Goal: Information Seeking & Learning: Compare options

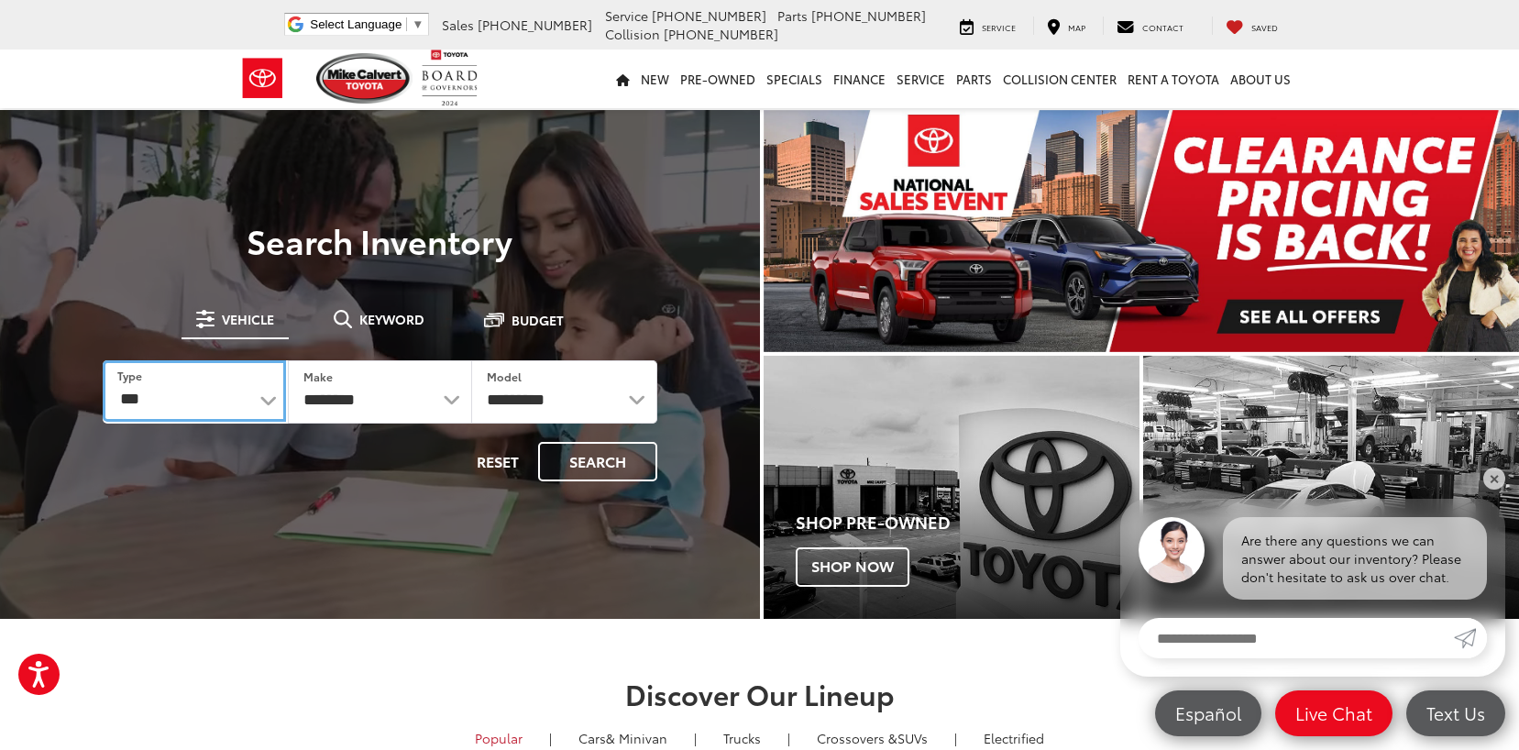
click at [259, 399] on select "*** *** **** *********" at bounding box center [194, 390] width 183 height 61
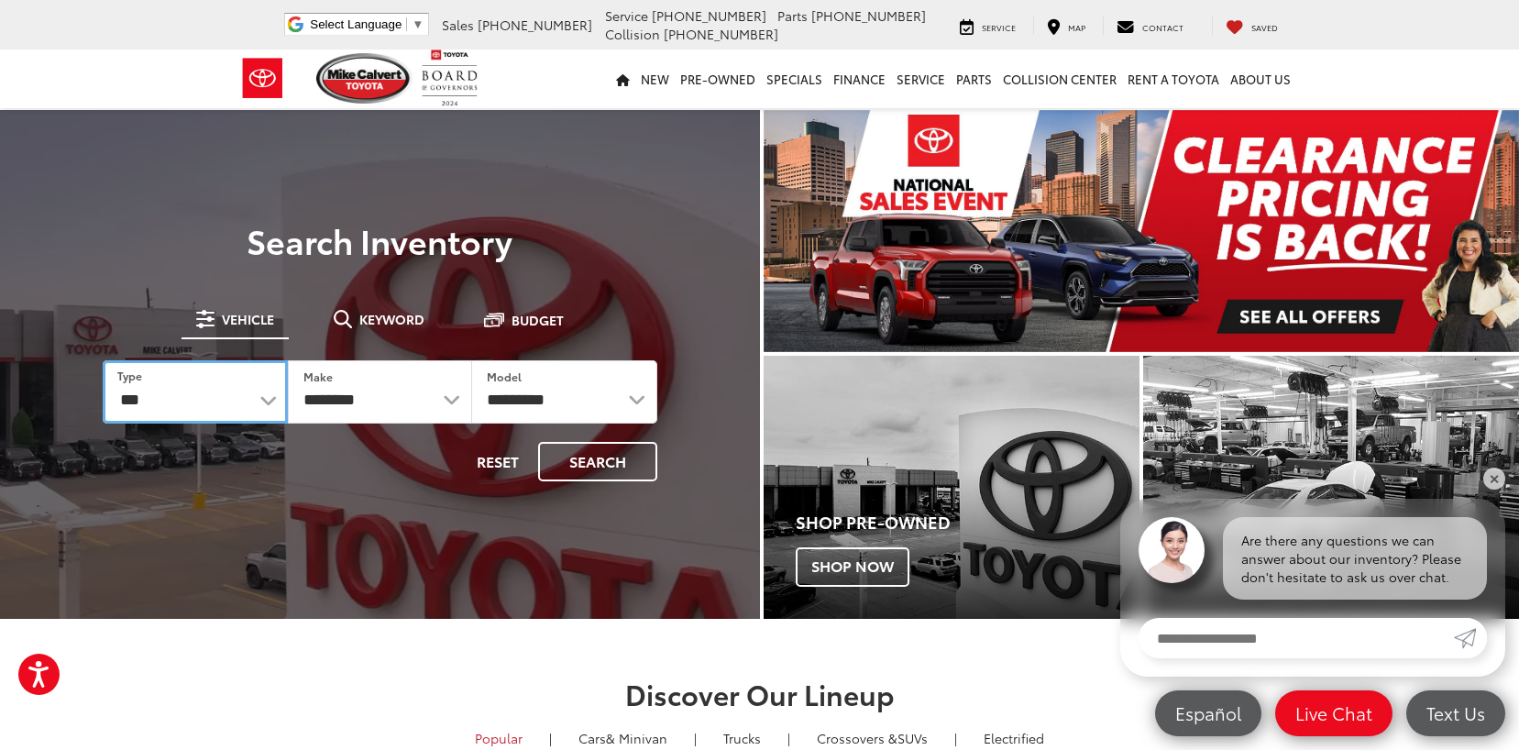
select select "******"
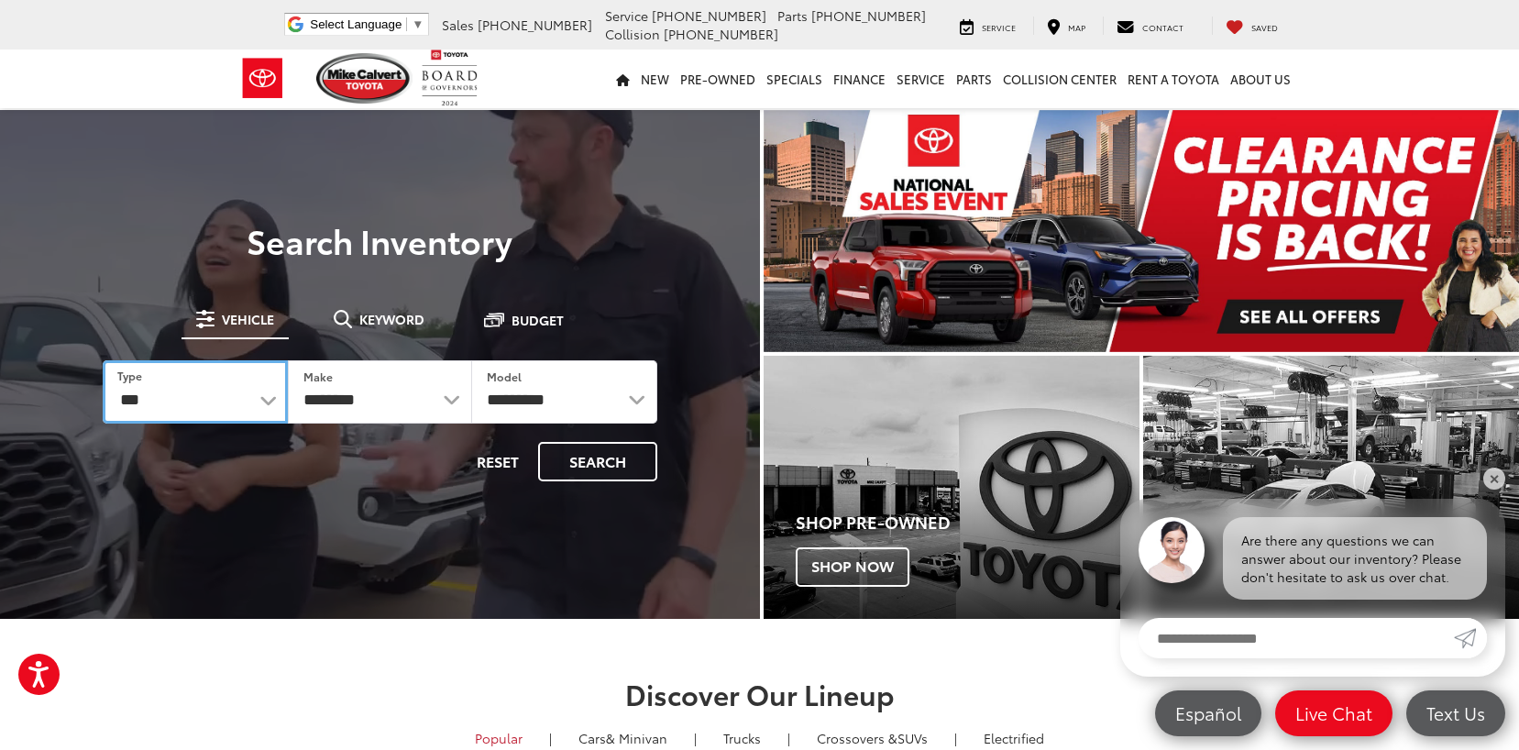
click at [103, 360] on select "*** *** **** *********" at bounding box center [195, 391] width 185 height 63
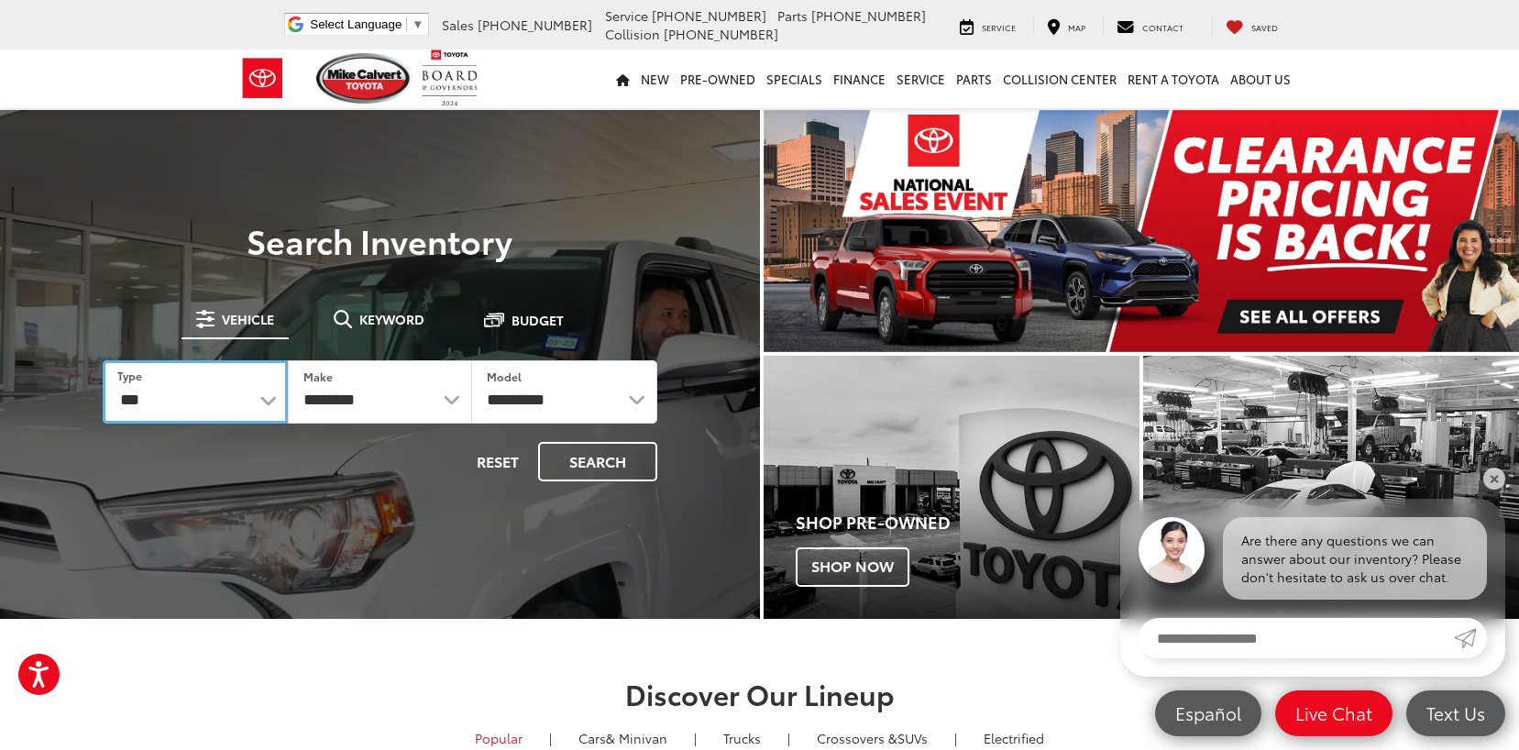
select select "******"
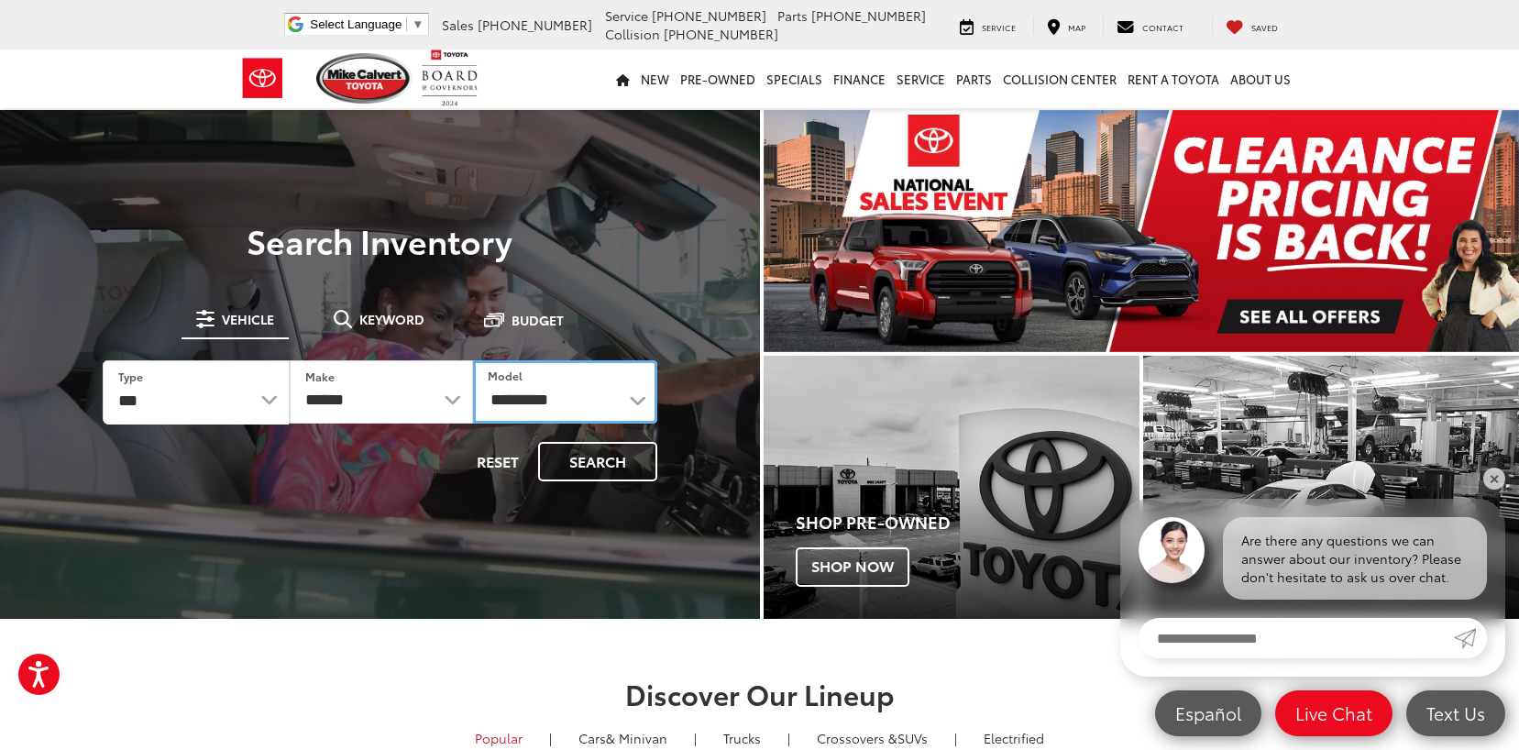
click at [632, 398] on select "**********" at bounding box center [565, 391] width 184 height 63
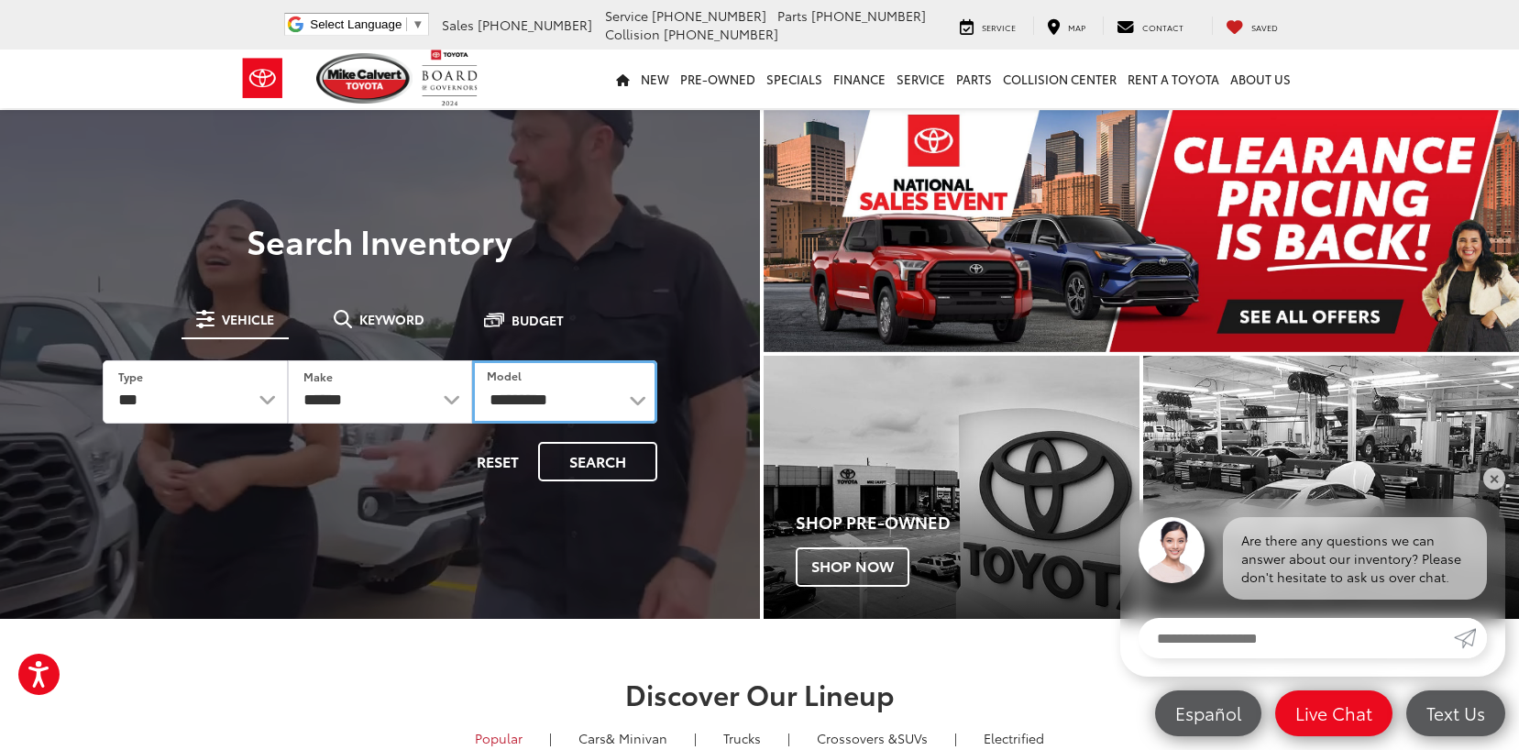
select select "**********"
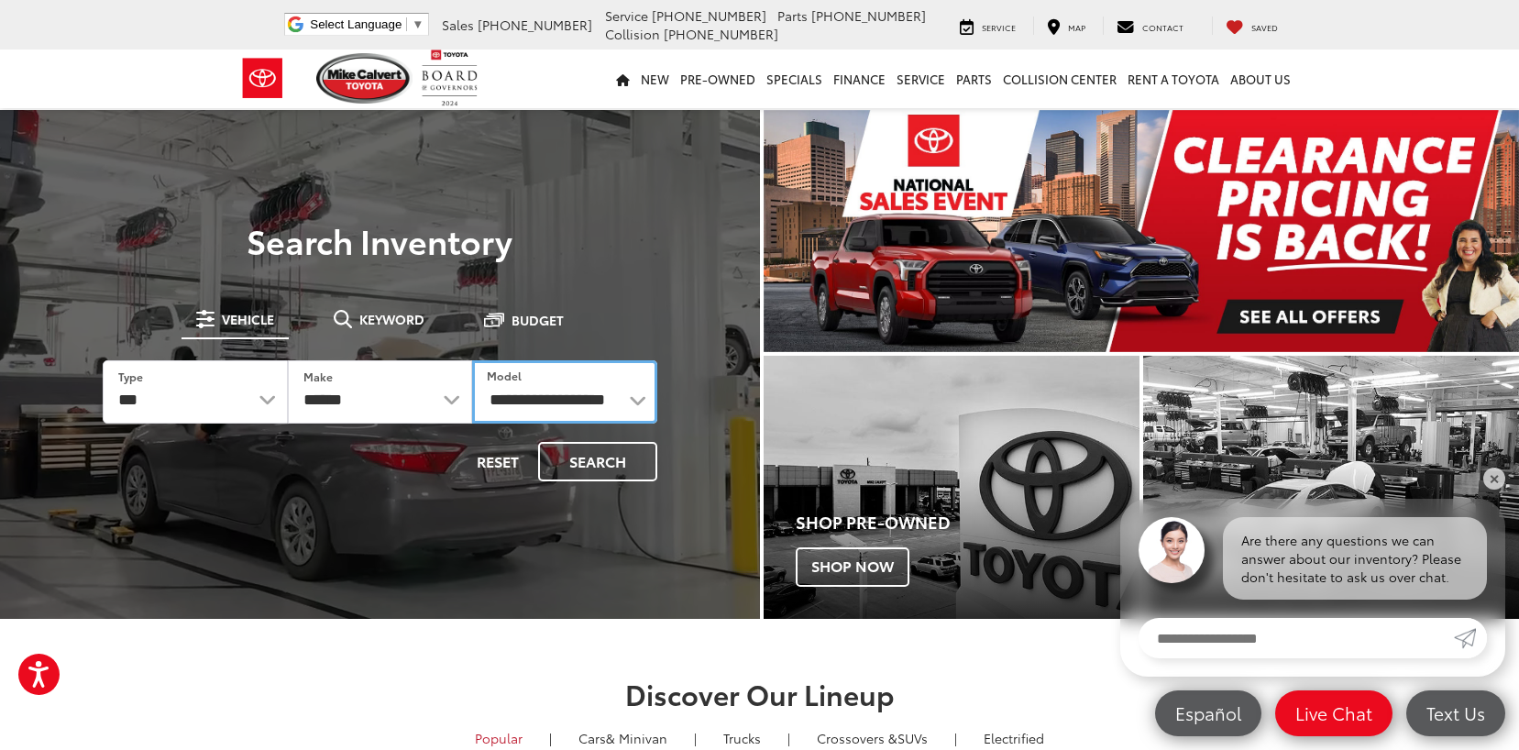
click at [472, 360] on select "**********" at bounding box center [564, 391] width 185 height 63
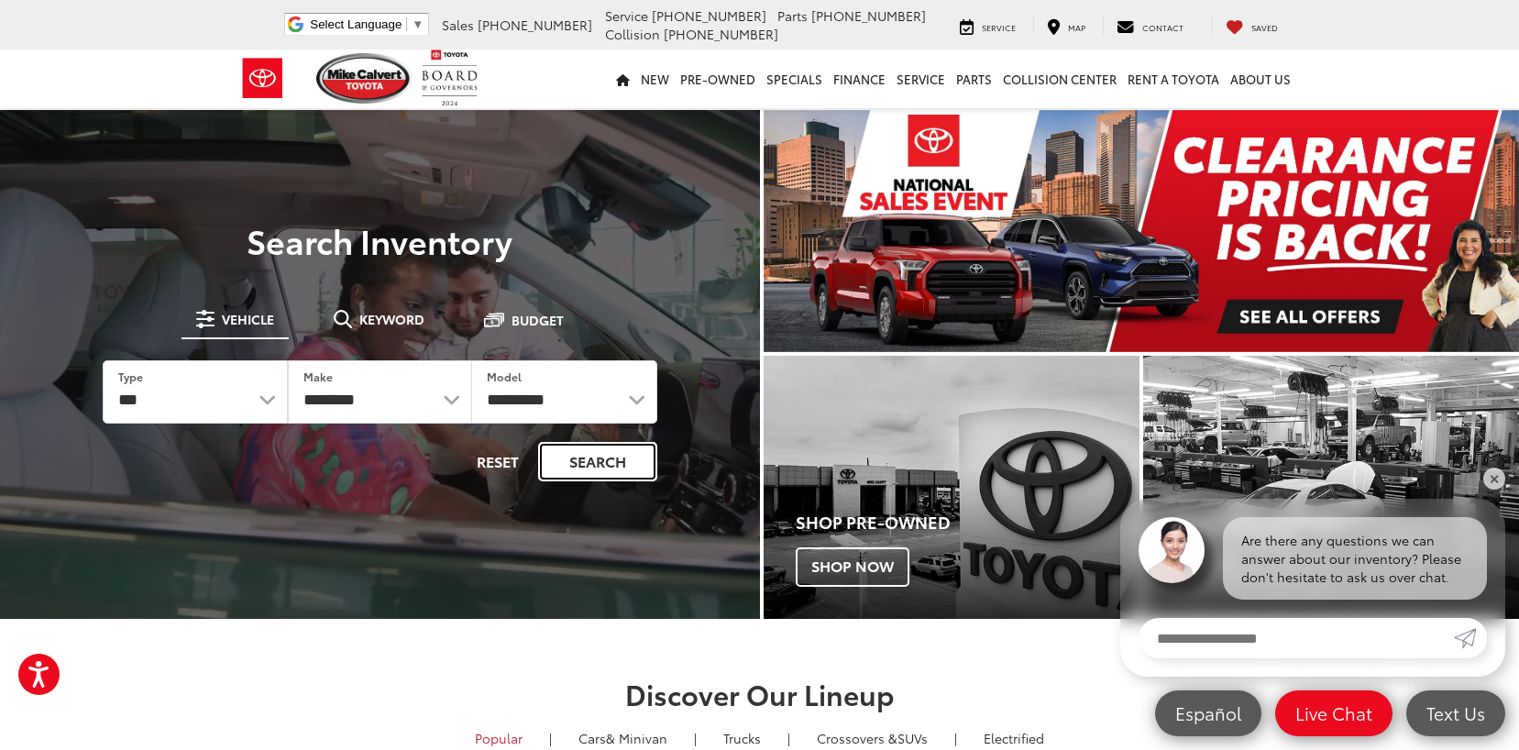
click at [590, 469] on button "Search" at bounding box center [597, 461] width 119 height 39
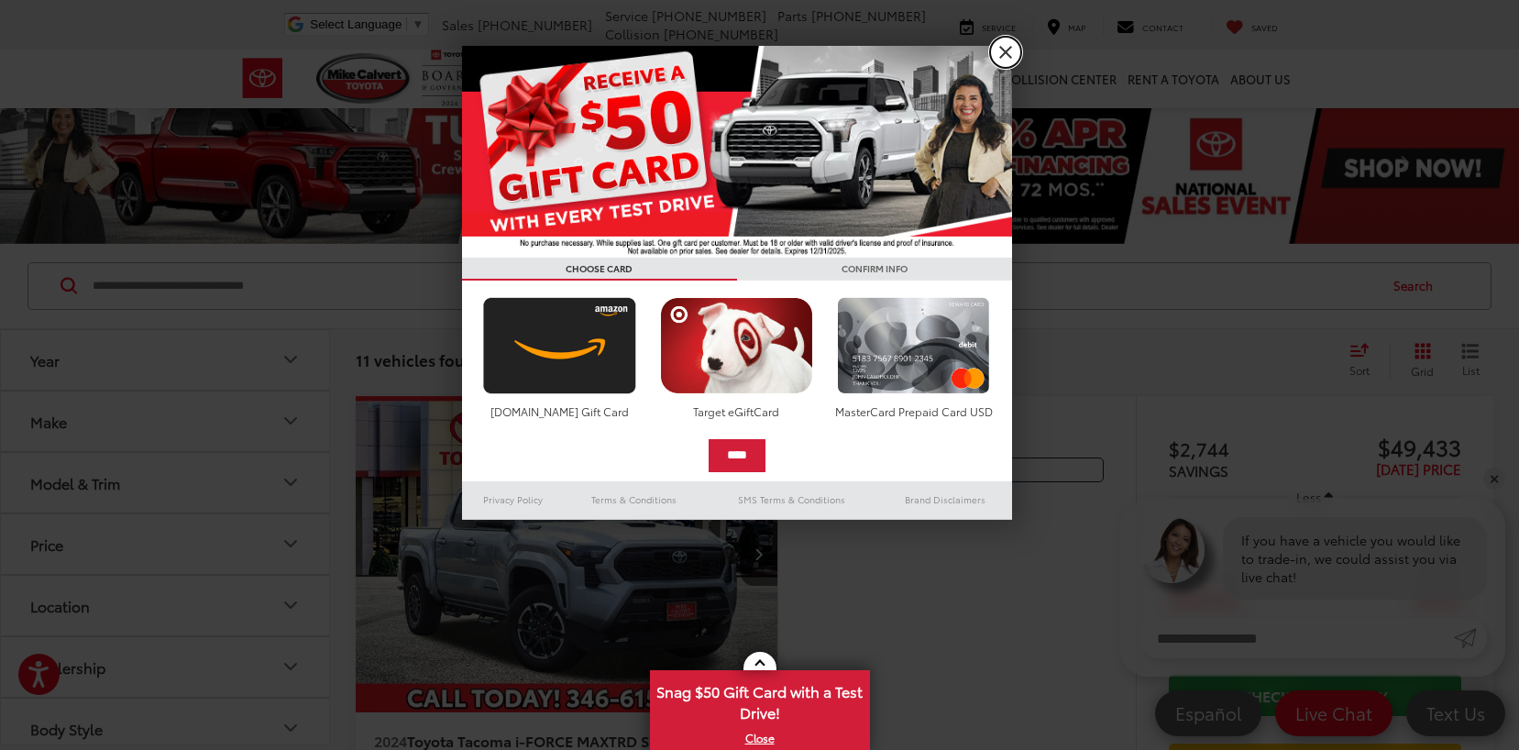
click at [1007, 63] on link "X" at bounding box center [1005, 52] width 31 height 31
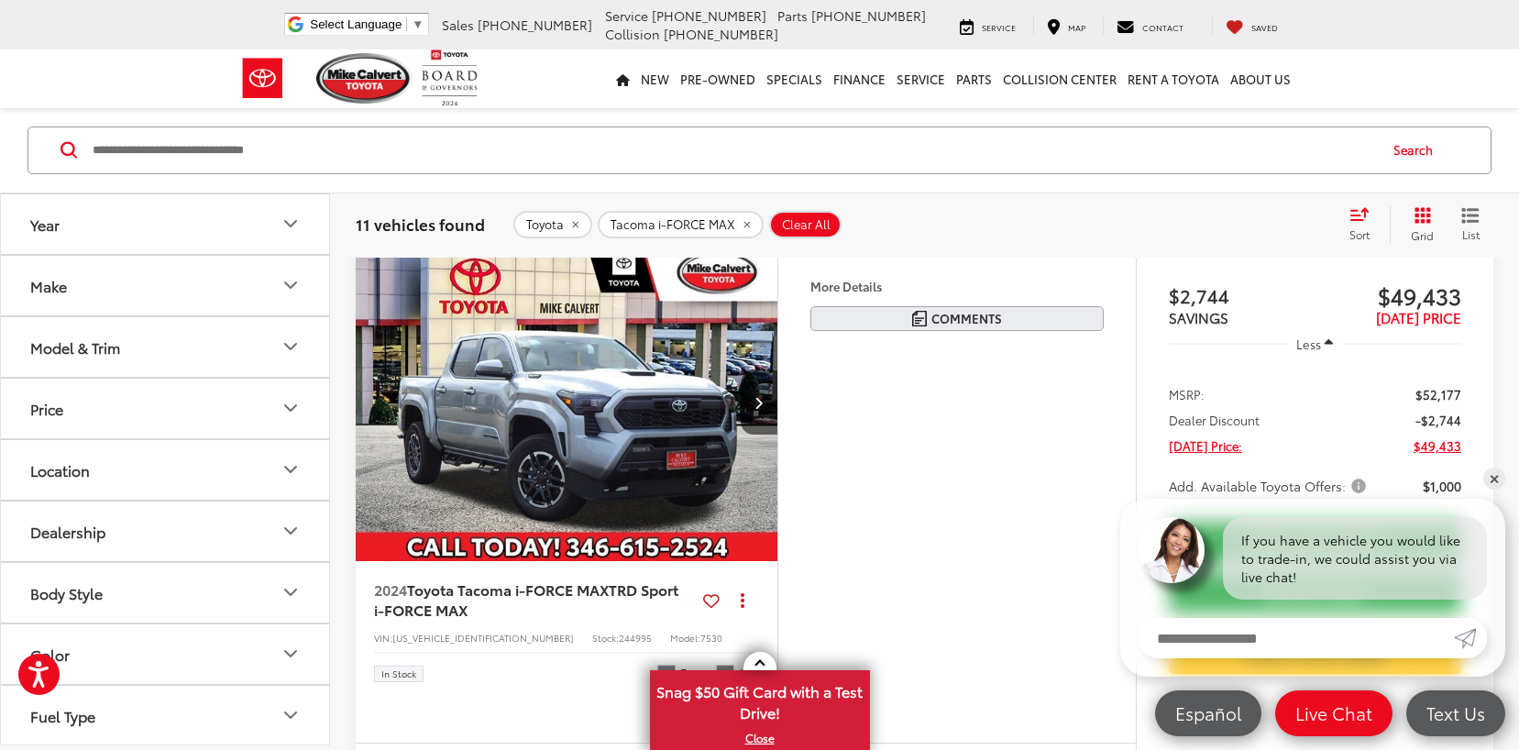
scroll to position [183, 0]
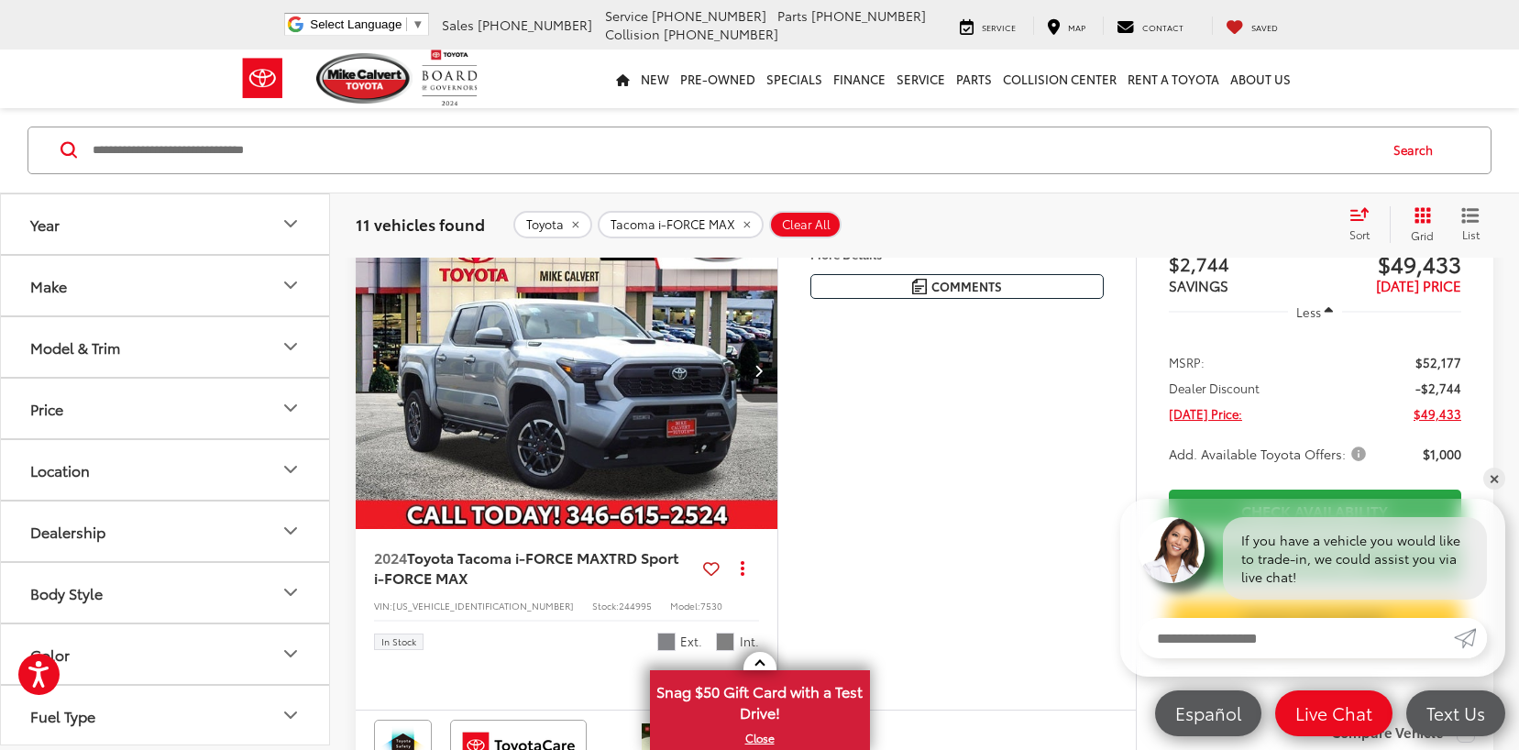
click at [546, 425] on img "2024 Toyota Tacoma i-FORCE MAX TRD Sport i-FORCE MAX 0" at bounding box center [567, 372] width 424 height 318
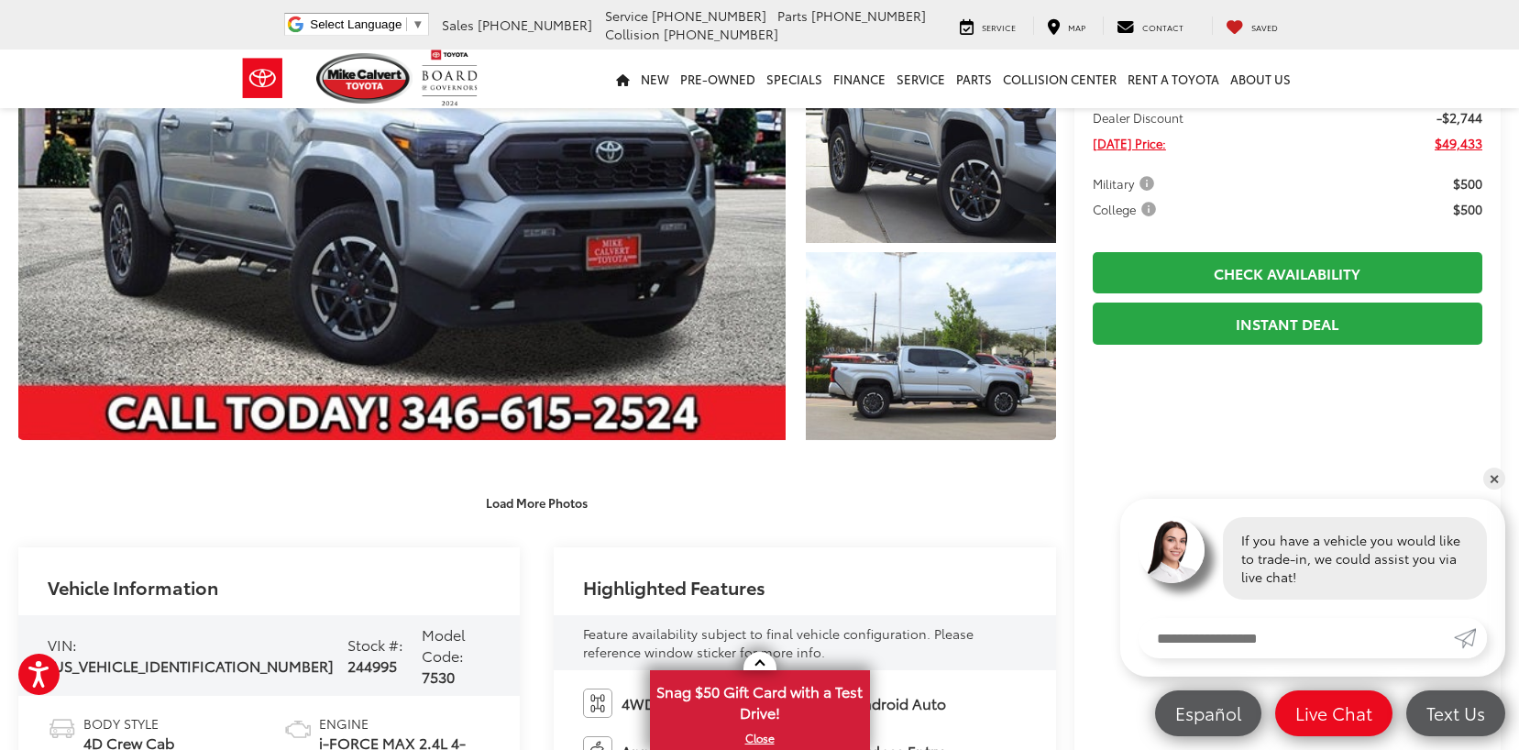
scroll to position [275, 0]
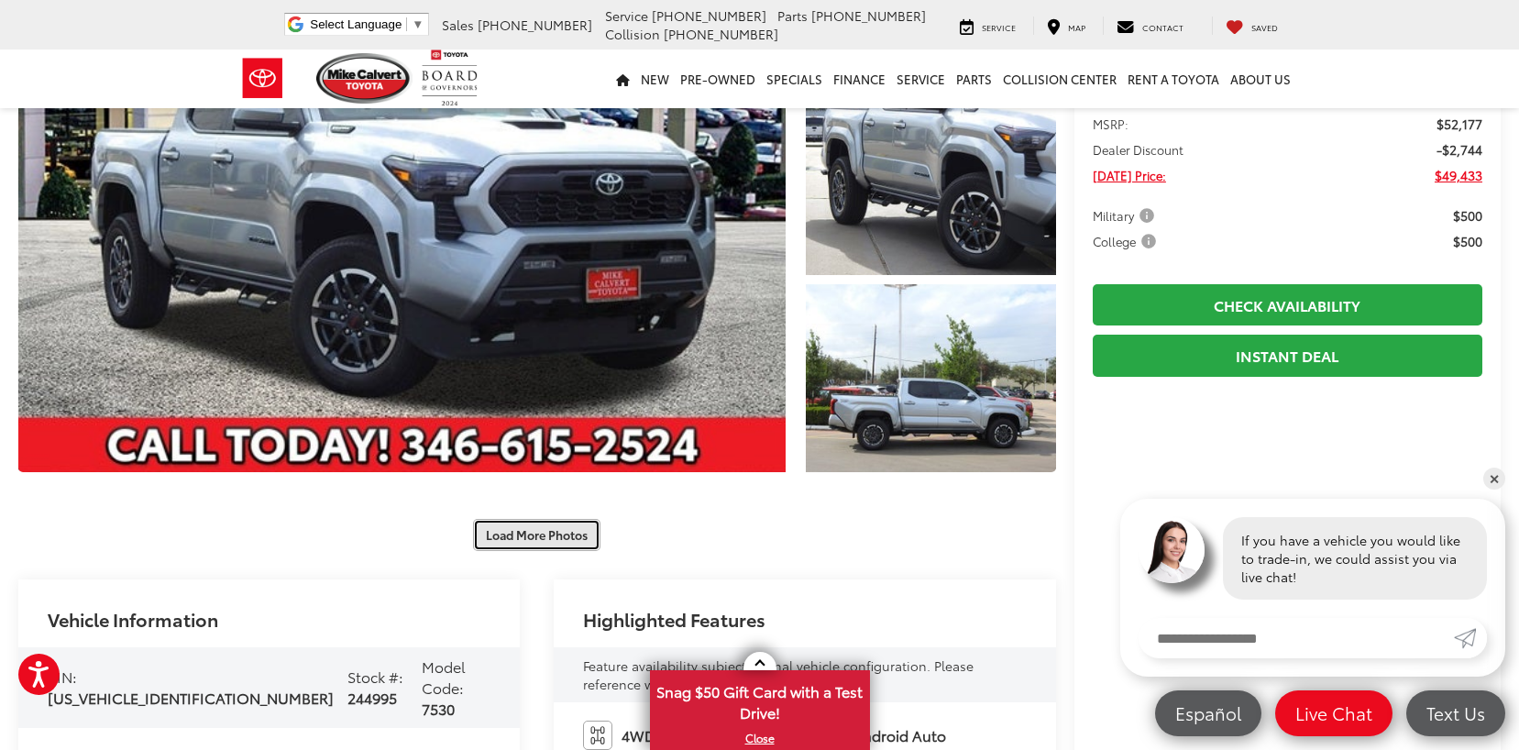
click at [515, 533] on button "Load More Photos" at bounding box center [536, 535] width 127 height 32
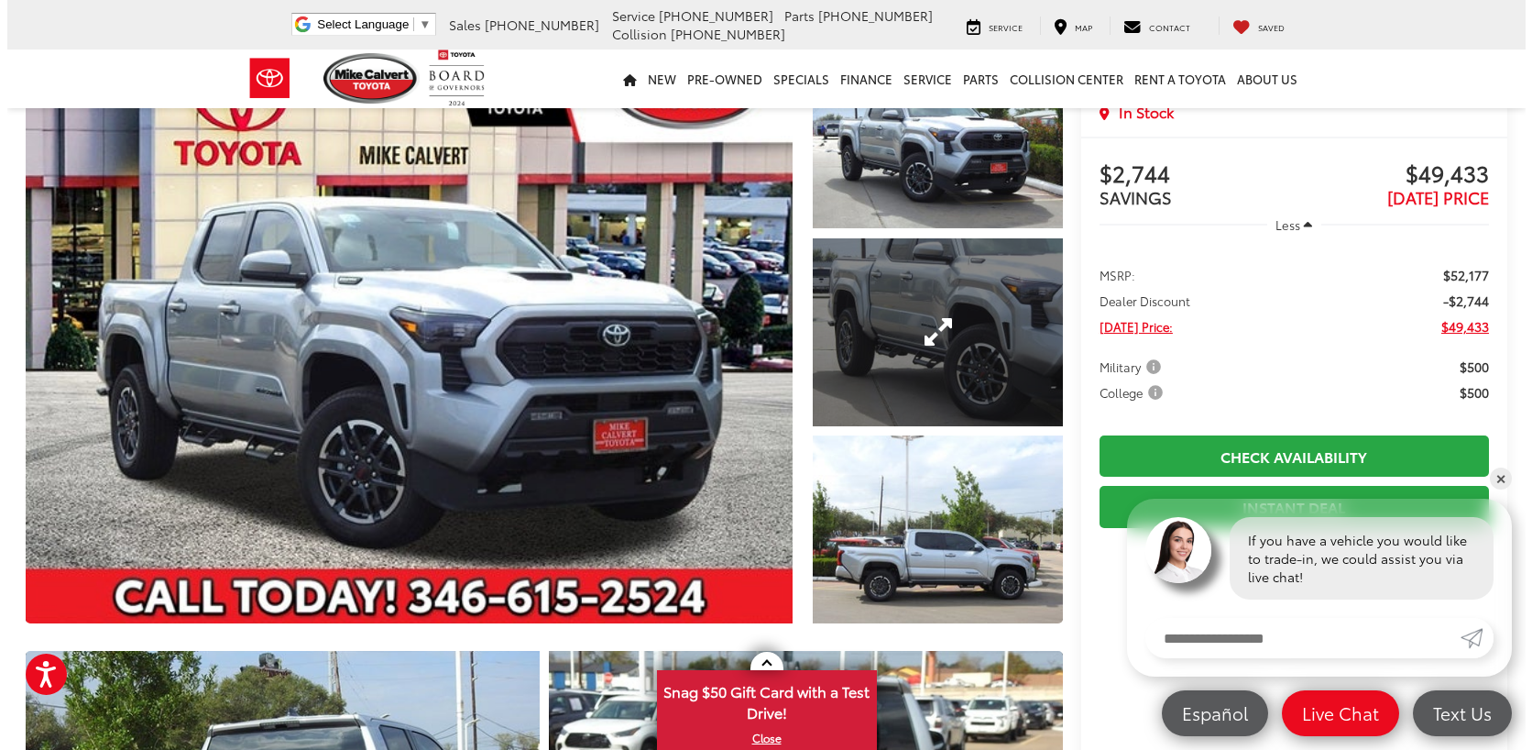
scroll to position [92, 0]
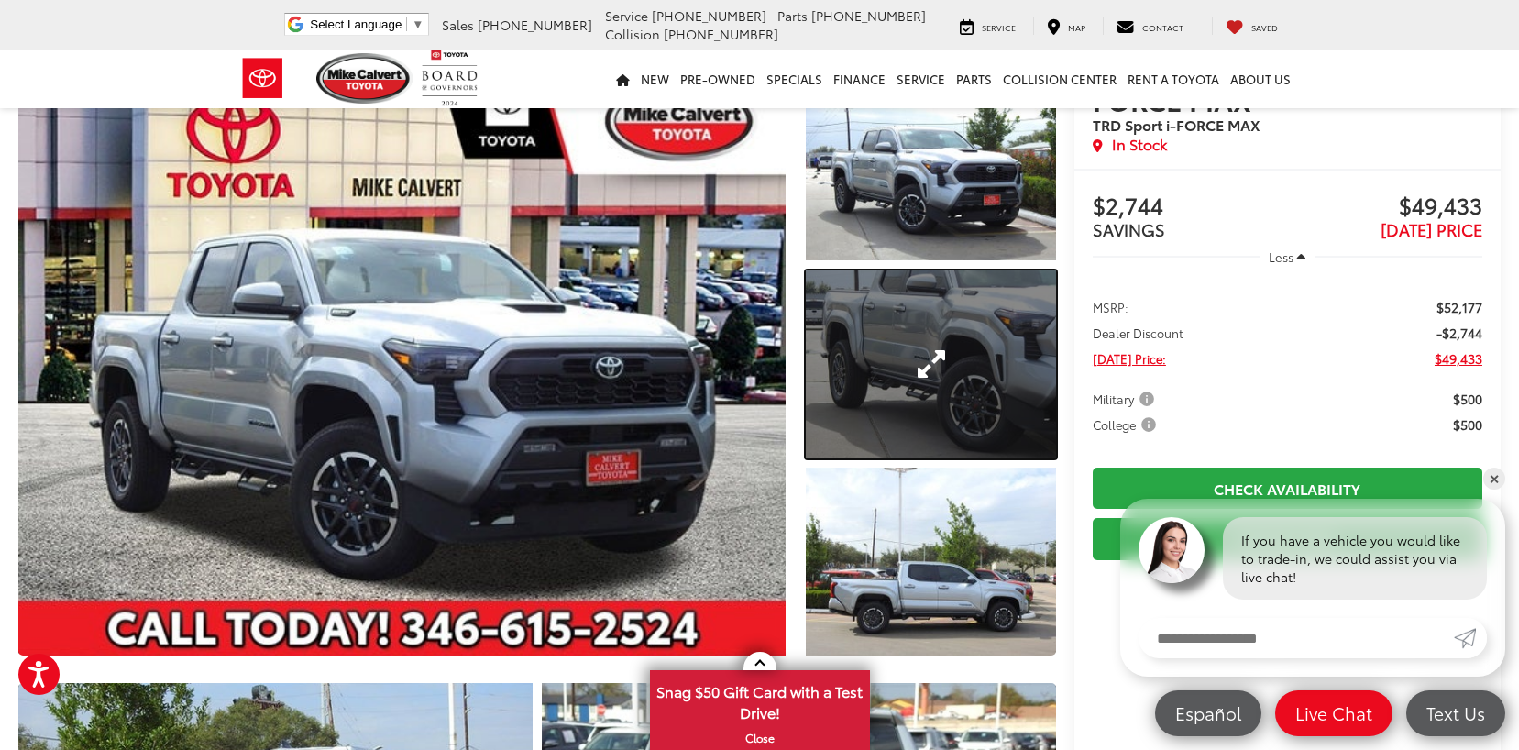
click at [935, 358] on link "Expand Photo 2" at bounding box center [930, 363] width 249 height 187
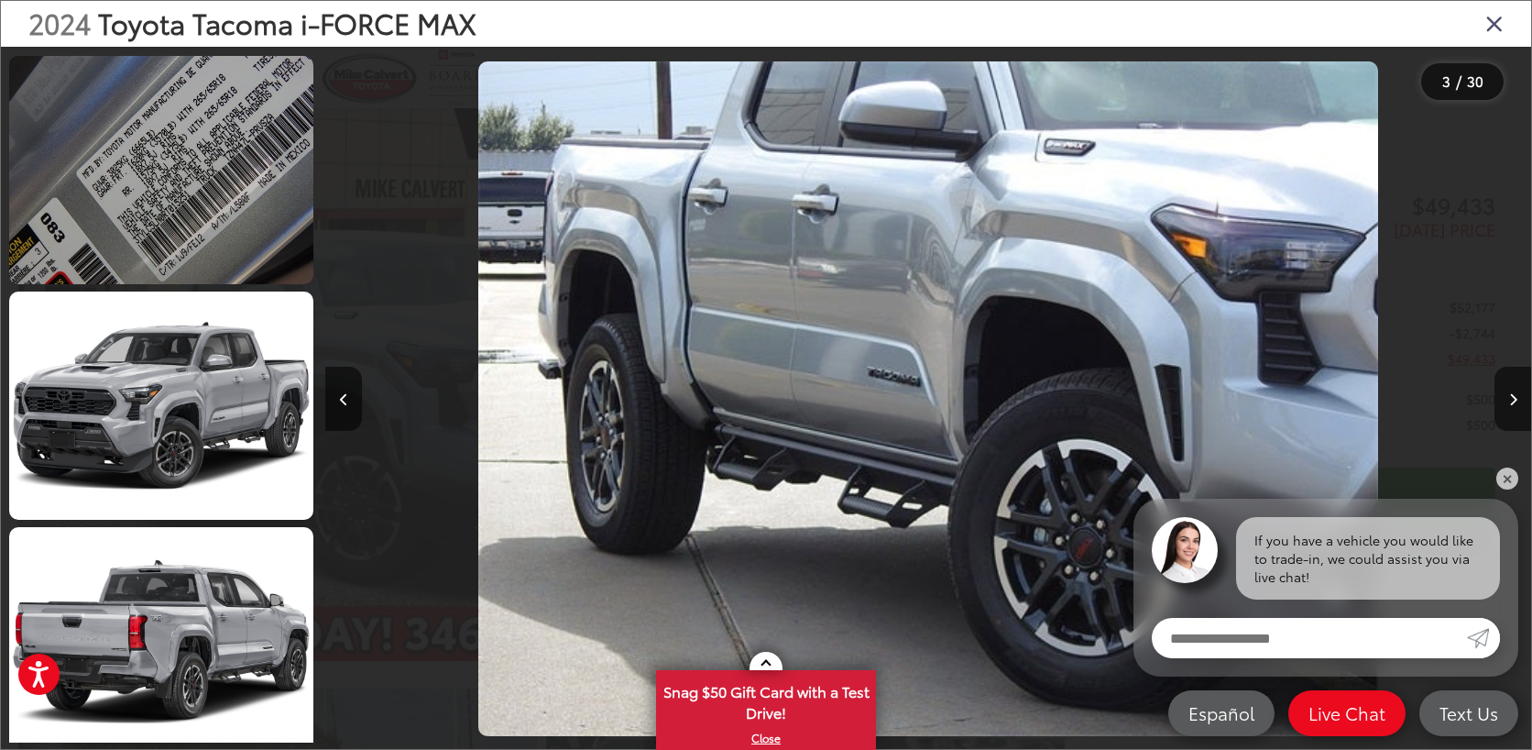
scroll to position [4516, 0]
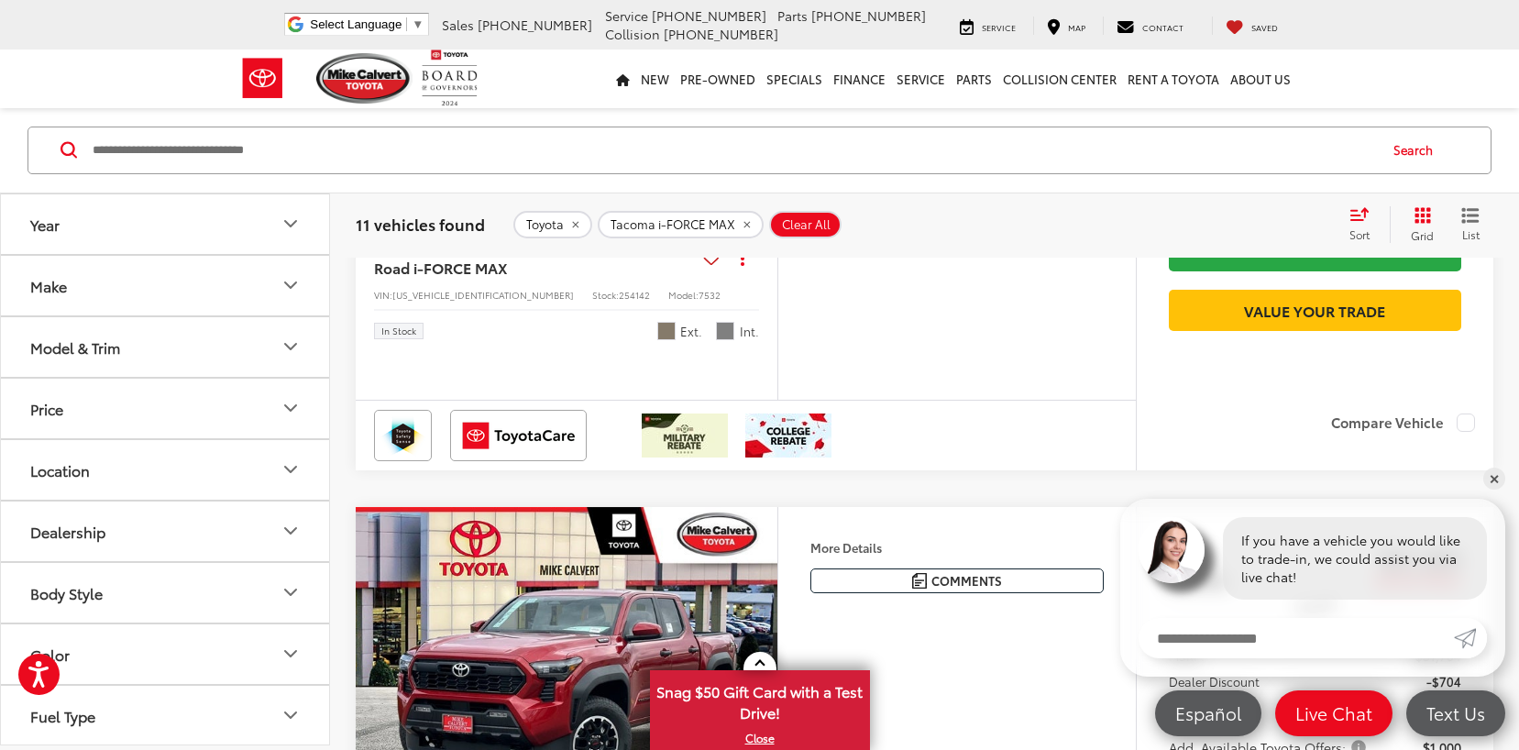
scroll to position [3483, 0]
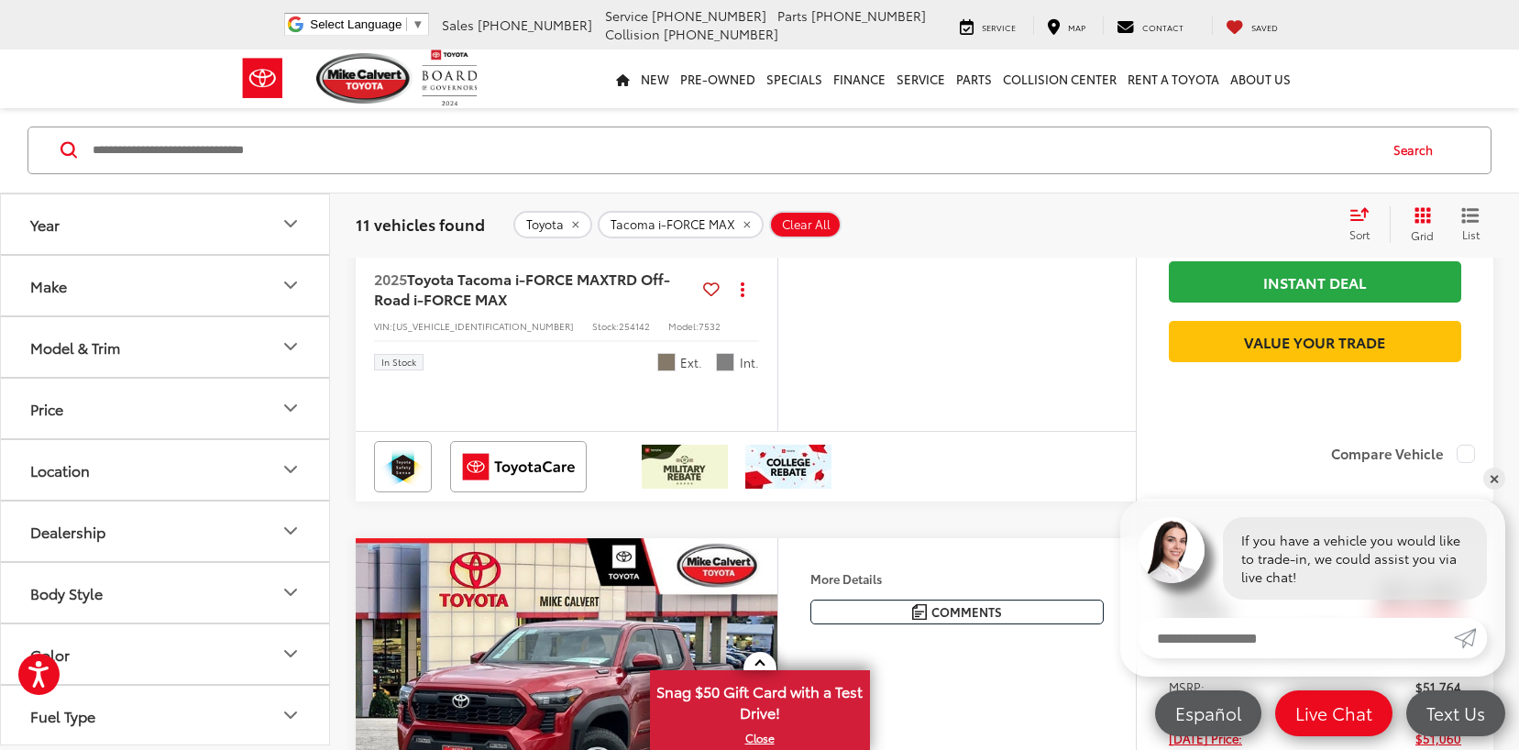
click at [615, 251] on img "2025 Toyota Tacoma i-FORCE MAX TRD Off-Road i-FORCE MAX 0" at bounding box center [567, 92] width 424 height 318
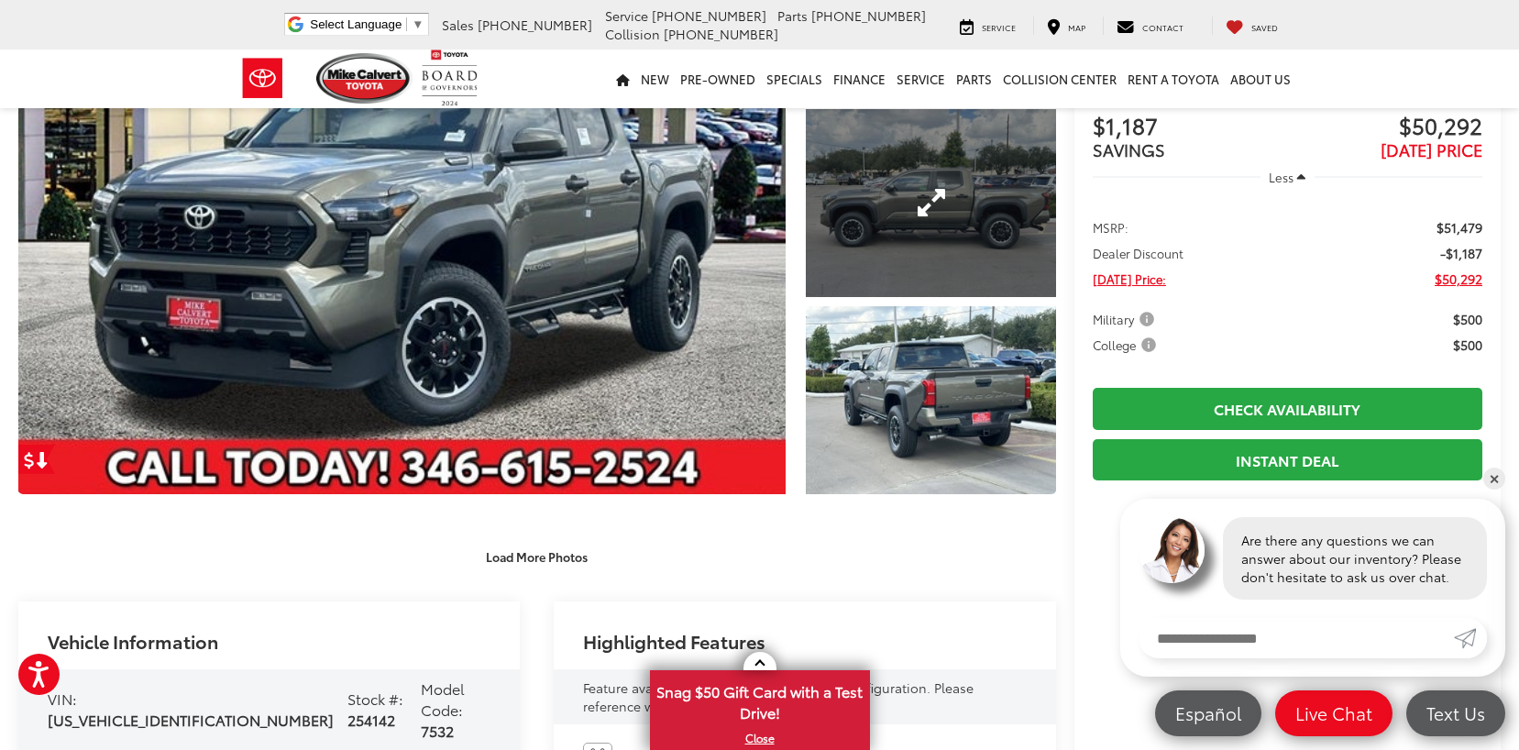
scroll to position [275, 0]
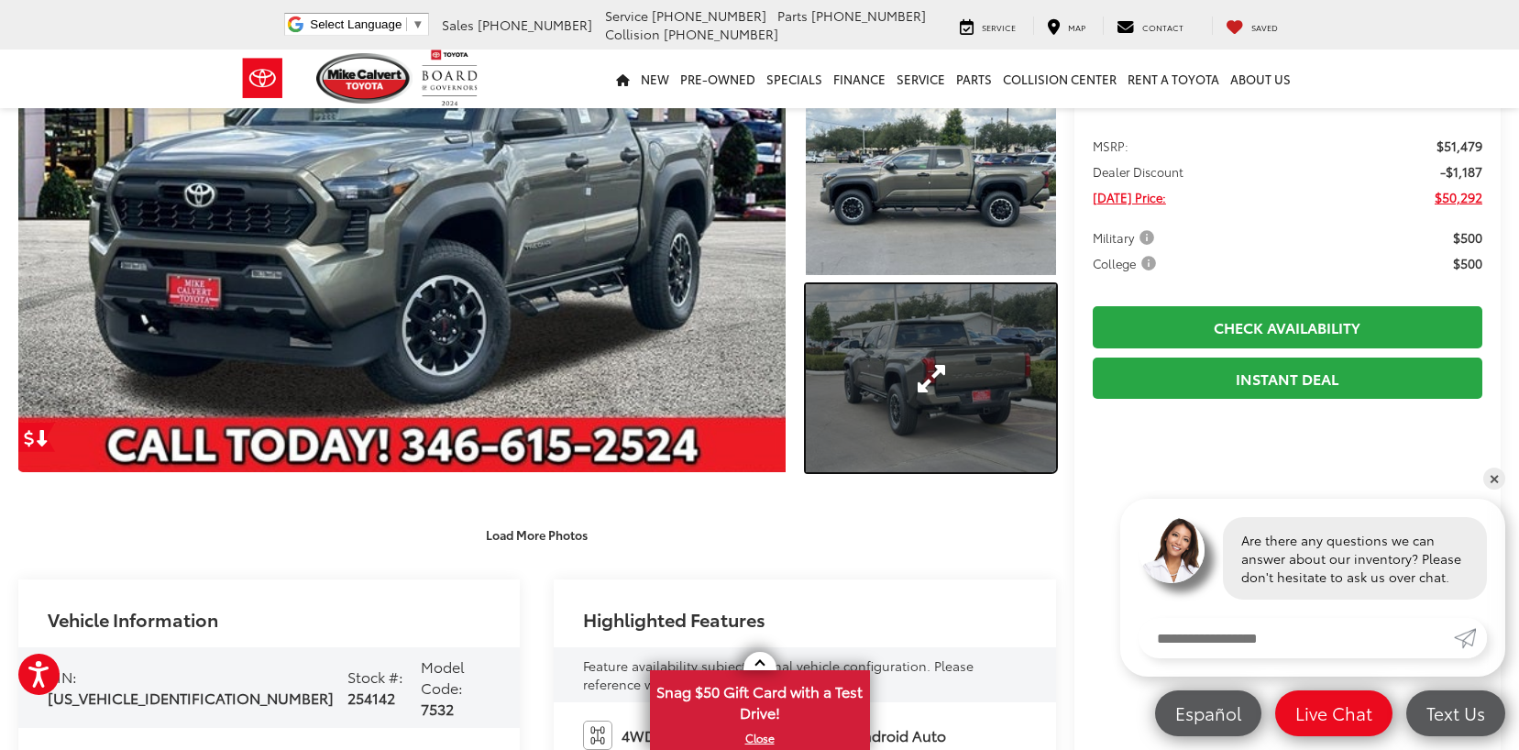
click at [928, 379] on link "Expand Photo 3" at bounding box center [930, 377] width 249 height 187
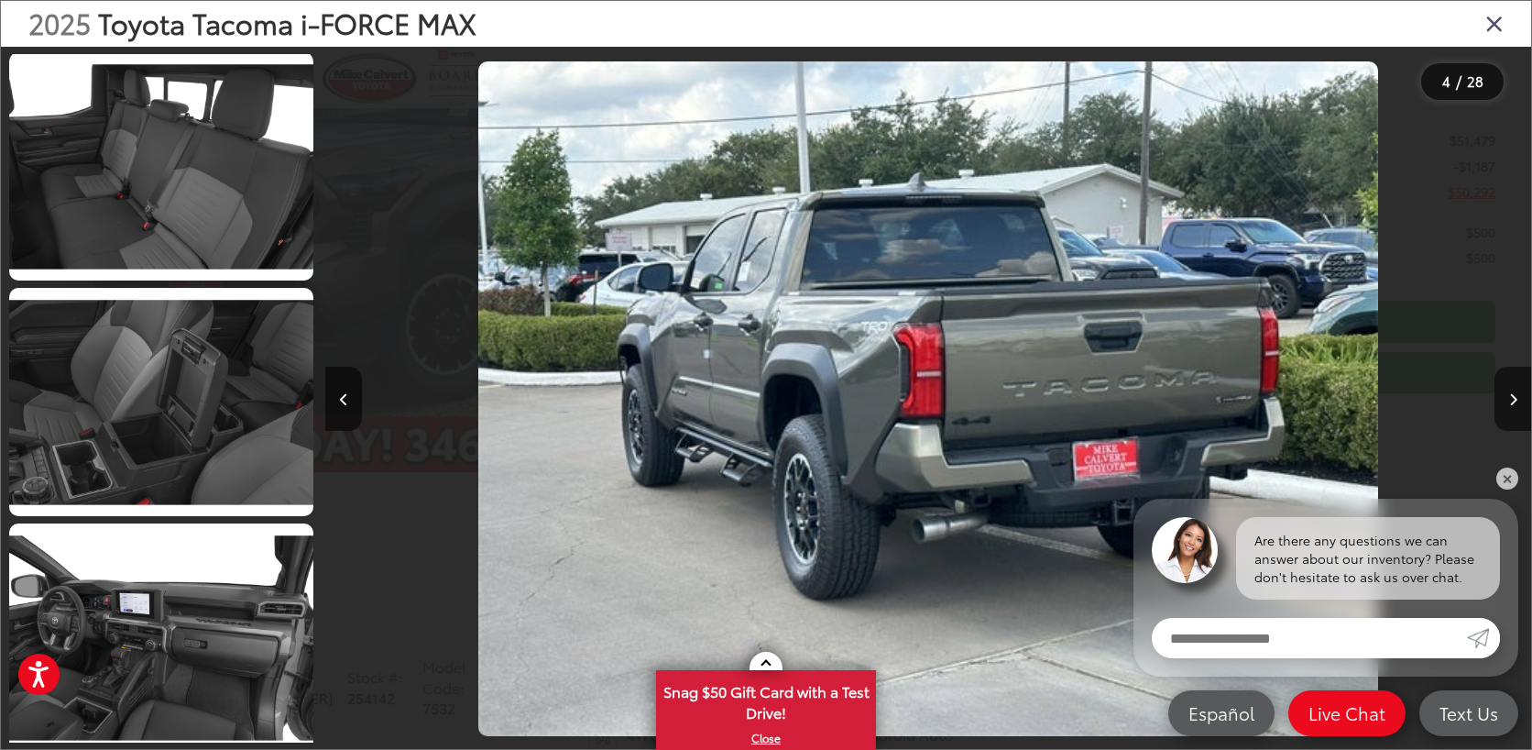
scroll to position [5910, 0]
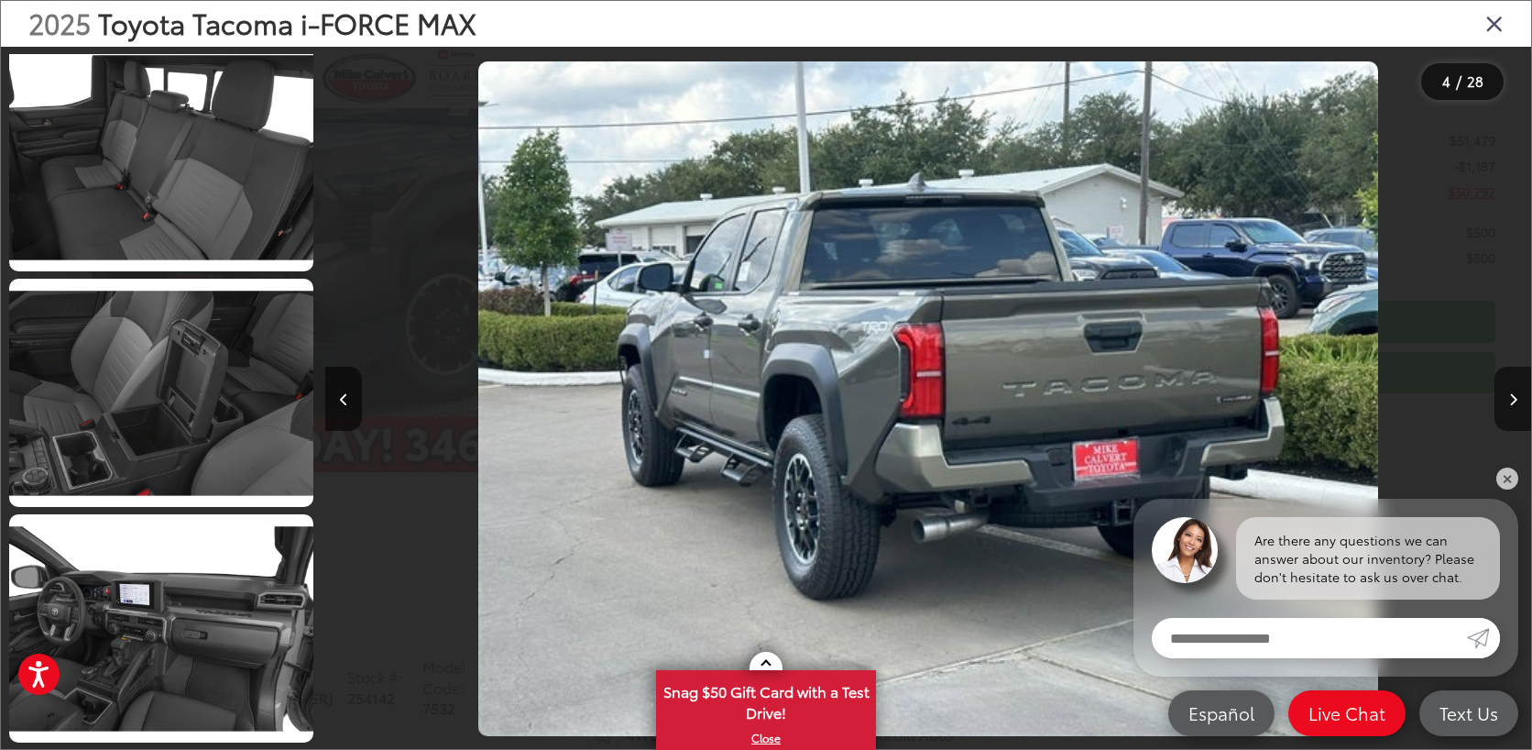
click at [1500, 25] on icon "Close gallery" at bounding box center [1495, 23] width 18 height 24
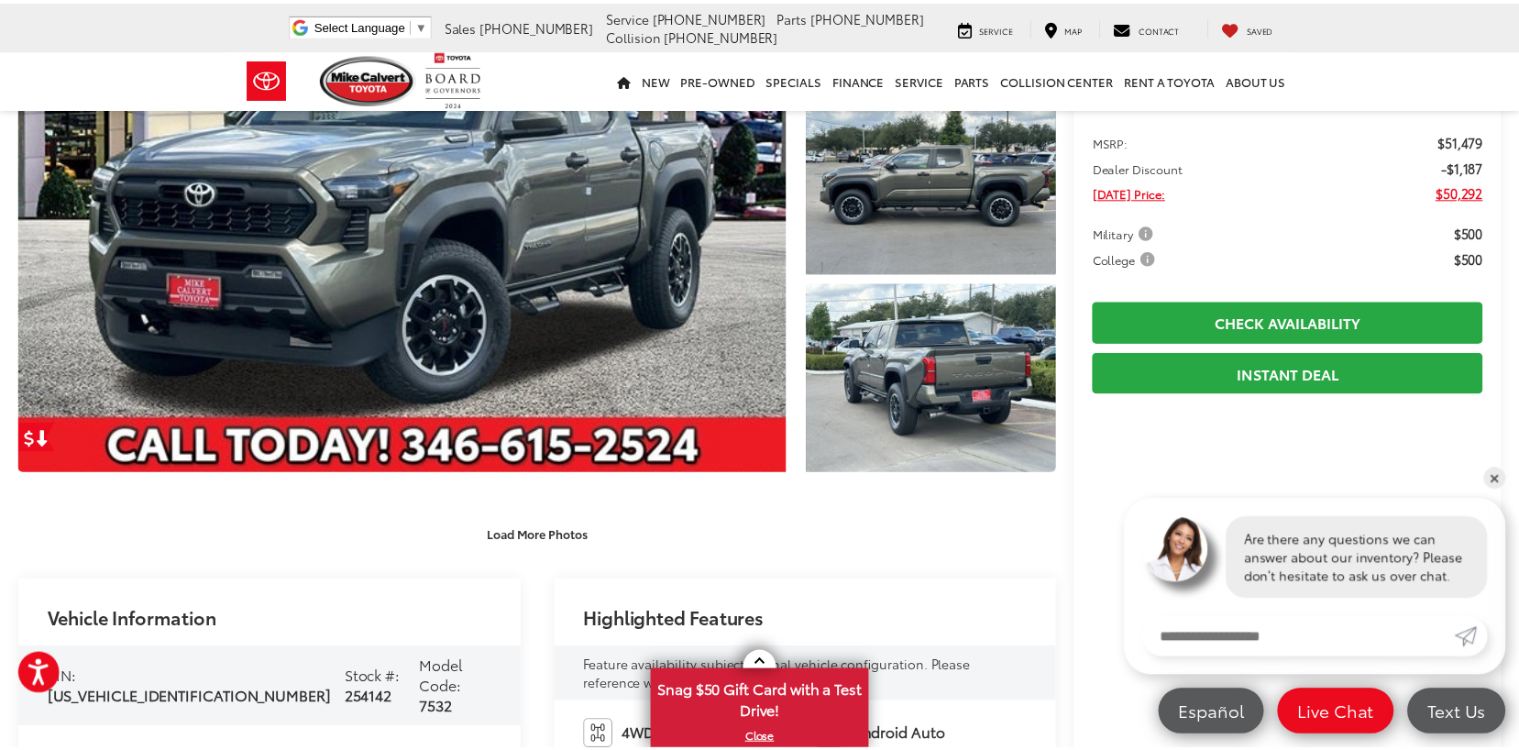
scroll to position [275, 0]
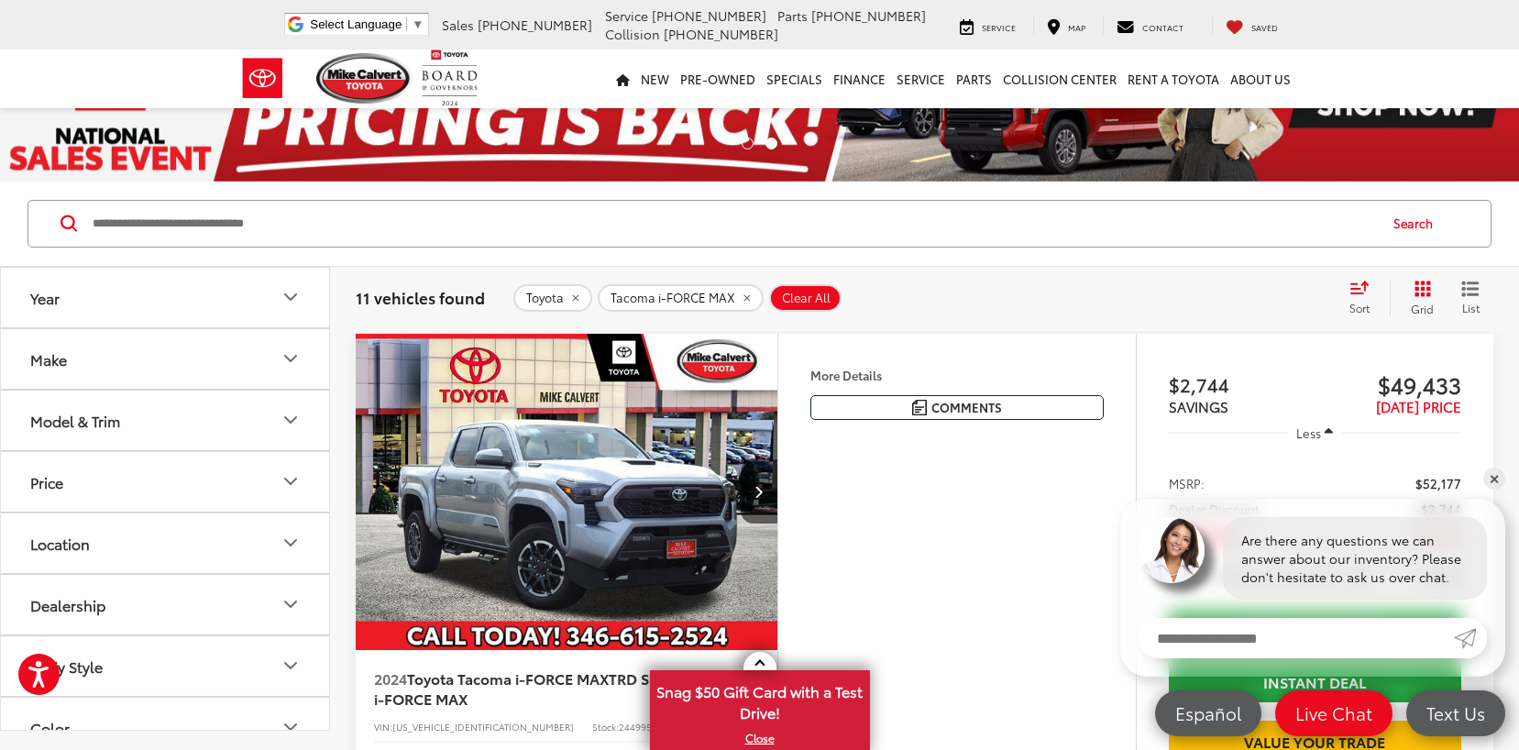
scroll to position [44, 0]
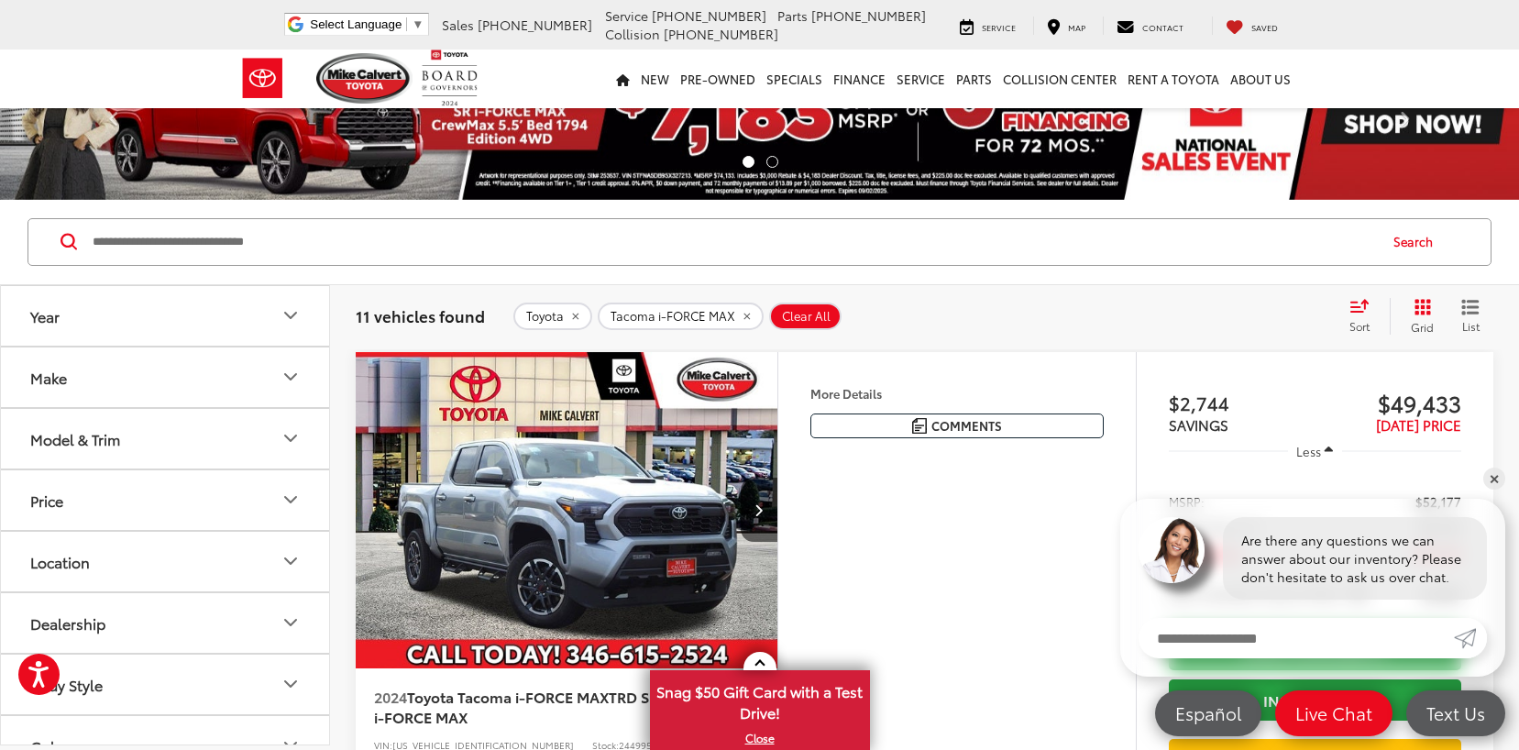
click at [743, 314] on icon "remove Tacoma%20i-FORCE%20MAX" at bounding box center [746, 316] width 6 height 6
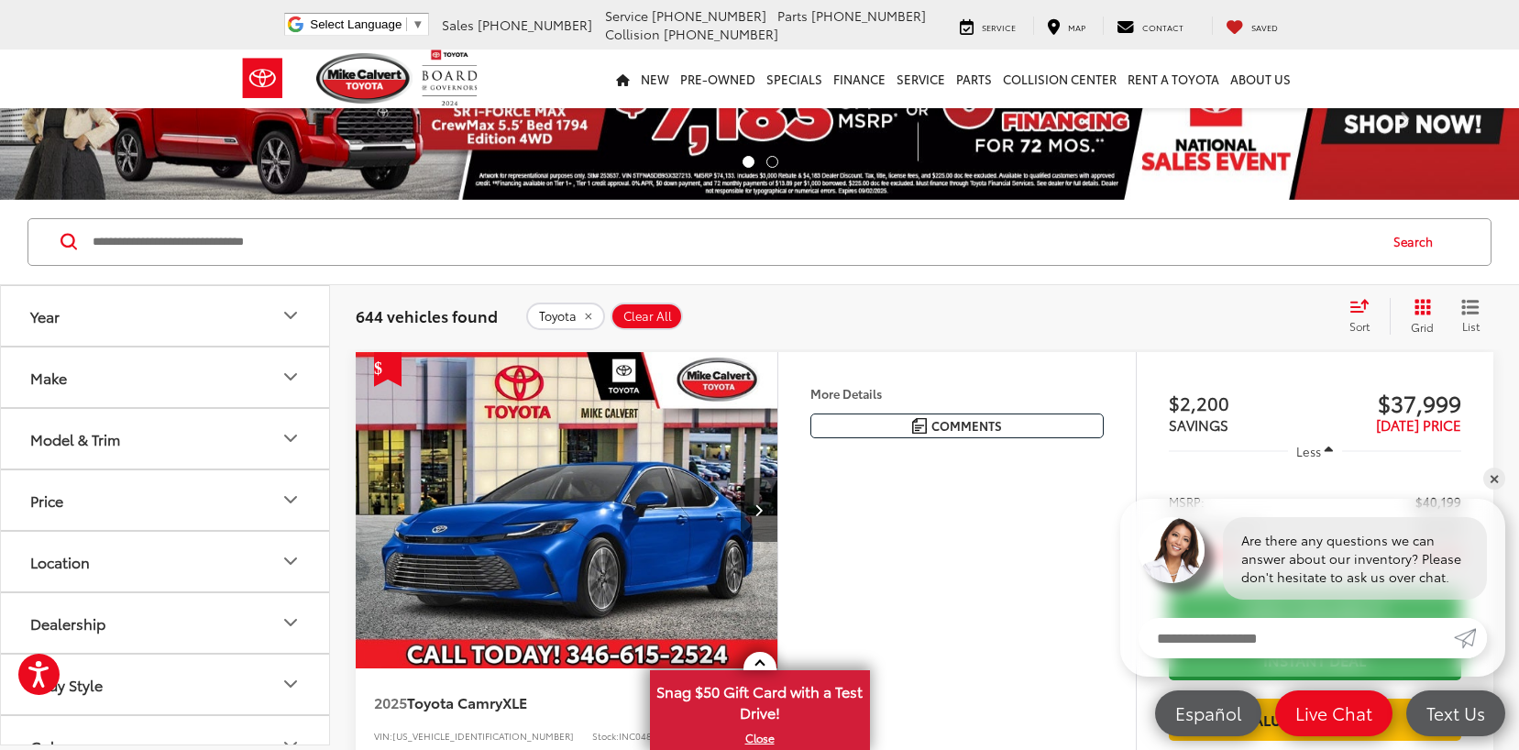
click at [294, 313] on icon "Year" at bounding box center [291, 315] width 22 height 22
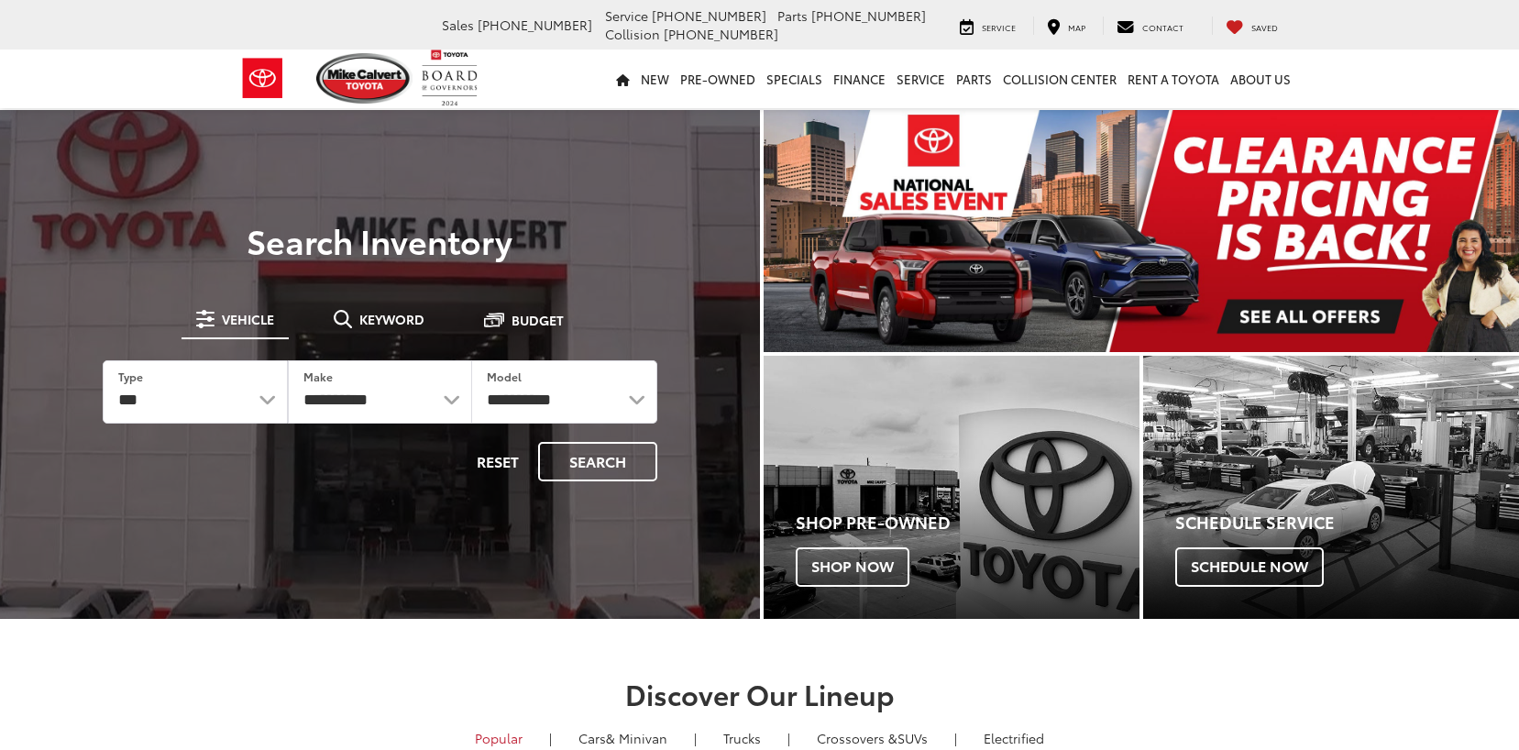
select select "******"
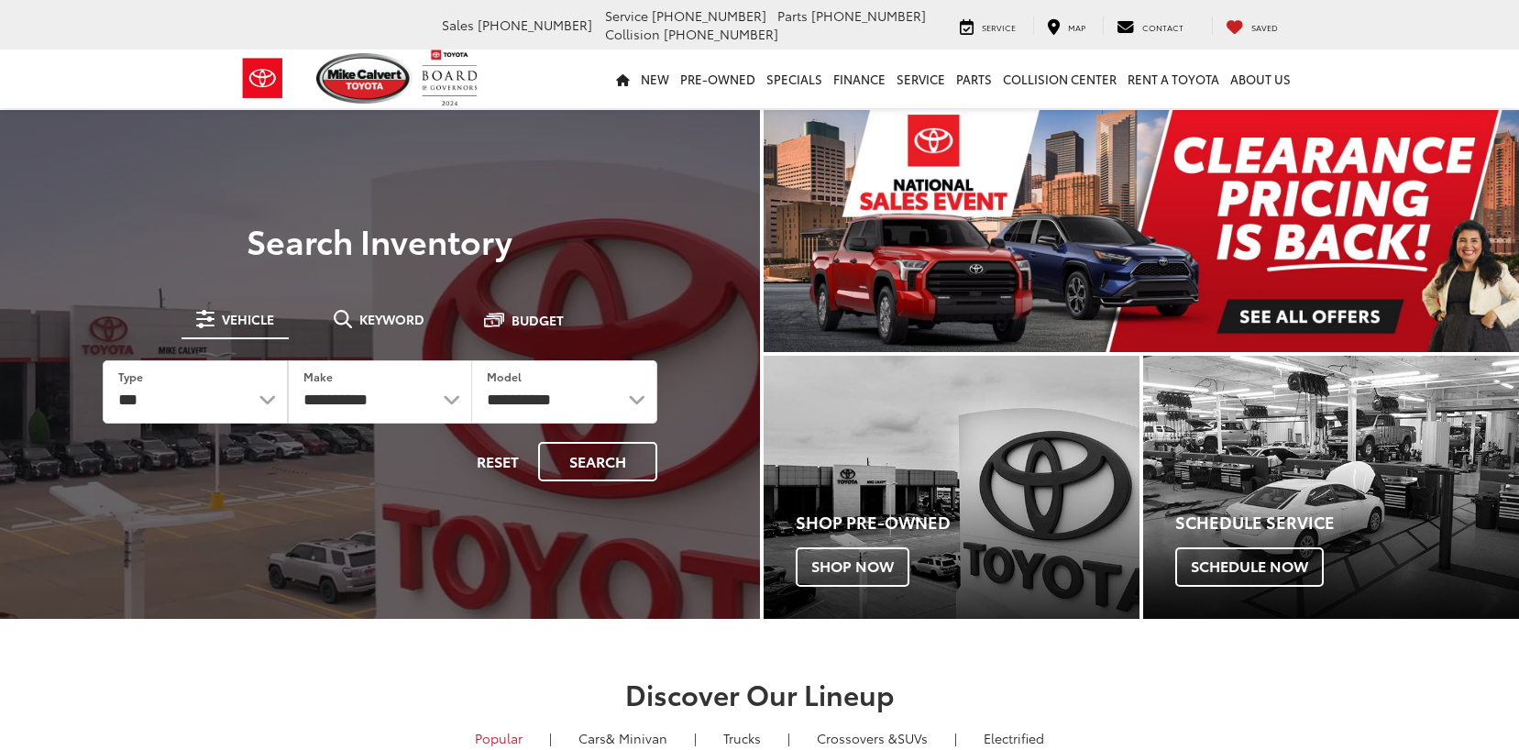
select select "******"
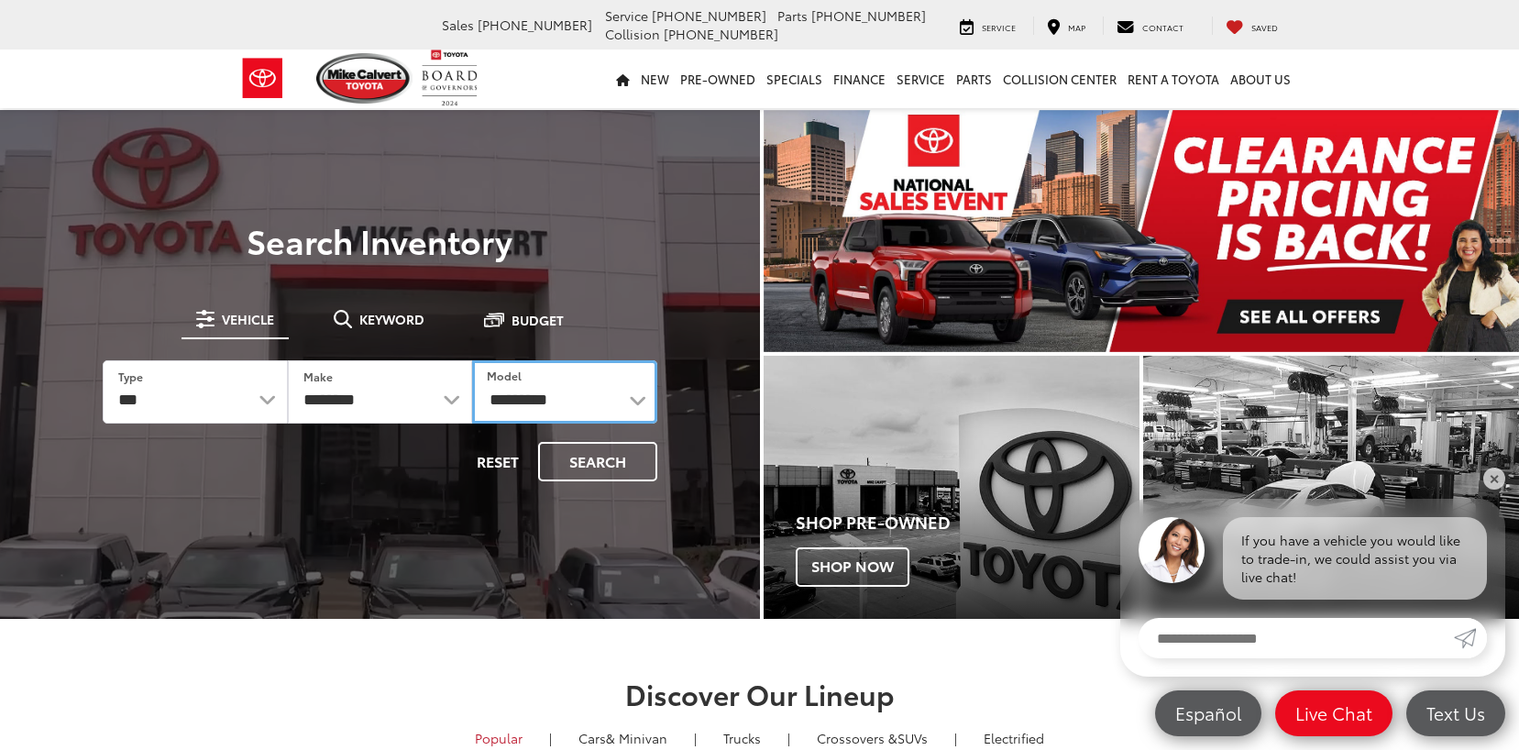
click at [632, 400] on select "**********" at bounding box center [564, 391] width 185 height 63
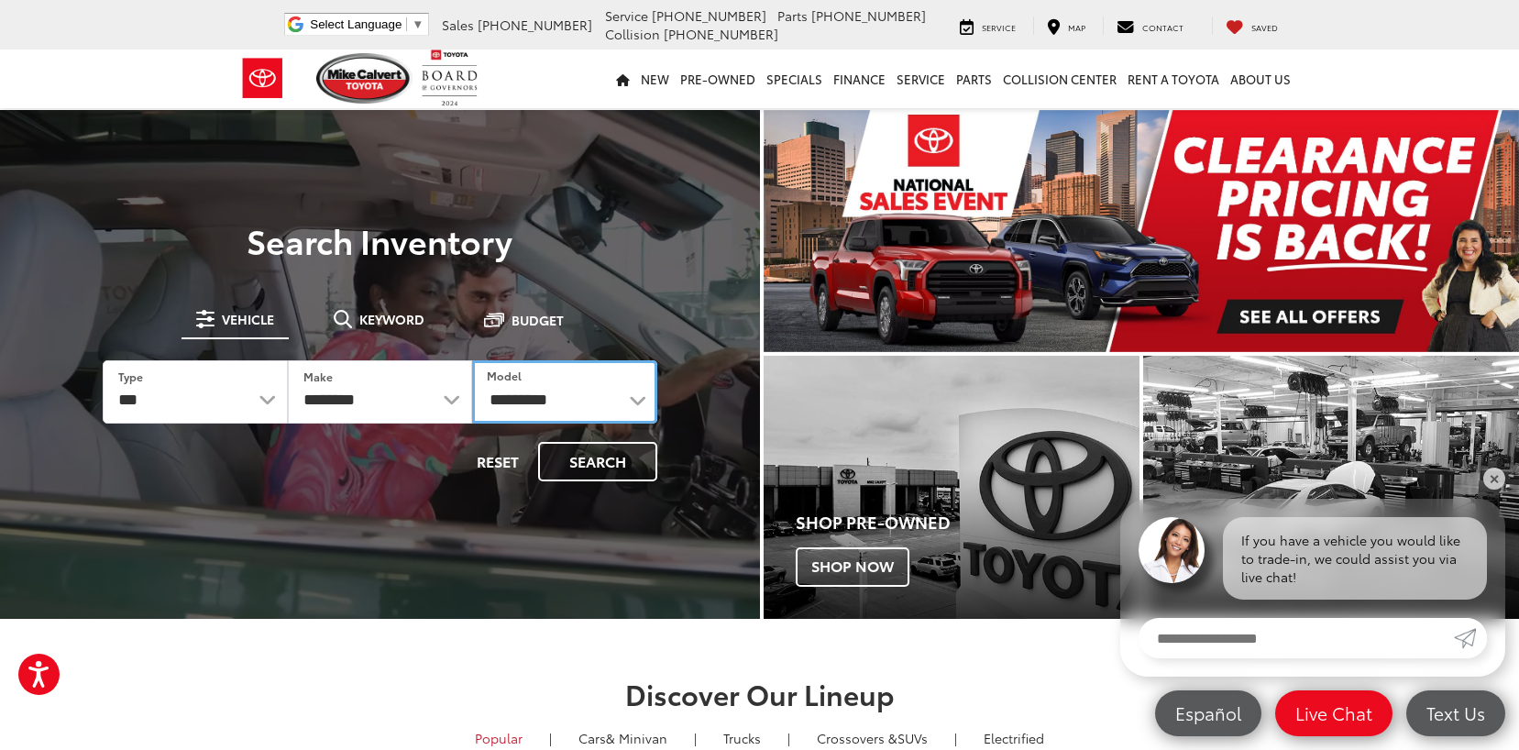
select select "******"
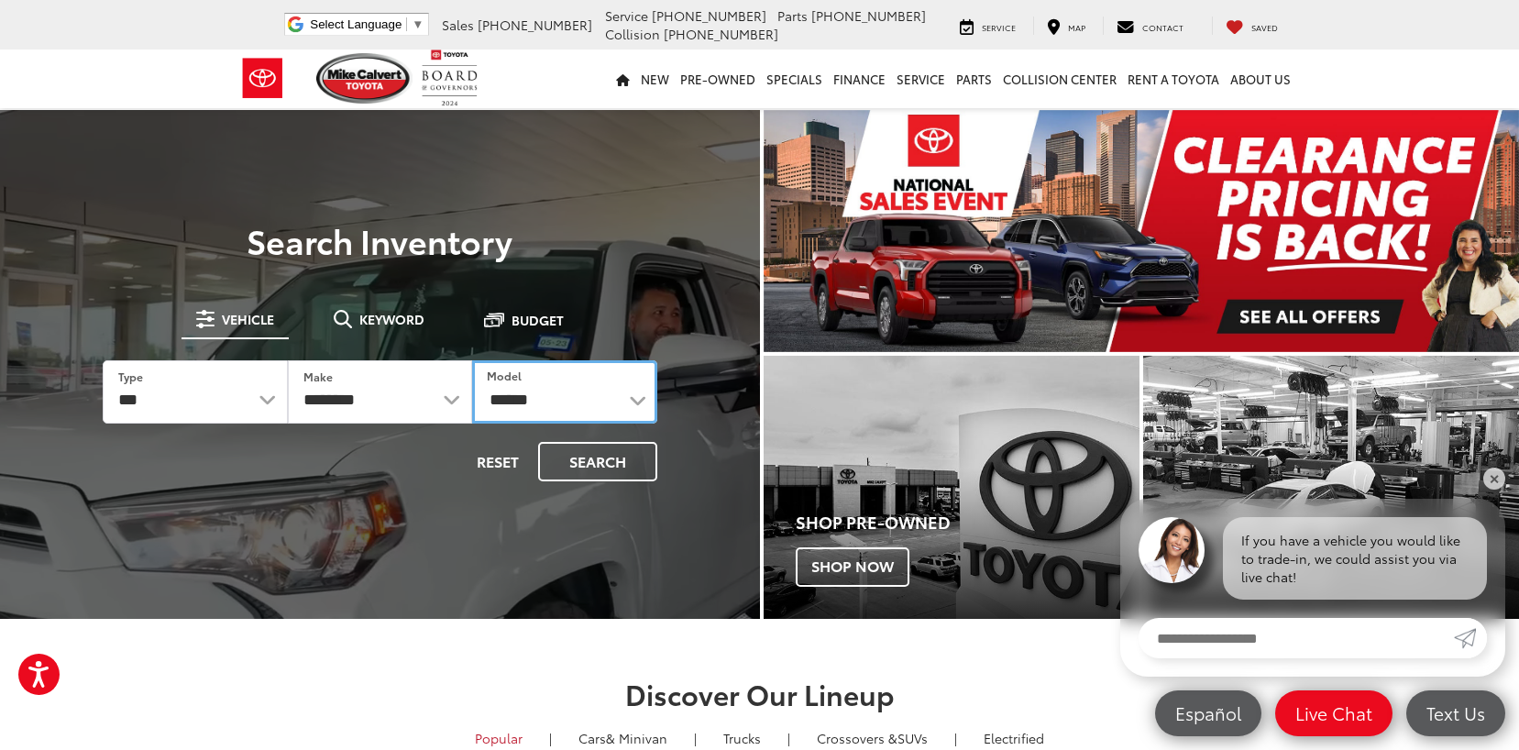
click at [472, 360] on select "**********" at bounding box center [564, 391] width 185 height 63
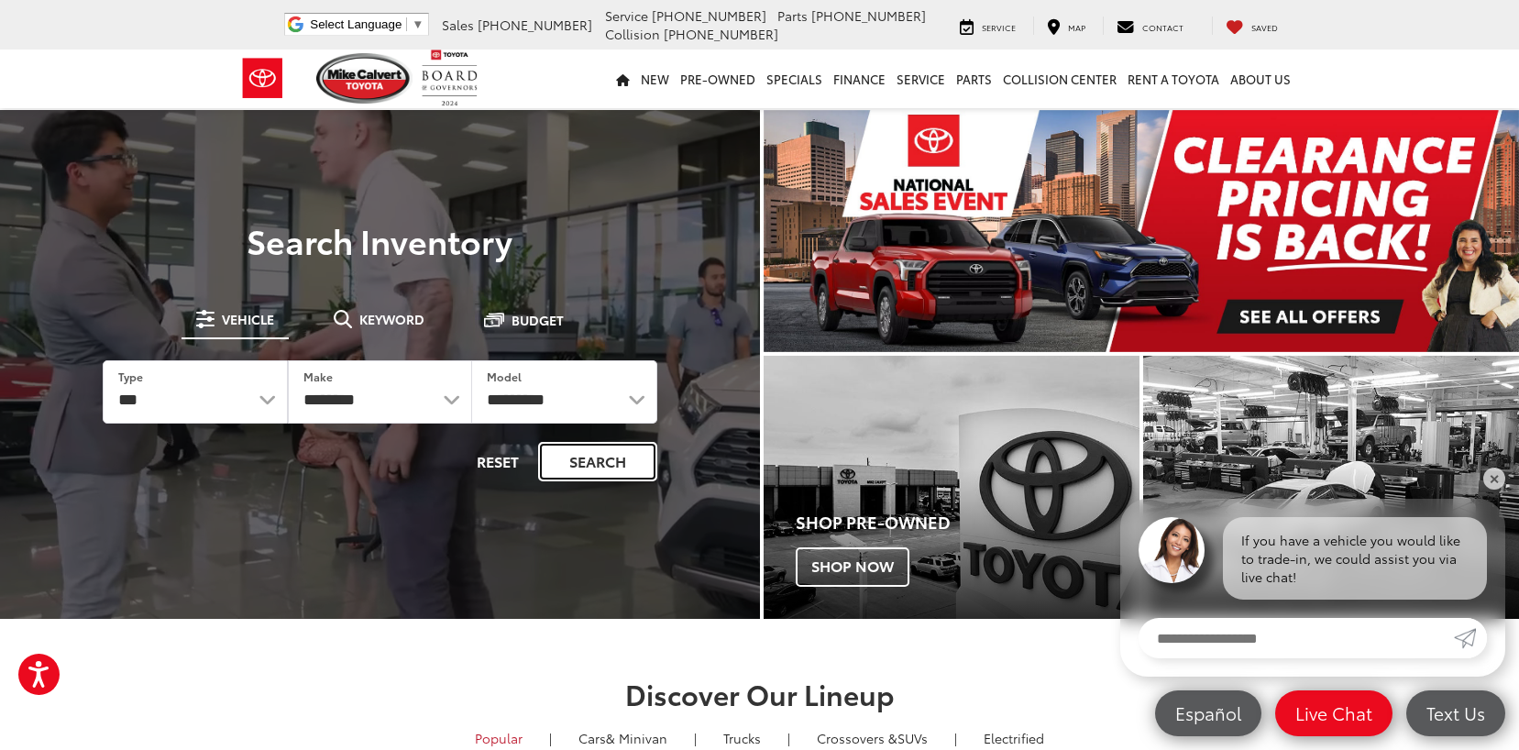
click at [593, 468] on button "Search" at bounding box center [597, 461] width 119 height 39
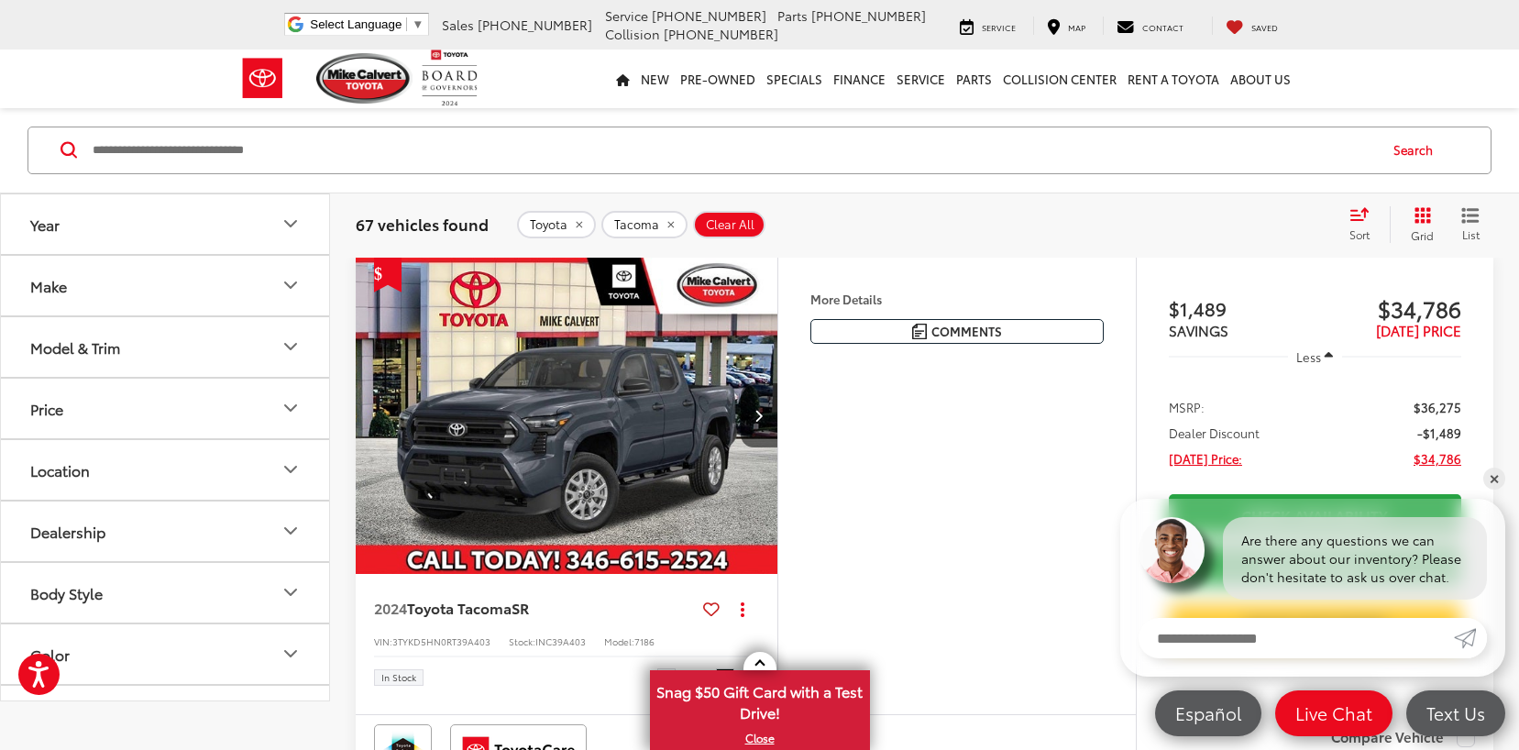
scroll to position [183, 0]
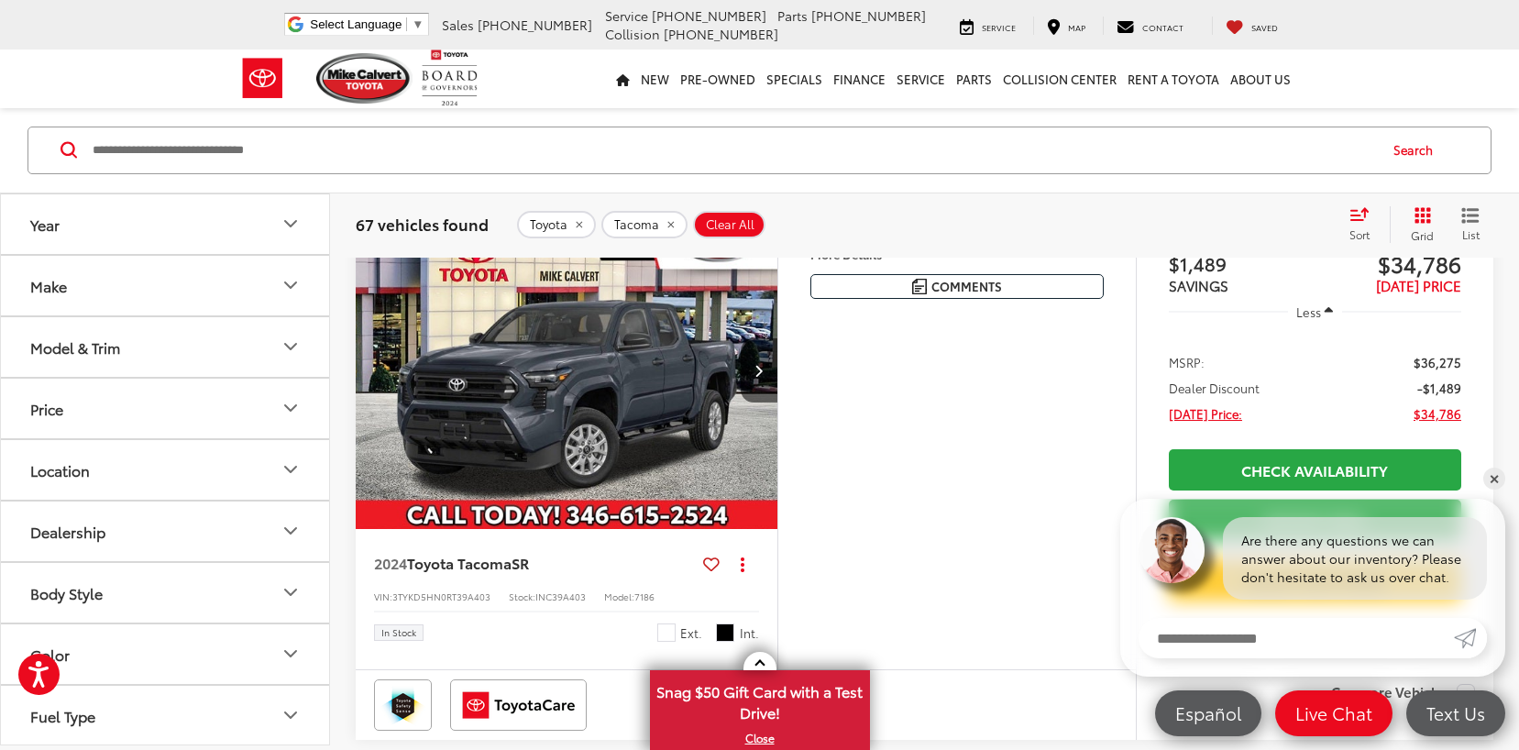
click at [280, 356] on icon "Model & Trim" at bounding box center [291, 347] width 22 height 22
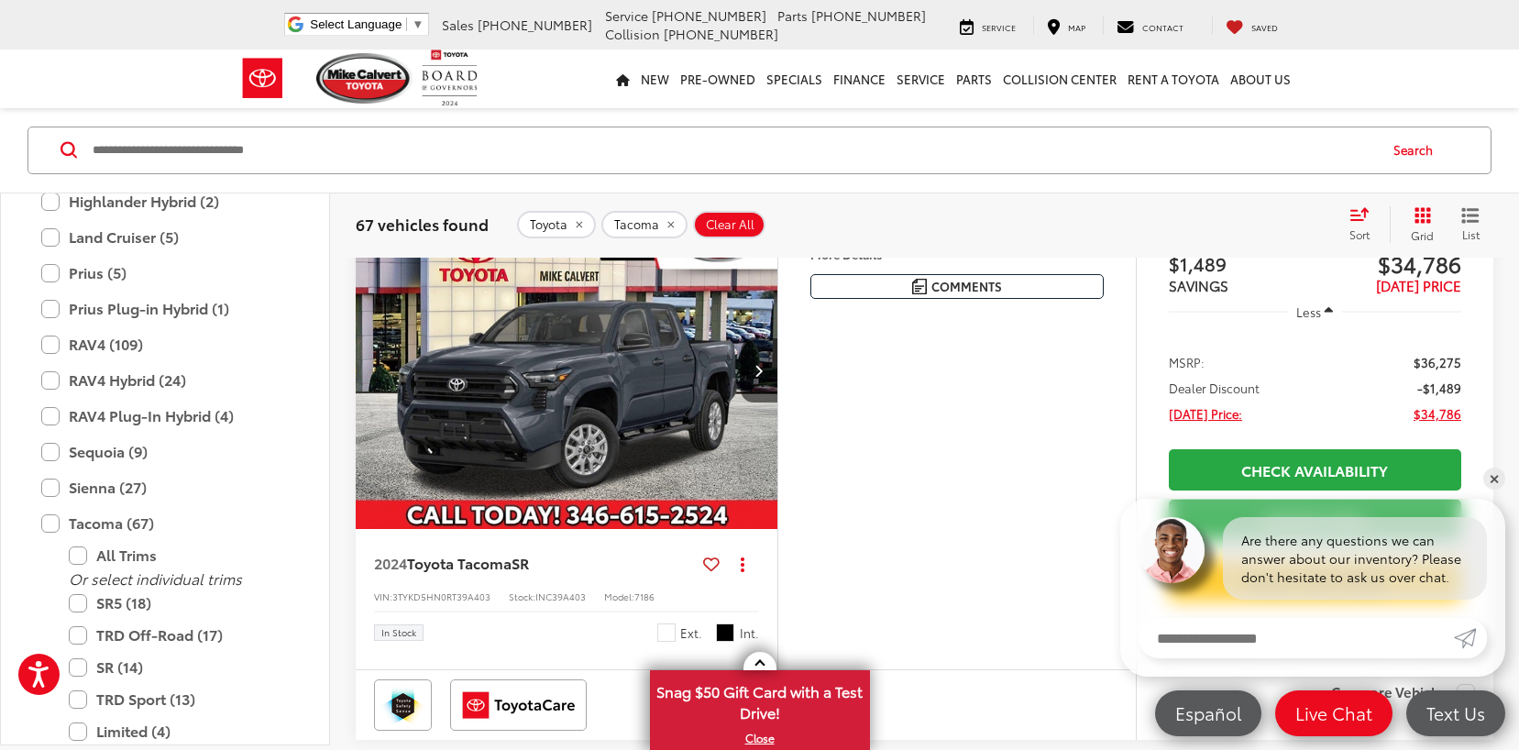
scroll to position [906, 0]
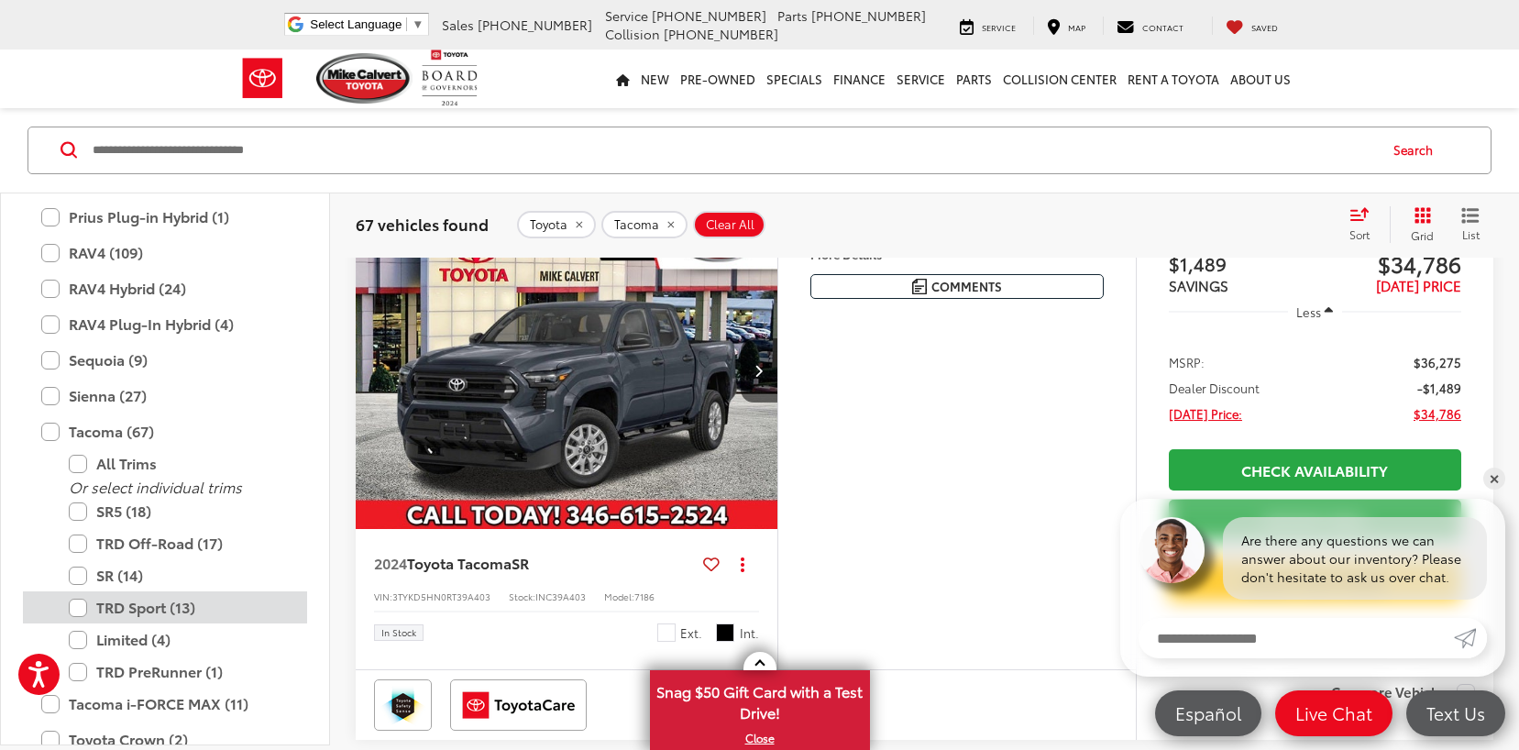
click at [82, 610] on label "TRD Sport (13)" at bounding box center [179, 608] width 220 height 32
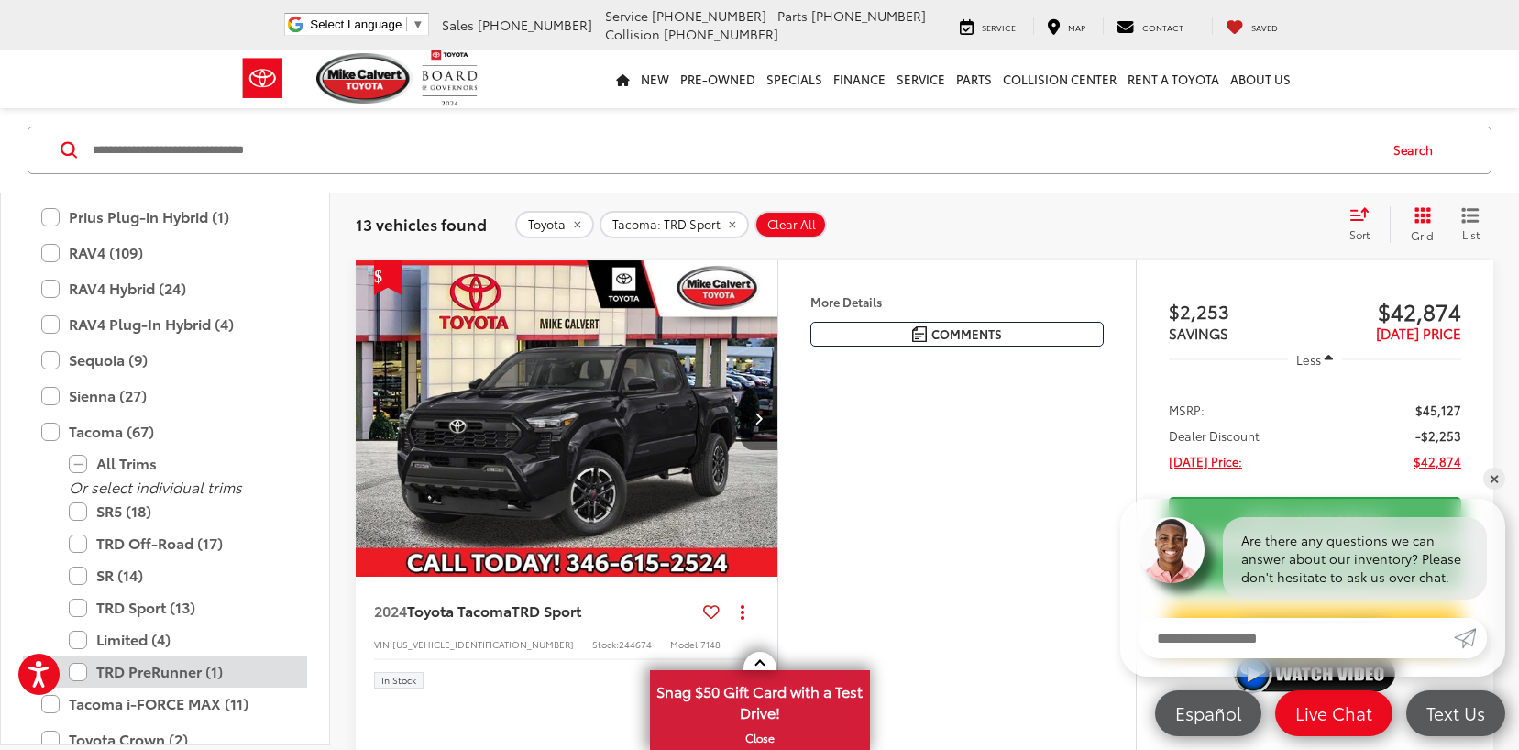
click at [82, 668] on label "TRD PreRunner (1)" at bounding box center [179, 672] width 220 height 32
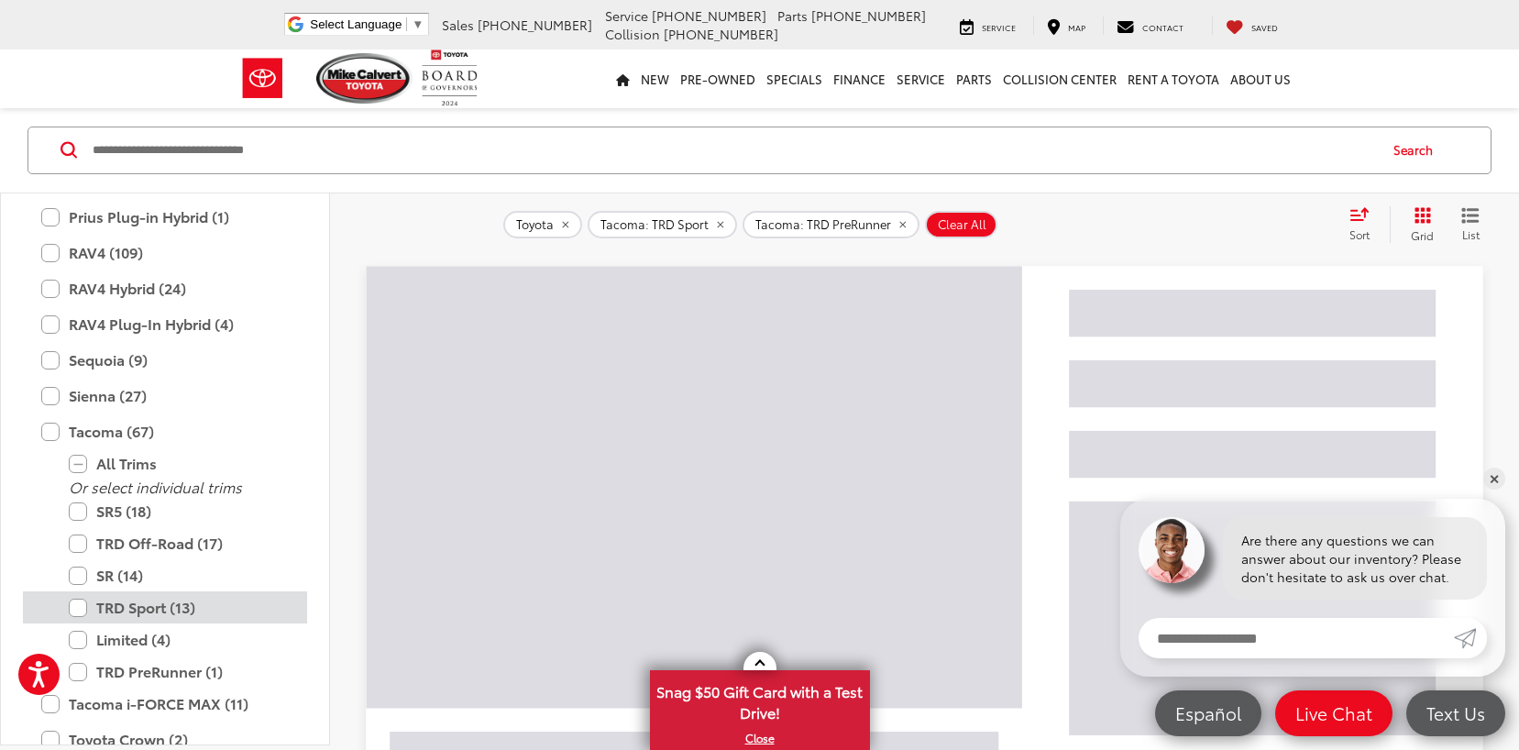
click at [80, 603] on label "TRD Sport (13)" at bounding box center [179, 608] width 220 height 32
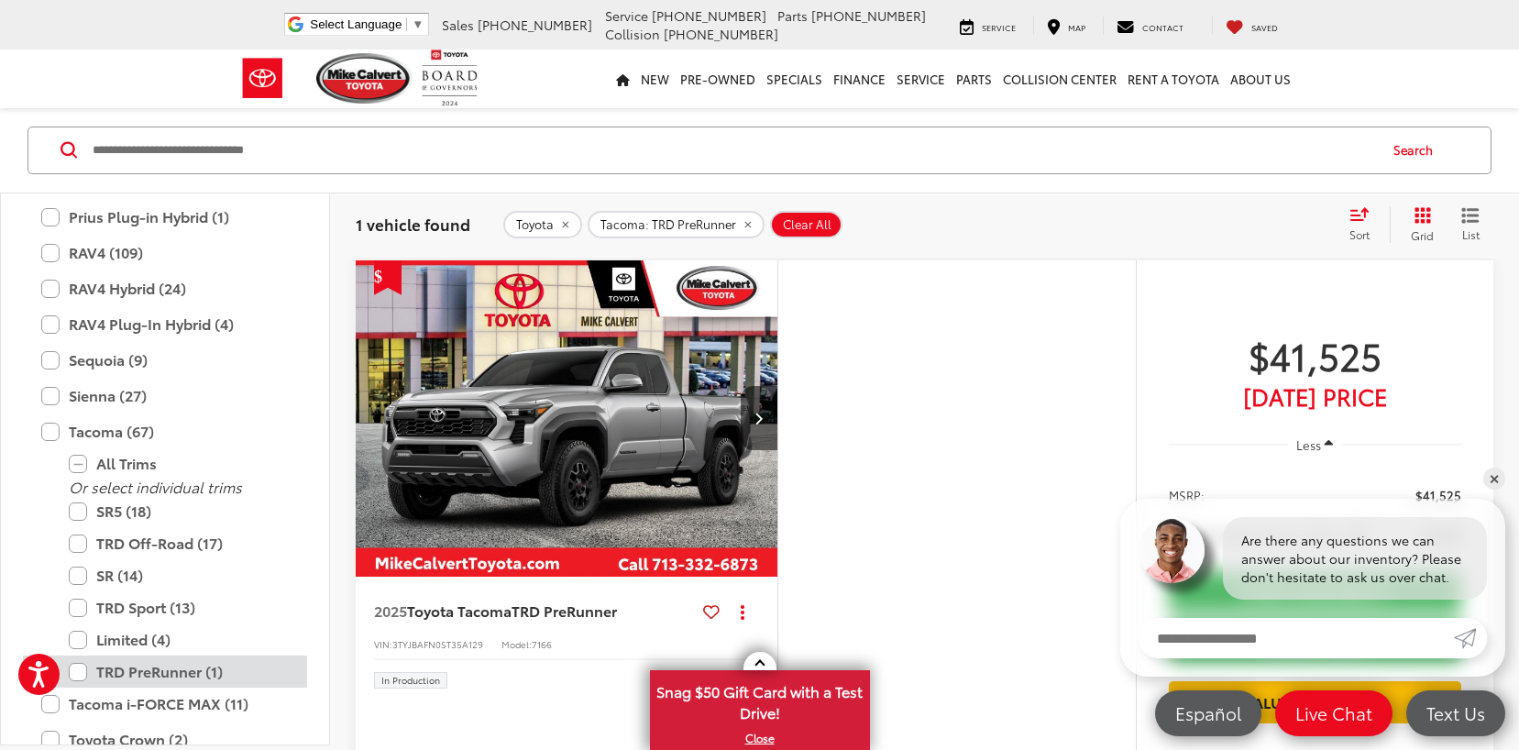
click at [78, 672] on label "TRD PreRunner (1)" at bounding box center [179, 672] width 220 height 32
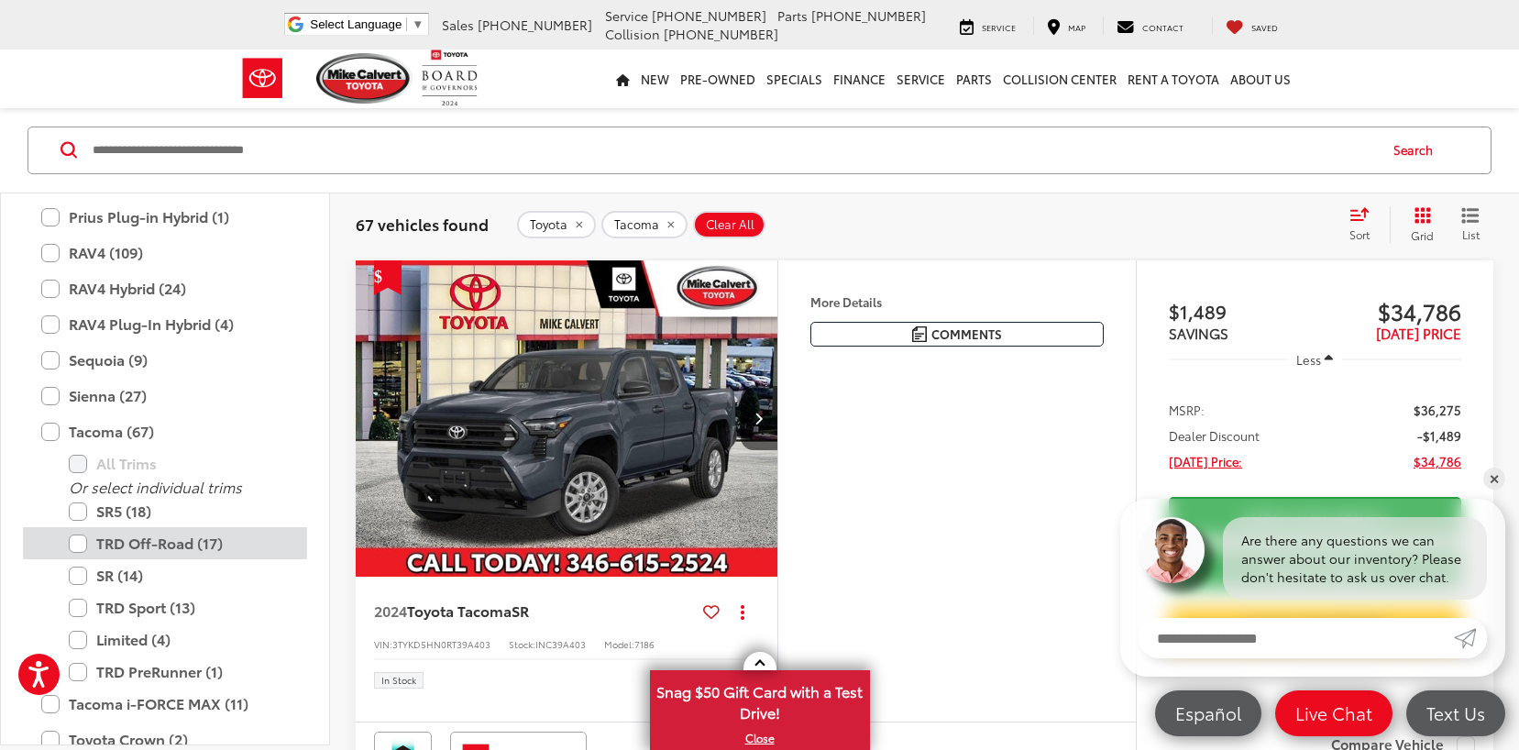
click at [79, 547] on label "TRD Off-Road (17)" at bounding box center [179, 544] width 220 height 32
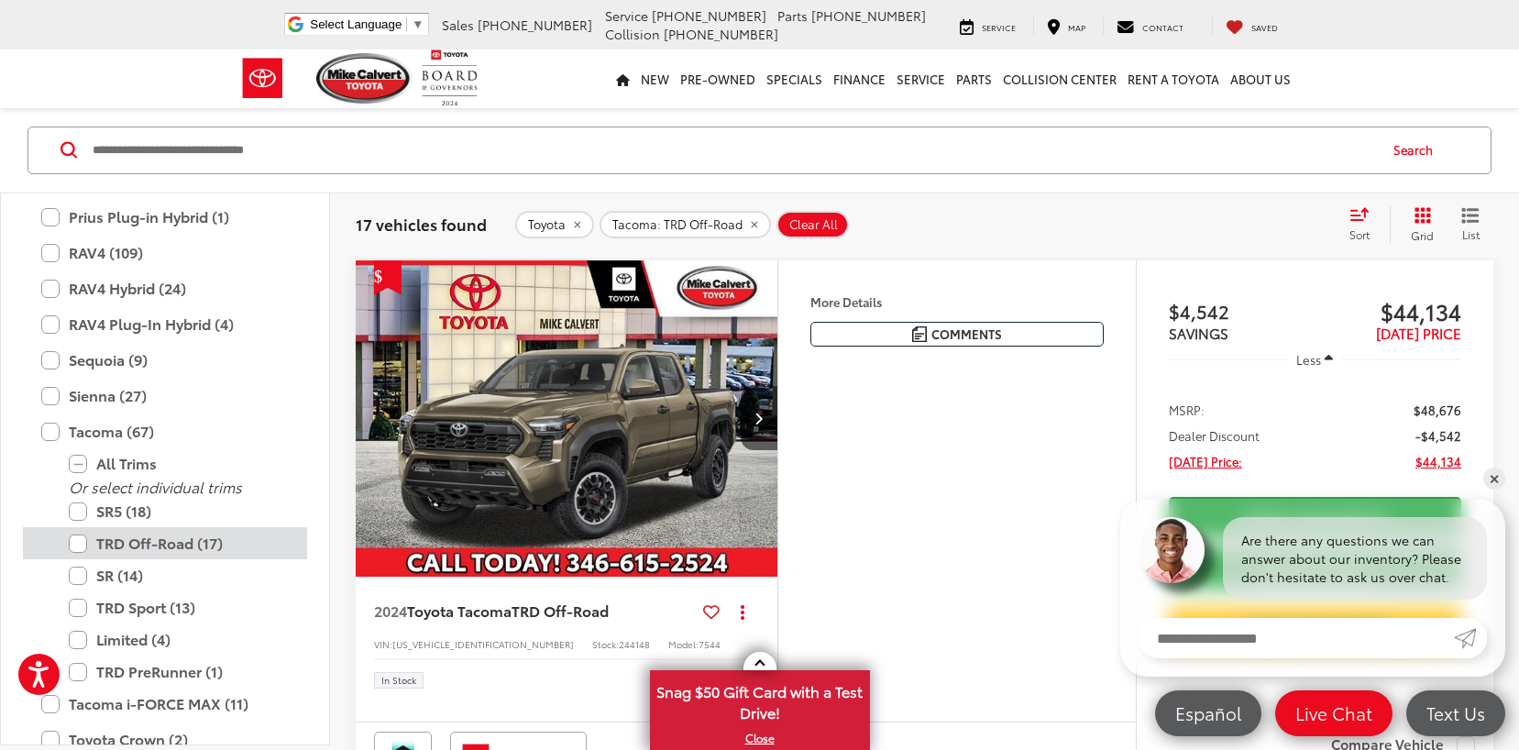
click at [75, 550] on label "TRD Off-Road (17)" at bounding box center [179, 544] width 220 height 32
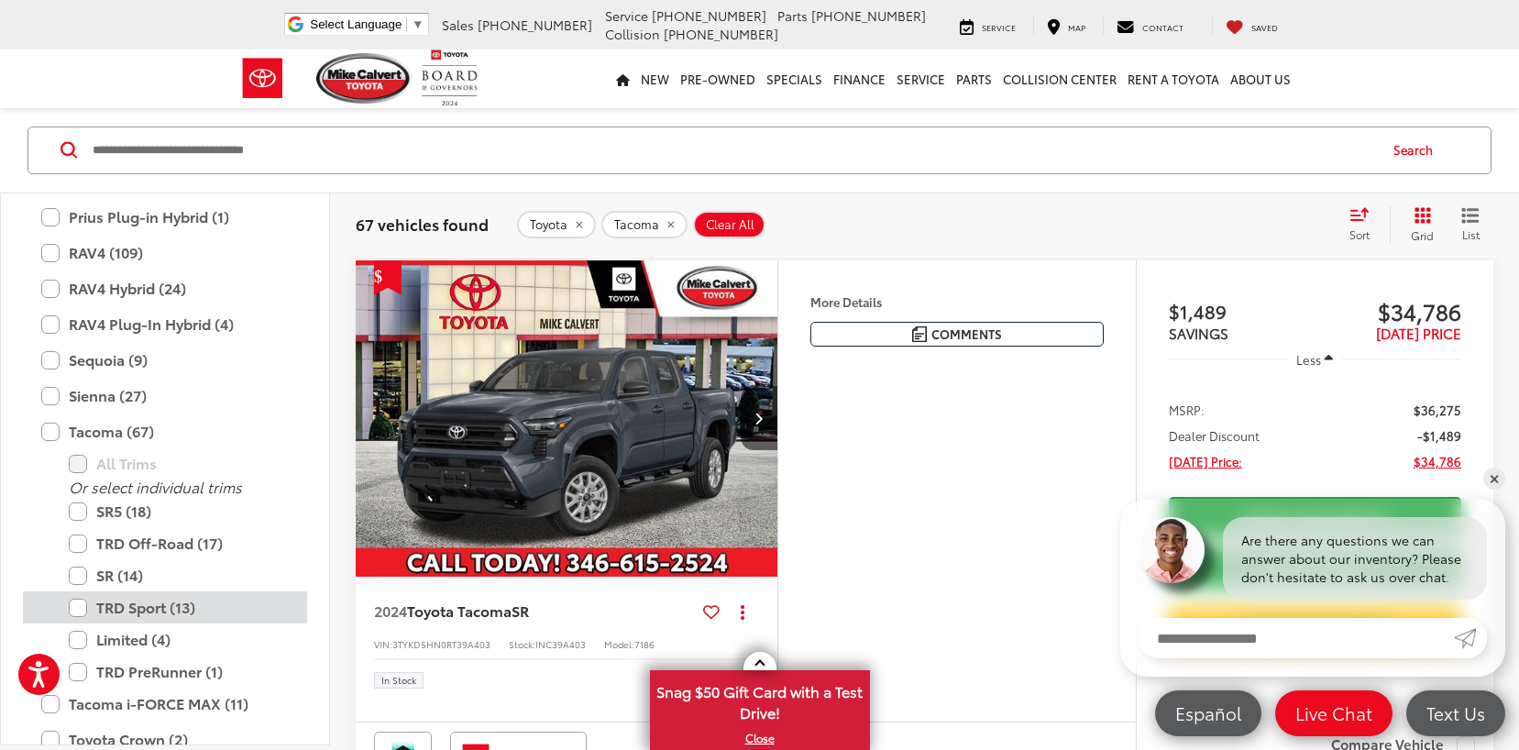
click at [82, 617] on label "TRD Sport (13)" at bounding box center [179, 608] width 220 height 32
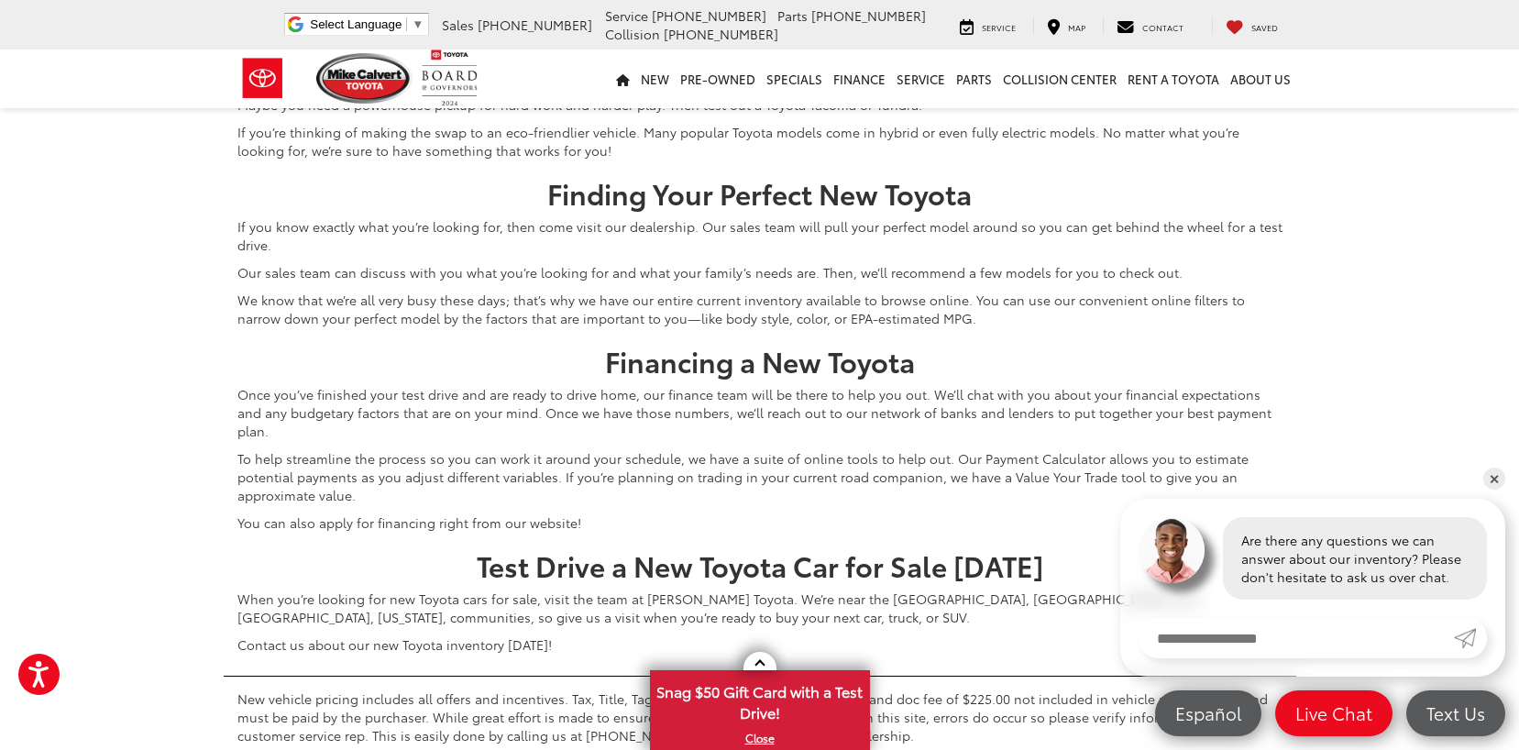
scroll to position [8568, 0]
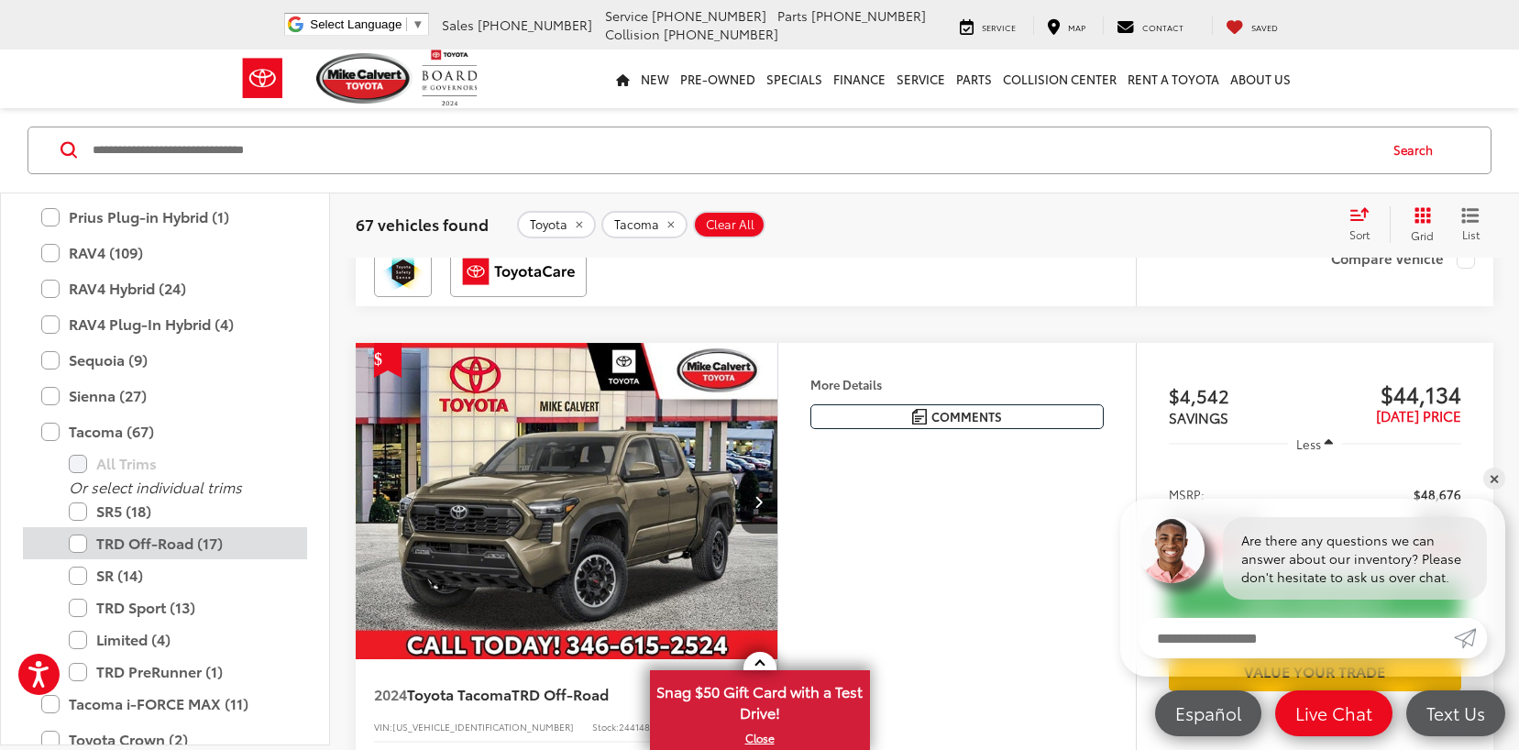
scroll to position [136, 0]
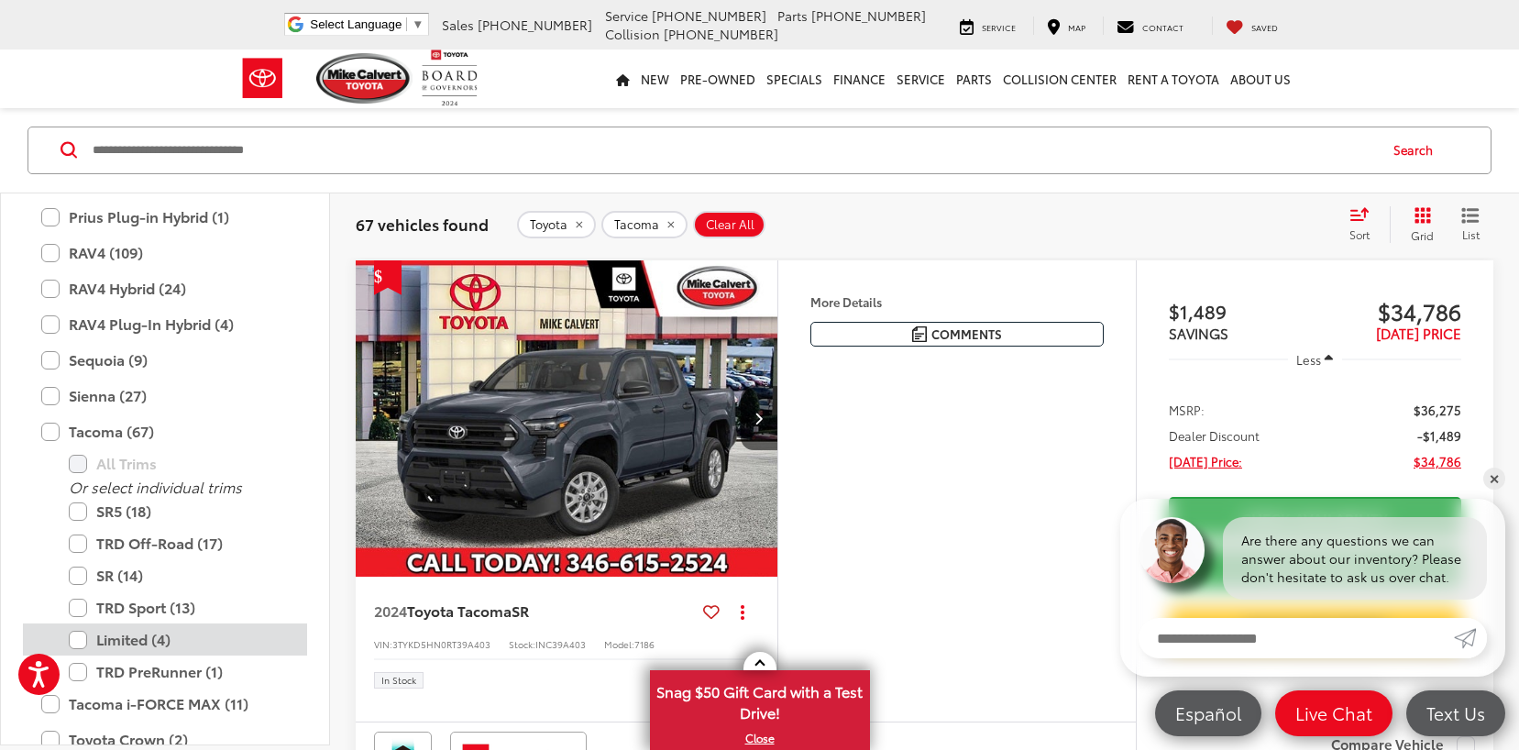
click at [84, 640] on label "Limited (4)" at bounding box center [179, 640] width 220 height 32
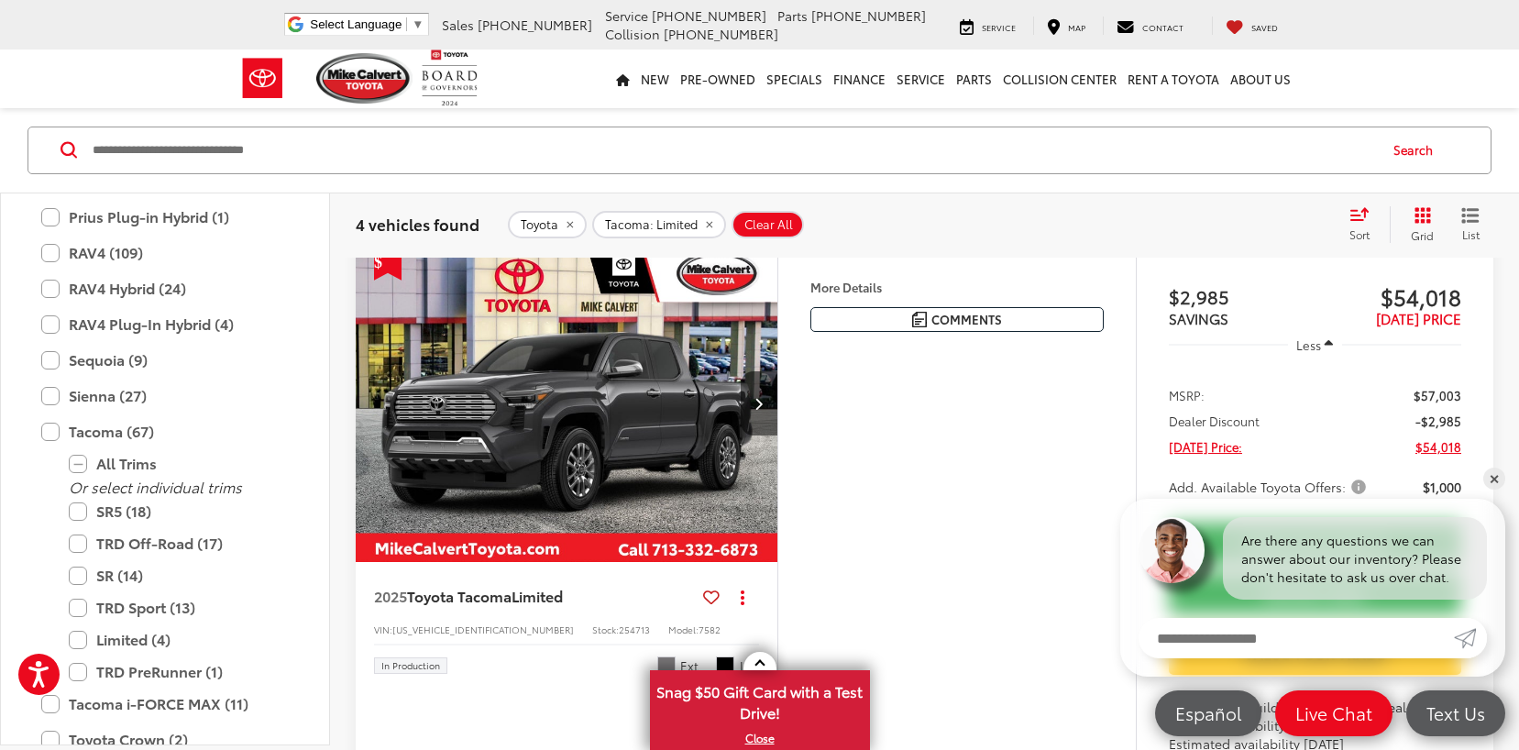
scroll to position [136, 0]
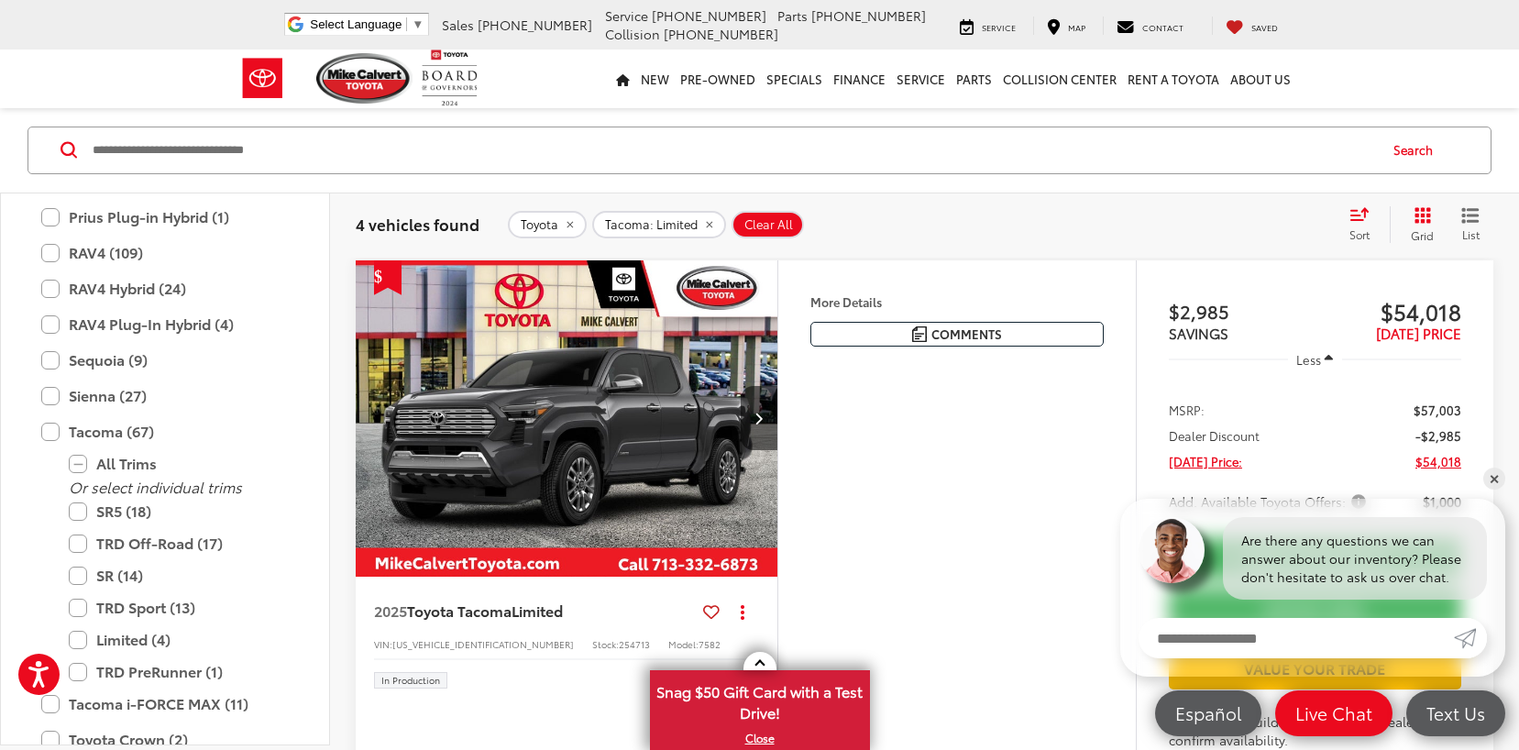
click at [563, 446] on img "2025 Toyota Tacoma Limited 0" at bounding box center [567, 419] width 424 height 318
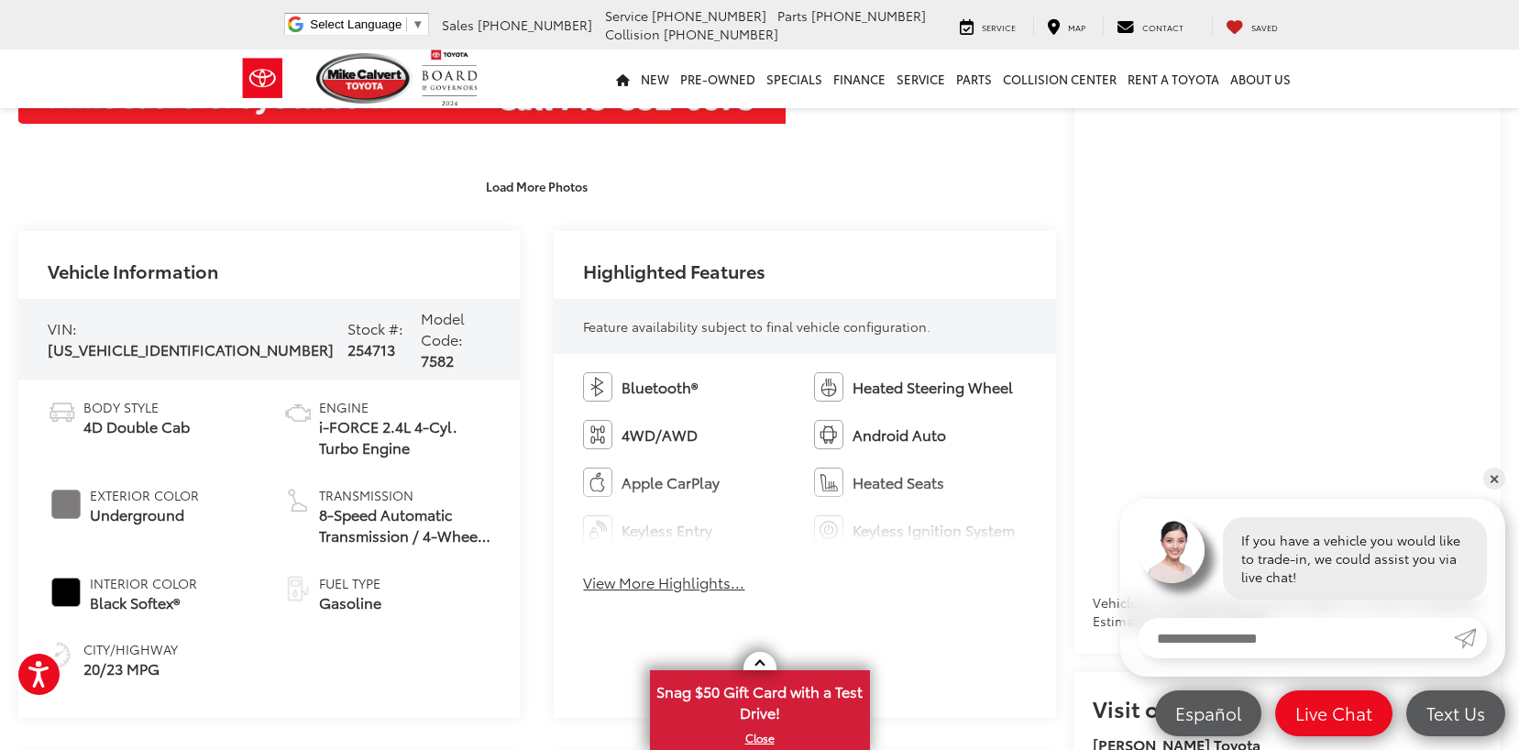
scroll to position [642, 0]
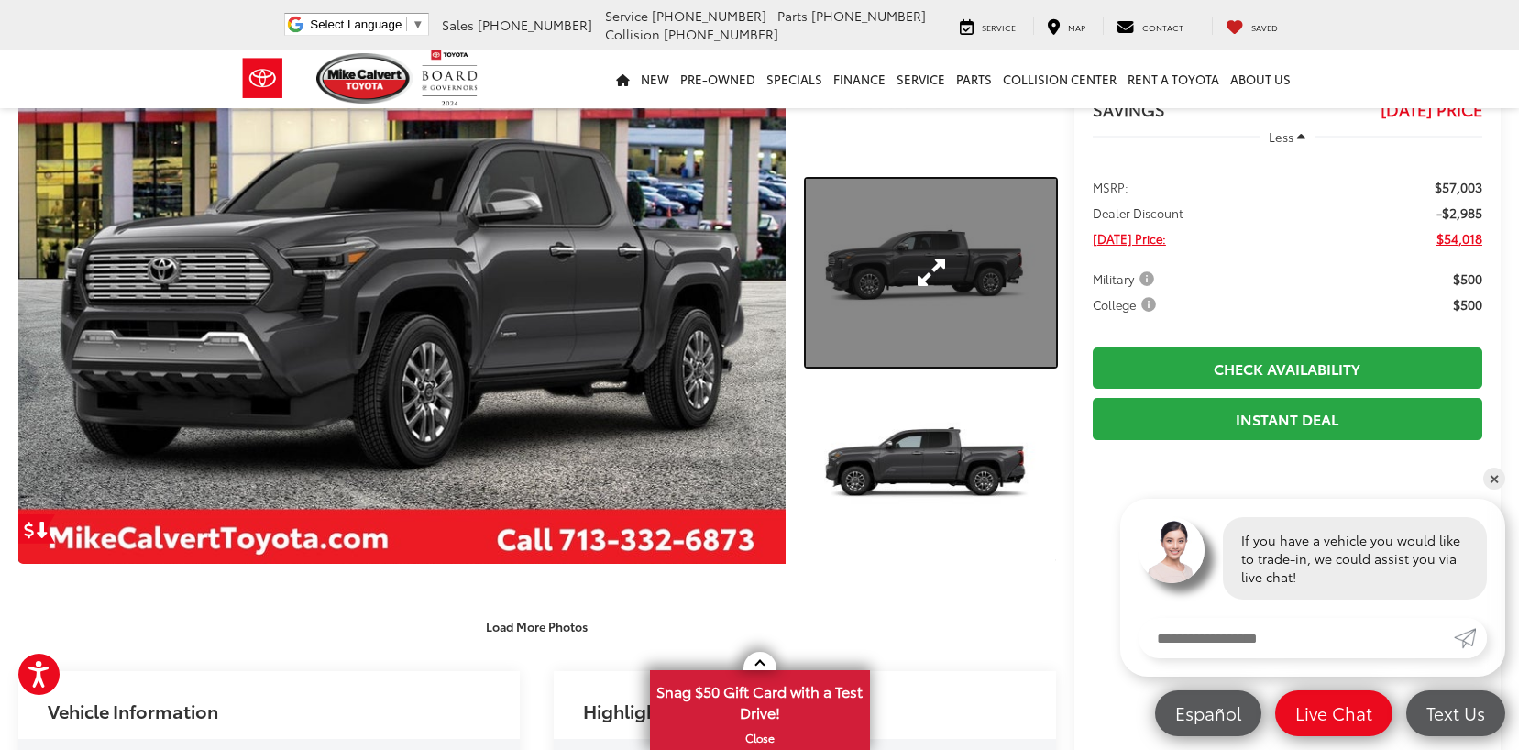
click at [912, 269] on link "Expand Photo 2" at bounding box center [930, 272] width 249 height 187
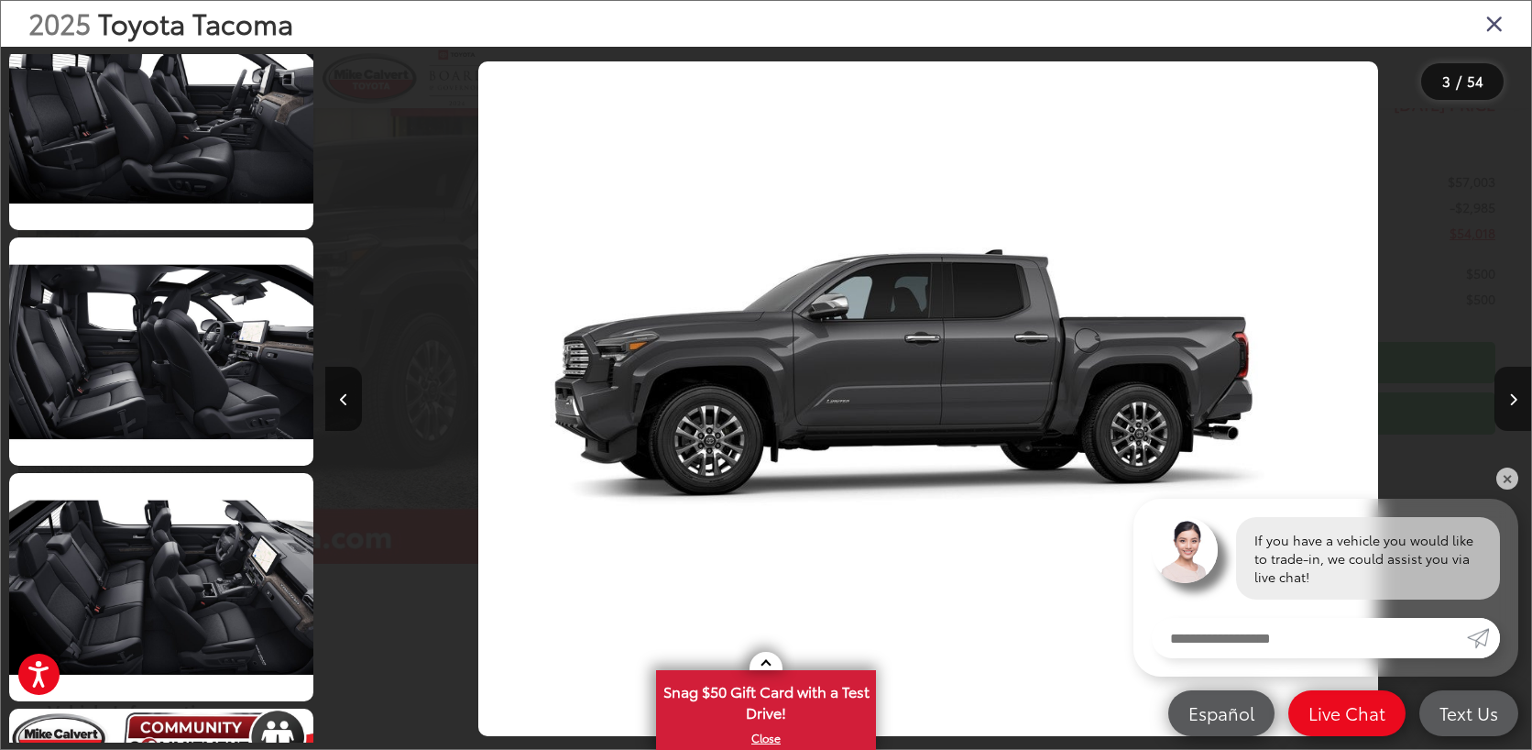
scroll to position [4699, 0]
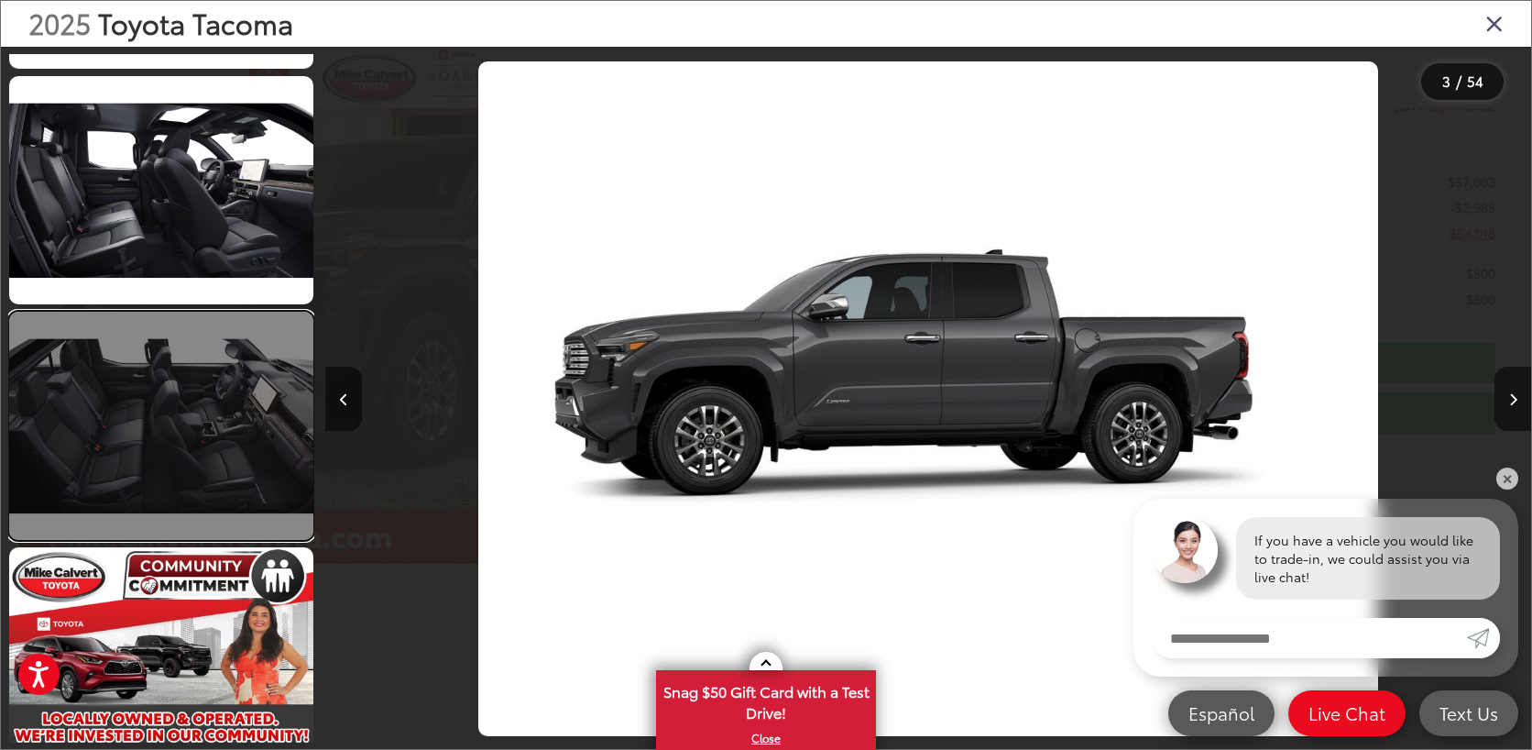
click at [181, 450] on link at bounding box center [161, 426] width 304 height 228
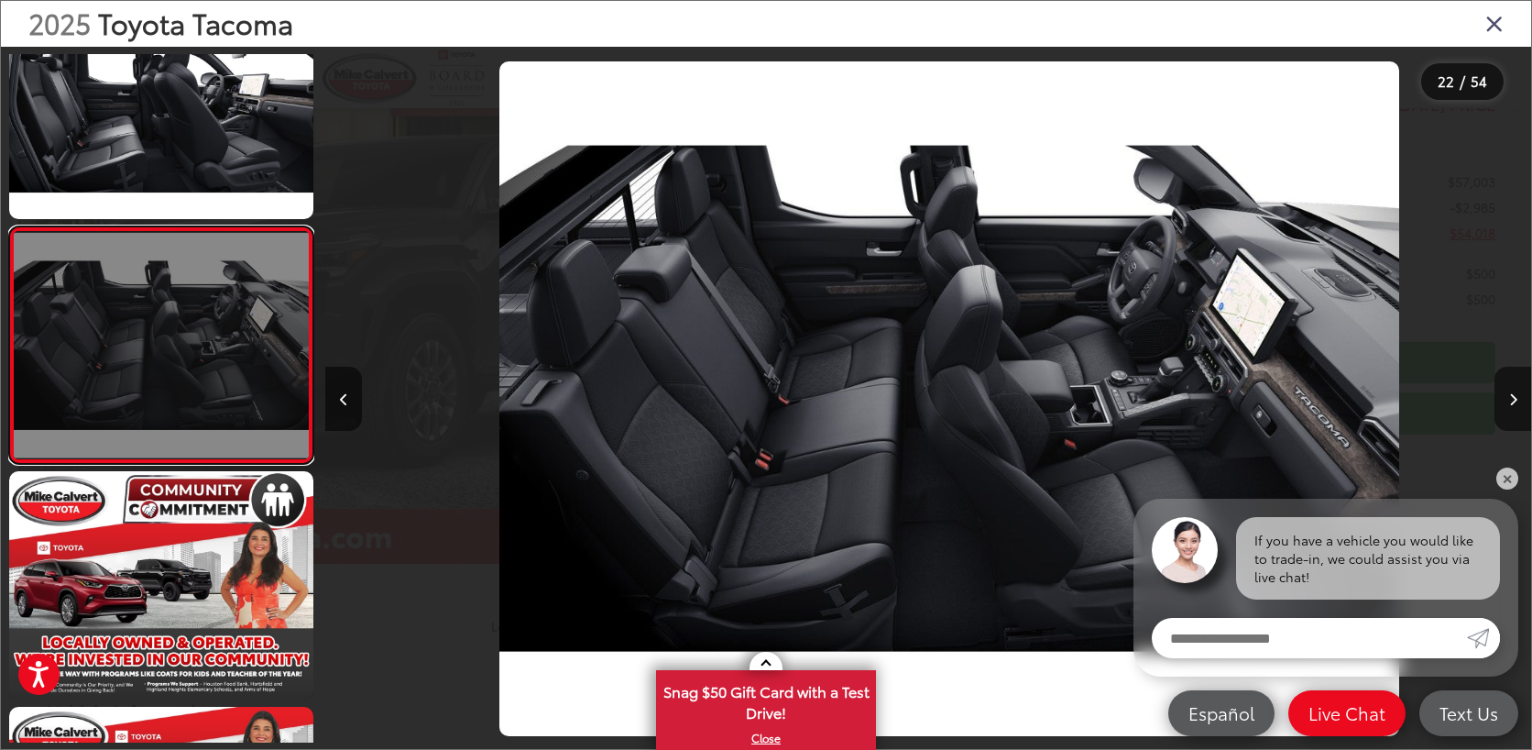
scroll to position [0, 25330]
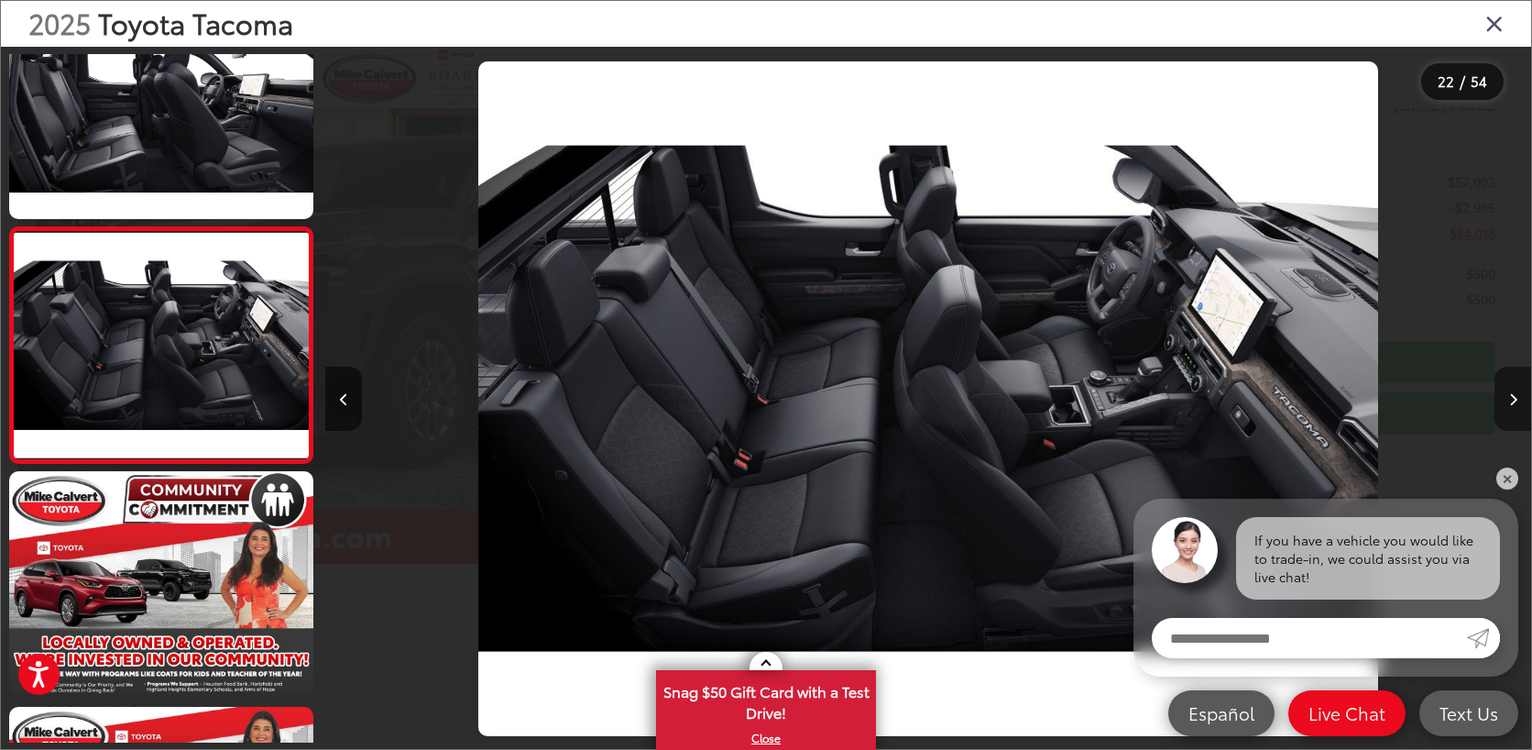
click at [1509, 407] on button "Next image" at bounding box center [1513, 399] width 37 height 64
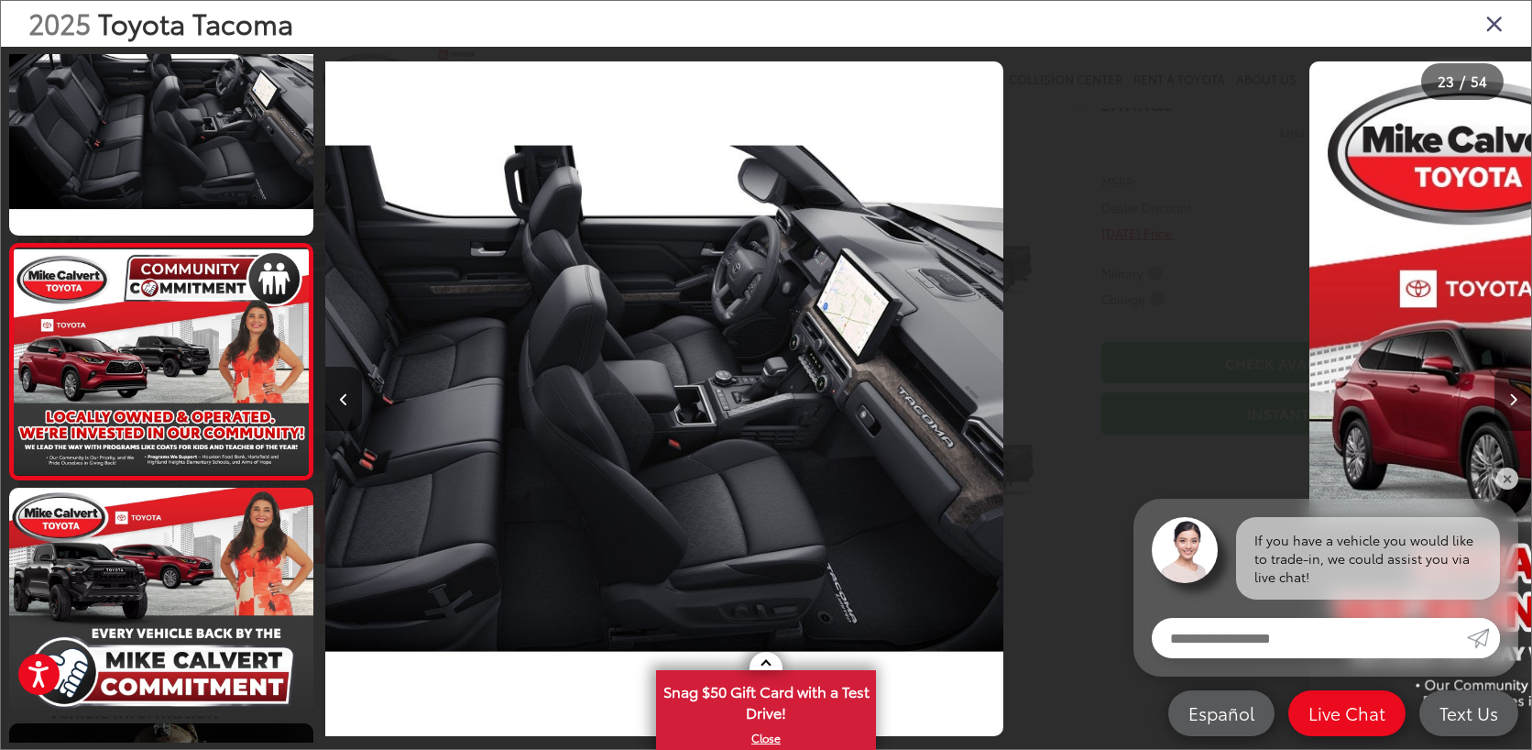
scroll to position [5011, 0]
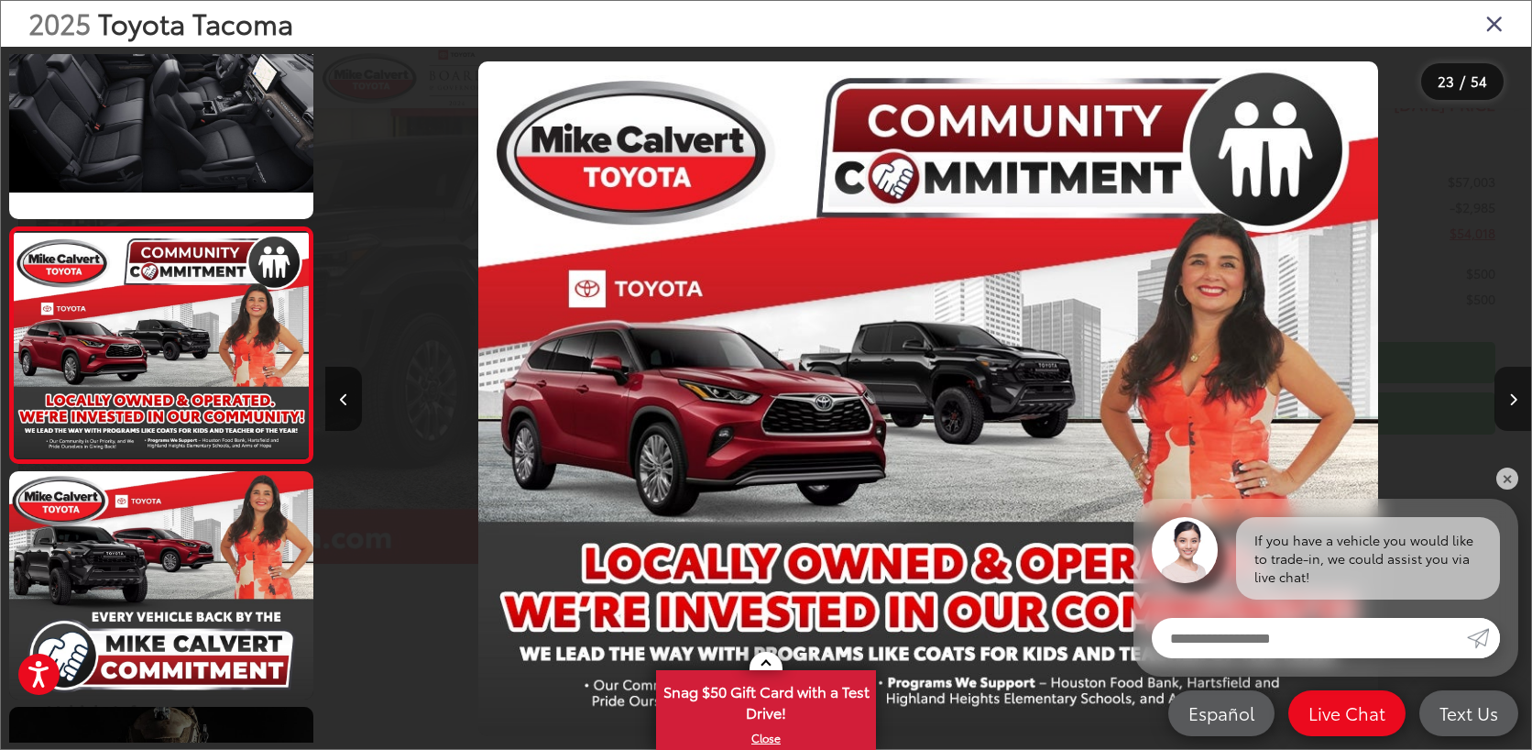
click at [1510, 404] on icon "Next image" at bounding box center [1514, 399] width 8 height 13
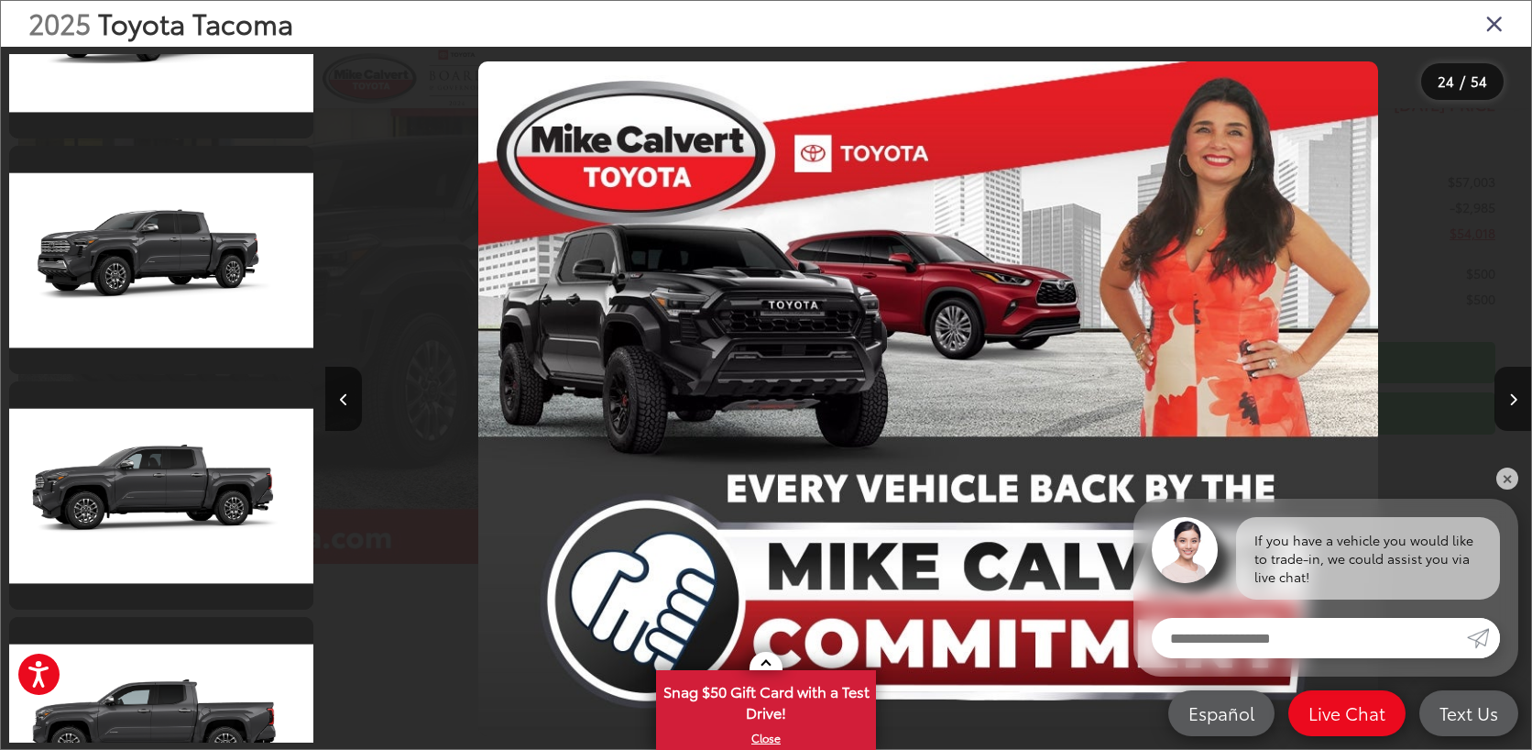
scroll to position [7721, 0]
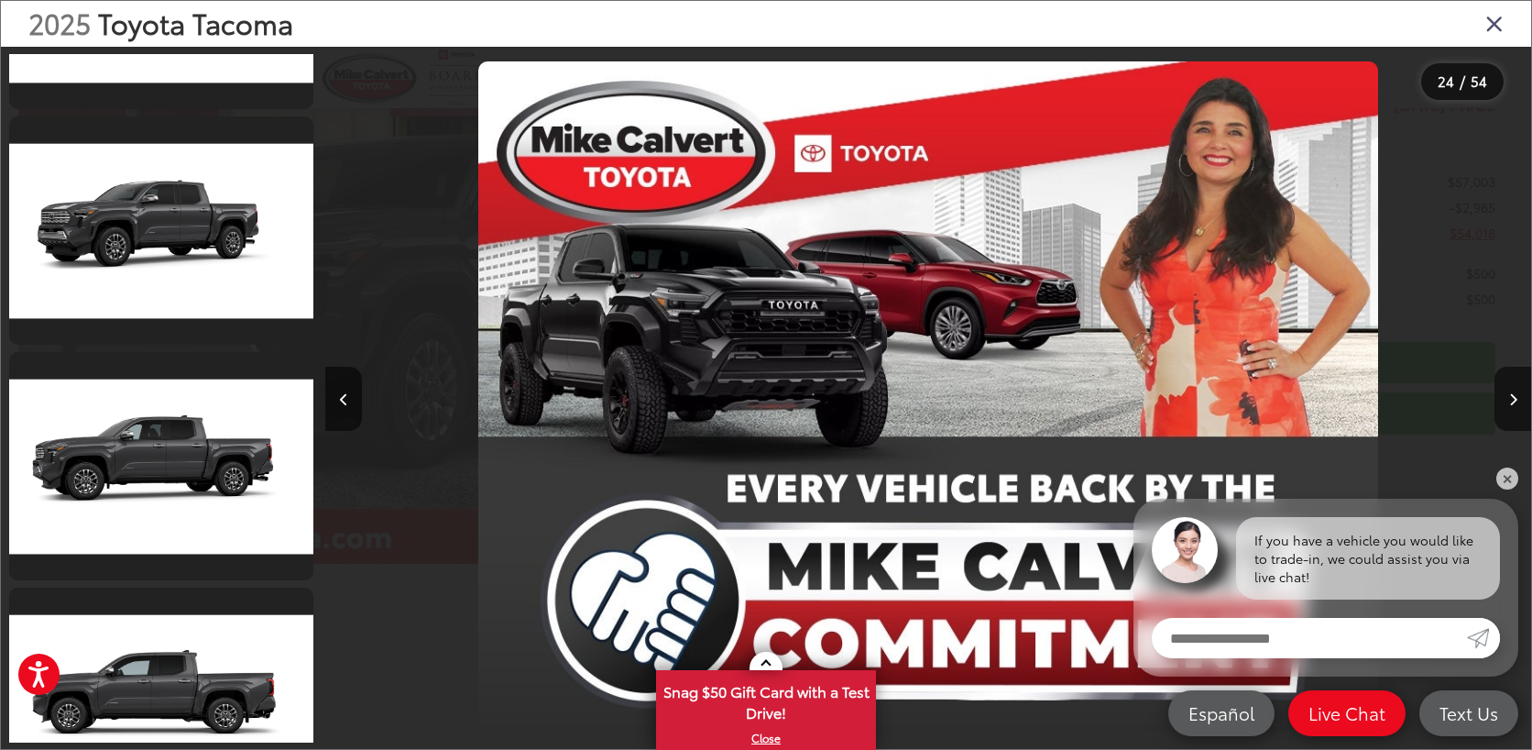
click at [1495, 23] on icon "Close gallery" at bounding box center [1495, 23] width 18 height 24
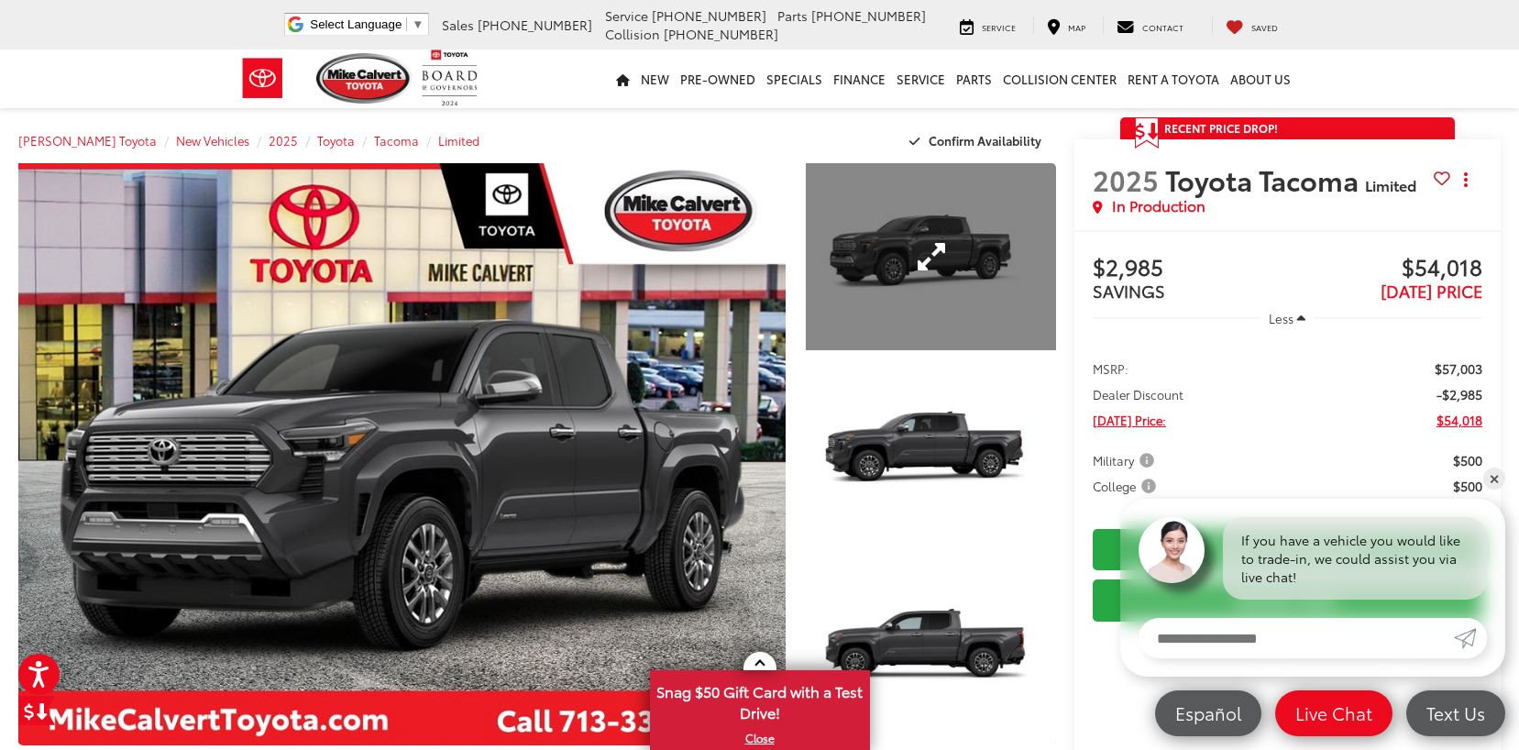
scroll to position [0, 0]
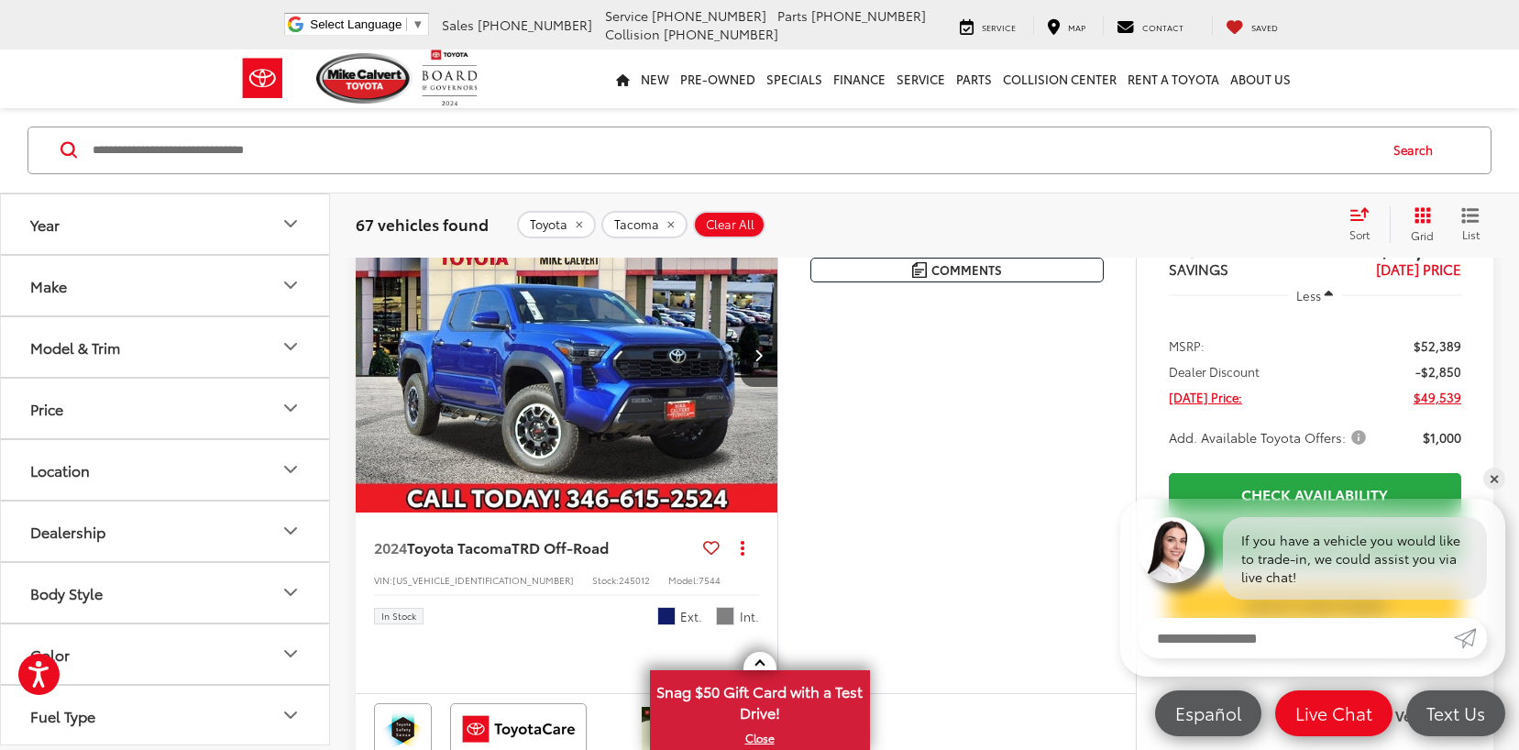
scroll to position [1419, 0]
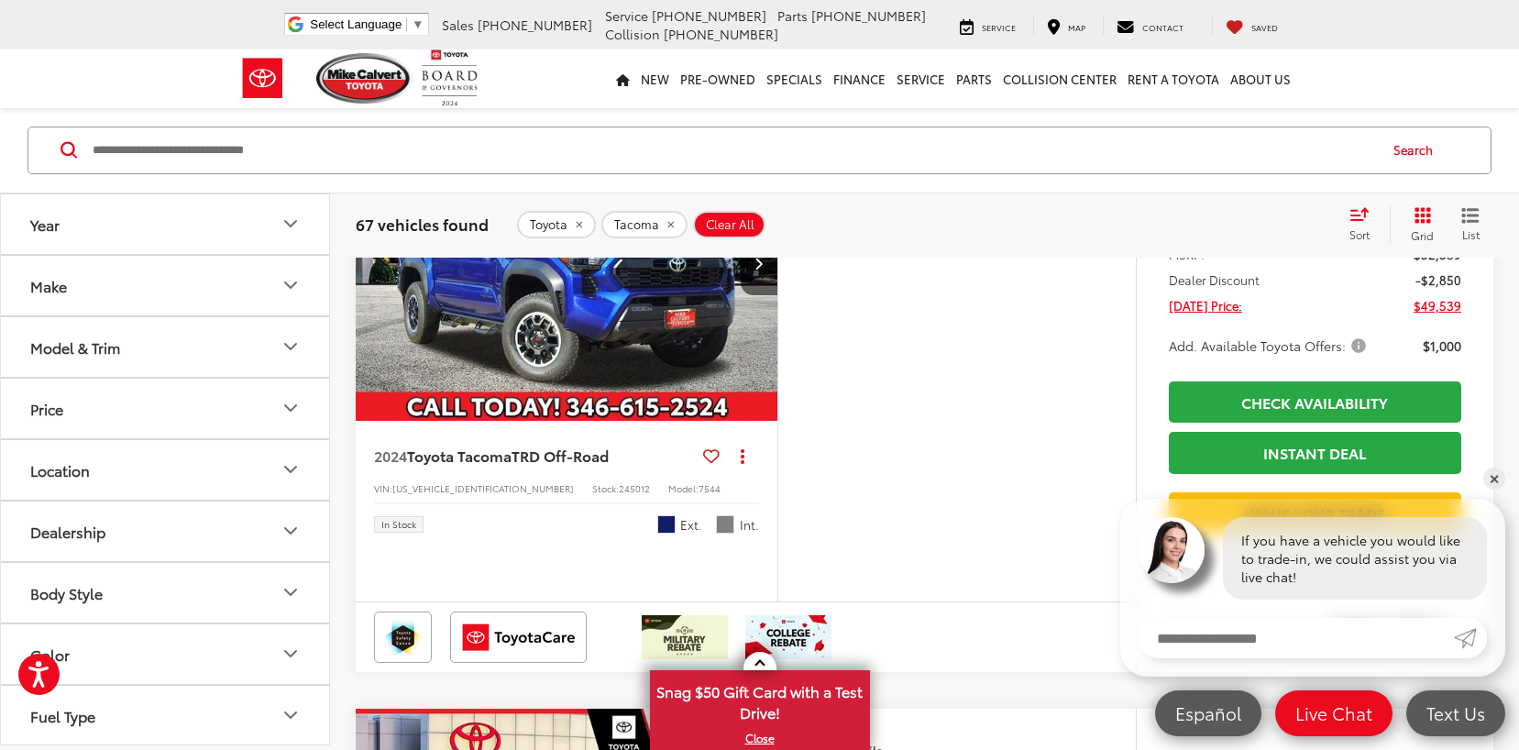
click at [625, 423] on img "2024 Toyota Tacoma TRD Off-Road 0" at bounding box center [567, 263] width 424 height 318
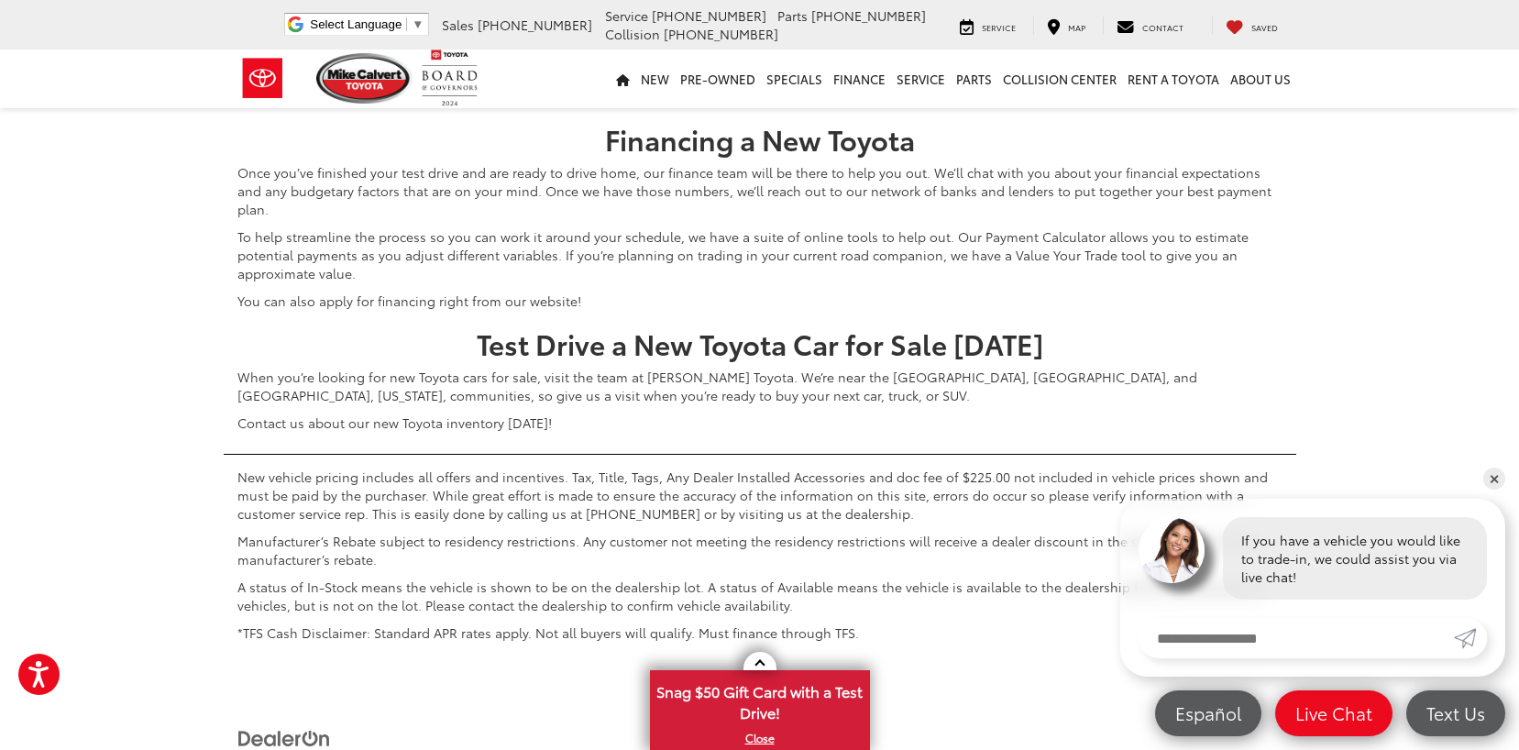
scroll to position [7926, 0]
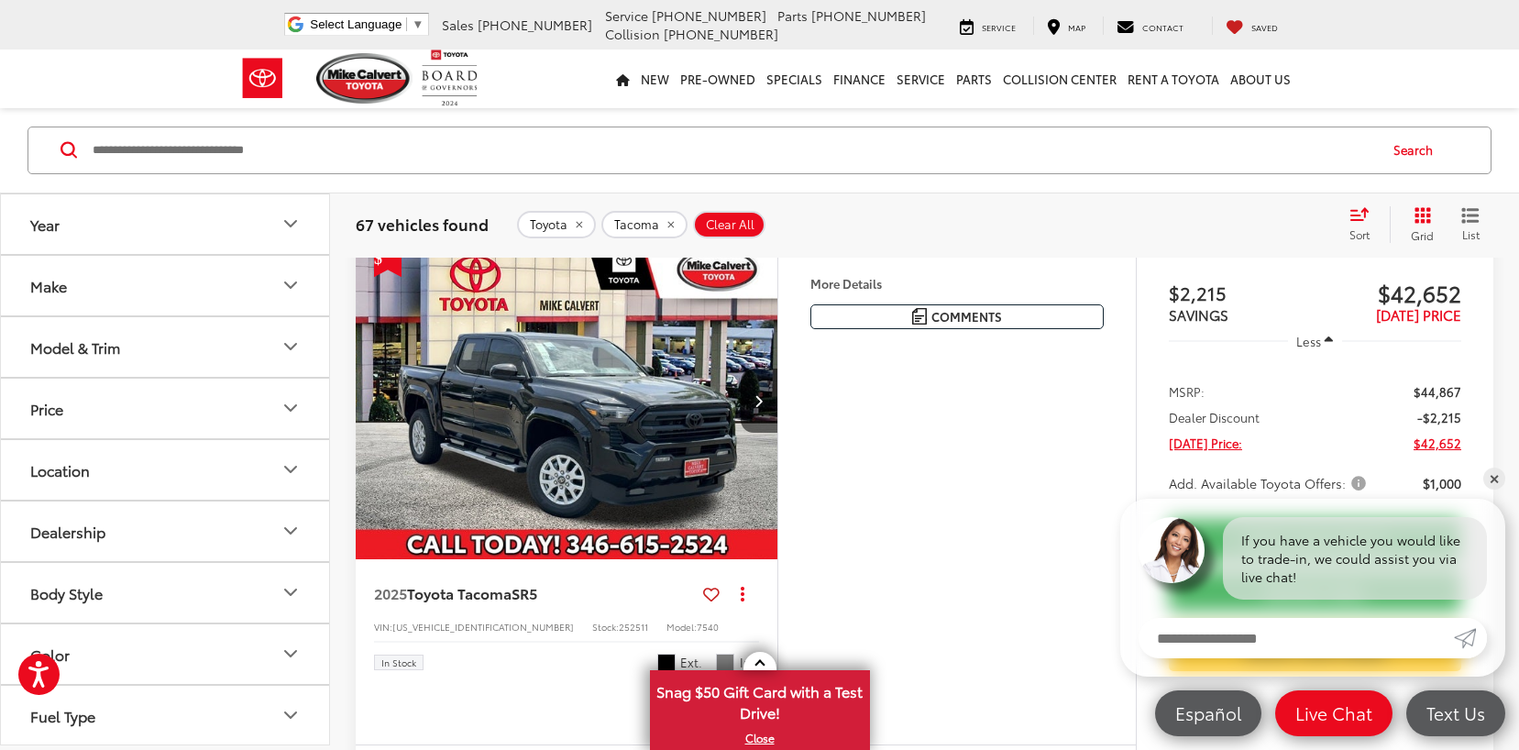
scroll to position [6735, 0]
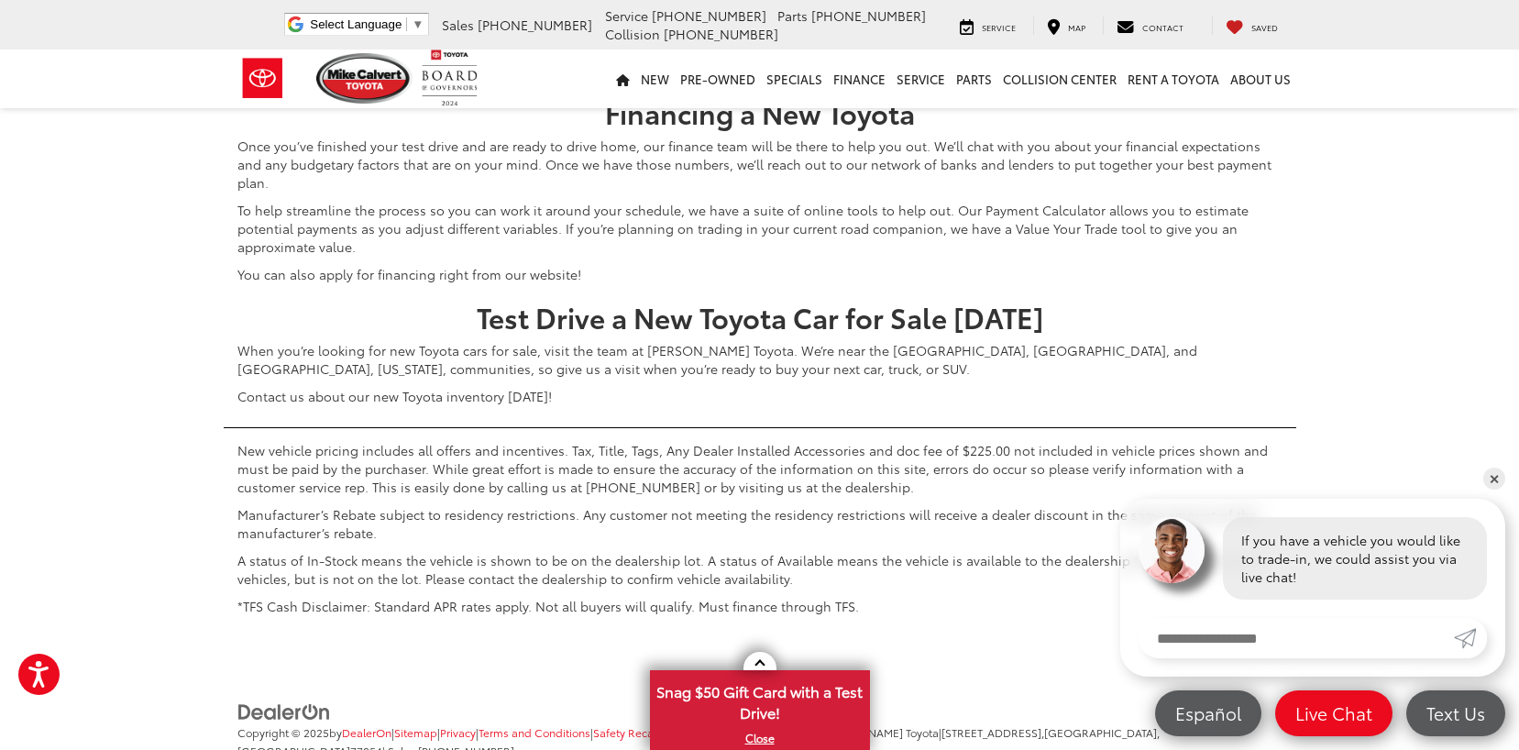
scroll to position [8110, 0]
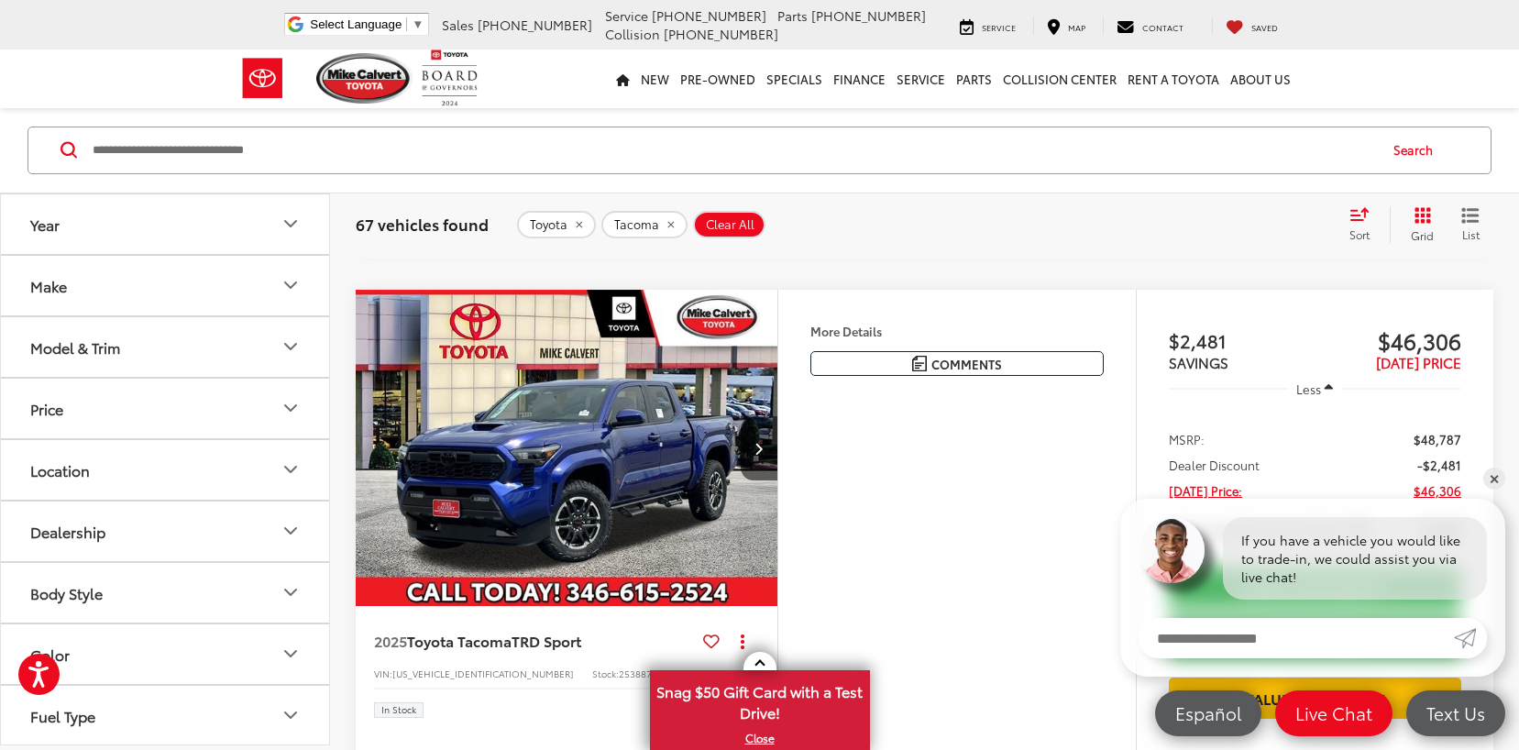
scroll to position [6185, 0]
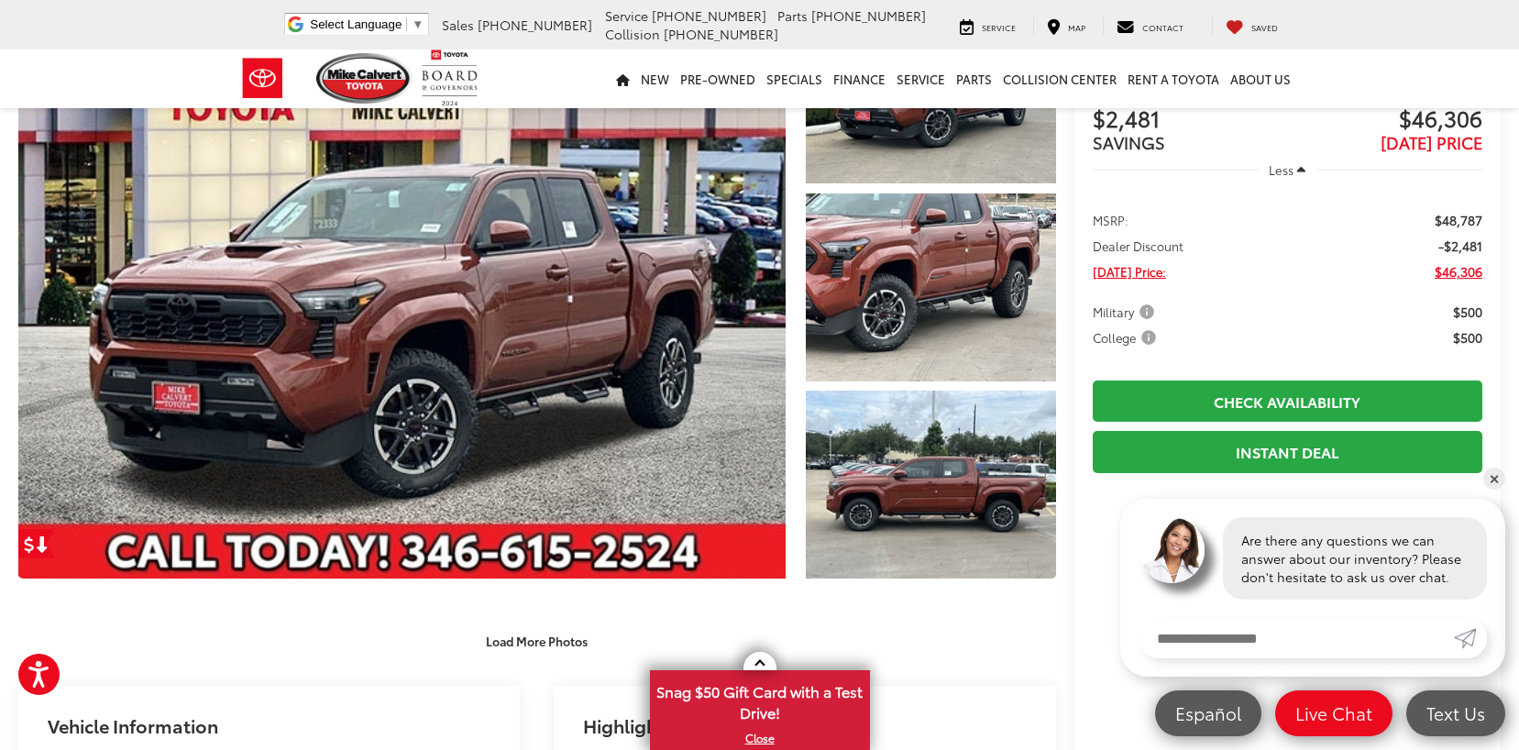
scroll to position [183, 0]
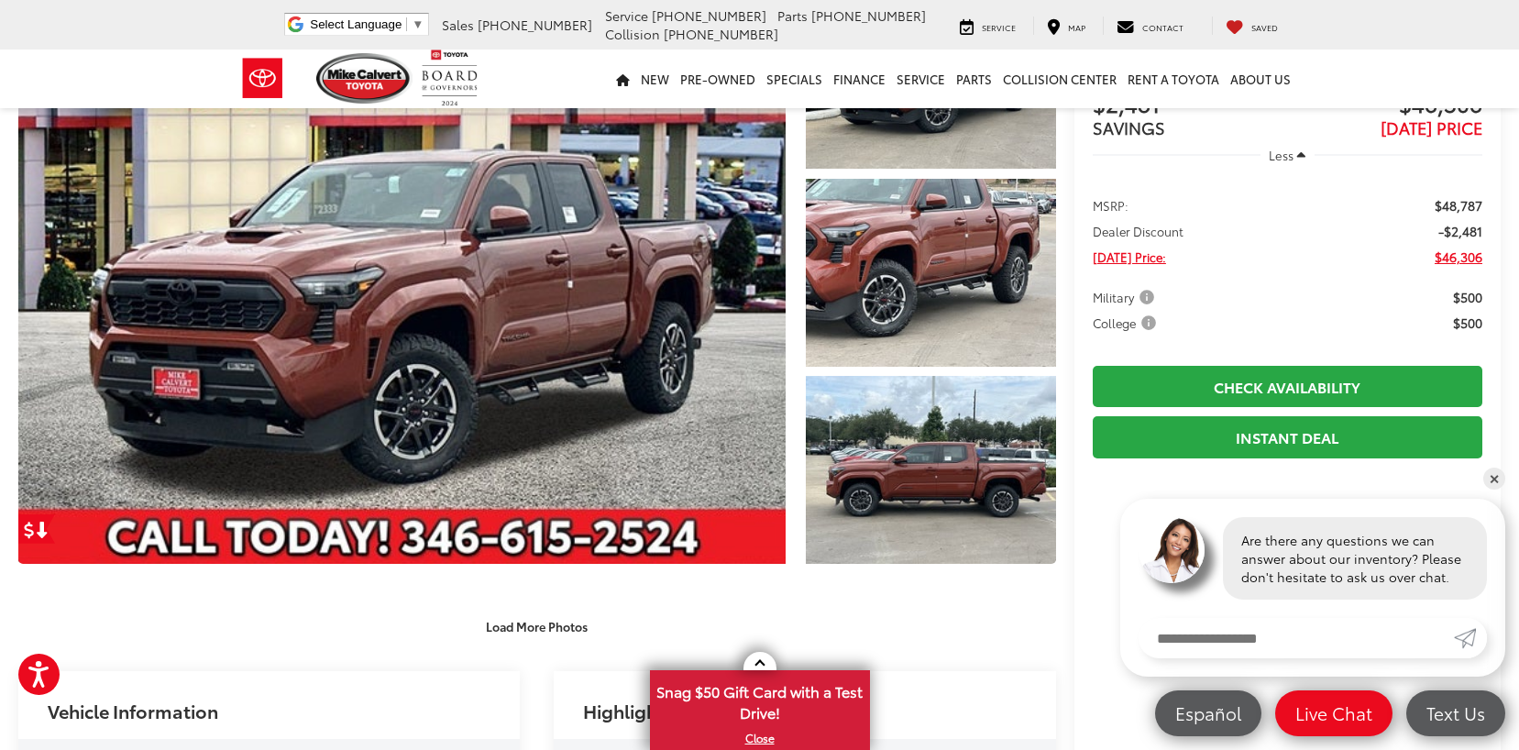
click at [1148, 324] on span "College" at bounding box center [1126, 322] width 67 height 18
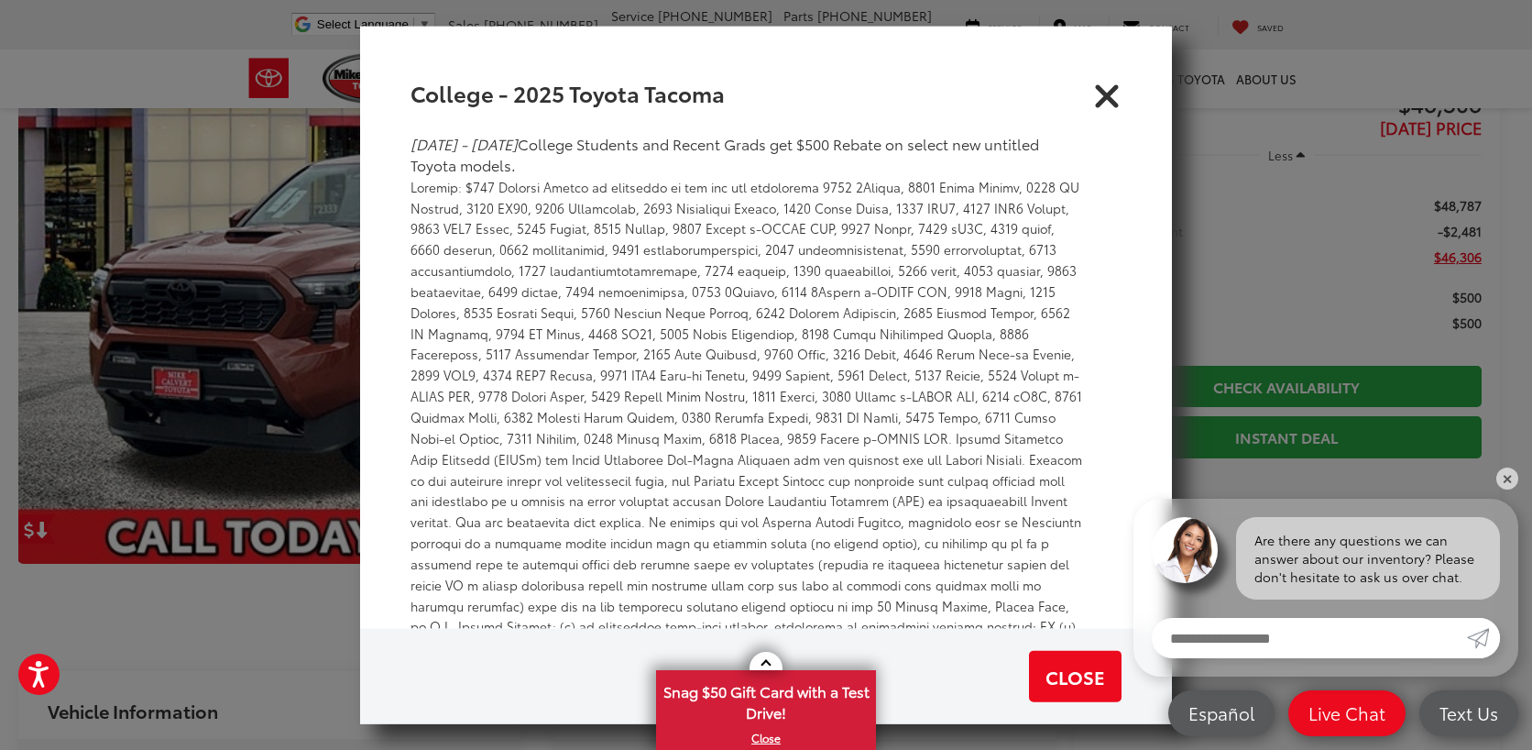
click at [1112, 92] on icon "Close" at bounding box center [1107, 92] width 29 height 29
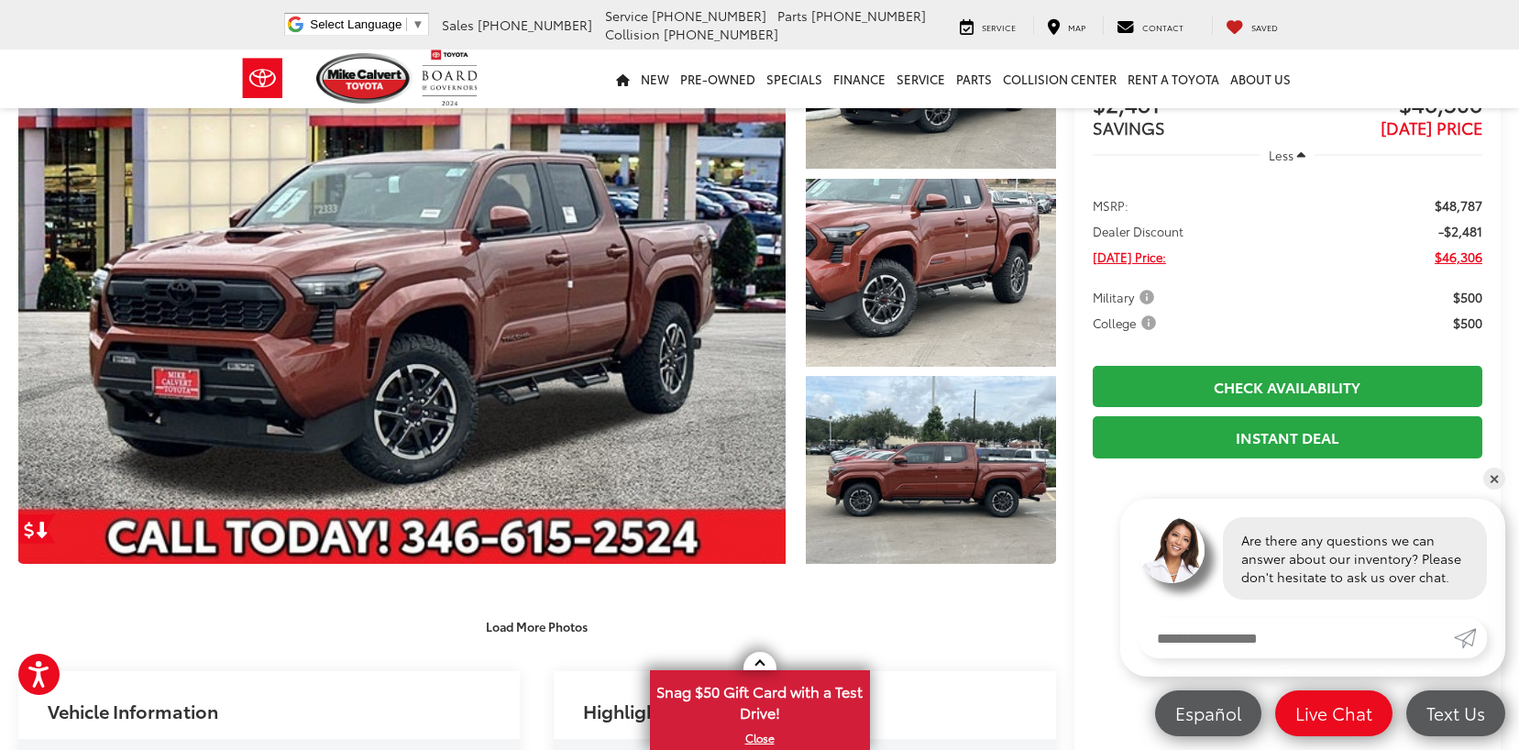
click at [1144, 291] on span "Military" at bounding box center [1125, 297] width 65 height 18
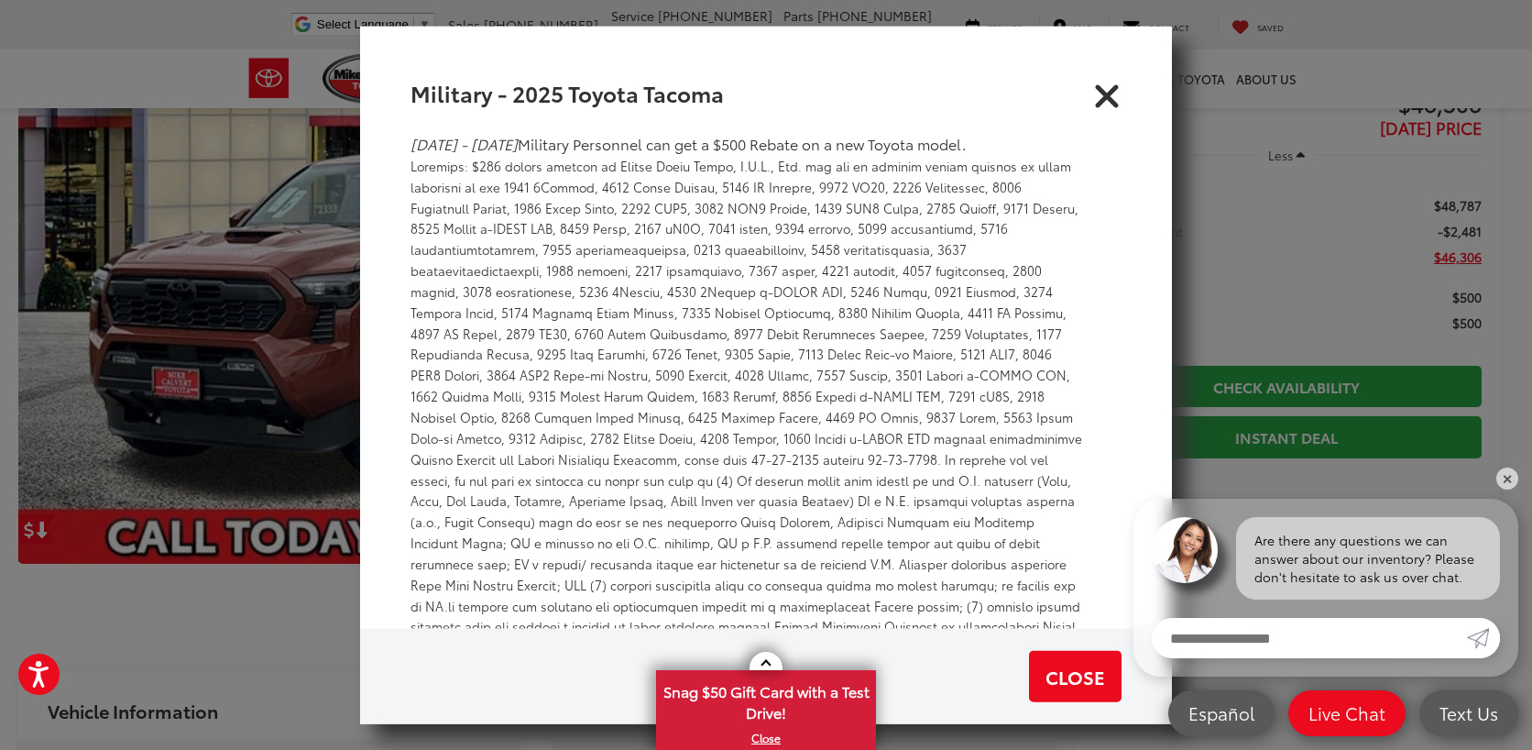
click at [1114, 92] on icon "Close" at bounding box center [1107, 92] width 29 height 29
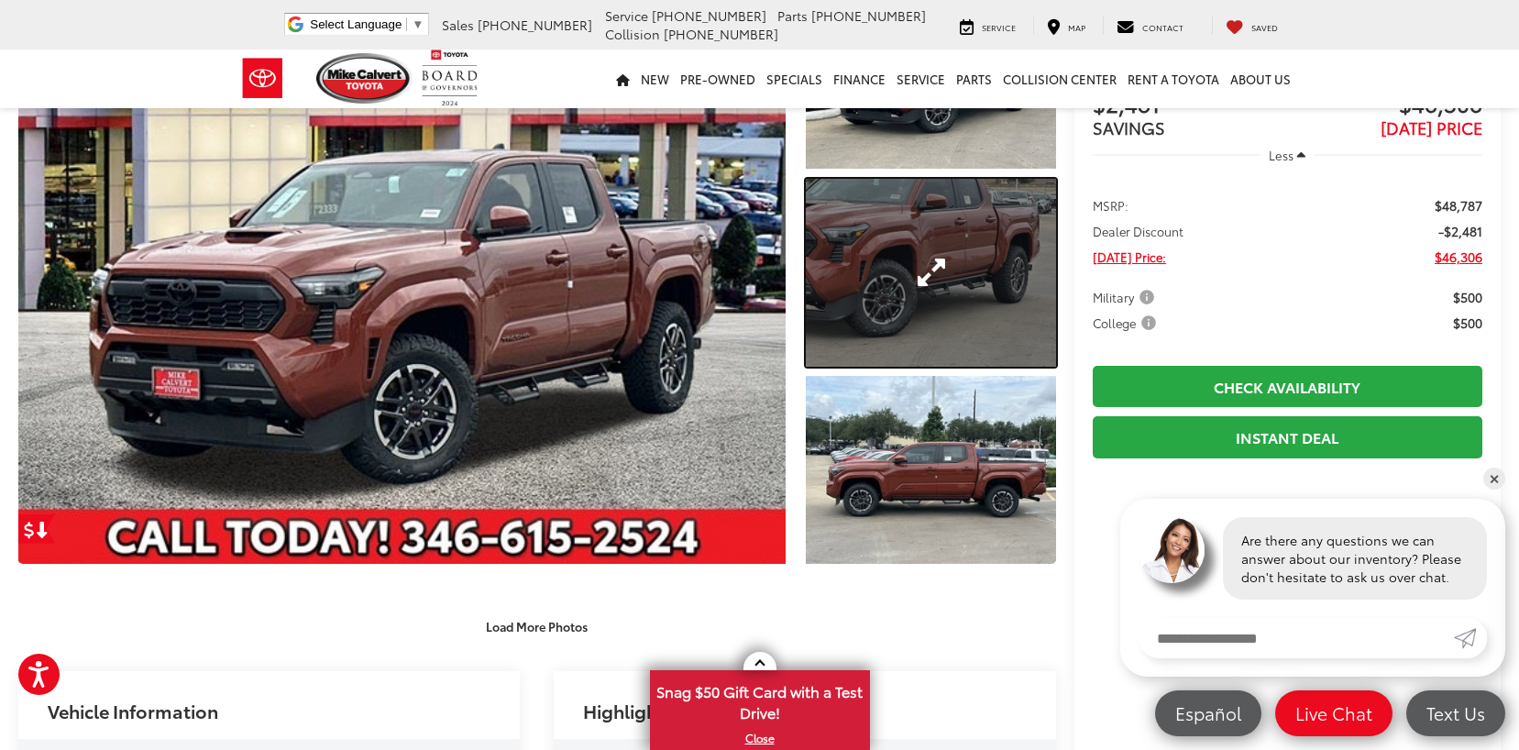
click at [908, 265] on link "Expand Photo 2" at bounding box center [930, 272] width 249 height 187
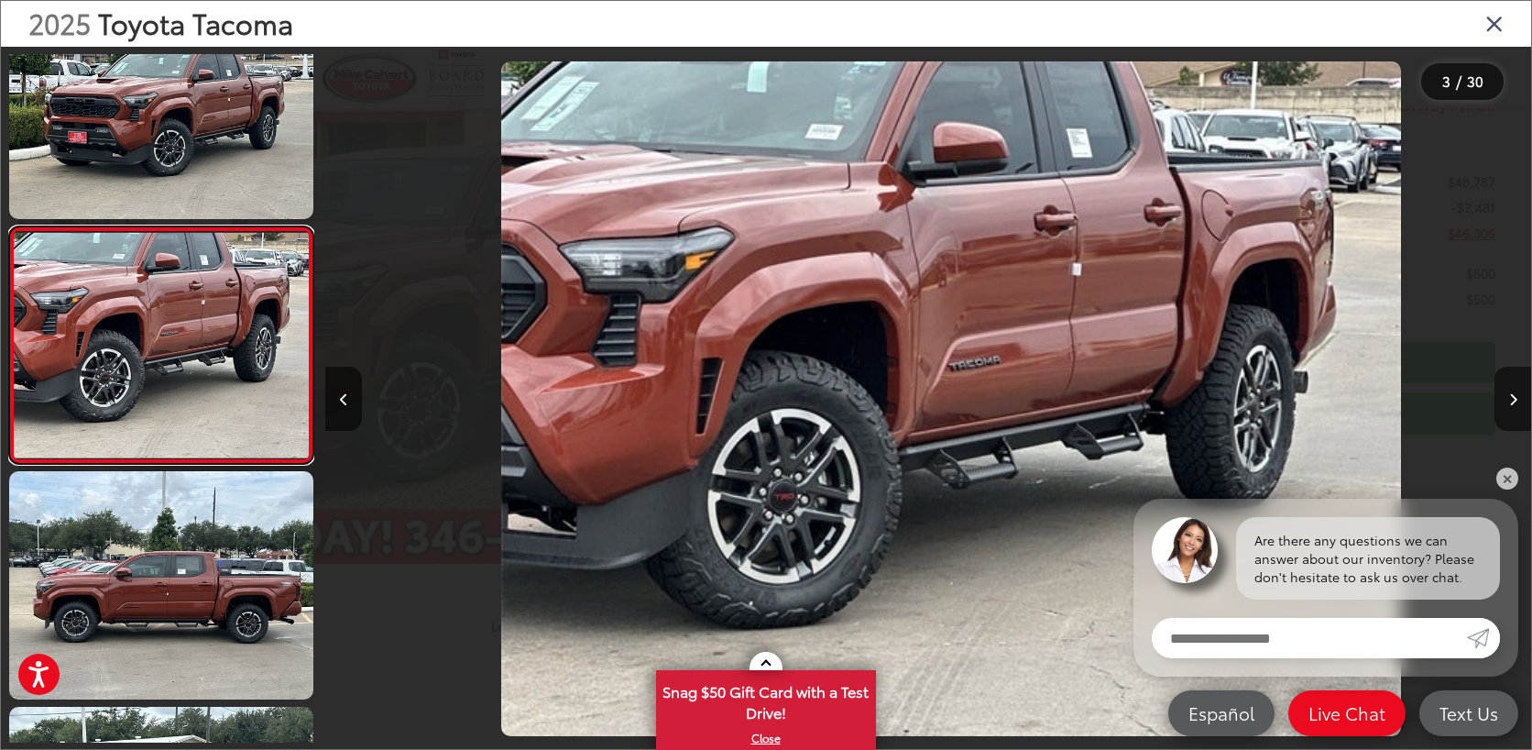
scroll to position [0, 2412]
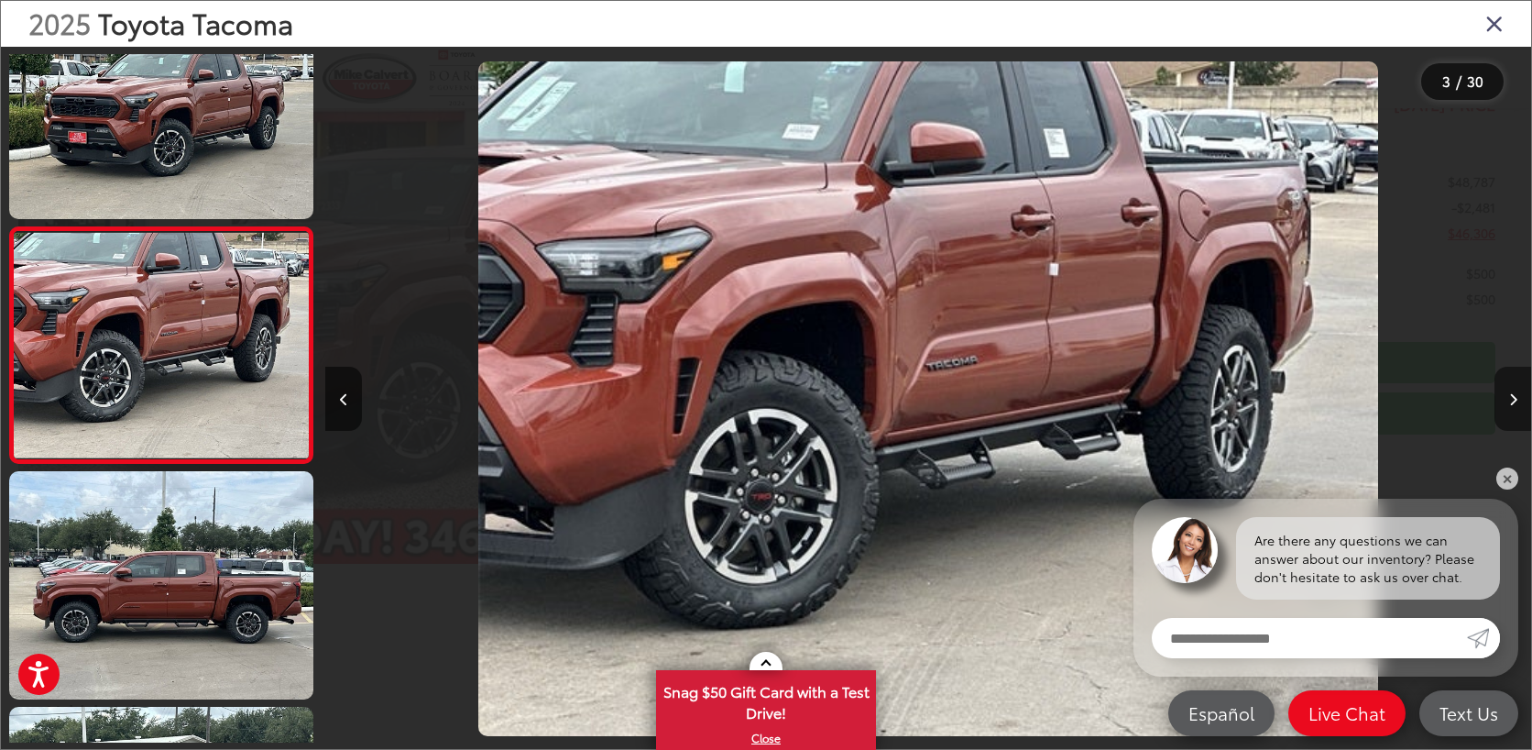
click at [1515, 390] on button "Next image" at bounding box center [1513, 399] width 37 height 64
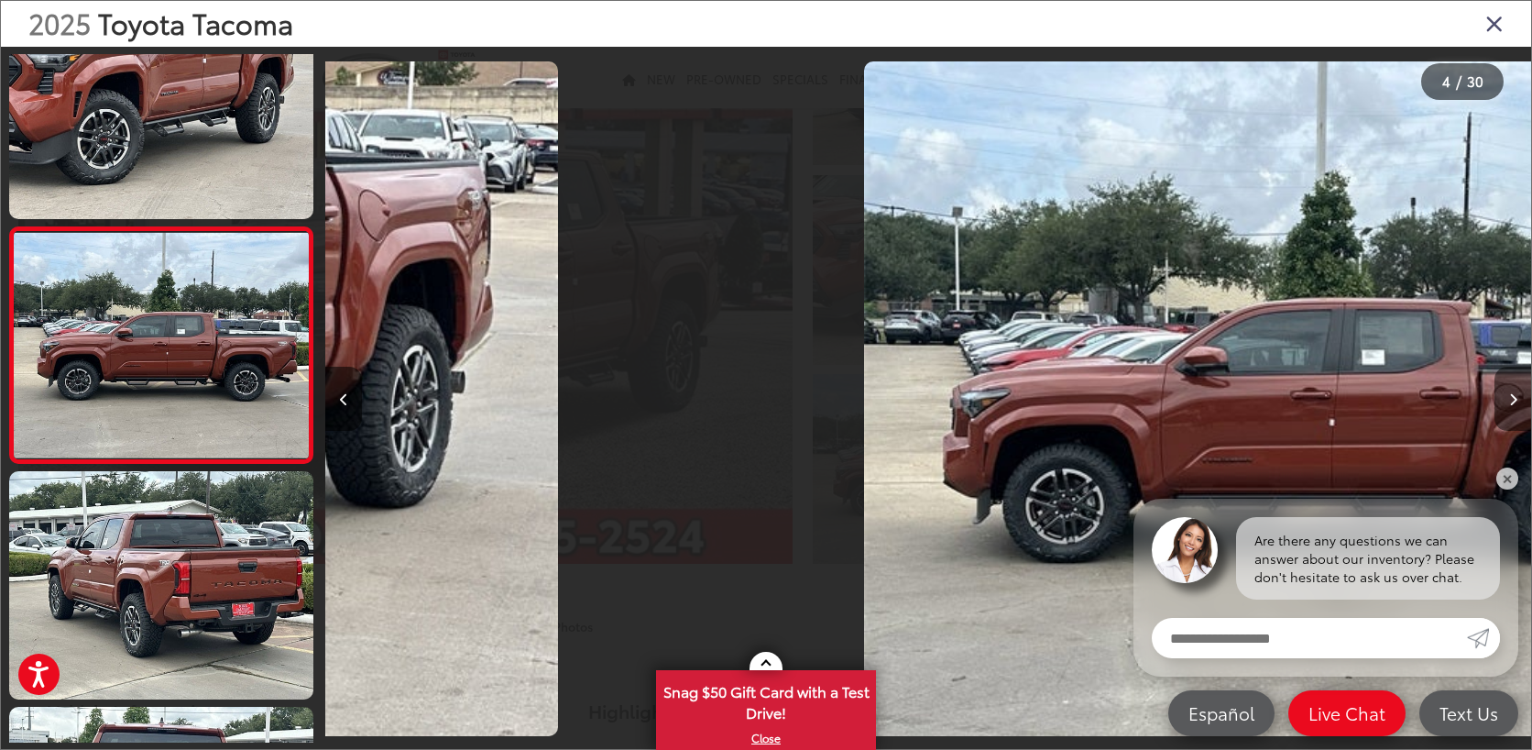
scroll to position [0, 3619]
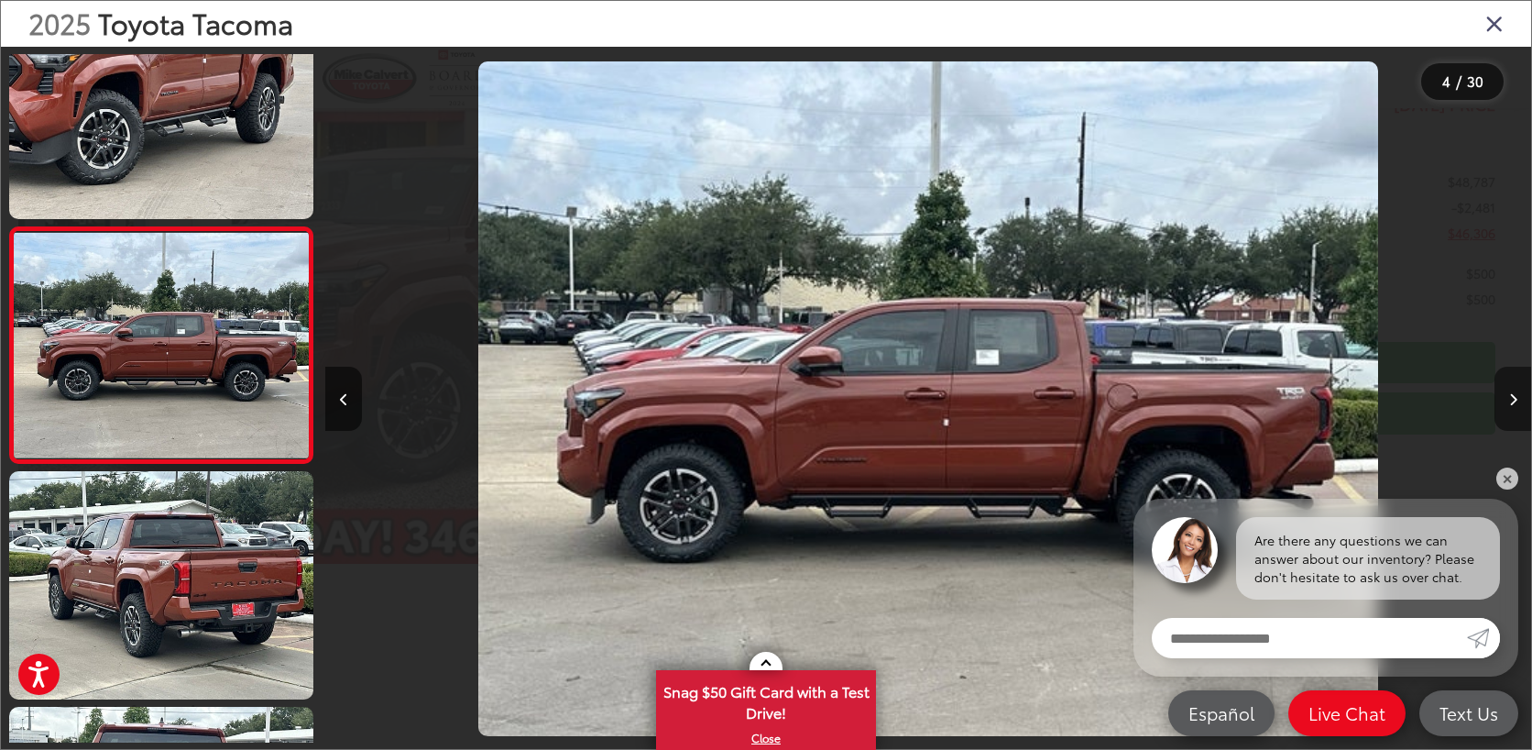
click at [1512, 401] on icon "Next image" at bounding box center [1514, 399] width 8 height 13
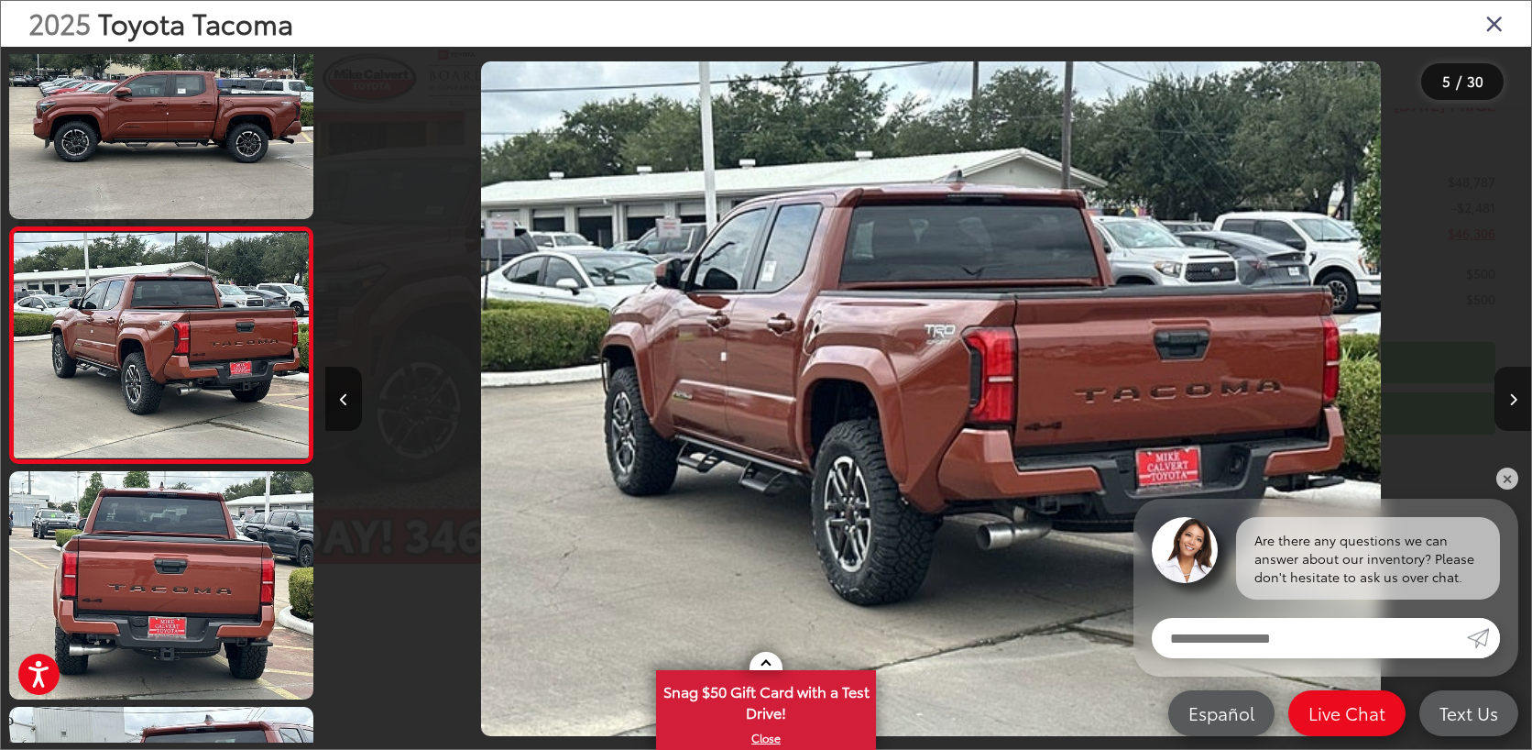
scroll to position [0, 4825]
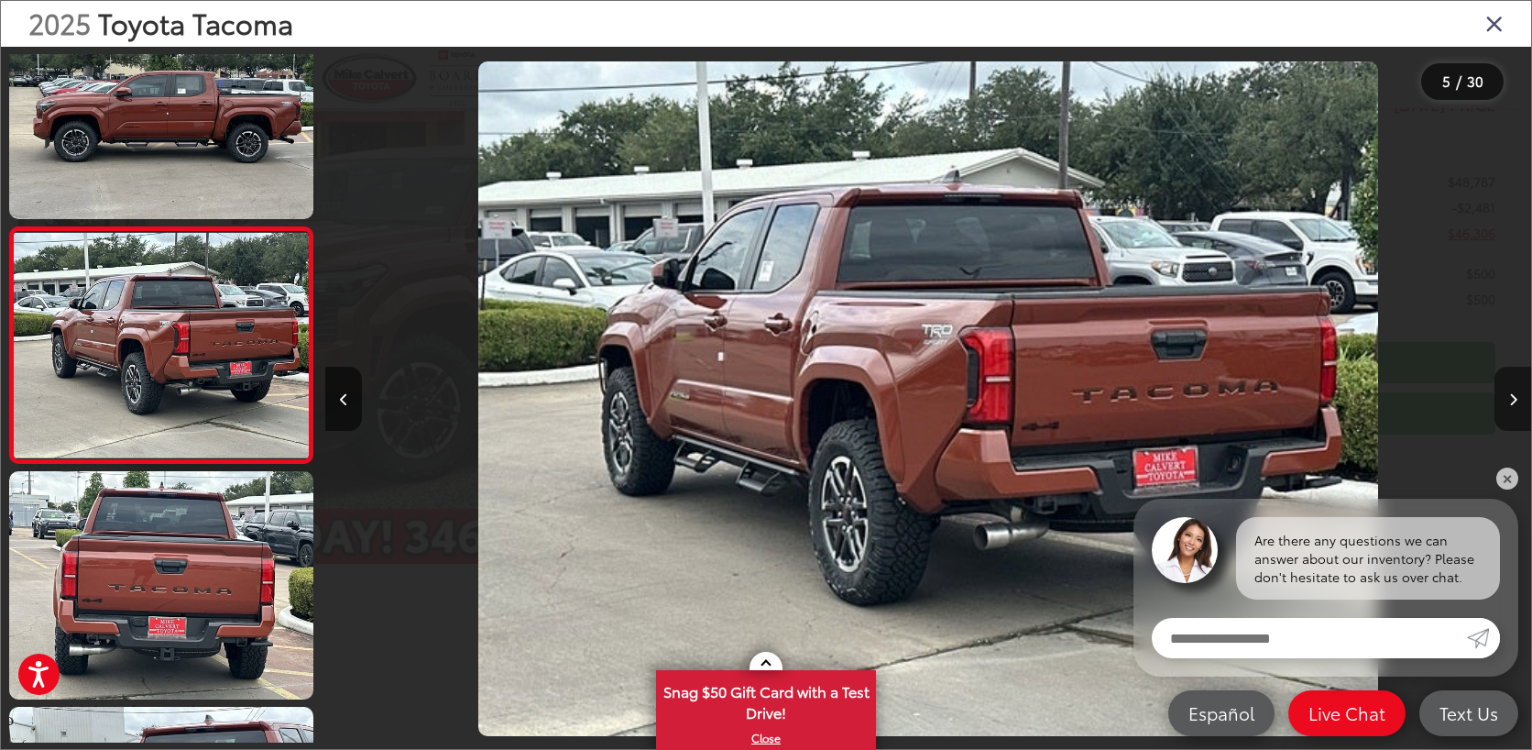
click at [1512, 401] on icon "Next image" at bounding box center [1514, 399] width 8 height 13
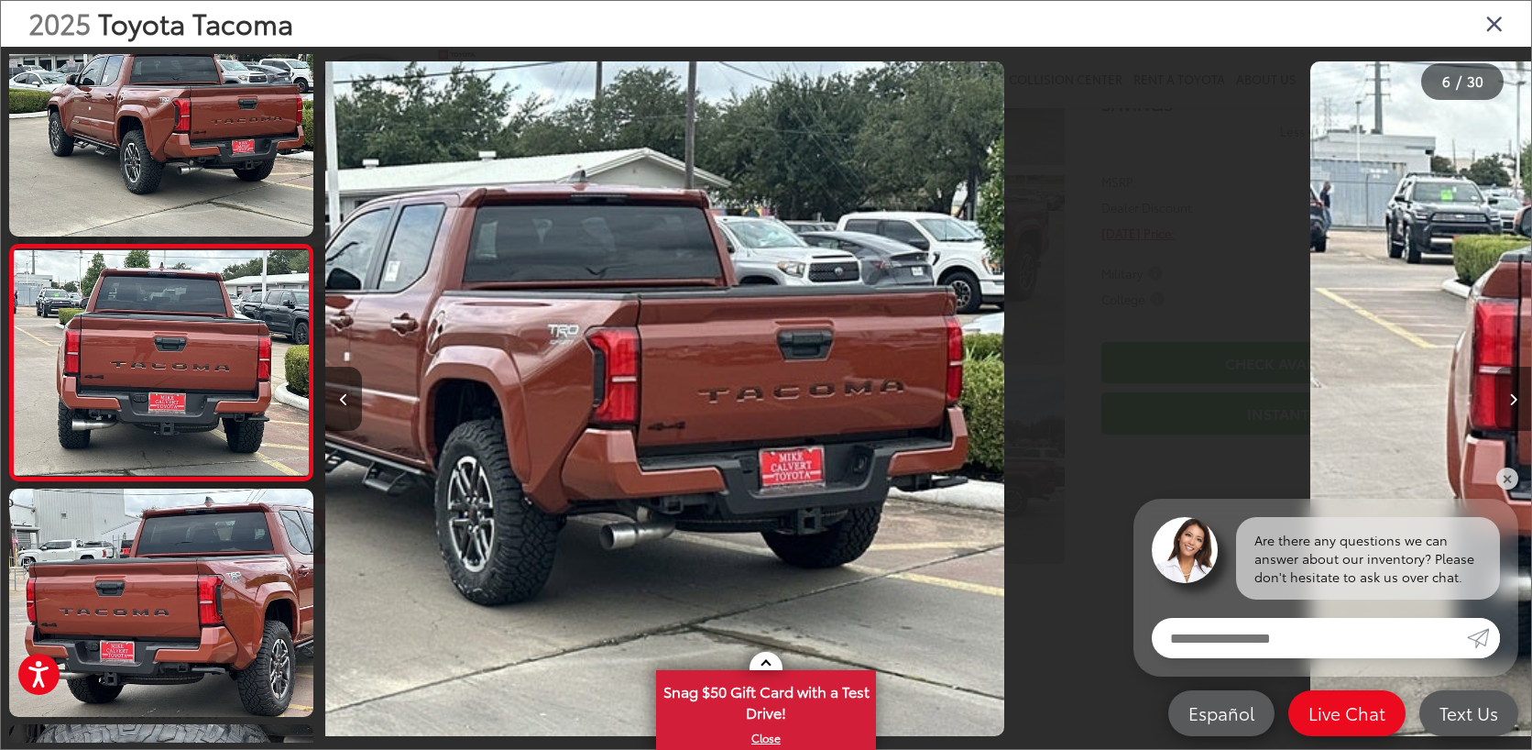
scroll to position [1006, 0]
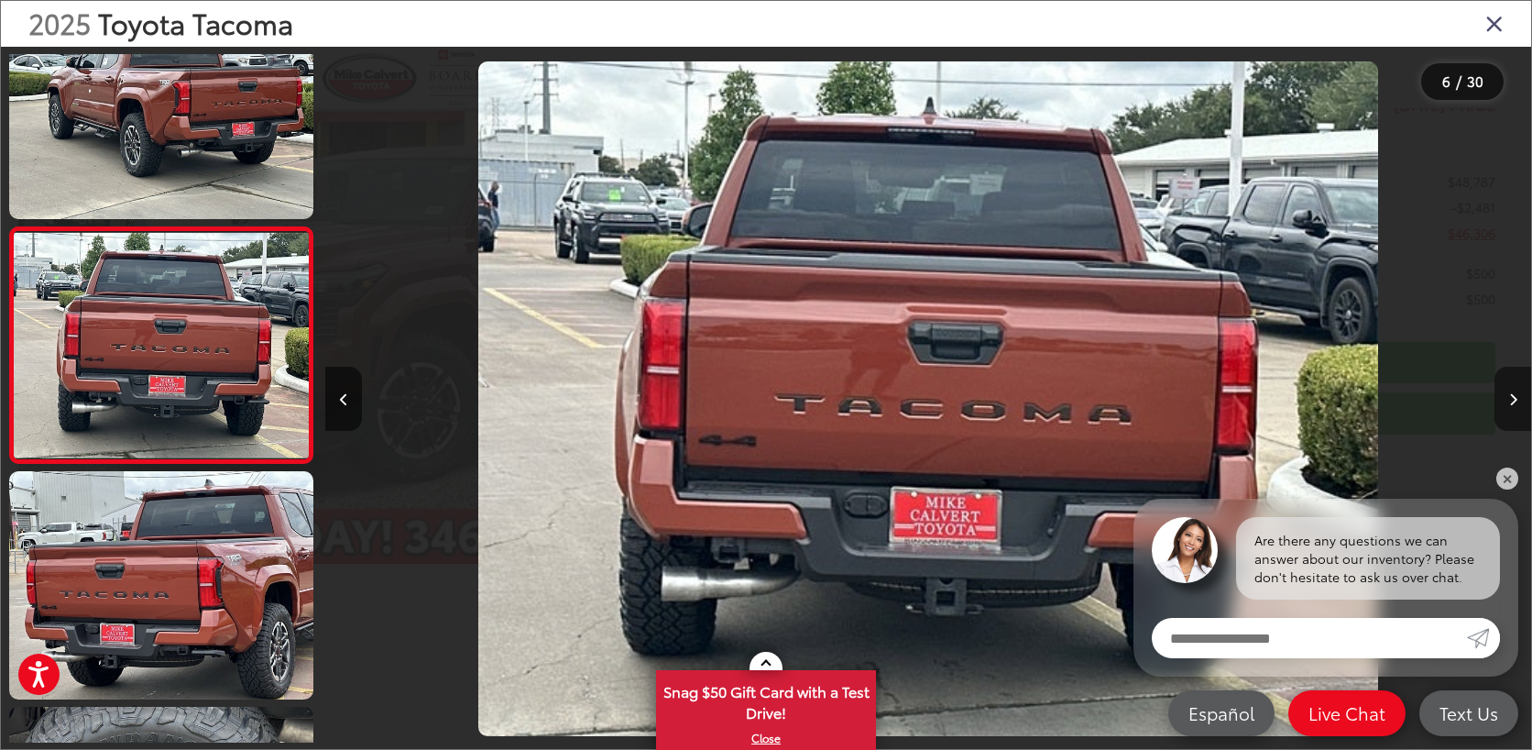
click at [1512, 401] on icon "Next image" at bounding box center [1514, 399] width 8 height 13
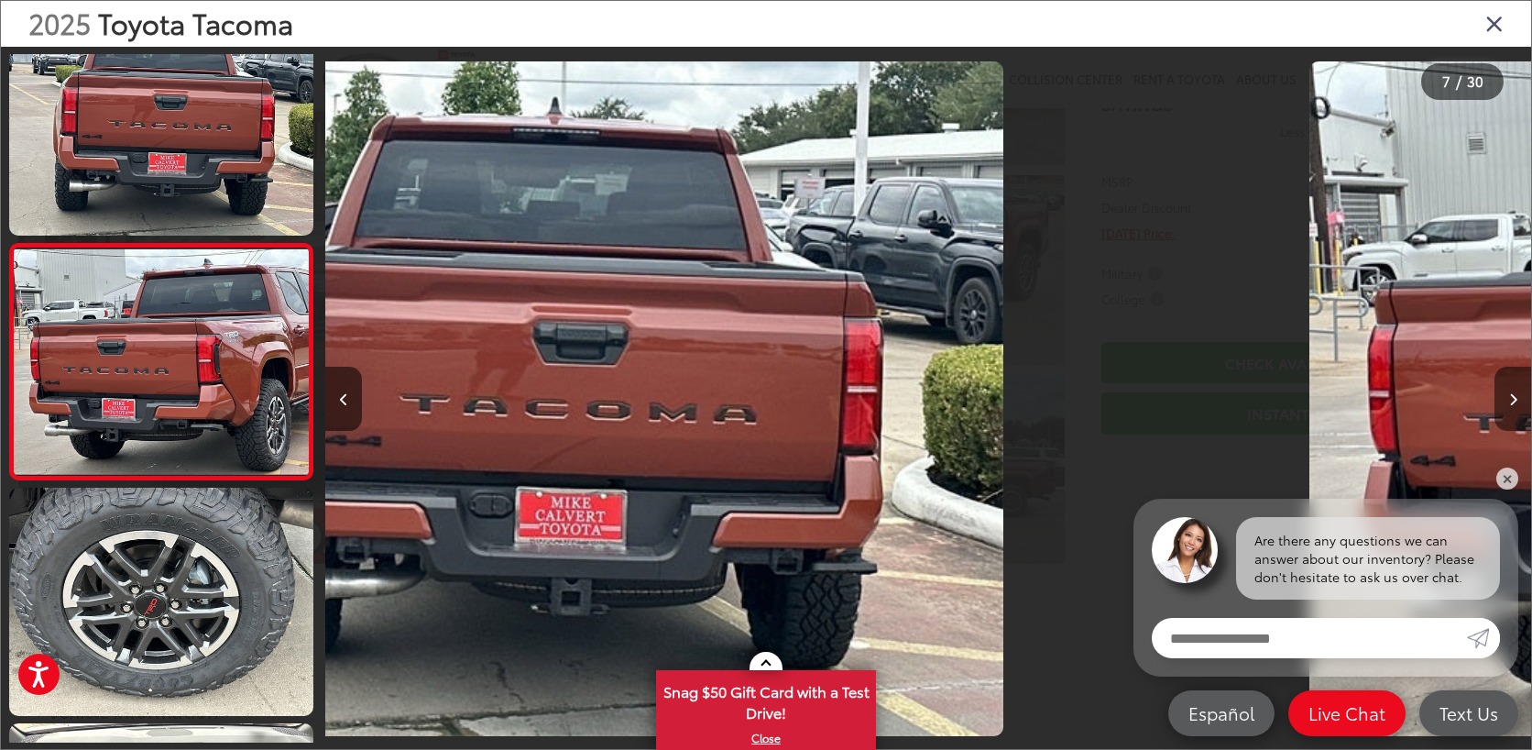
scroll to position [1242, 0]
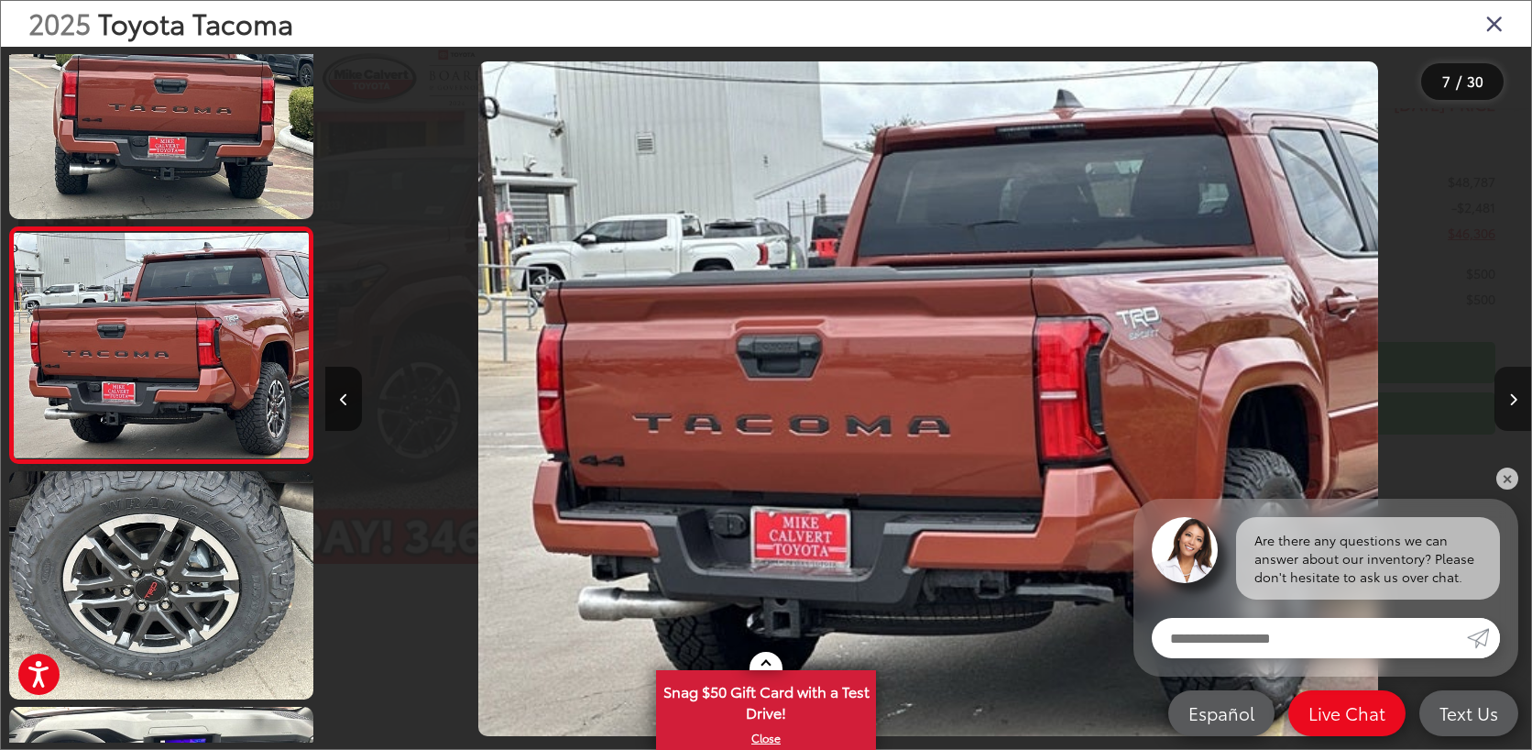
click at [1512, 401] on icon "Next image" at bounding box center [1514, 399] width 8 height 13
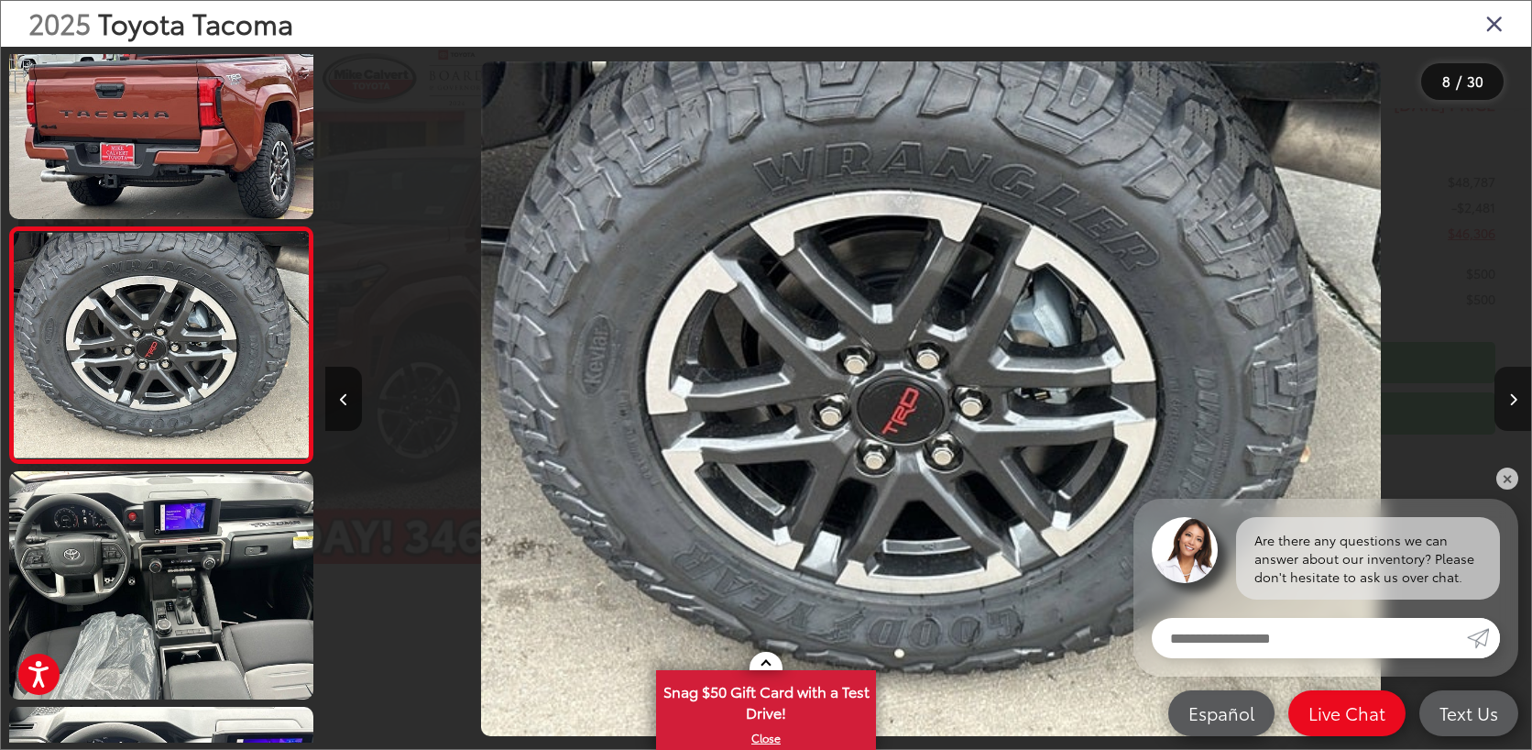
scroll to position [0, 8443]
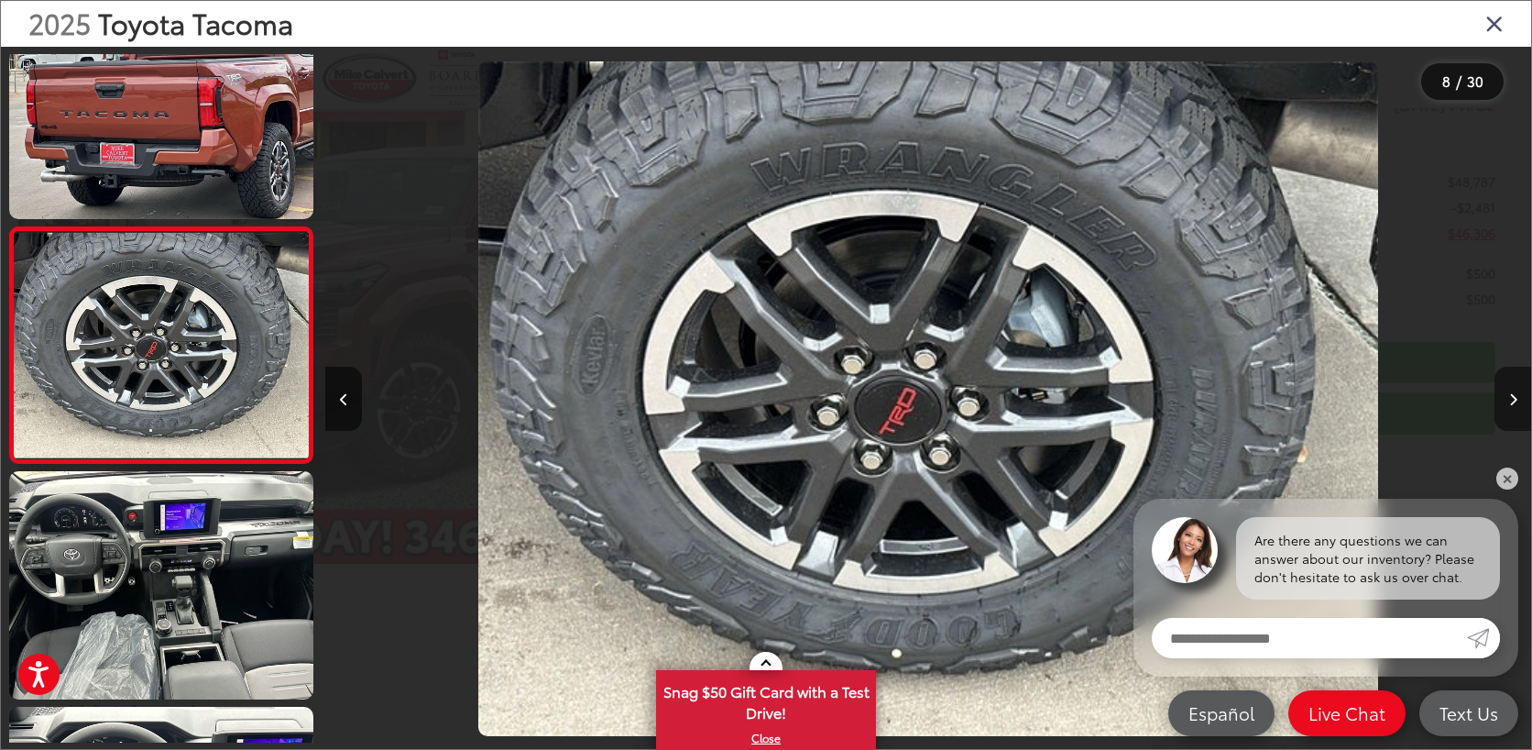
click at [1512, 401] on icon "Next image" at bounding box center [1514, 399] width 8 height 13
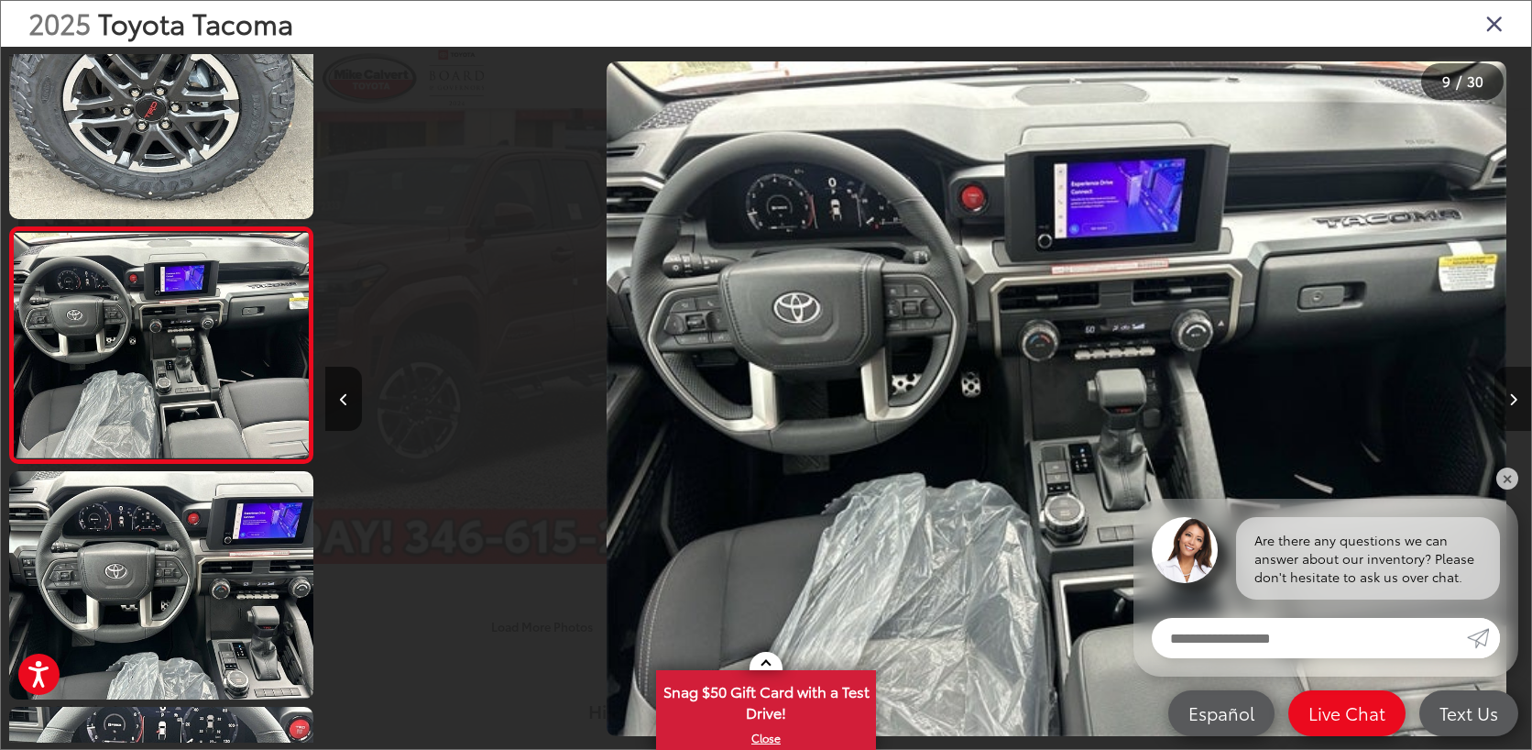
scroll to position [0, 9649]
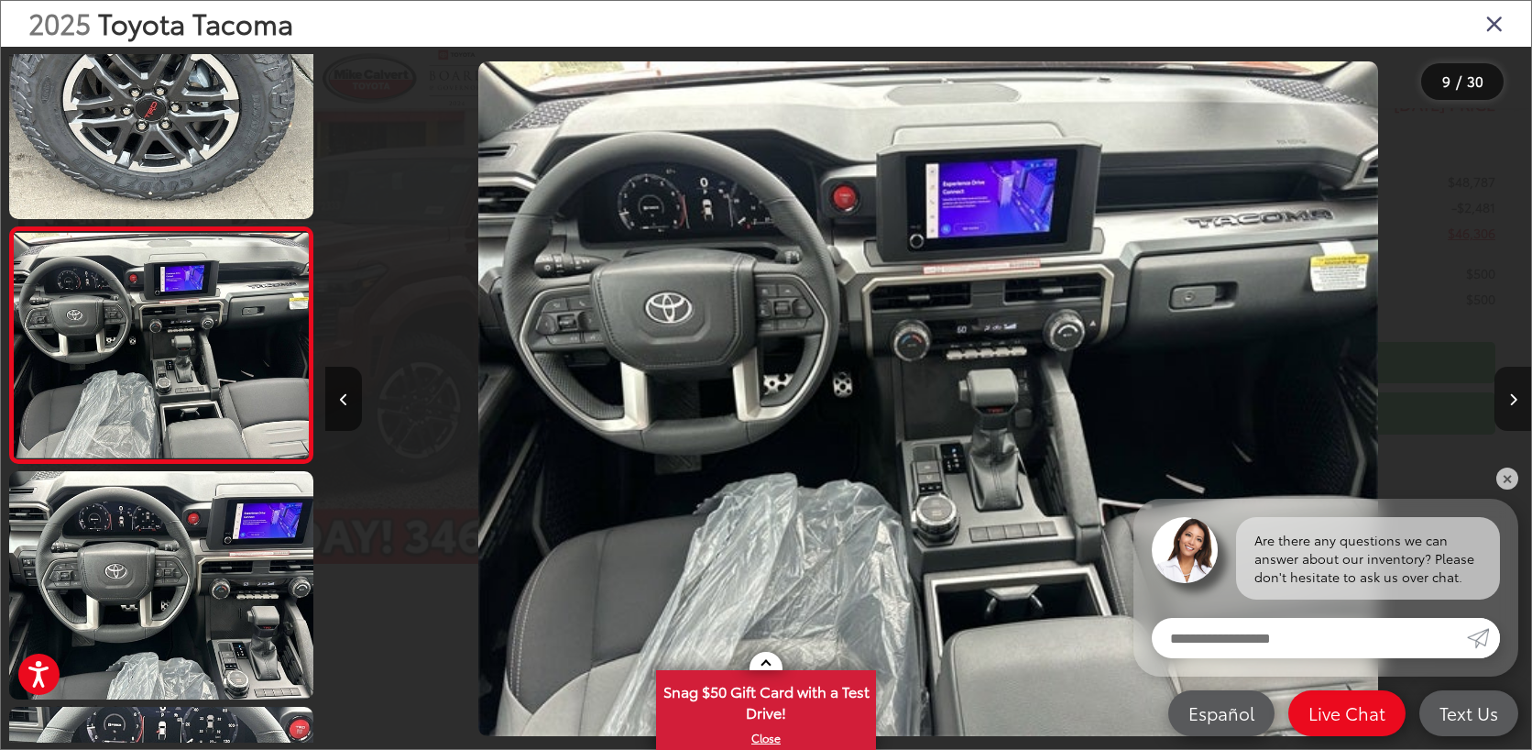
click at [1512, 401] on icon "Next image" at bounding box center [1514, 399] width 8 height 13
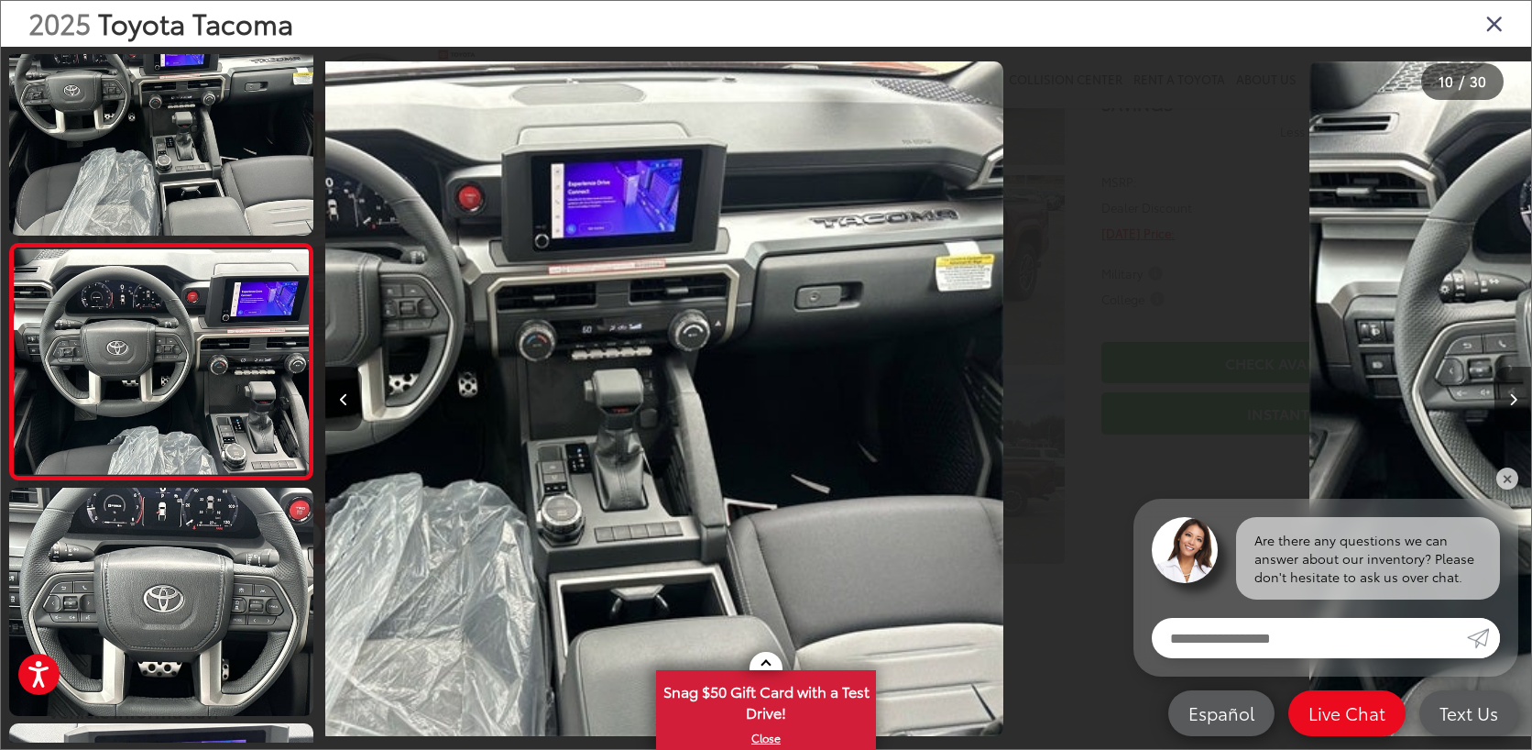
scroll to position [1949, 0]
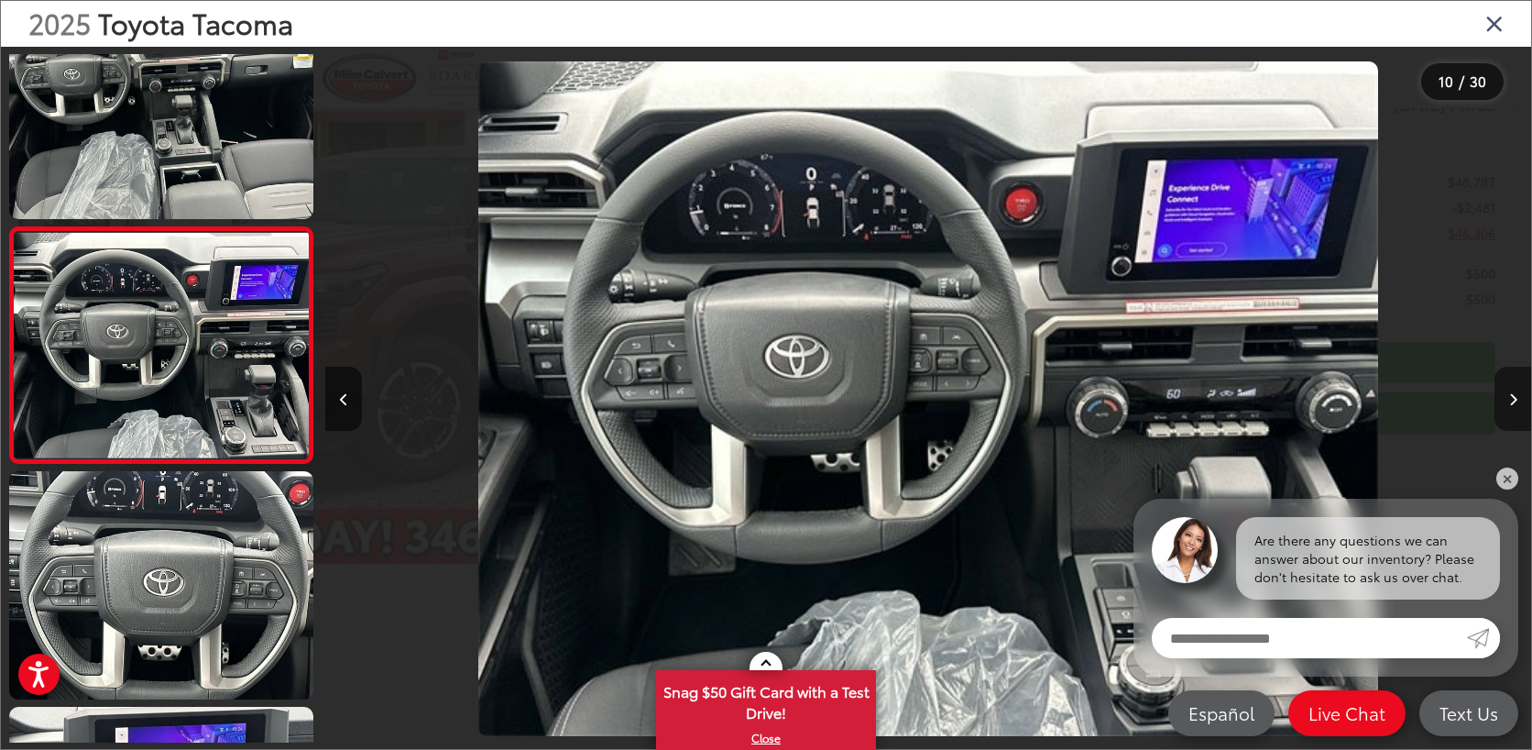
click at [1512, 401] on icon "Next image" at bounding box center [1514, 399] width 8 height 13
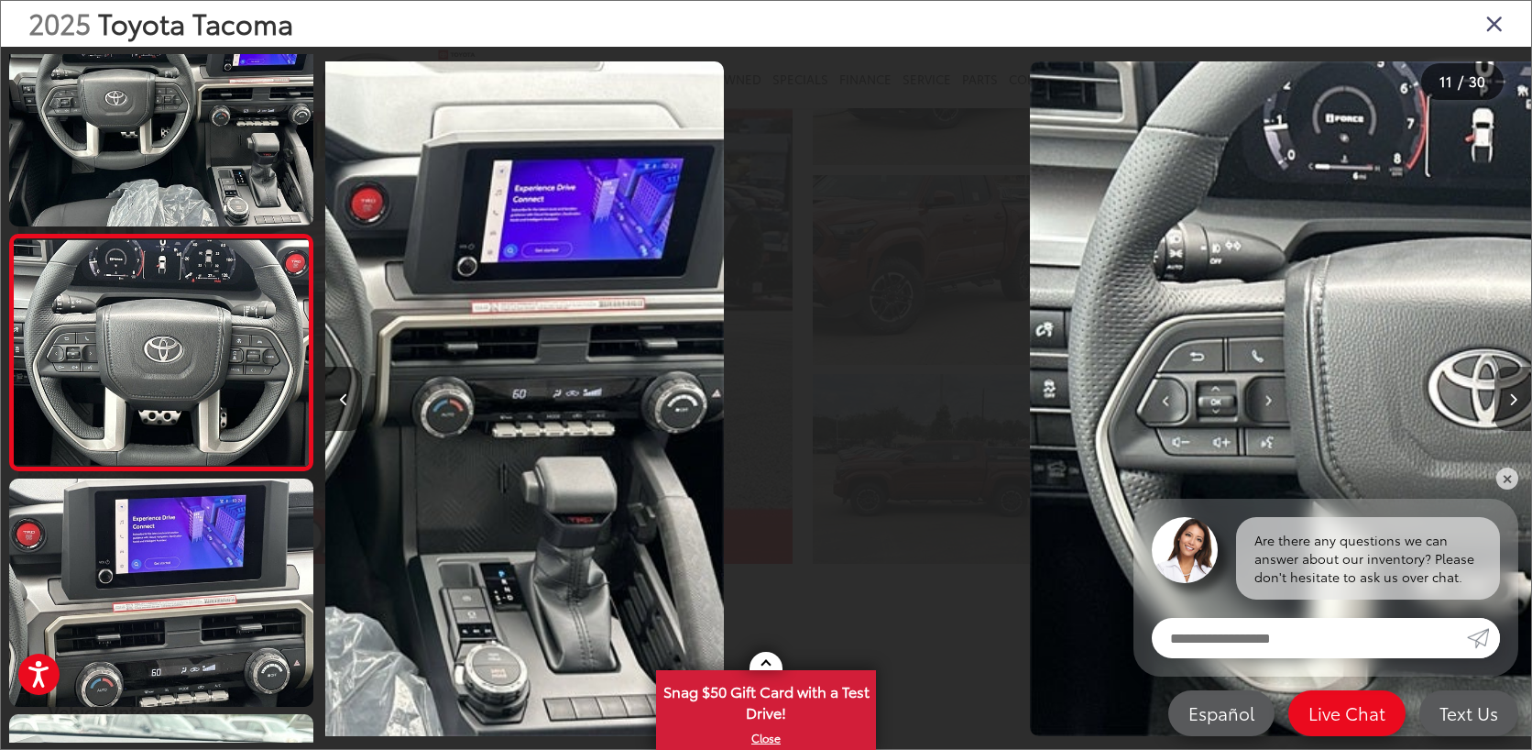
scroll to position [0, 0]
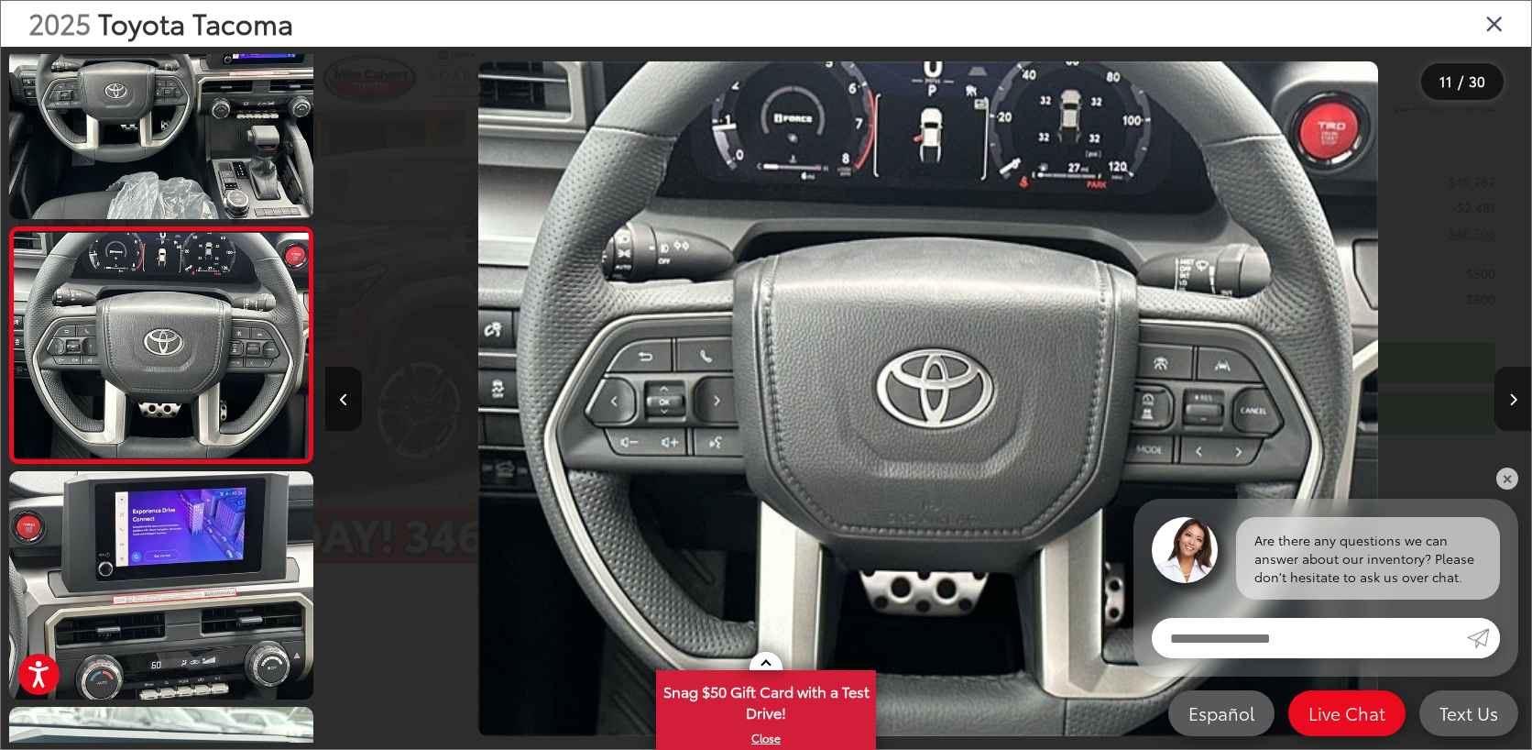
click at [1512, 401] on icon "Next image" at bounding box center [1514, 399] width 8 height 13
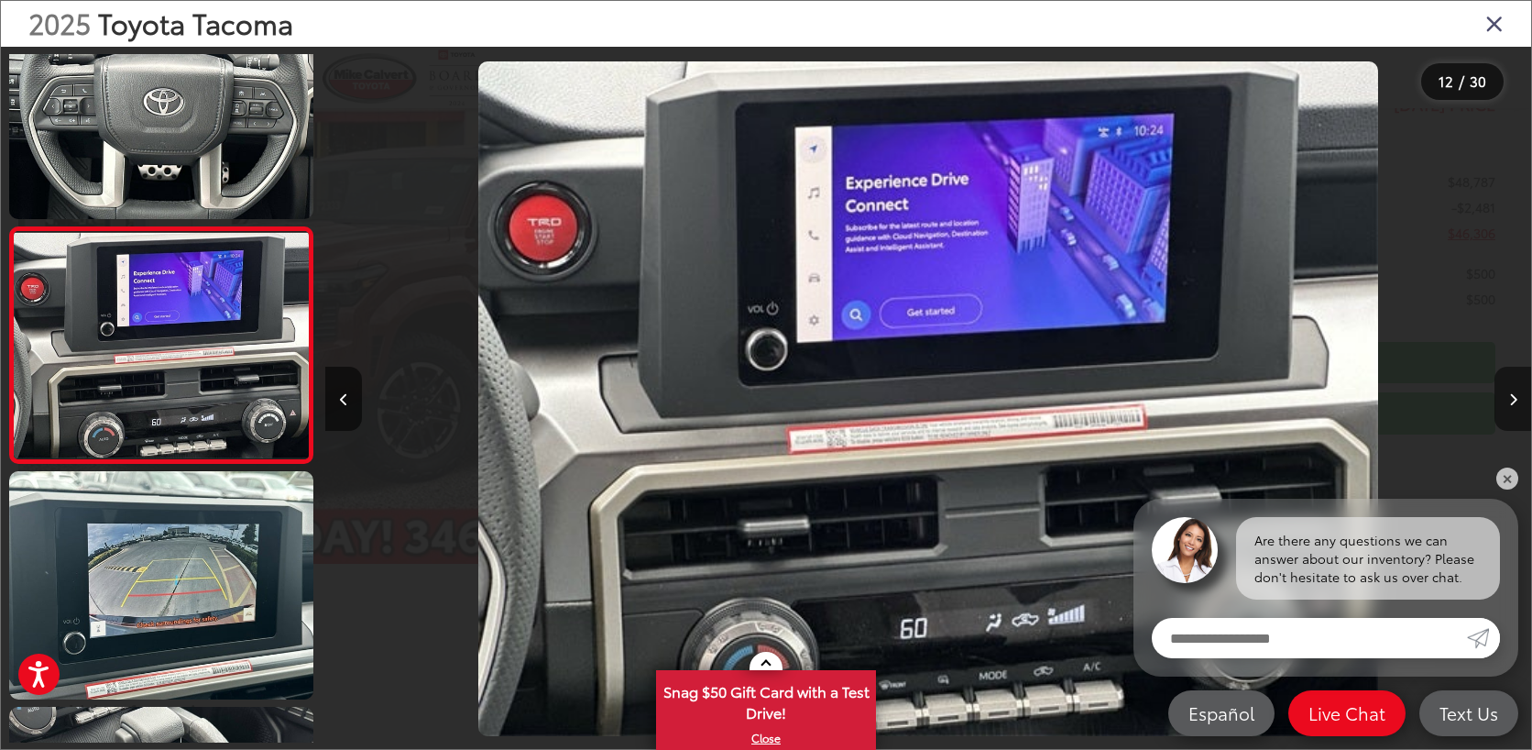
click at [1512, 401] on icon "Next image" at bounding box center [1514, 399] width 8 height 13
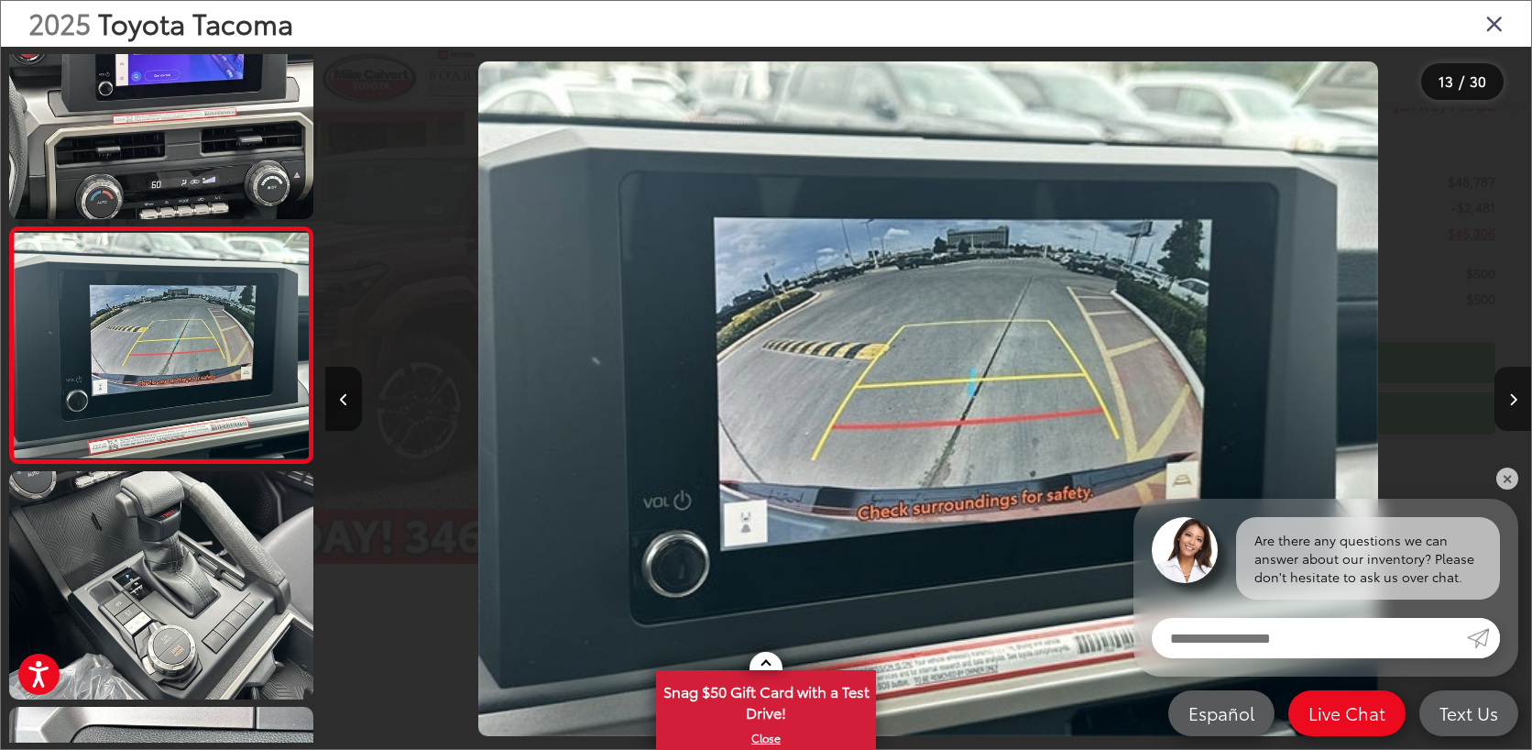
click at [1512, 401] on icon "Next image" at bounding box center [1514, 399] width 8 height 13
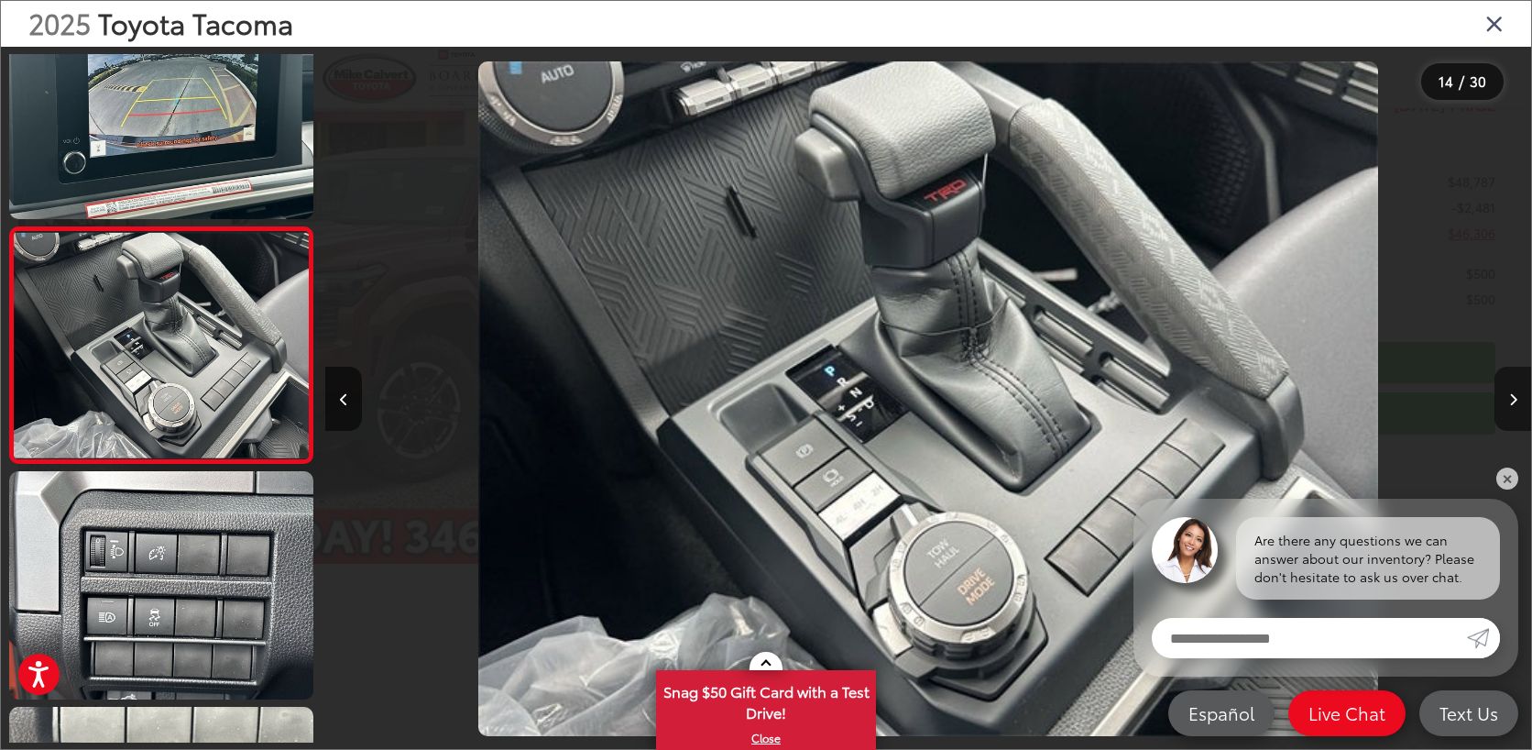
click at [1512, 401] on icon "Next image" at bounding box center [1514, 399] width 8 height 13
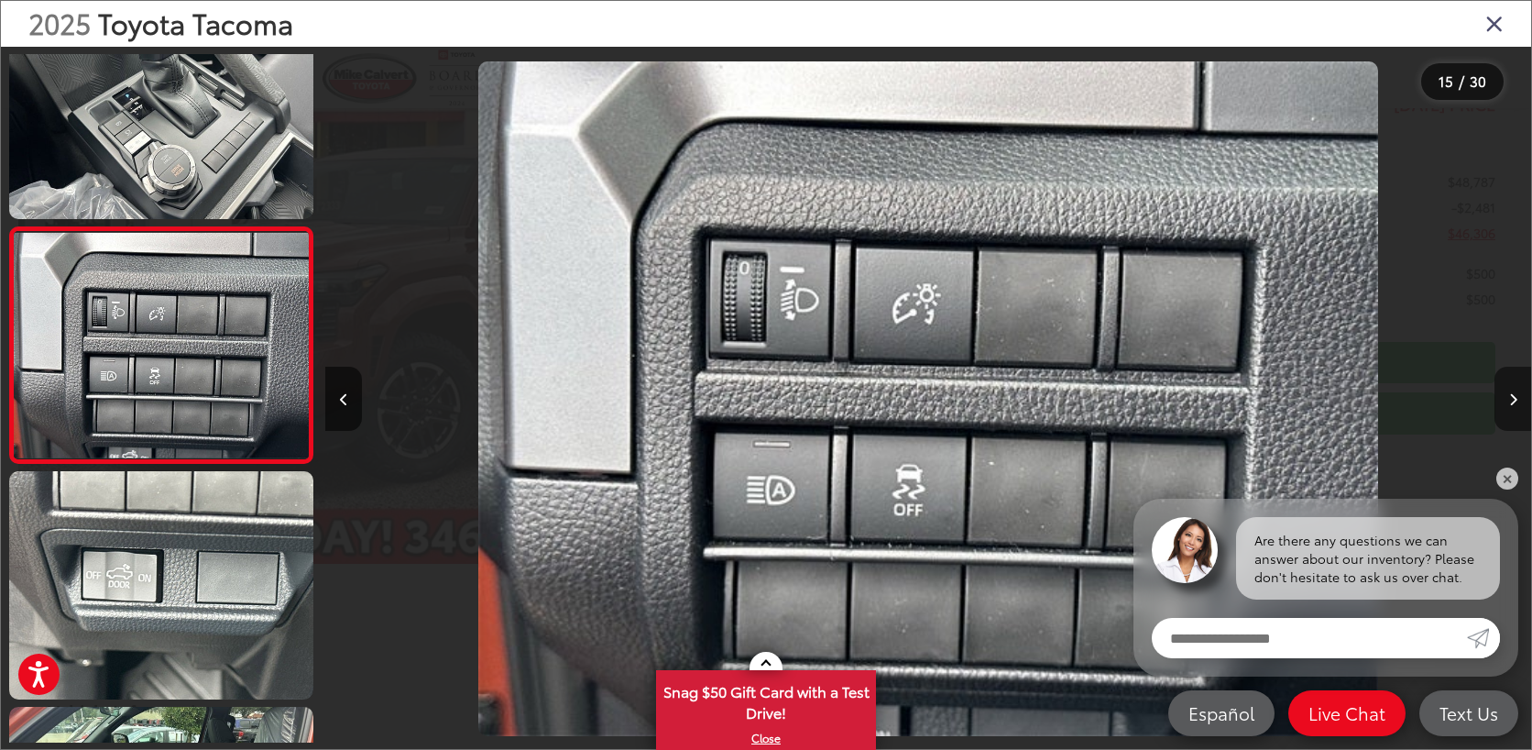
click at [1511, 401] on icon "Next image" at bounding box center [1514, 399] width 8 height 13
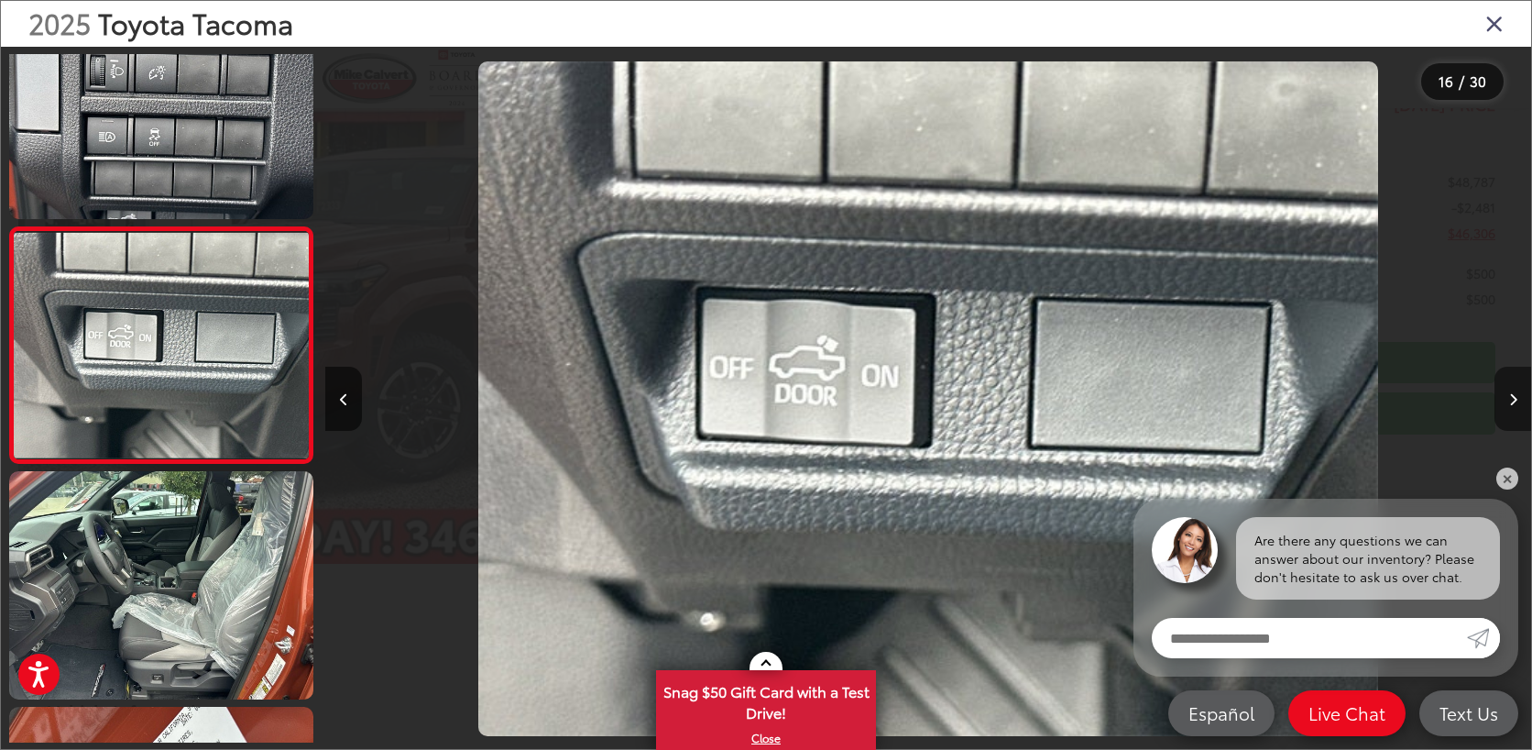
click at [1511, 401] on icon "Next image" at bounding box center [1514, 399] width 8 height 13
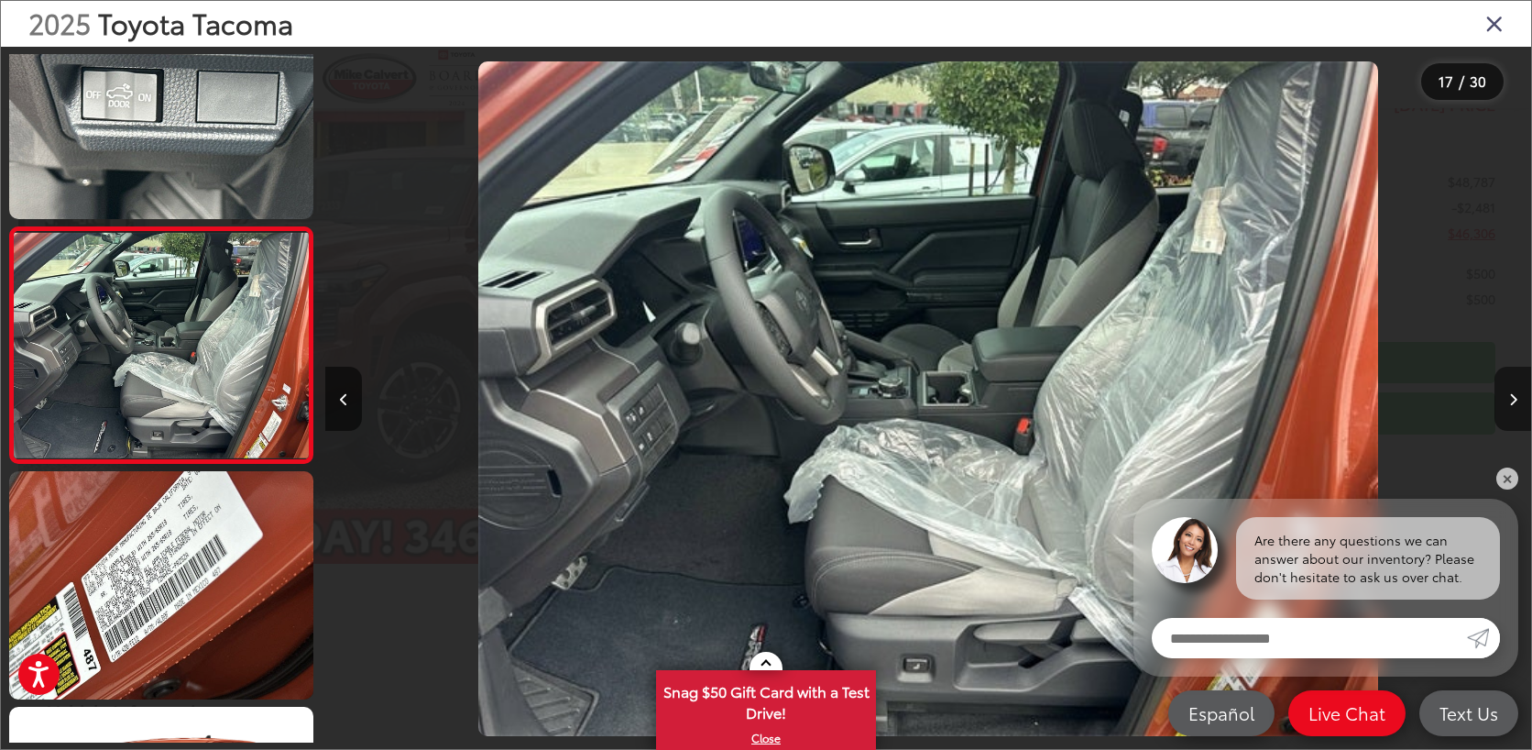
click at [1511, 401] on icon "Next image" at bounding box center [1514, 399] width 8 height 13
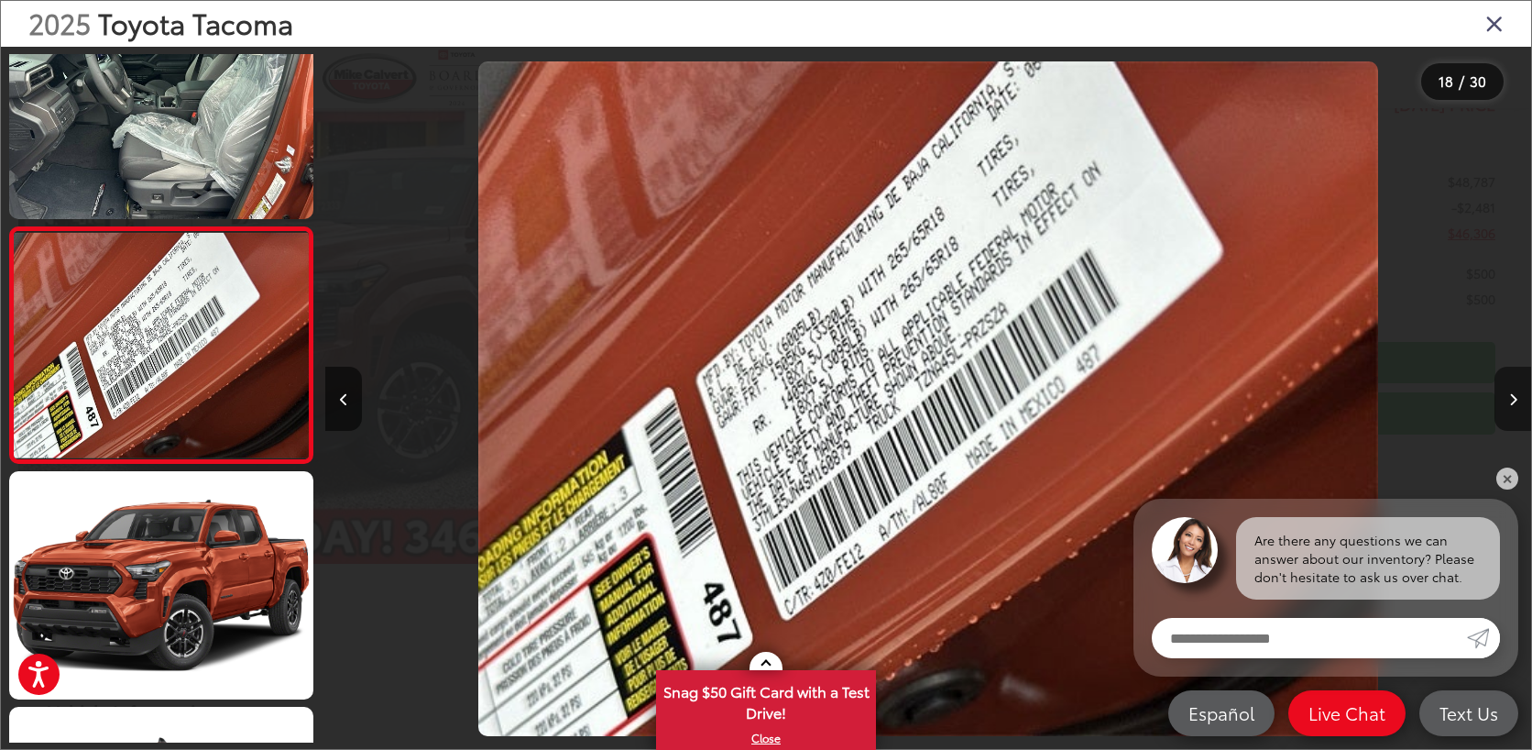
click at [1511, 401] on icon "Next image" at bounding box center [1514, 399] width 8 height 13
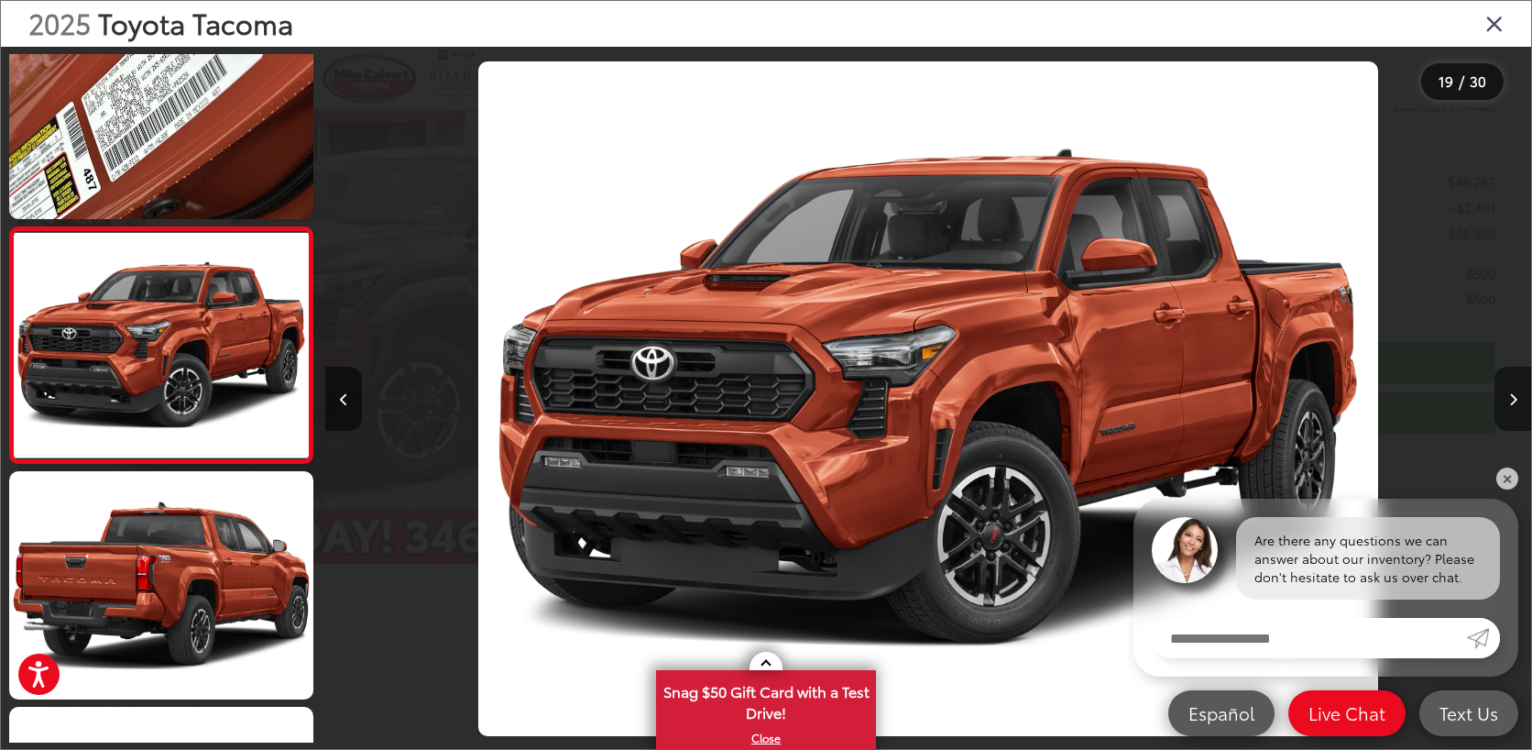
click at [1511, 401] on icon "Next image" at bounding box center [1514, 399] width 8 height 13
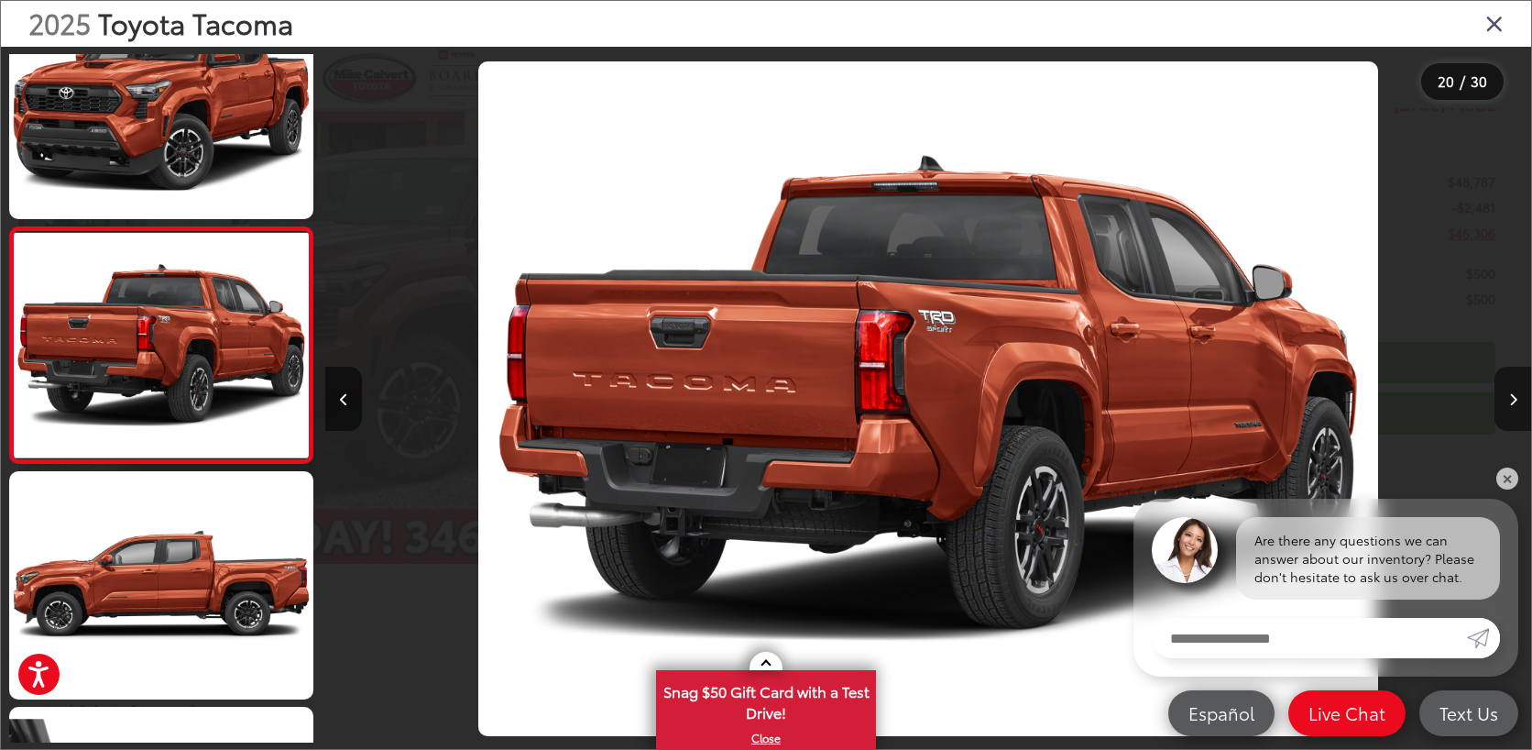
click at [1511, 401] on icon "Next image" at bounding box center [1514, 399] width 8 height 13
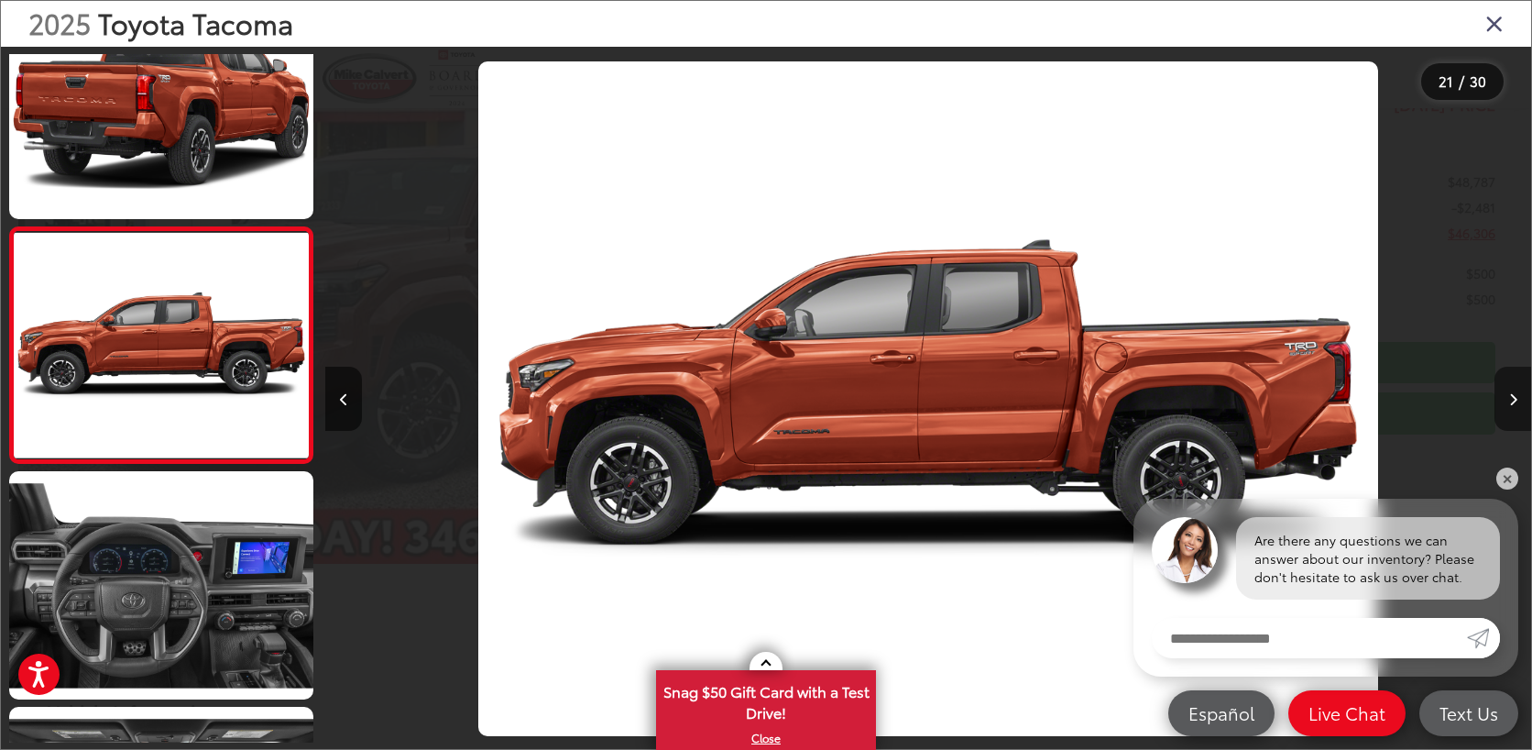
click at [1511, 401] on icon "Next image" at bounding box center [1514, 399] width 8 height 13
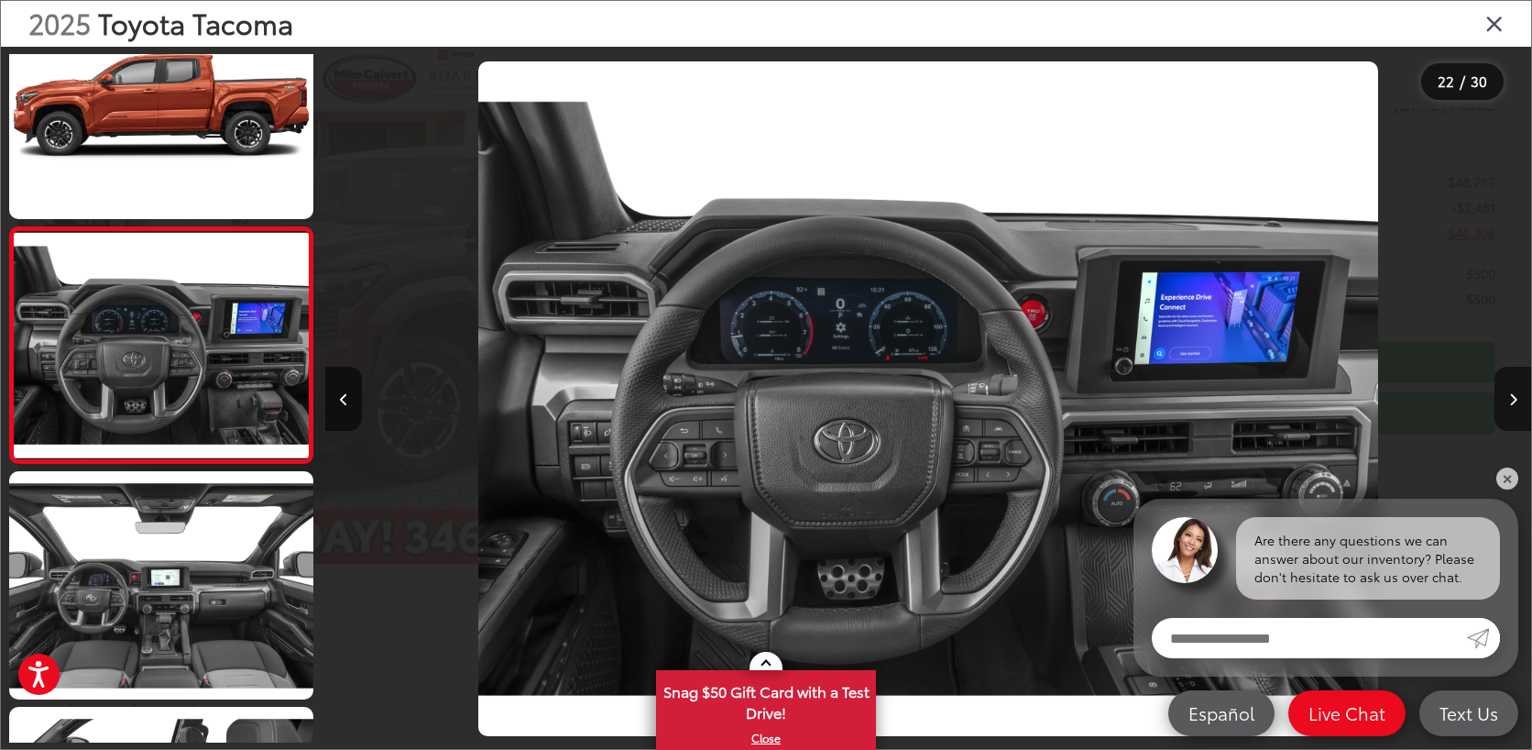
click at [1489, 33] on icon "Close gallery" at bounding box center [1495, 23] width 18 height 24
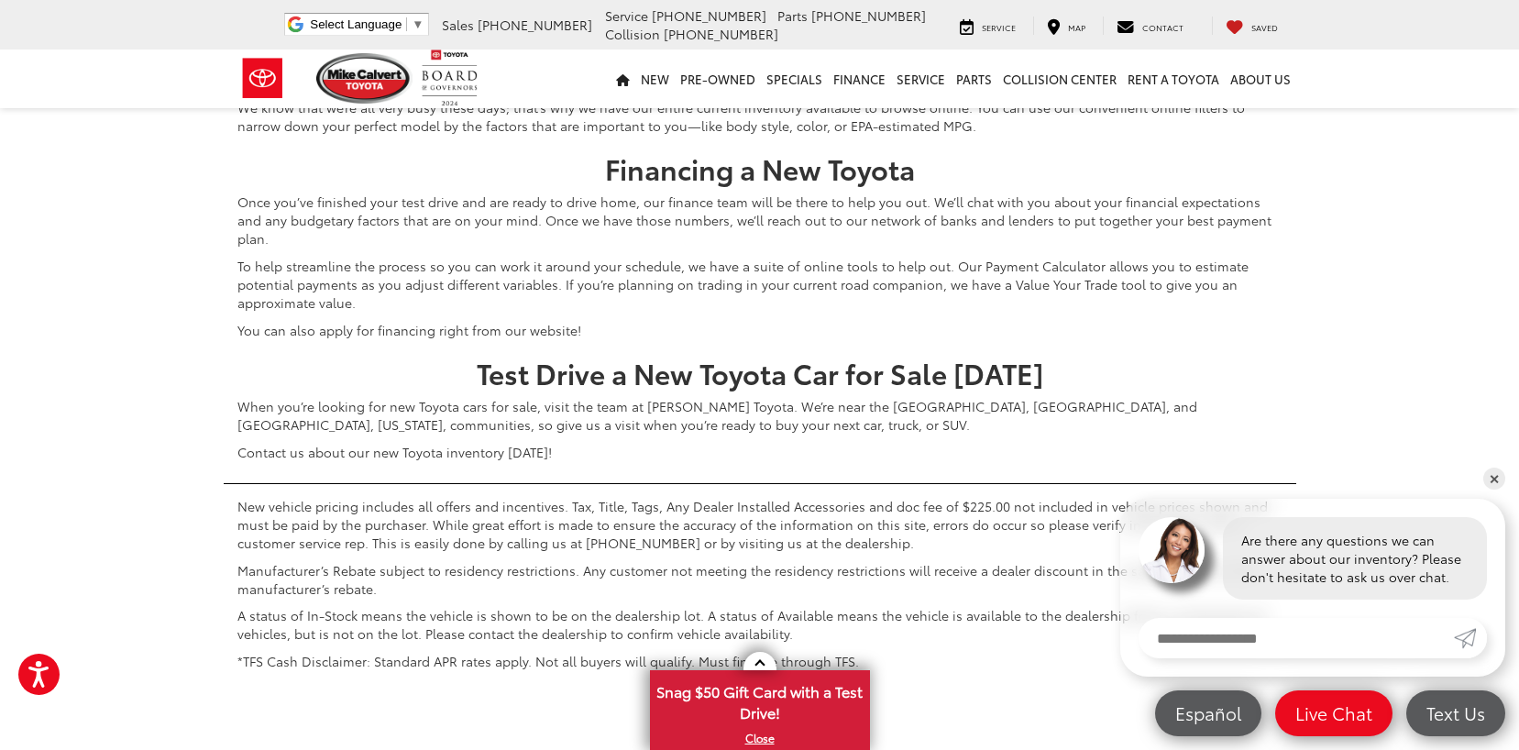
scroll to position [8110, 0]
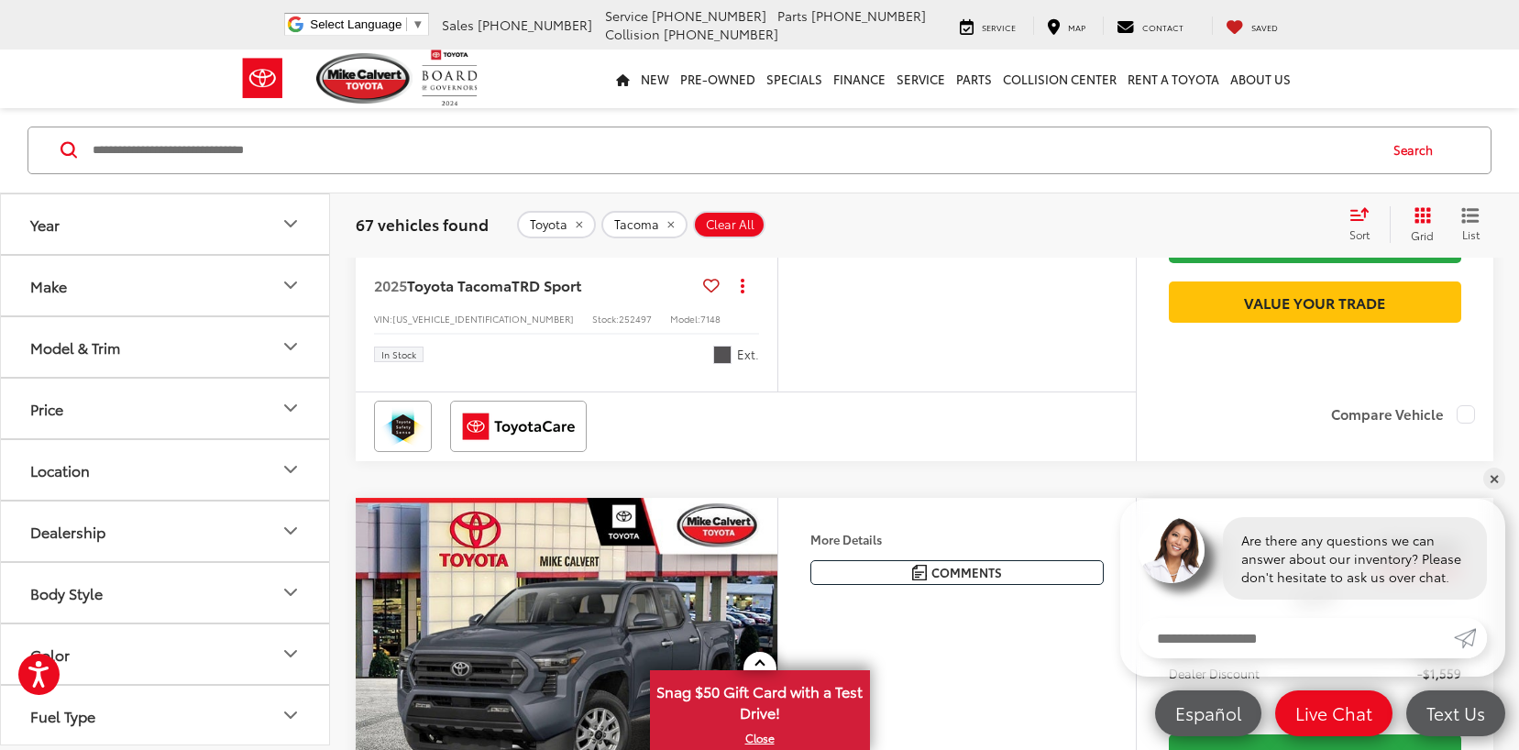
scroll to position [2885, 0]
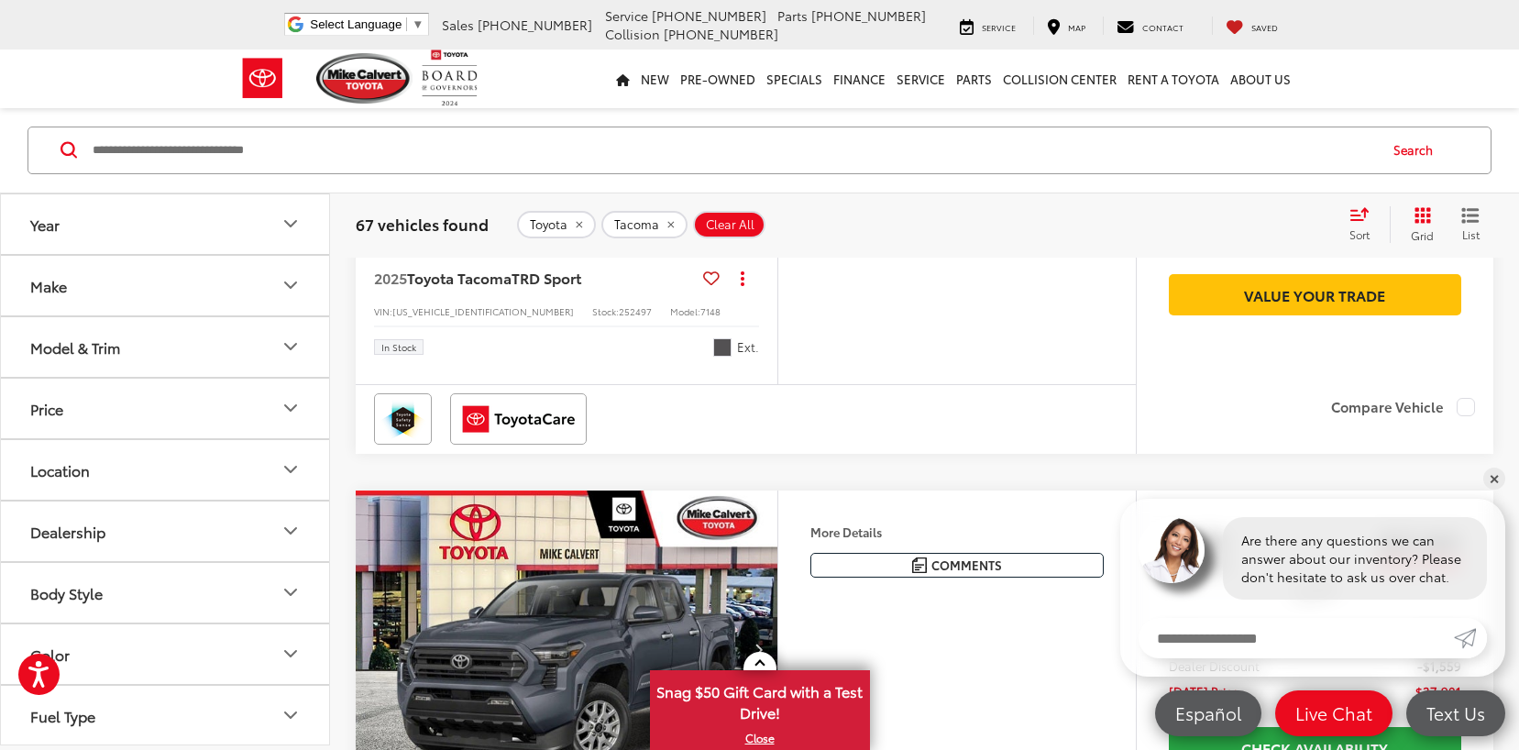
click at [631, 245] on img "2025 Toyota Tacoma TRD Sport 0" at bounding box center [567, 86] width 424 height 318
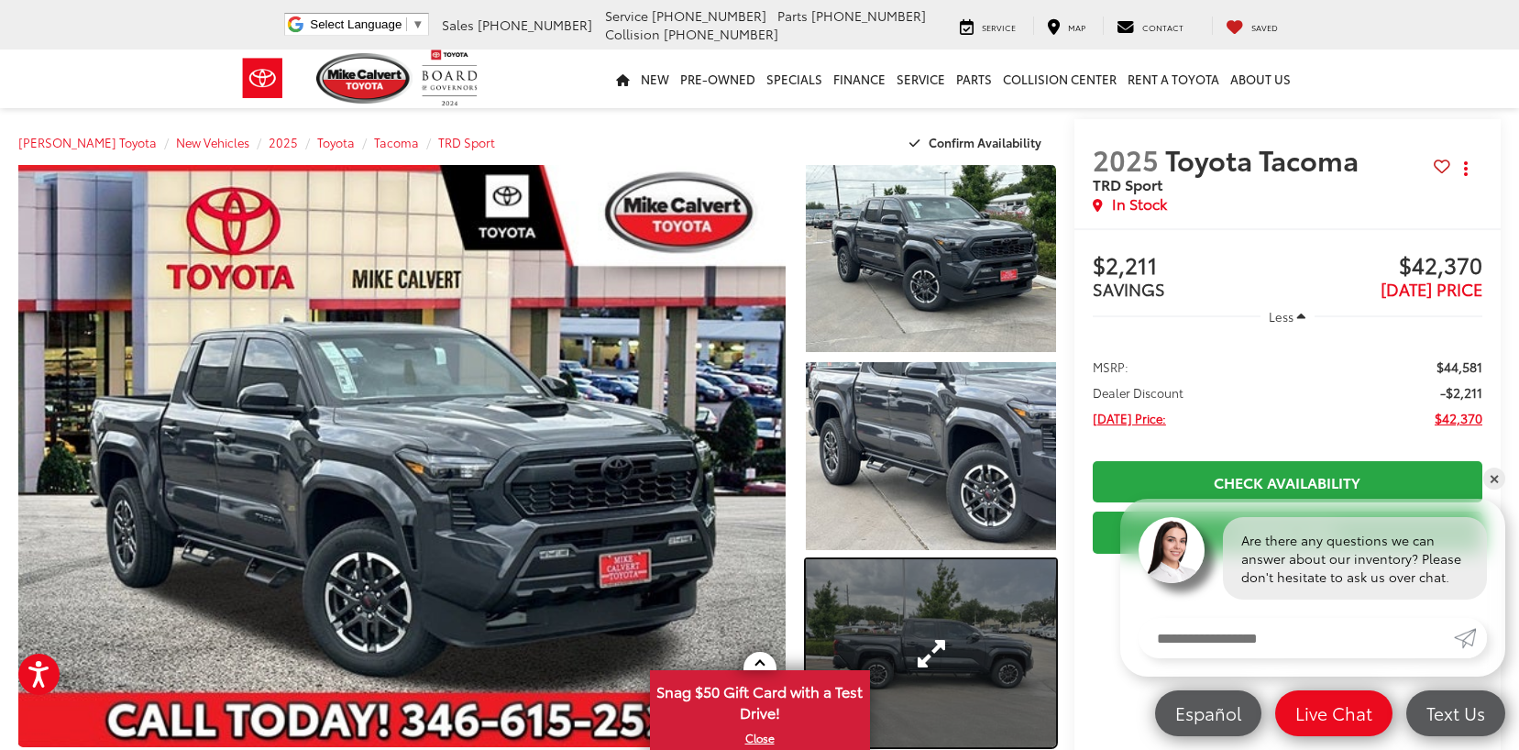
click at [934, 624] on link "Expand Photo 3" at bounding box center [930, 652] width 249 height 187
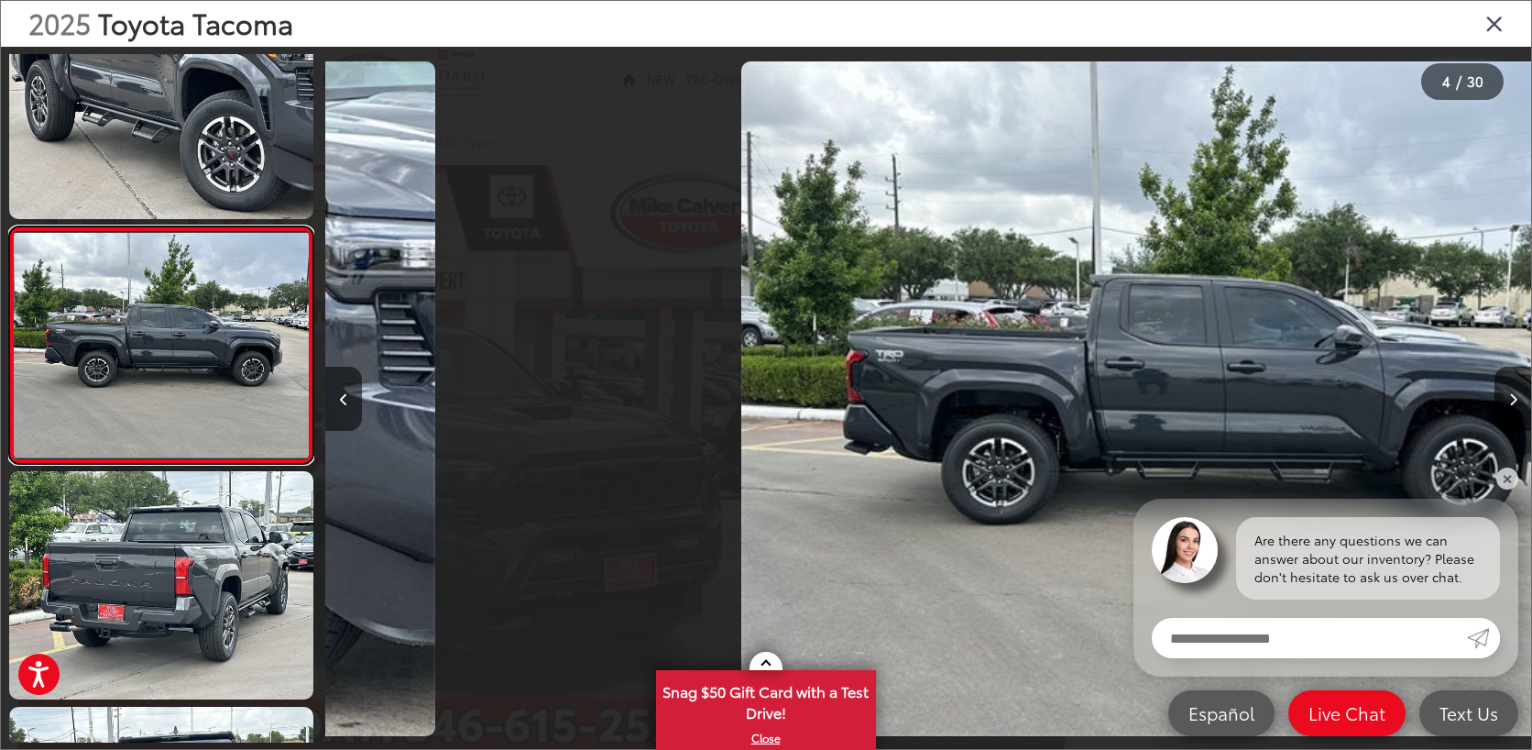
scroll to position [0, 3619]
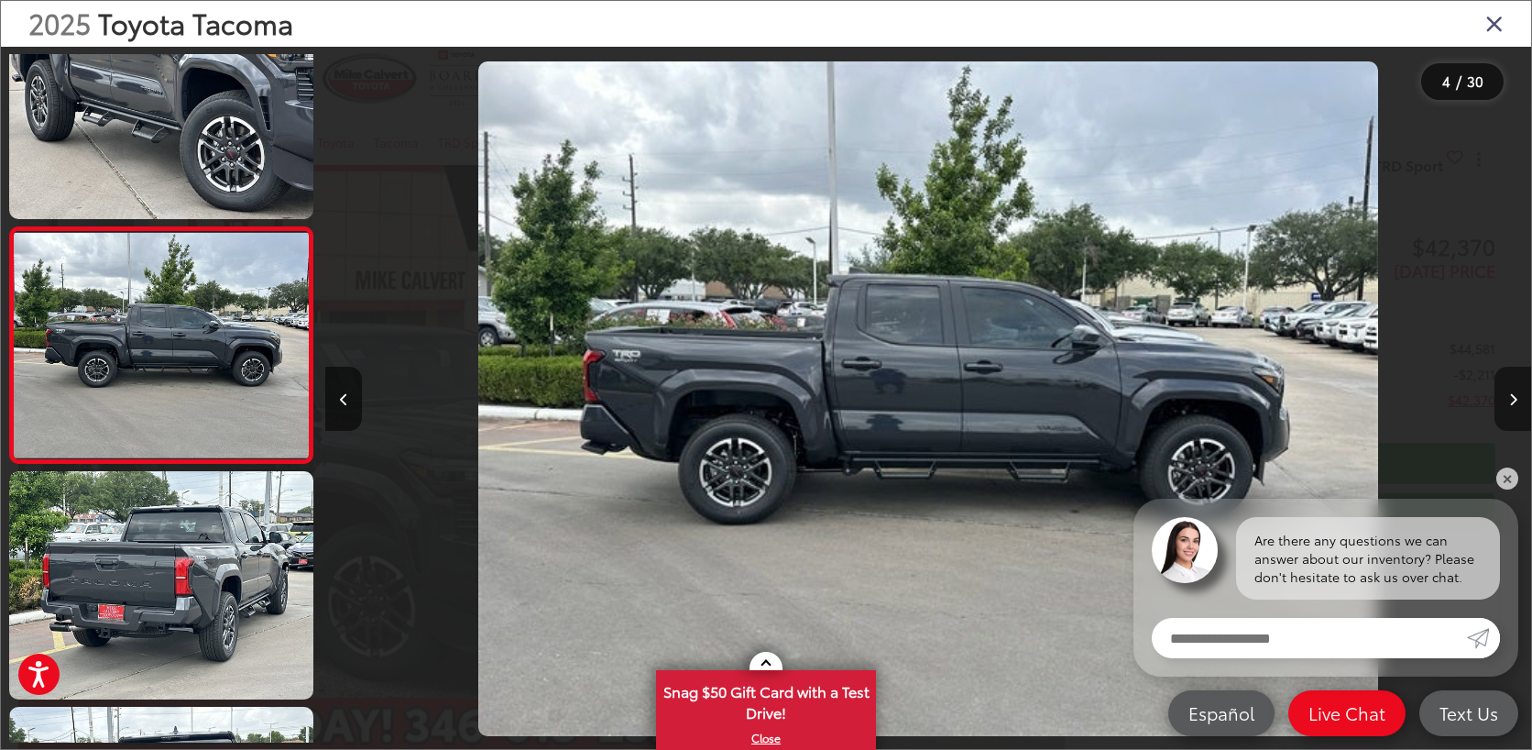
click at [1508, 406] on button "Next image" at bounding box center [1513, 399] width 37 height 64
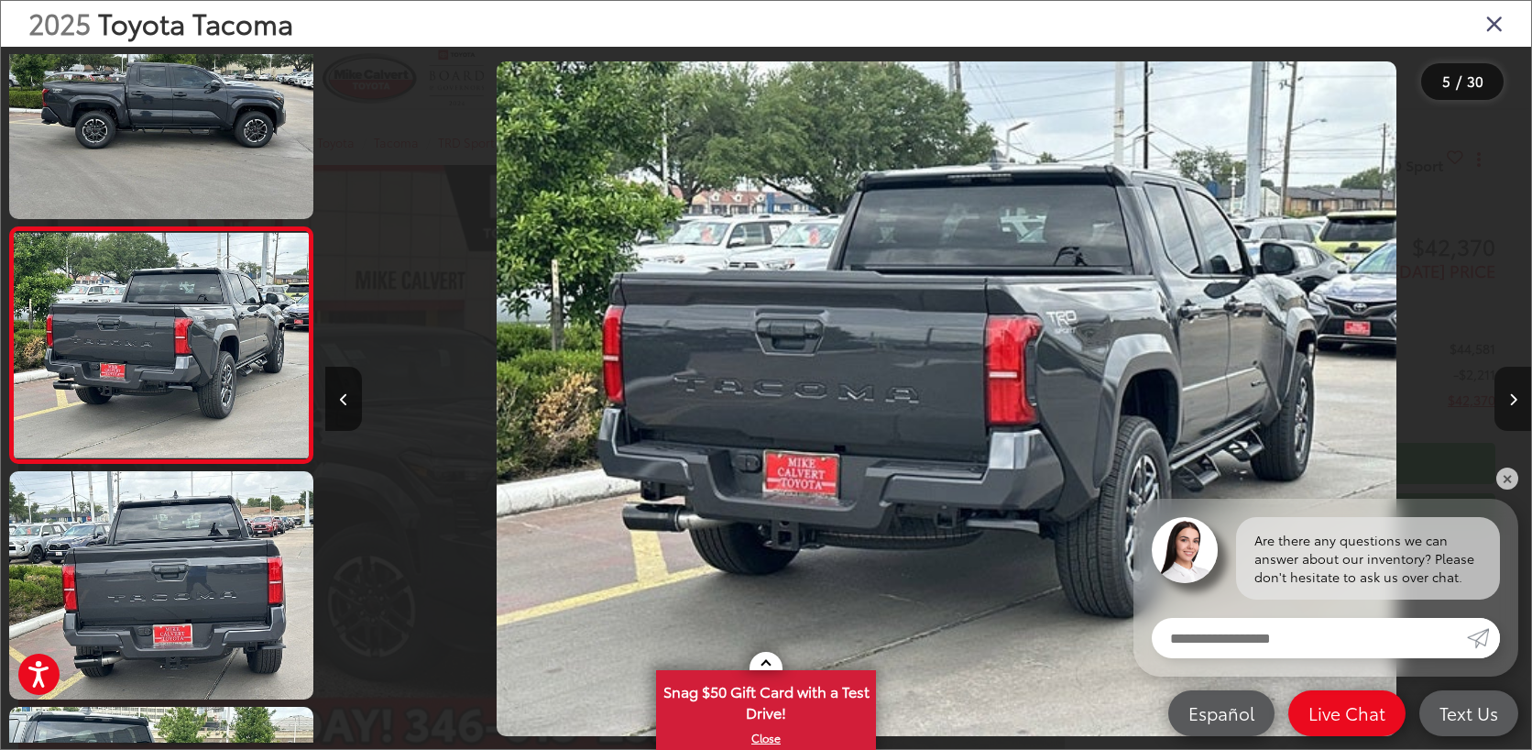
scroll to position [0, 4825]
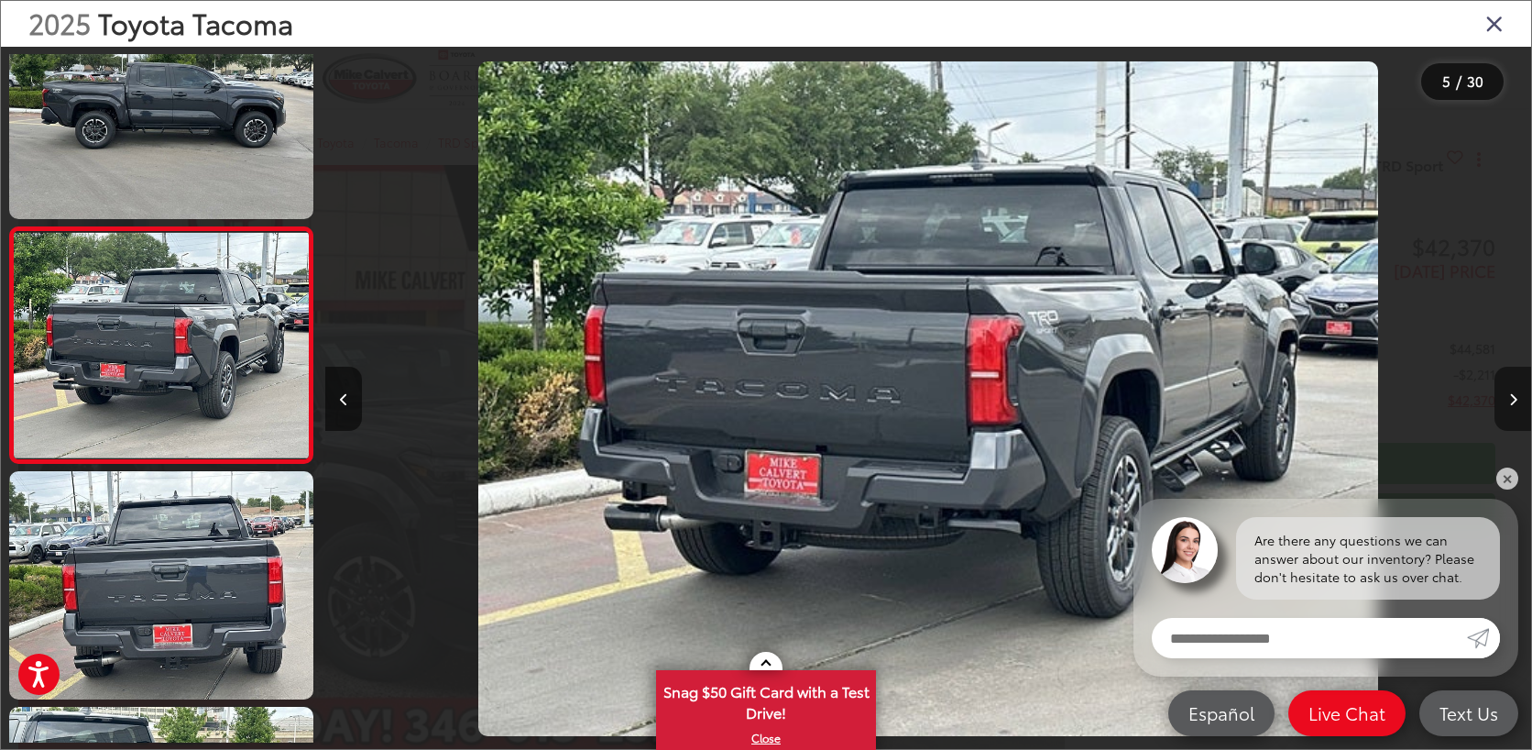
click at [1508, 405] on button "Next image" at bounding box center [1513, 399] width 37 height 64
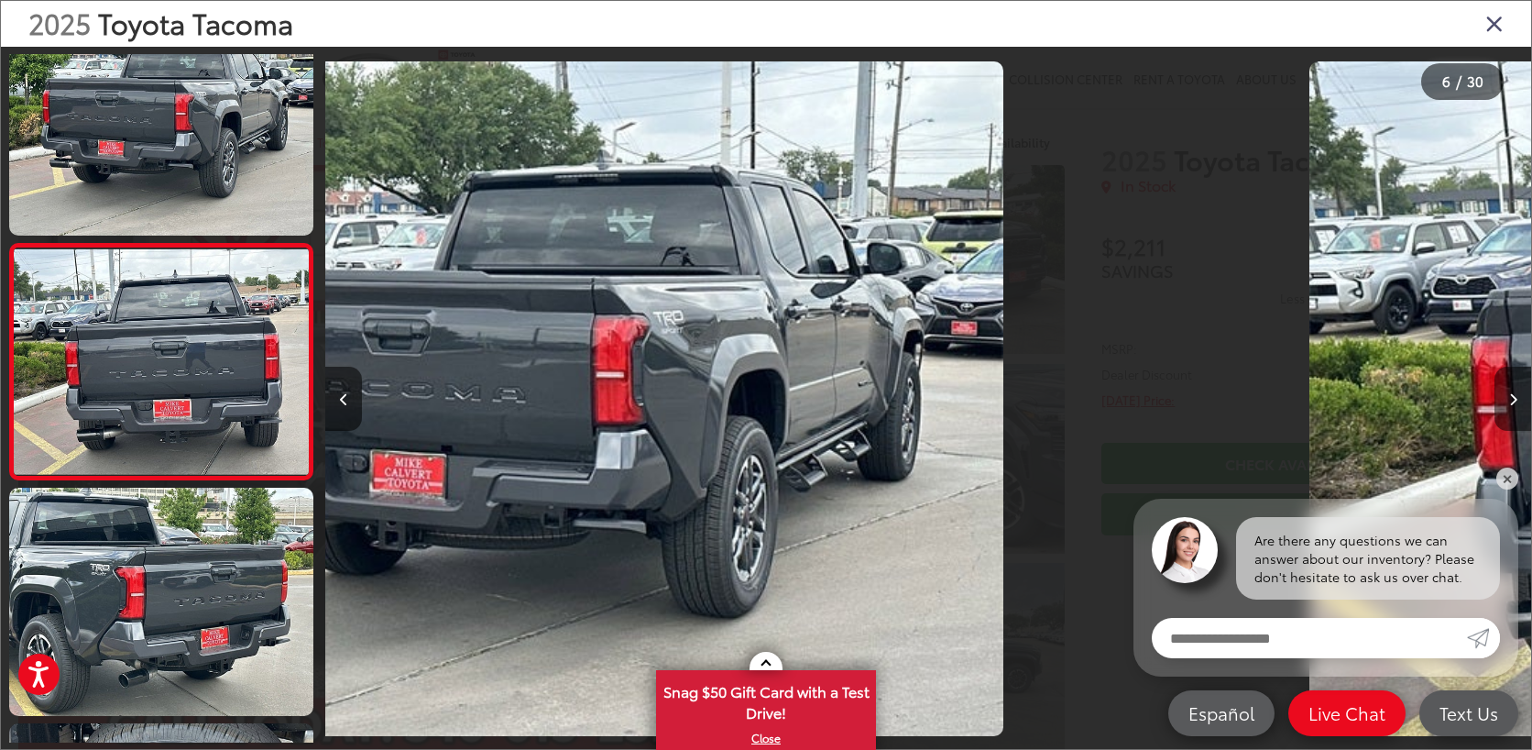
scroll to position [1006, 0]
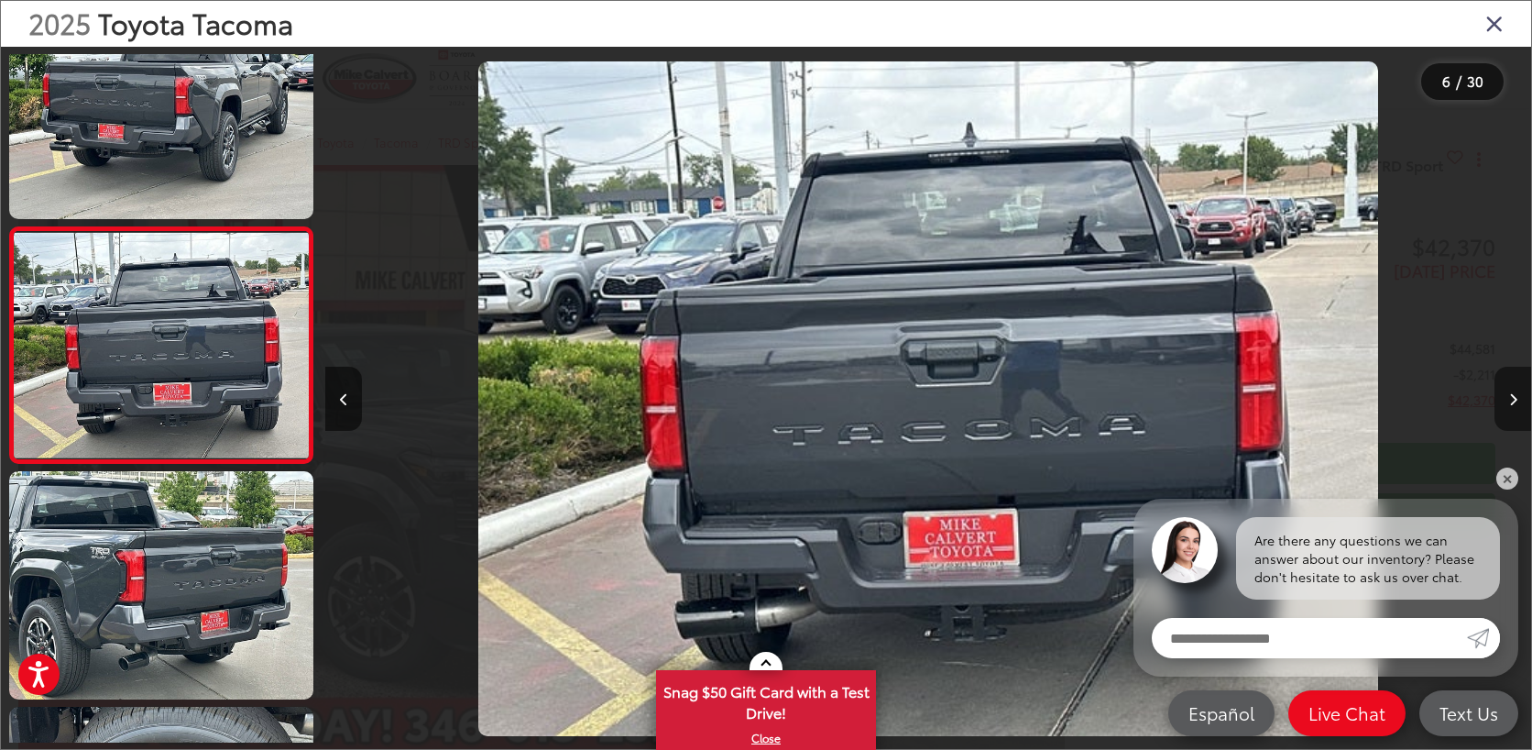
click at [1508, 405] on button "Next image" at bounding box center [1513, 399] width 37 height 64
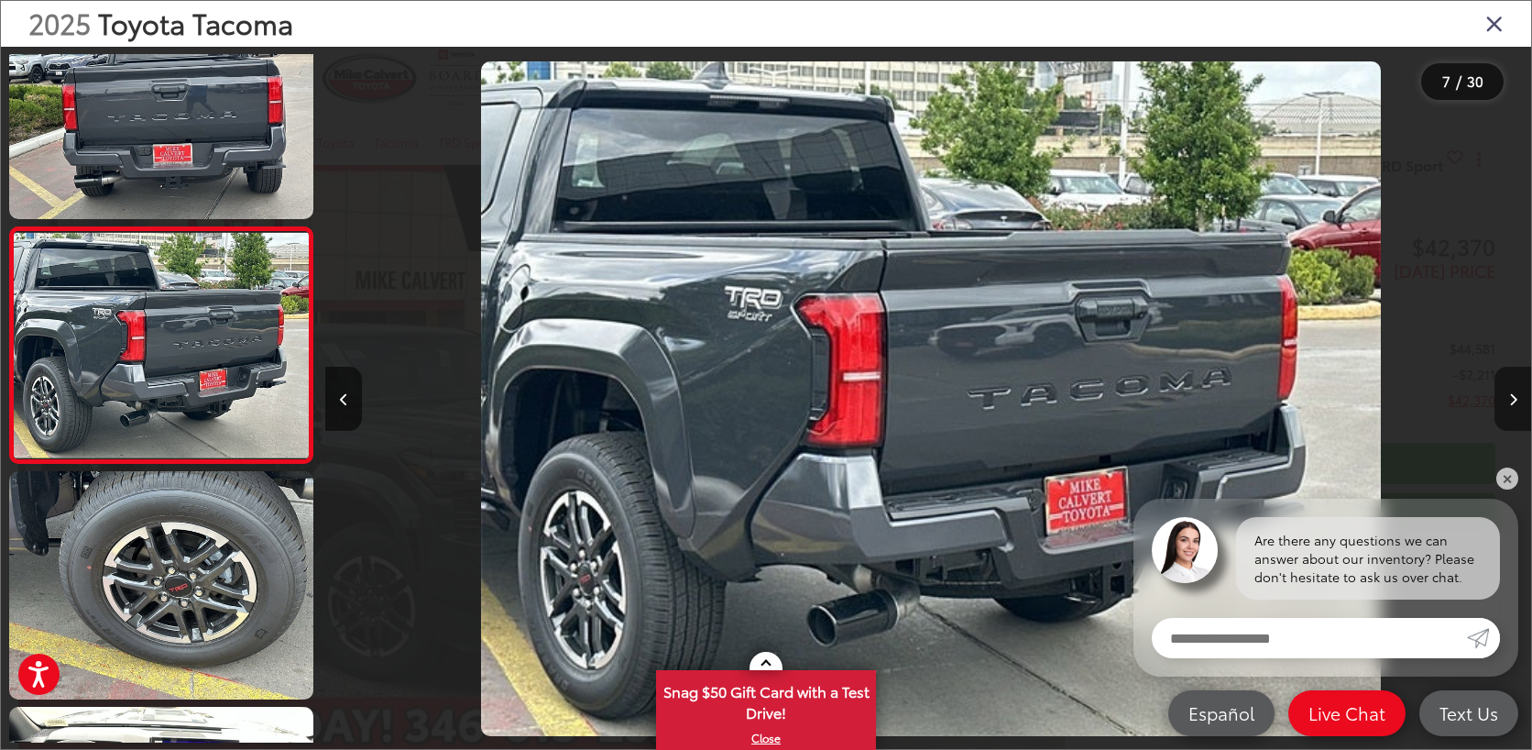
scroll to position [0, 7237]
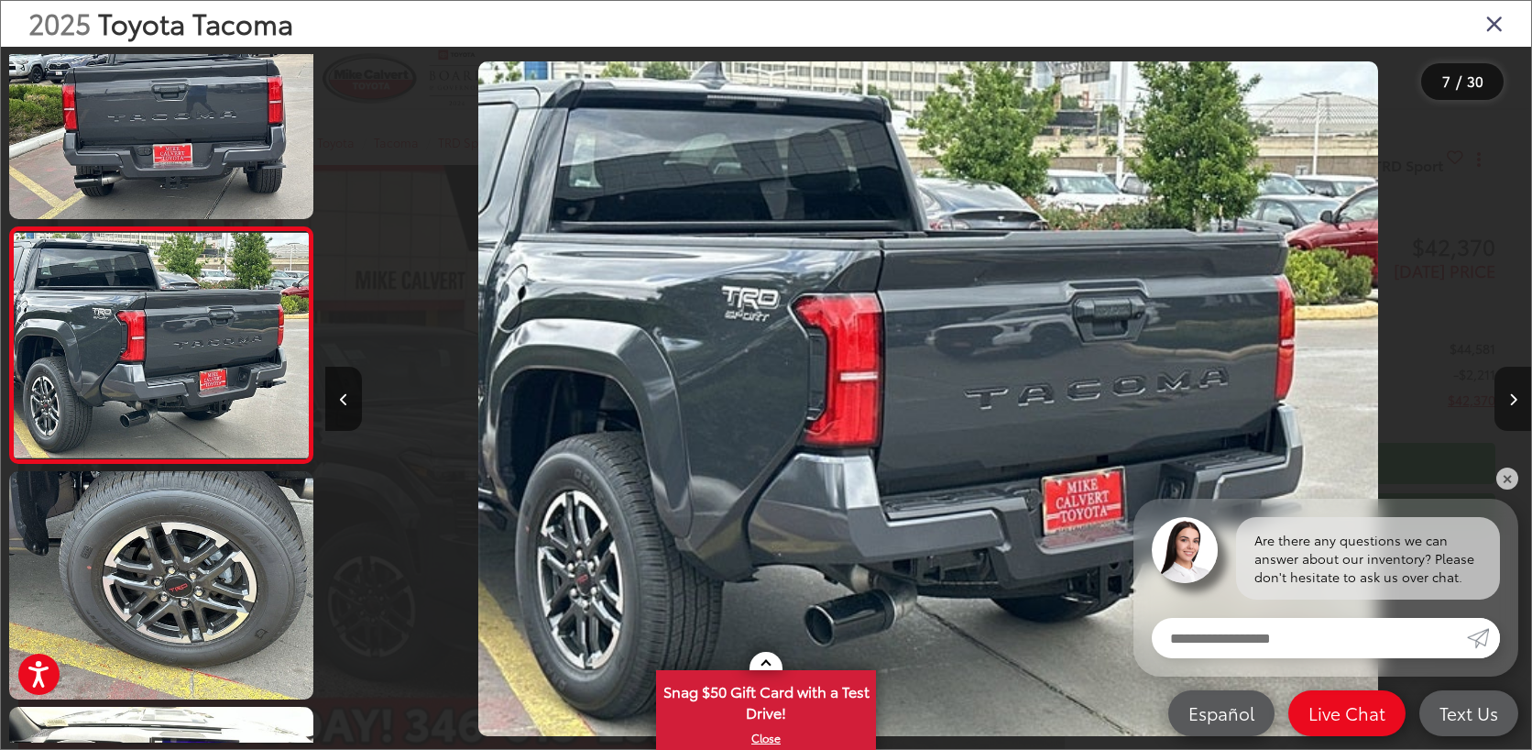
click at [1508, 405] on button "Next image" at bounding box center [1513, 399] width 37 height 64
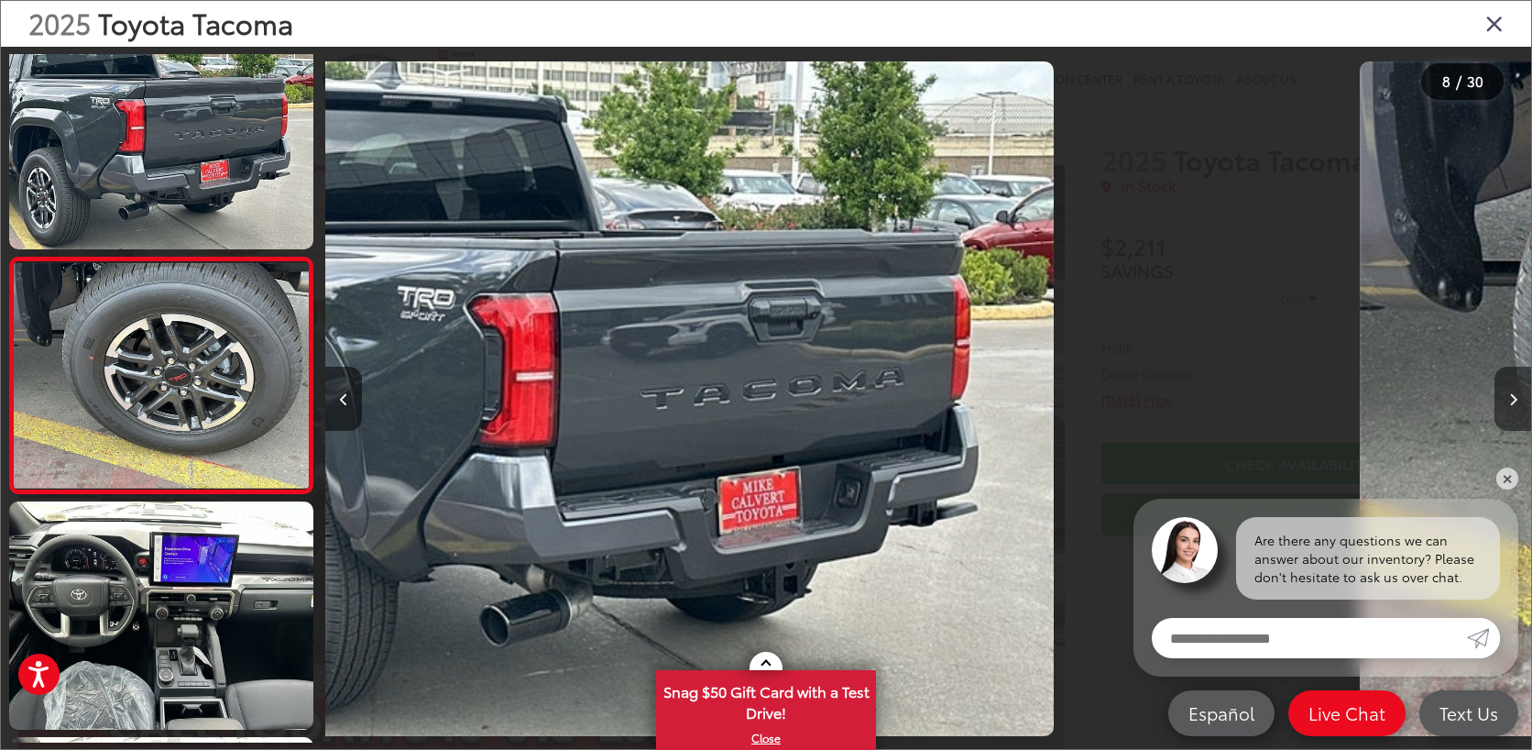
scroll to position [1477, 0]
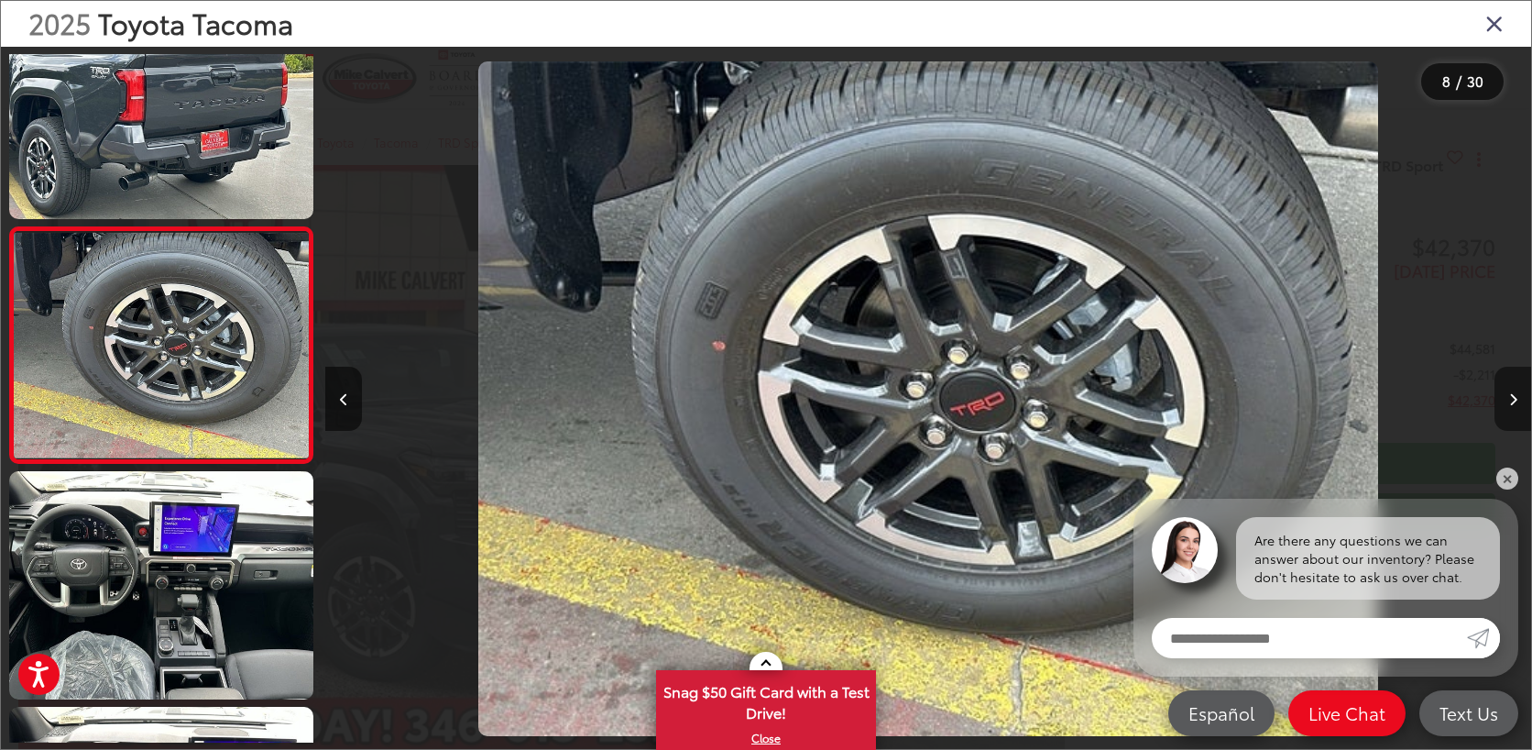
click at [1508, 405] on button "Next image" at bounding box center [1513, 399] width 37 height 64
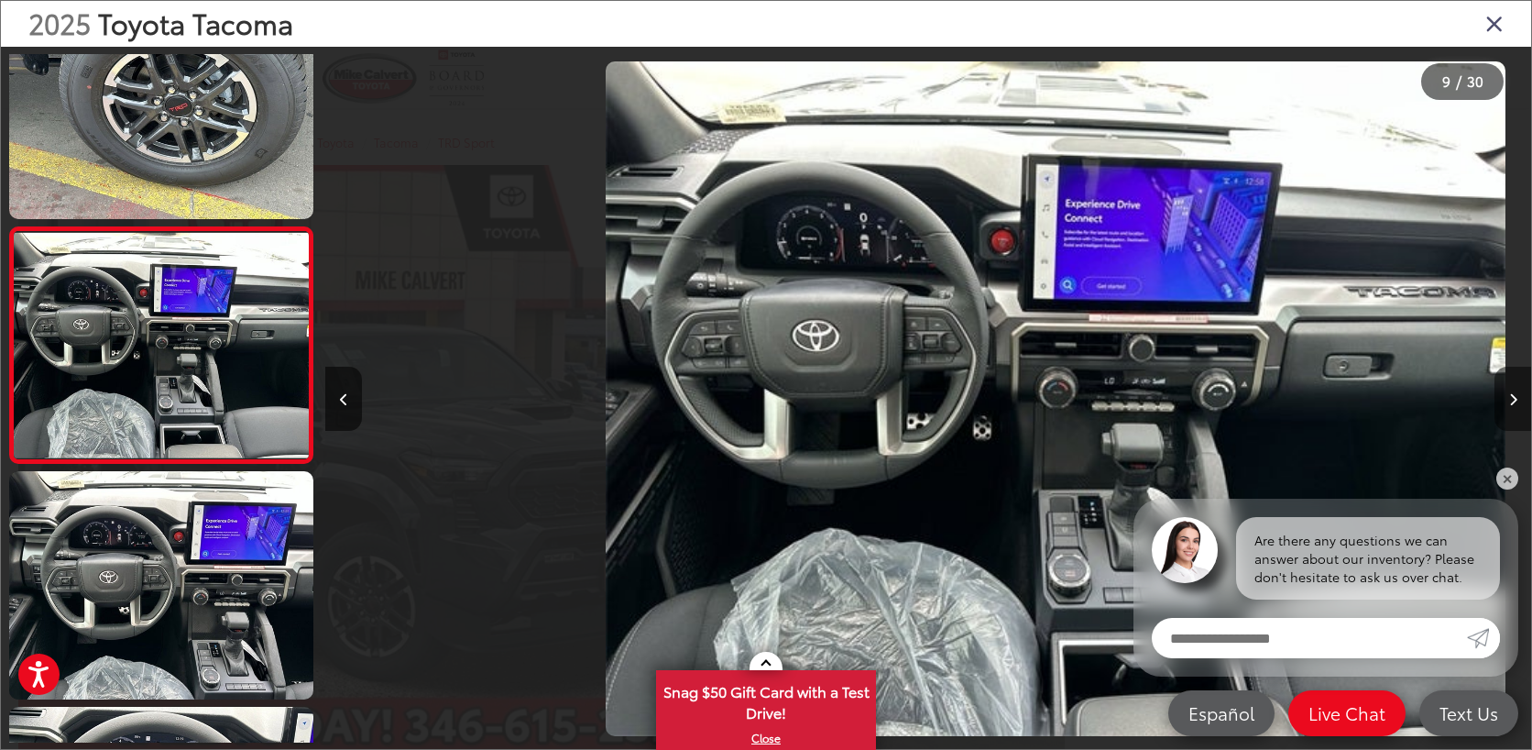
scroll to position [0, 9649]
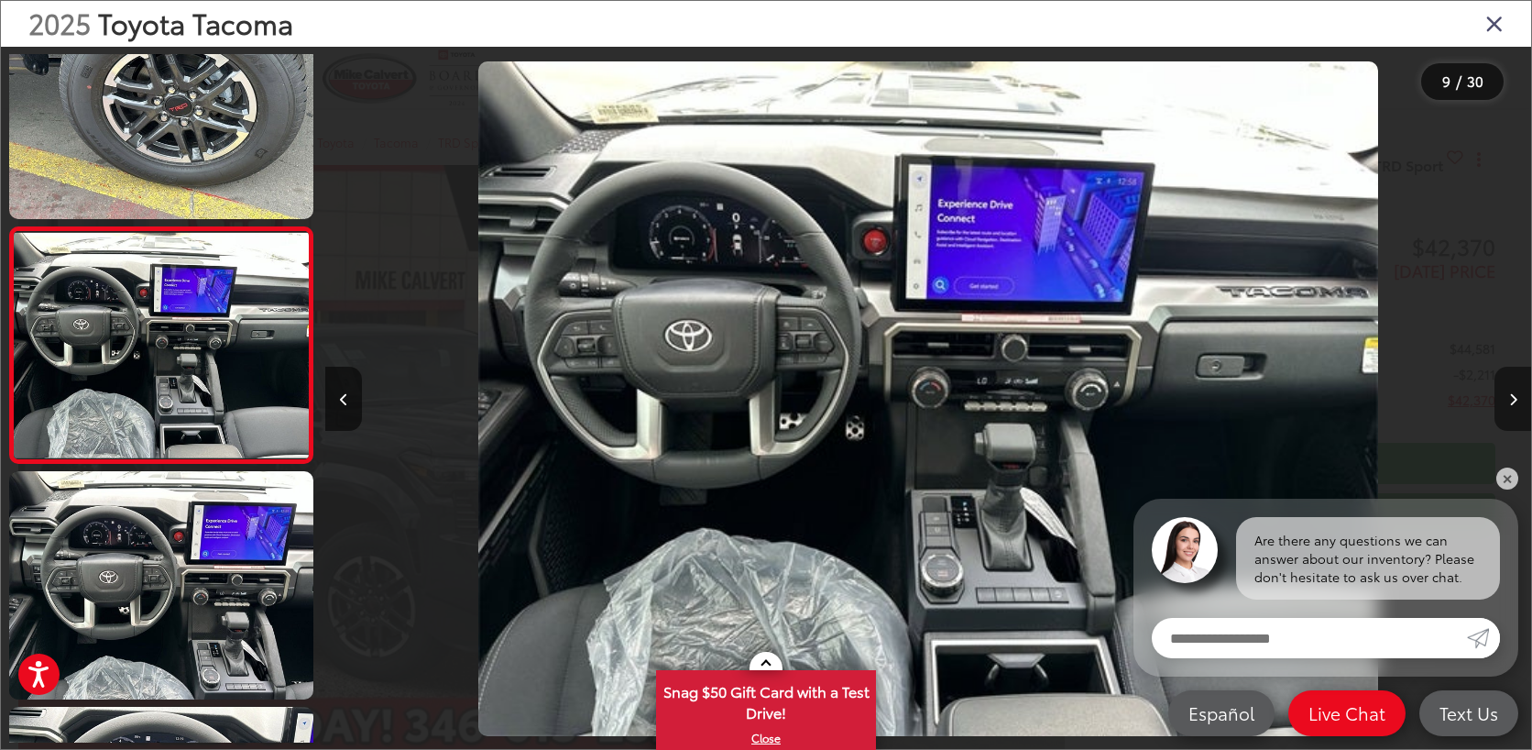
click at [1508, 405] on button "Next image" at bounding box center [1513, 399] width 37 height 64
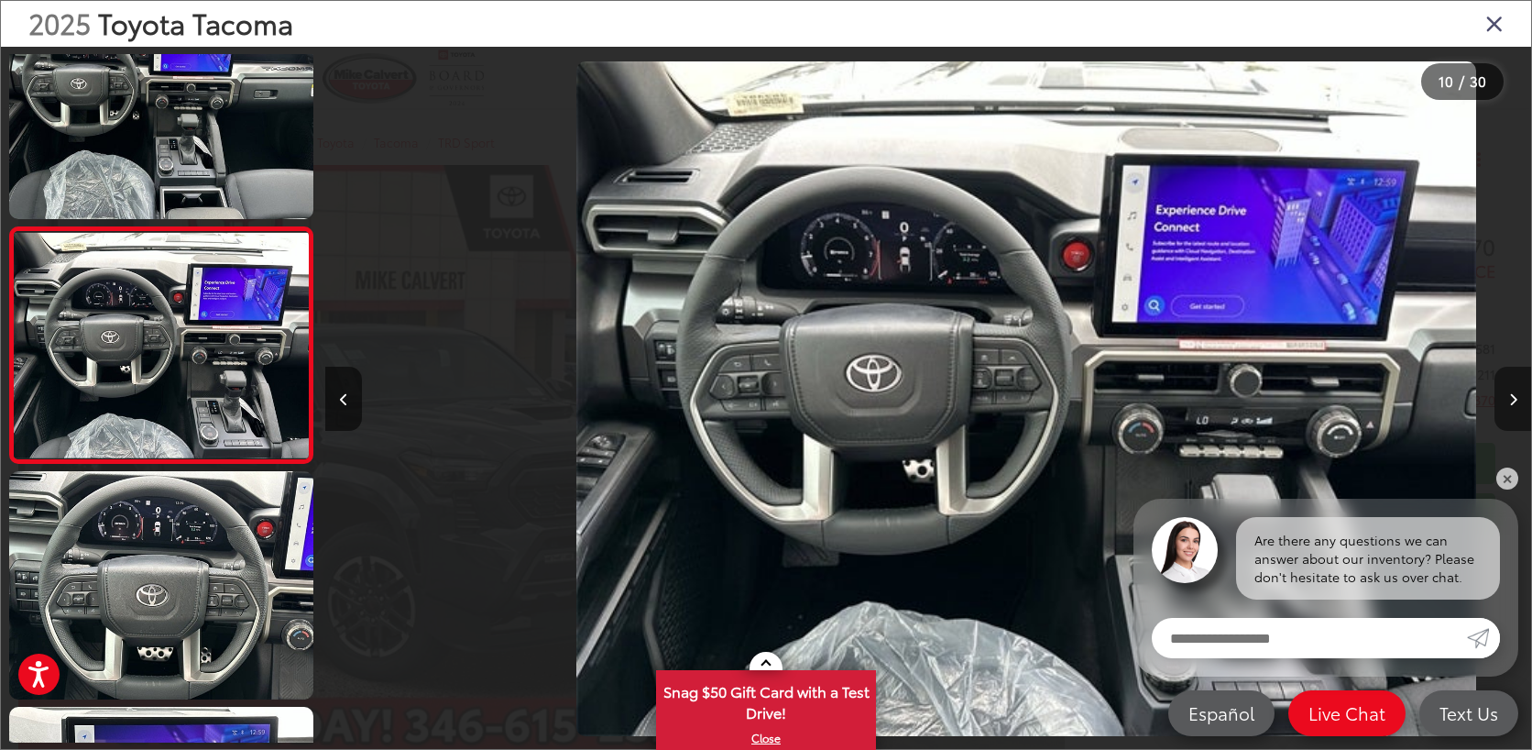
scroll to position [0, 10856]
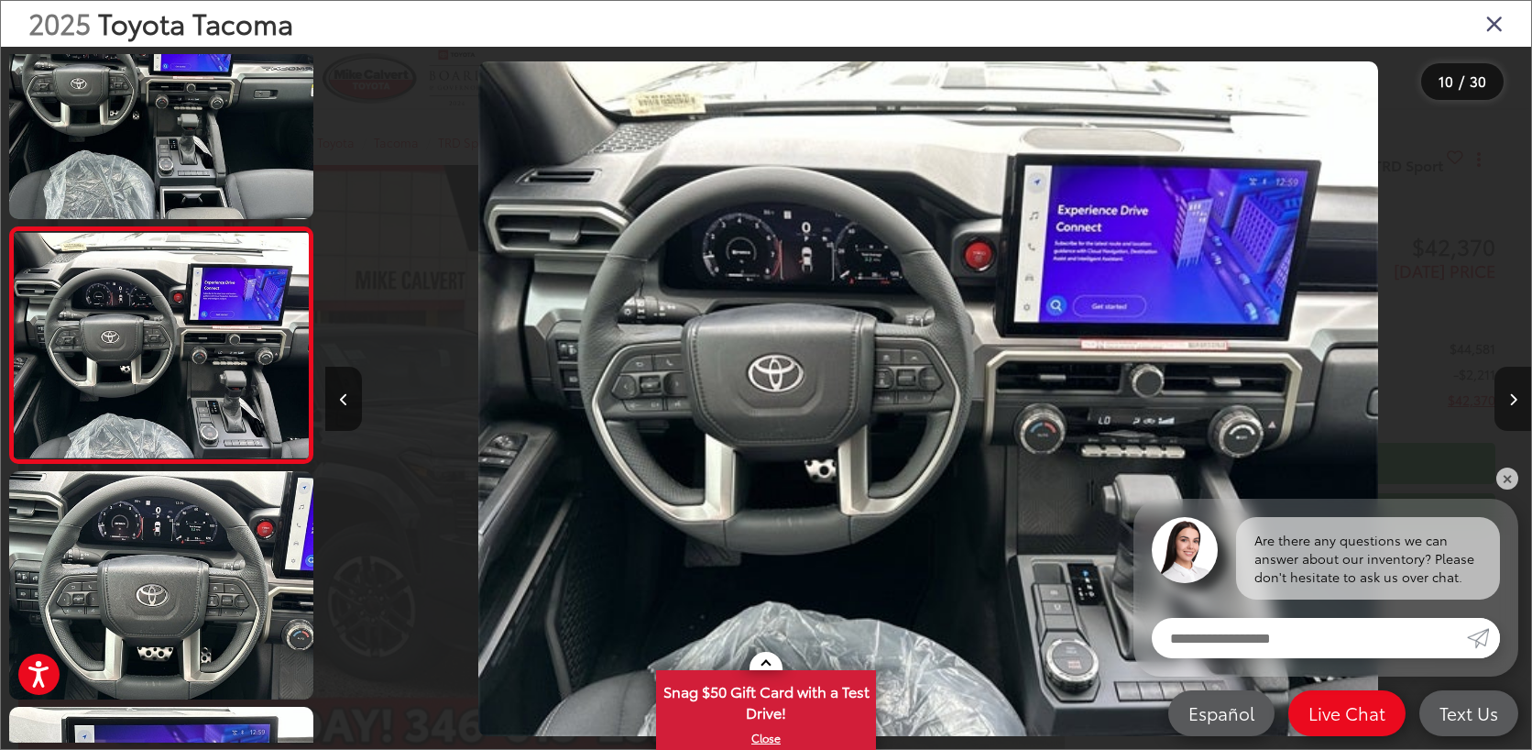
click at [1508, 405] on button "Next image" at bounding box center [1513, 399] width 37 height 64
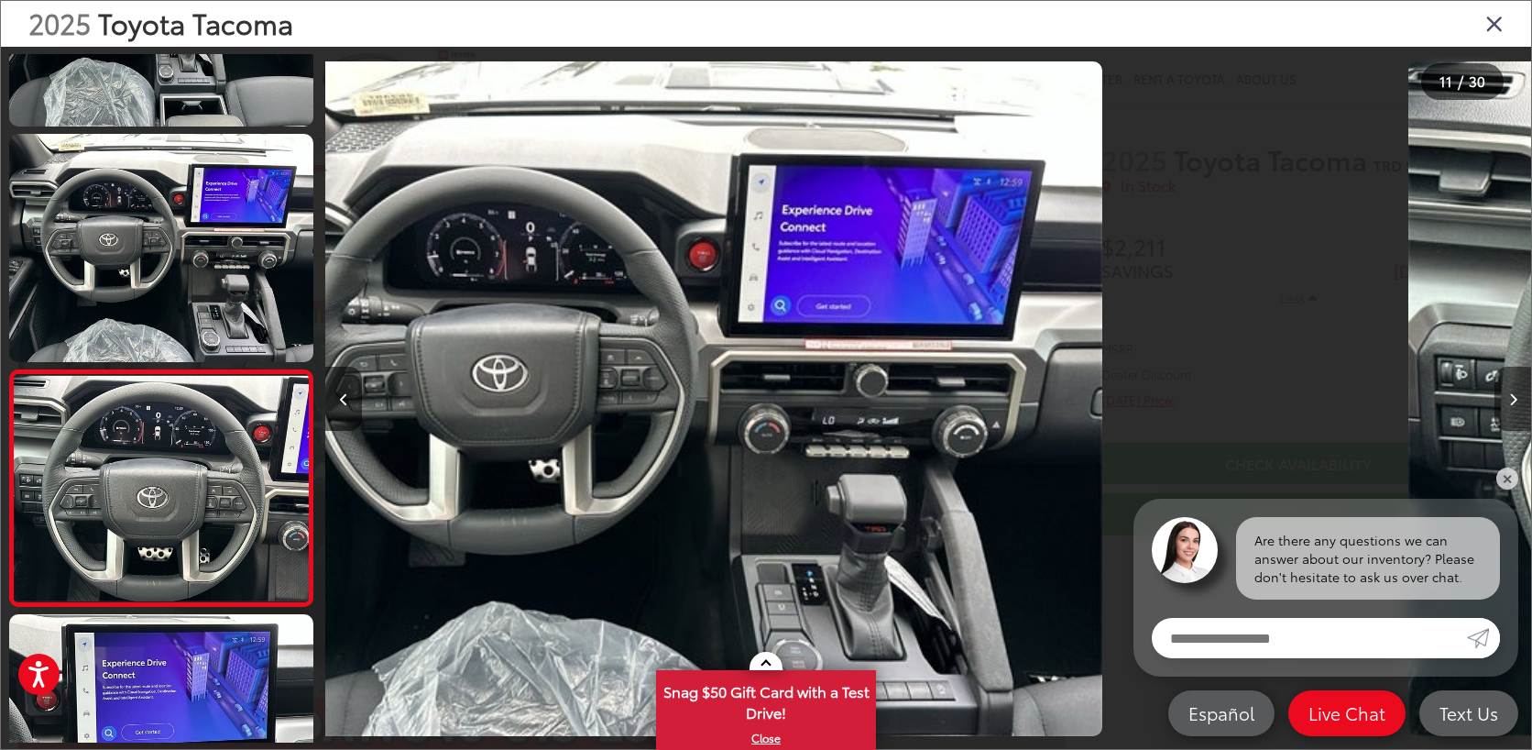
scroll to position [0, 0]
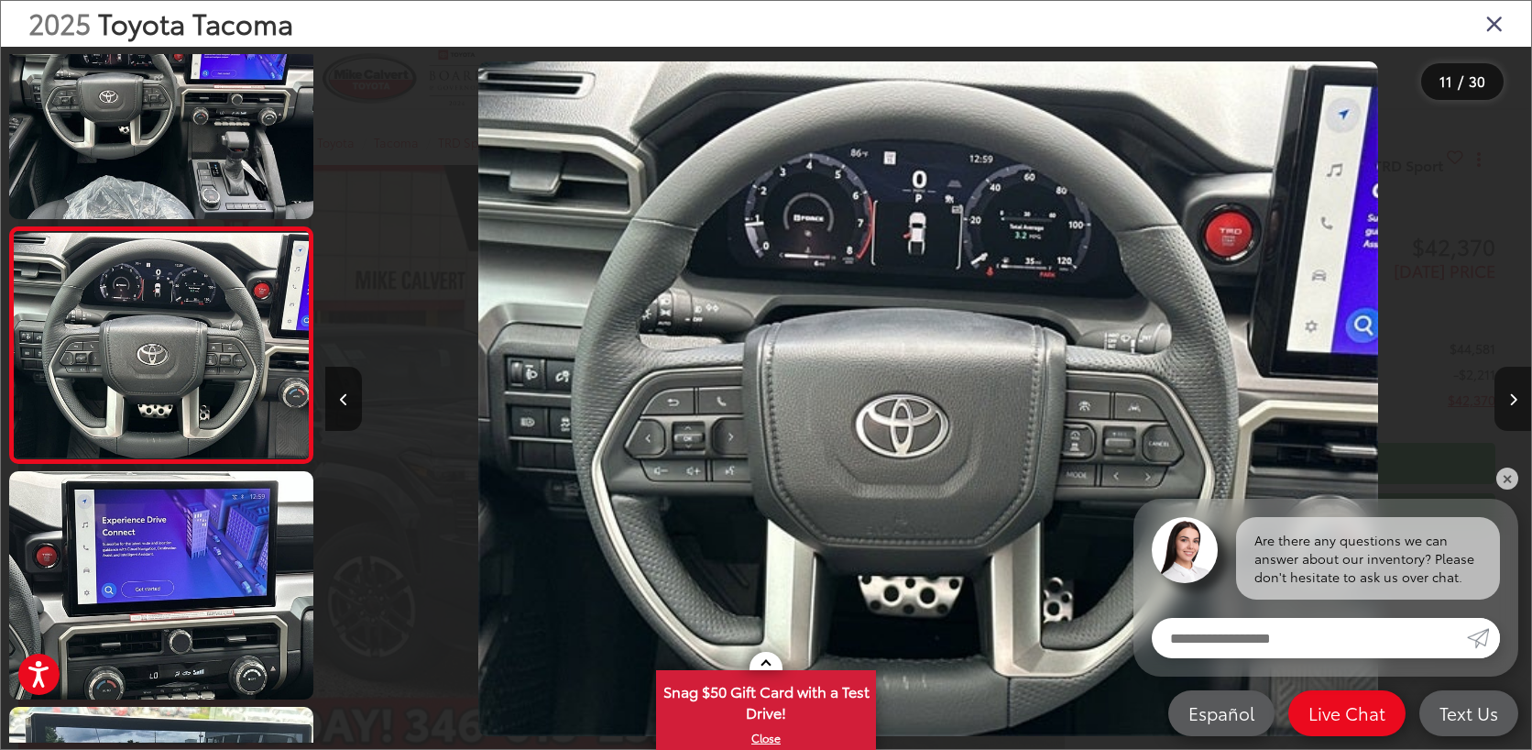
click at [1508, 405] on button "Next image" at bounding box center [1513, 399] width 37 height 64
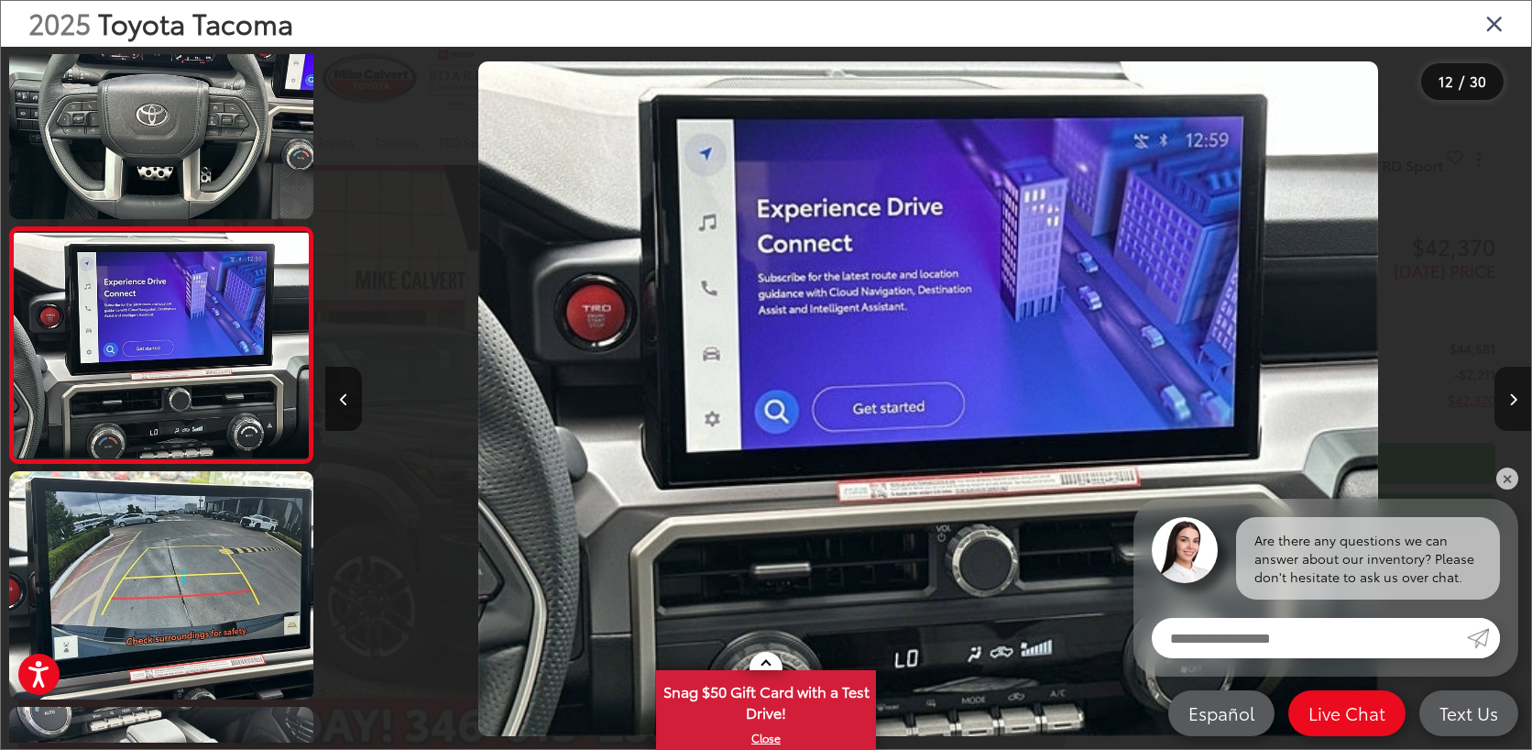
click at [1508, 405] on button "Next image" at bounding box center [1513, 399] width 37 height 64
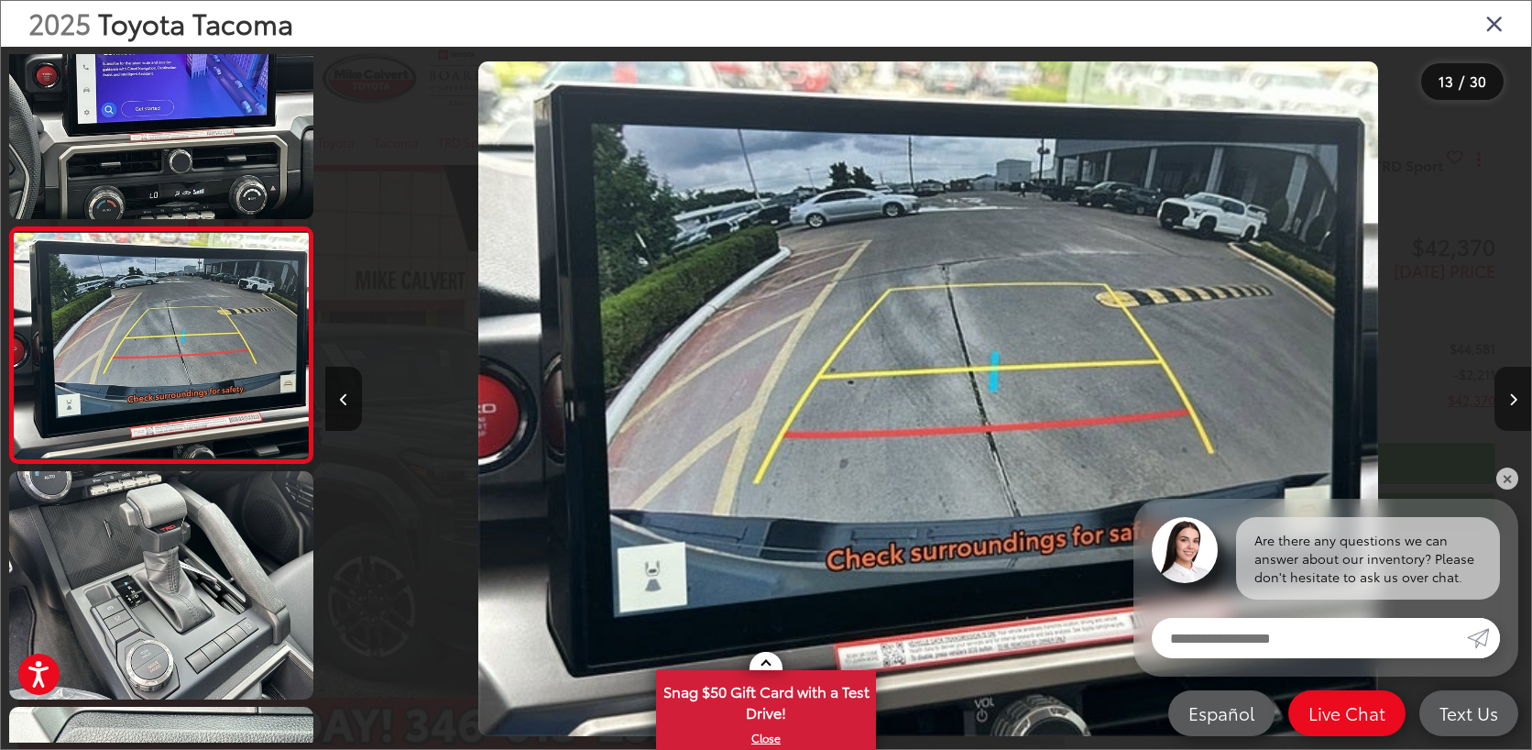
click at [1508, 405] on button "Next image" at bounding box center [1513, 399] width 37 height 64
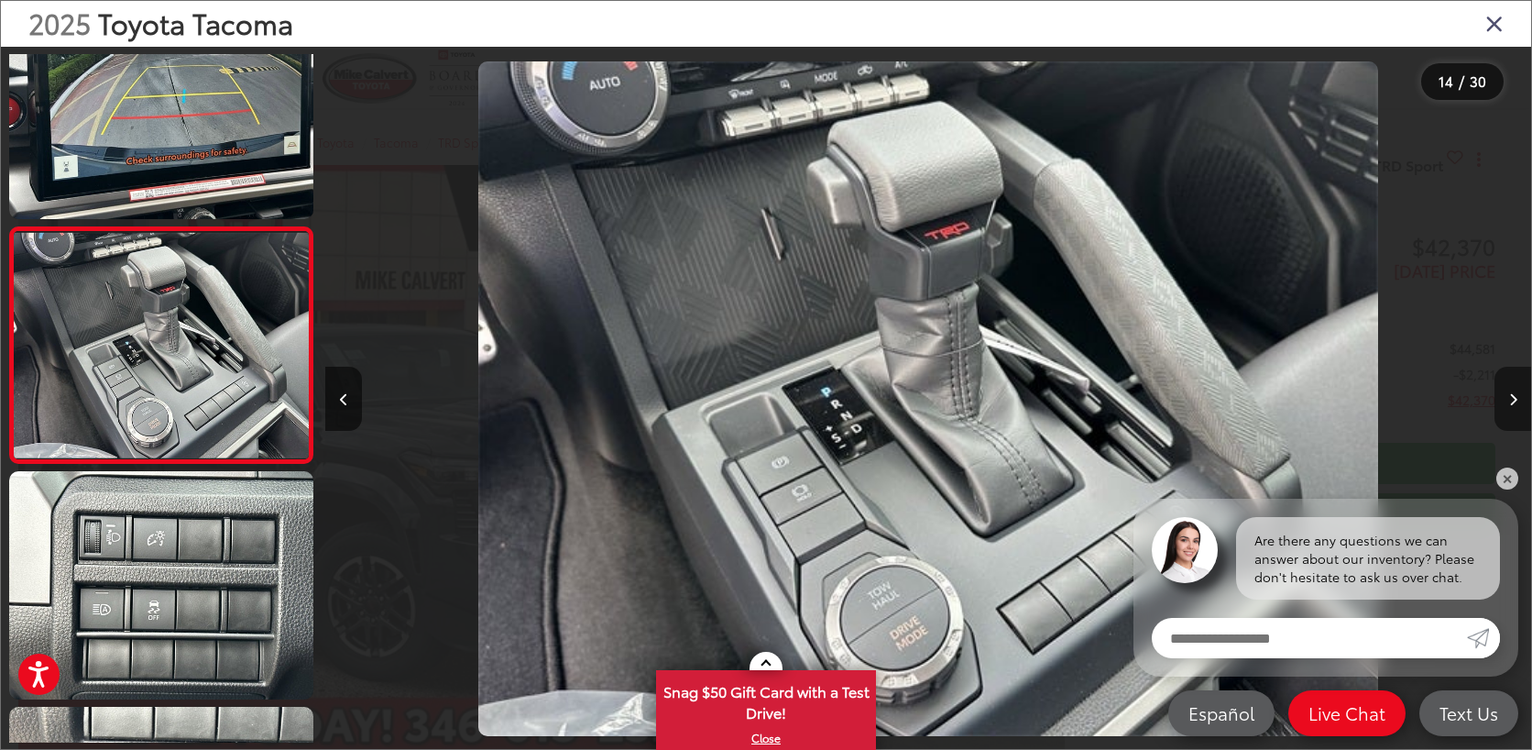
click at [1508, 405] on button "Next image" at bounding box center [1513, 399] width 37 height 64
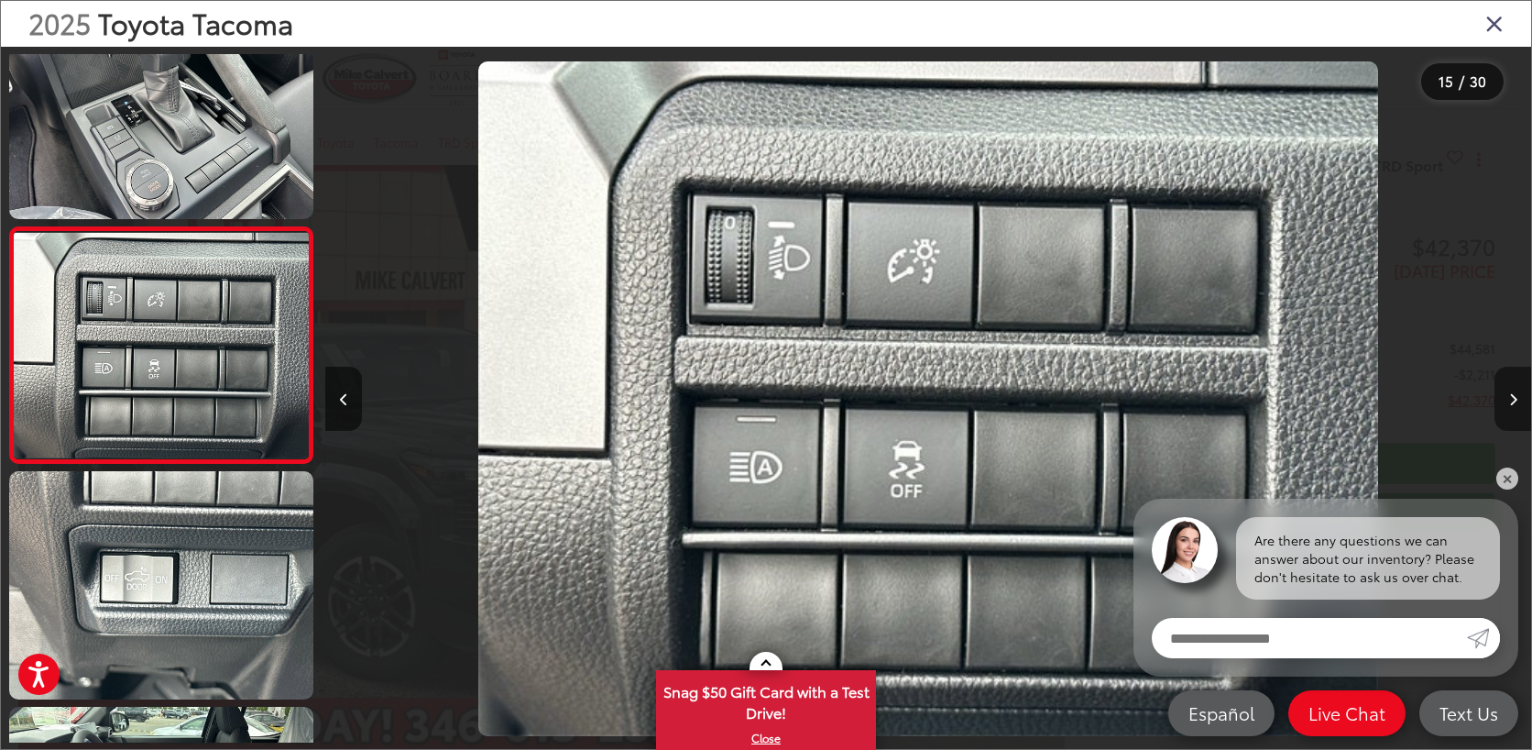
click at [1508, 405] on button "Next image" at bounding box center [1513, 399] width 37 height 64
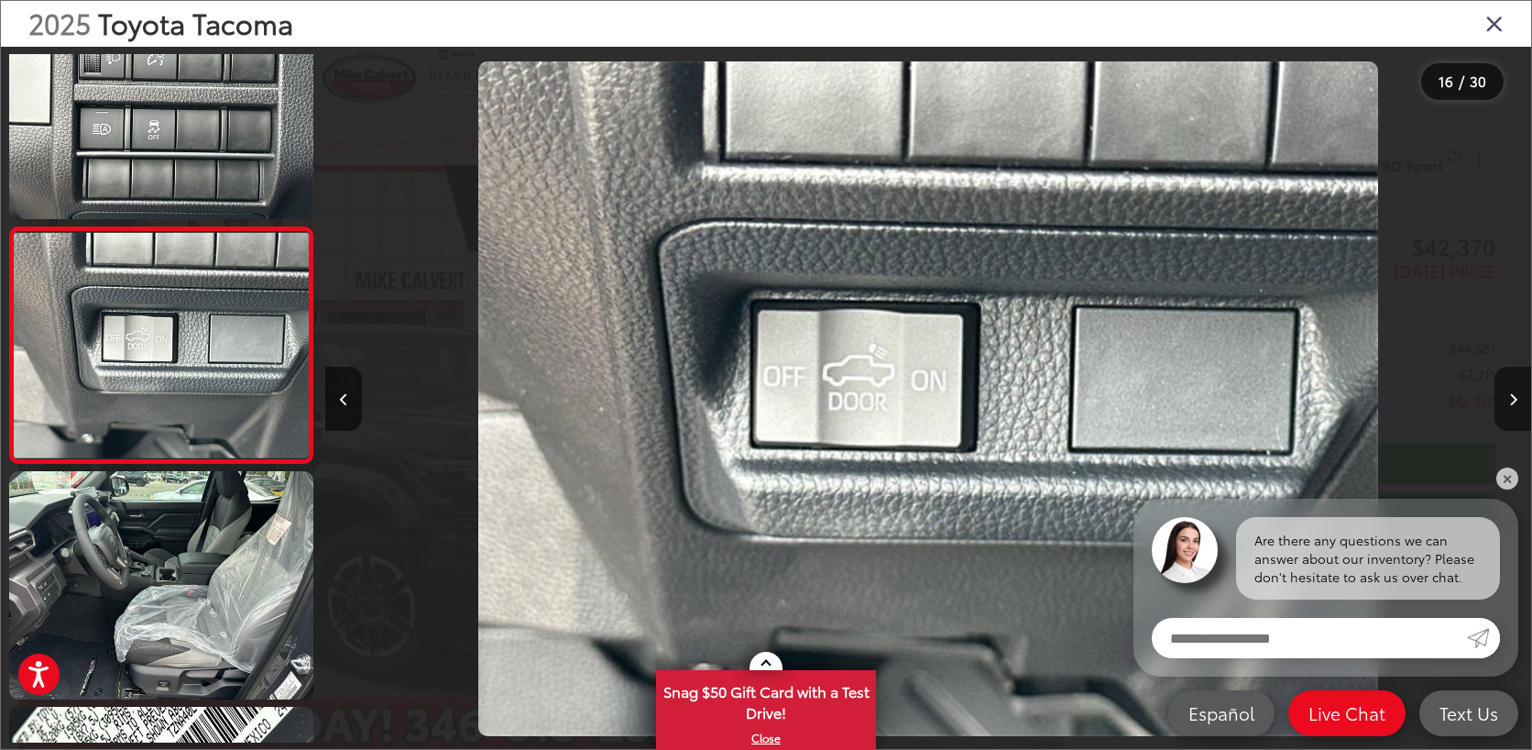
click at [1508, 405] on button "Next image" at bounding box center [1513, 399] width 37 height 64
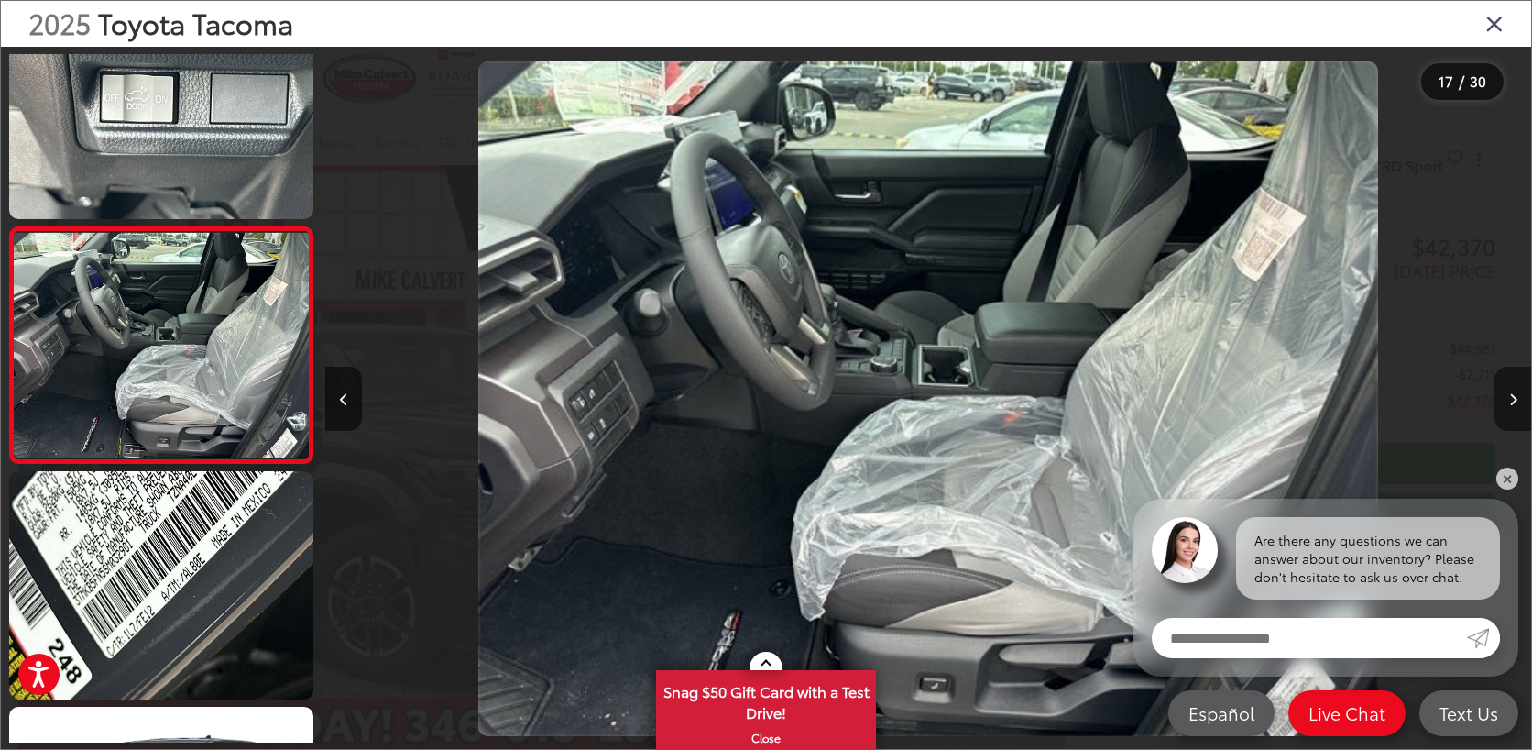
click at [1508, 405] on button "Next image" at bounding box center [1513, 399] width 37 height 64
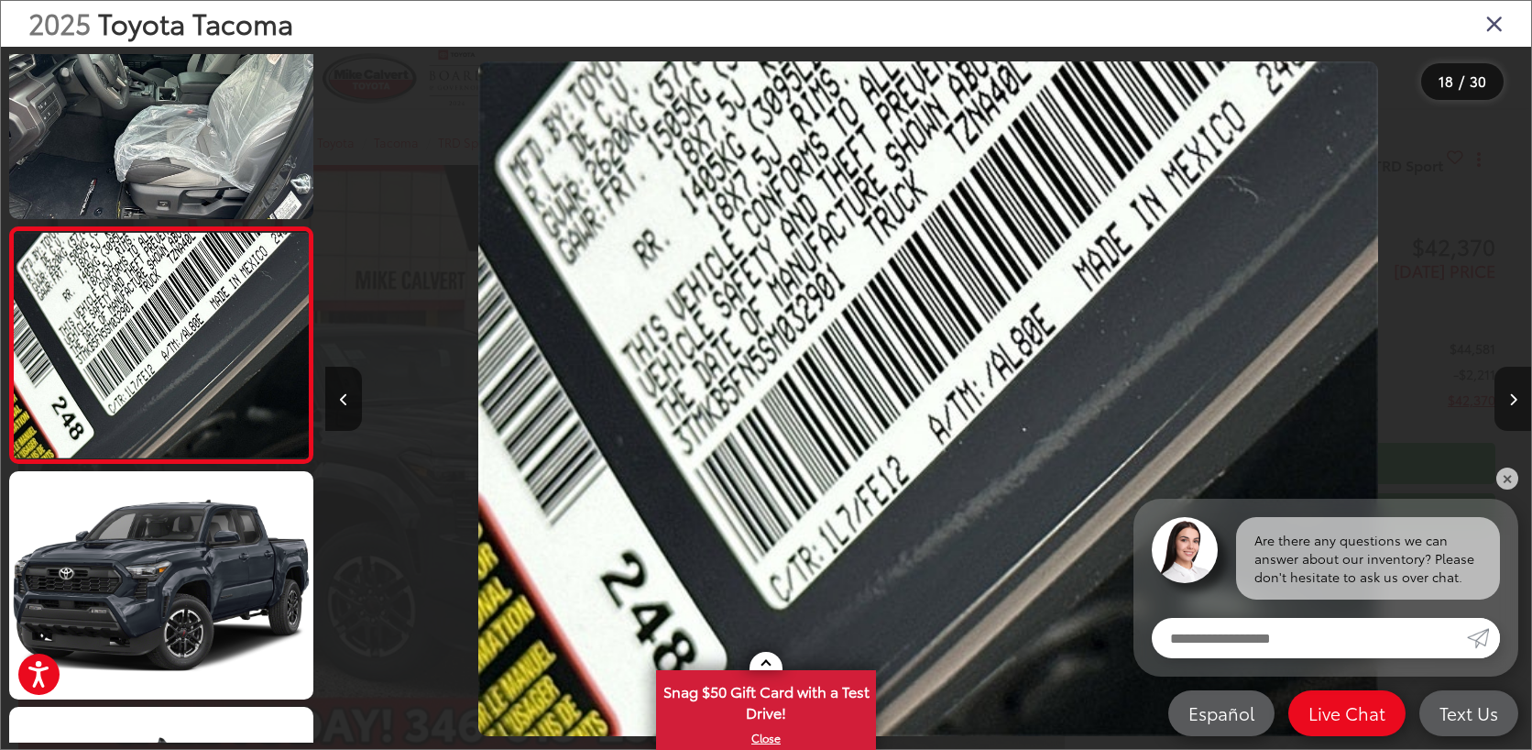
click at [1508, 405] on button "Next image" at bounding box center [1513, 399] width 37 height 64
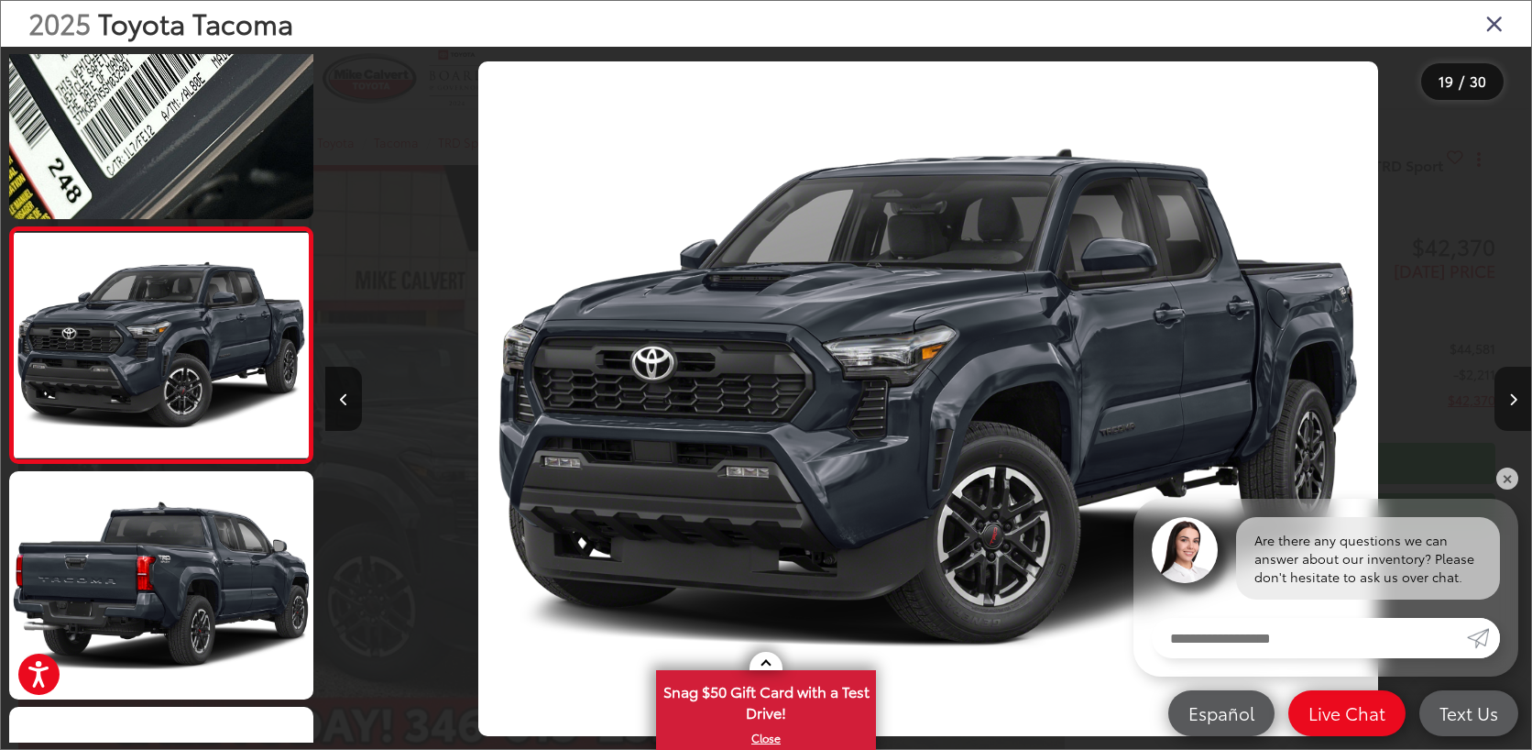
click at [1508, 405] on button "Next image" at bounding box center [1513, 399] width 37 height 64
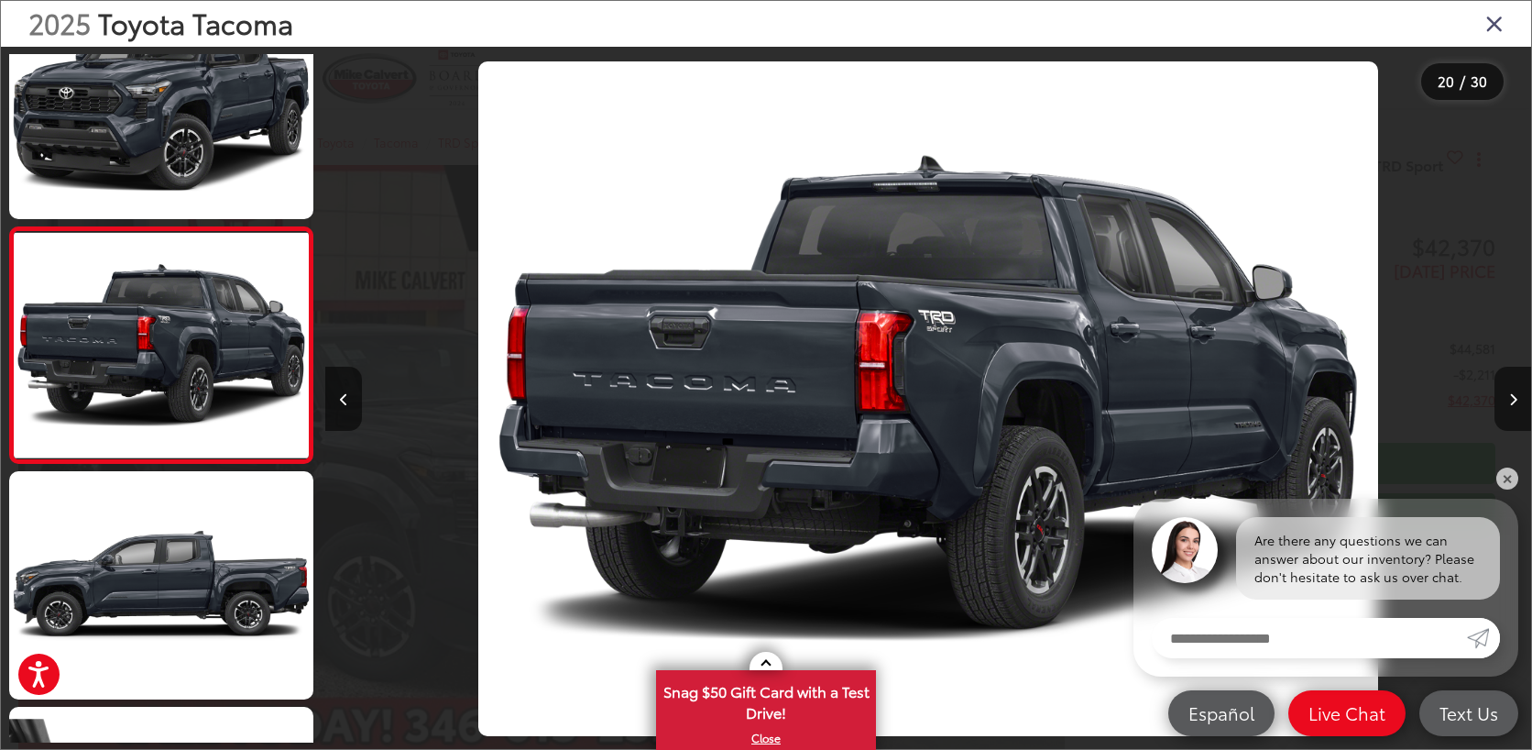
click at [1496, 16] on icon "Close gallery" at bounding box center [1495, 23] width 18 height 24
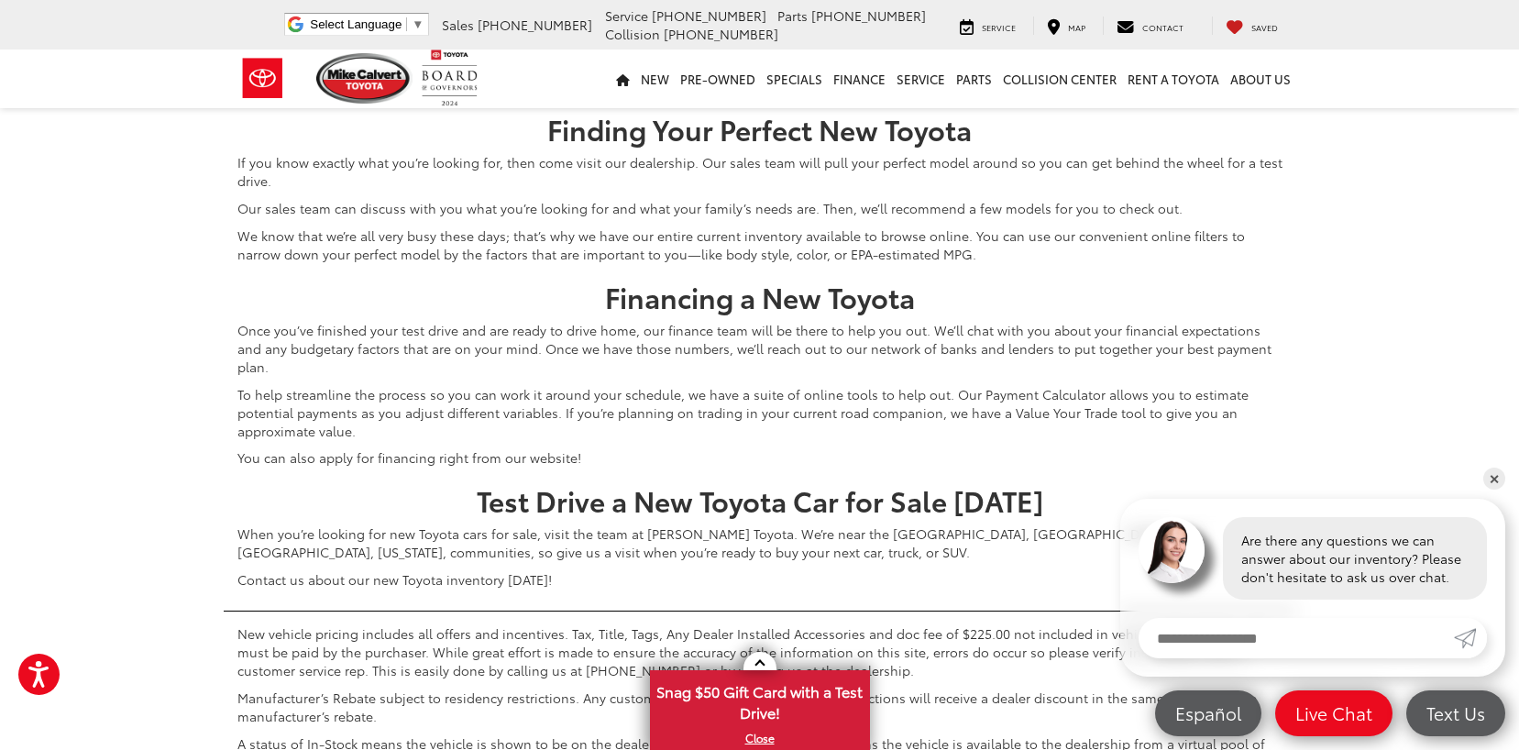
scroll to position [8108, 0]
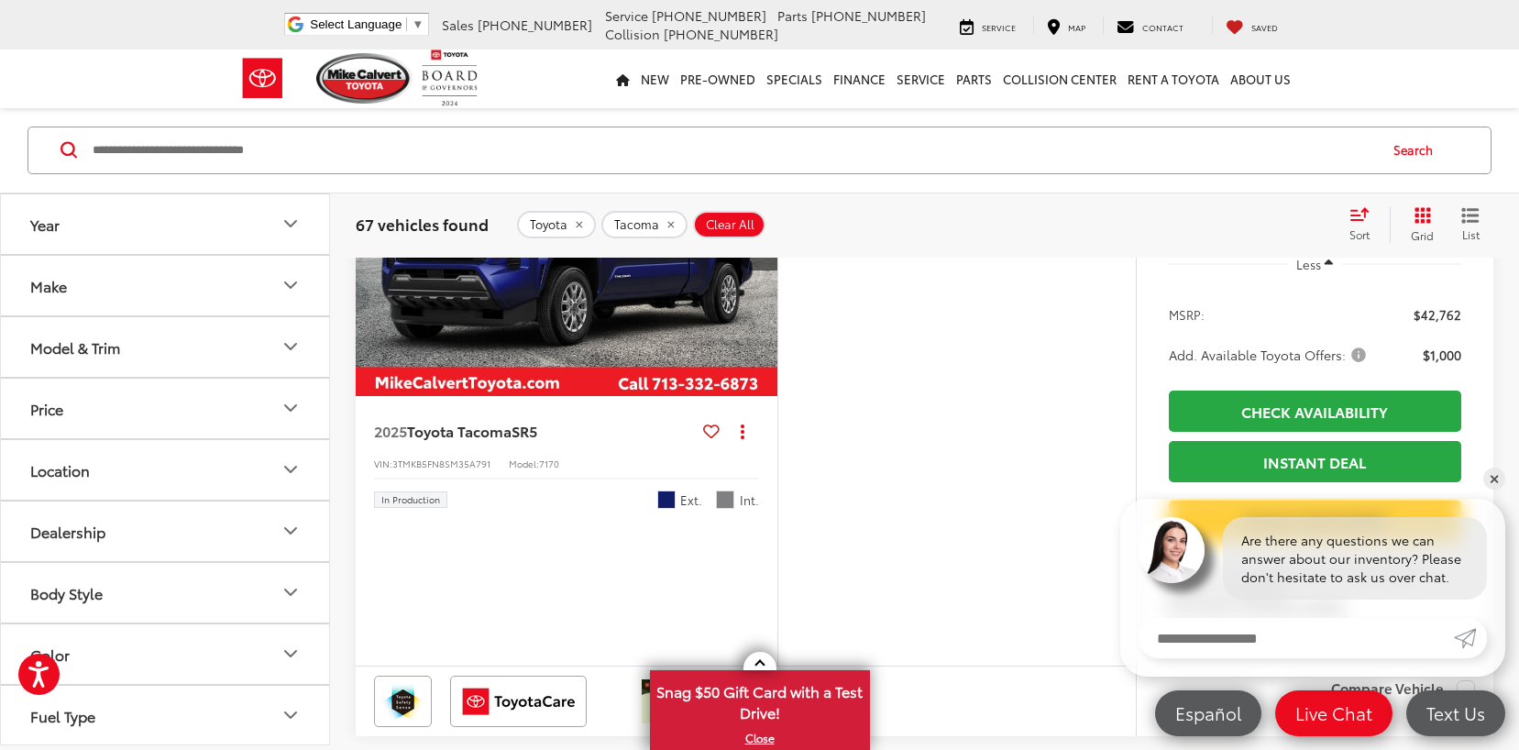
scroll to position [1602, 0]
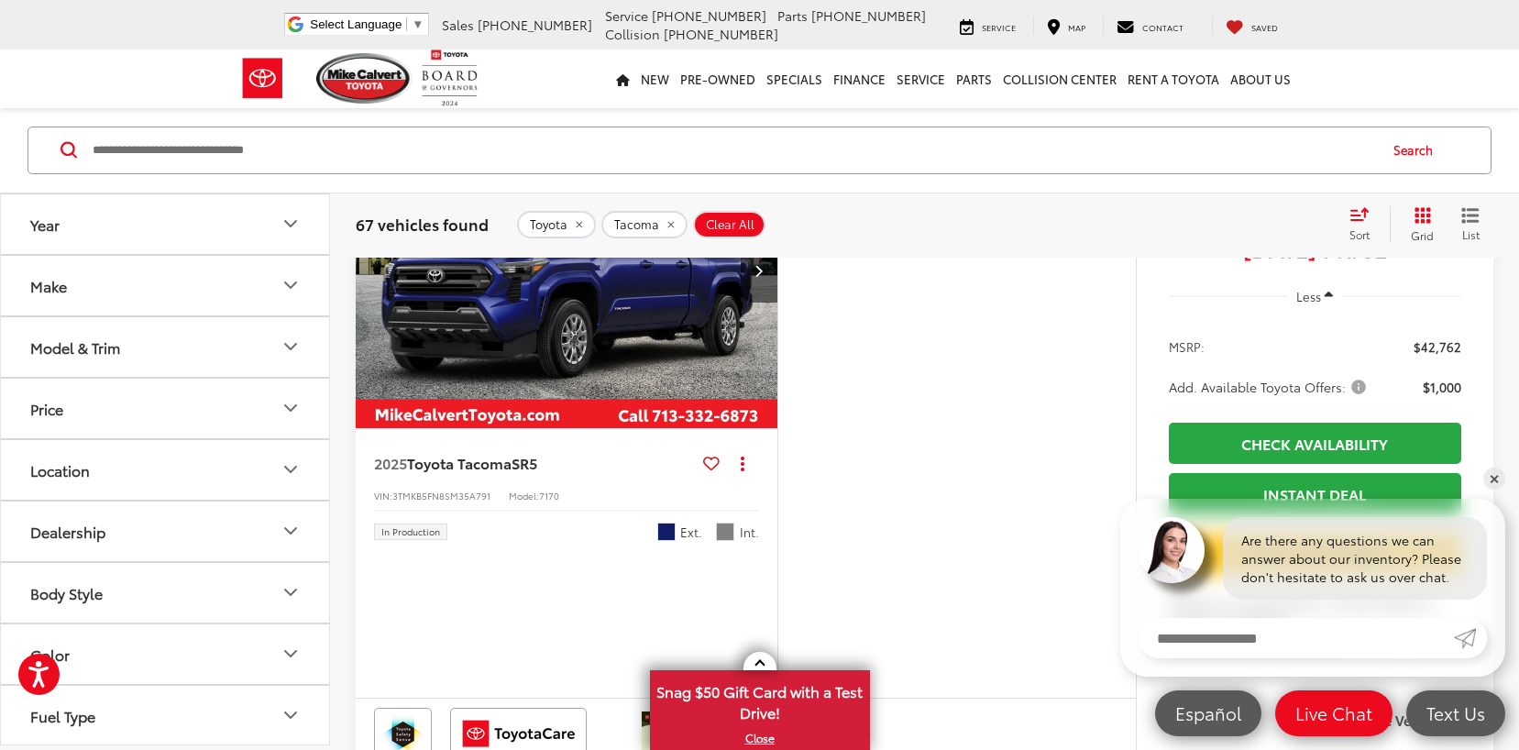
click at [534, 430] on img "2025 Toyota Tacoma SR5 0" at bounding box center [567, 271] width 424 height 318
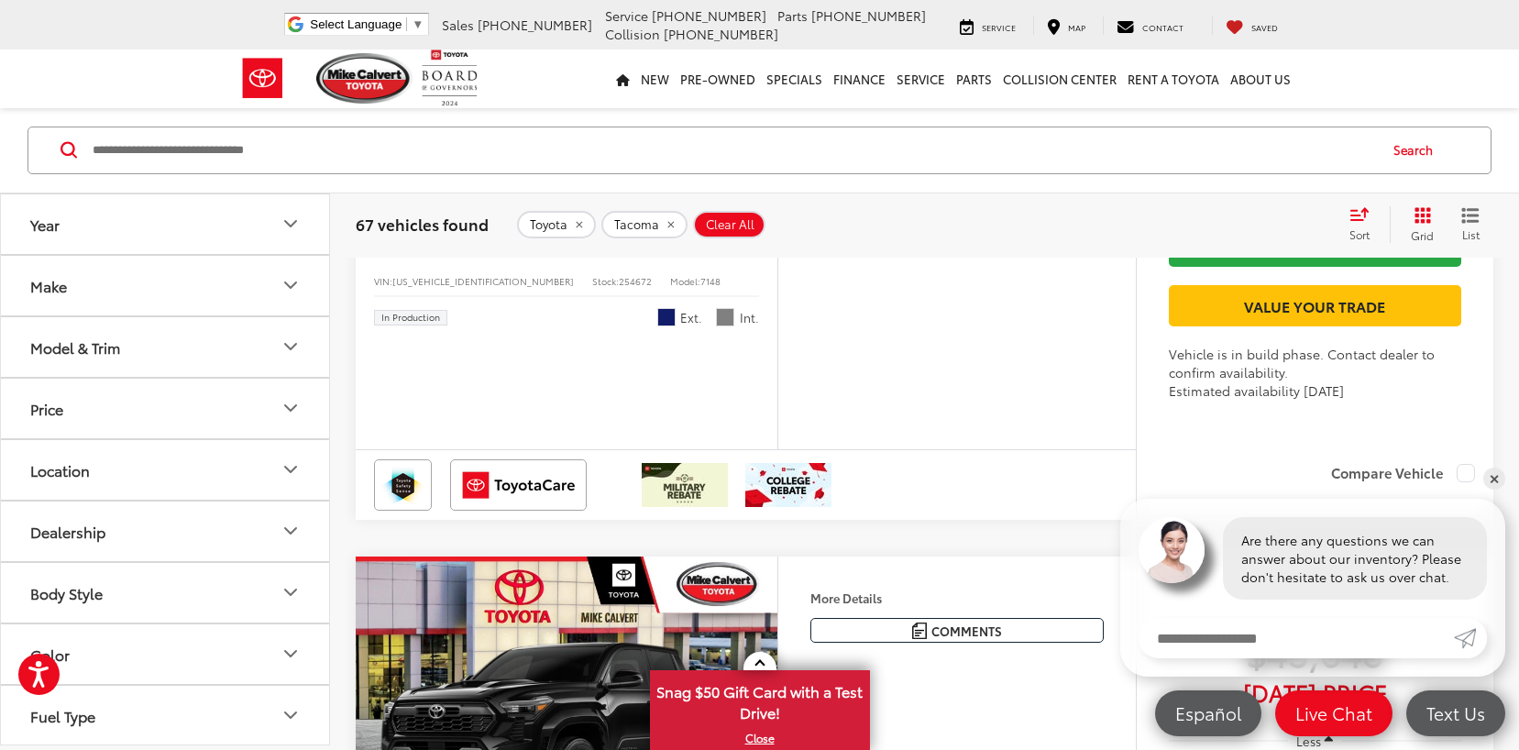
scroll to position [3894, 0]
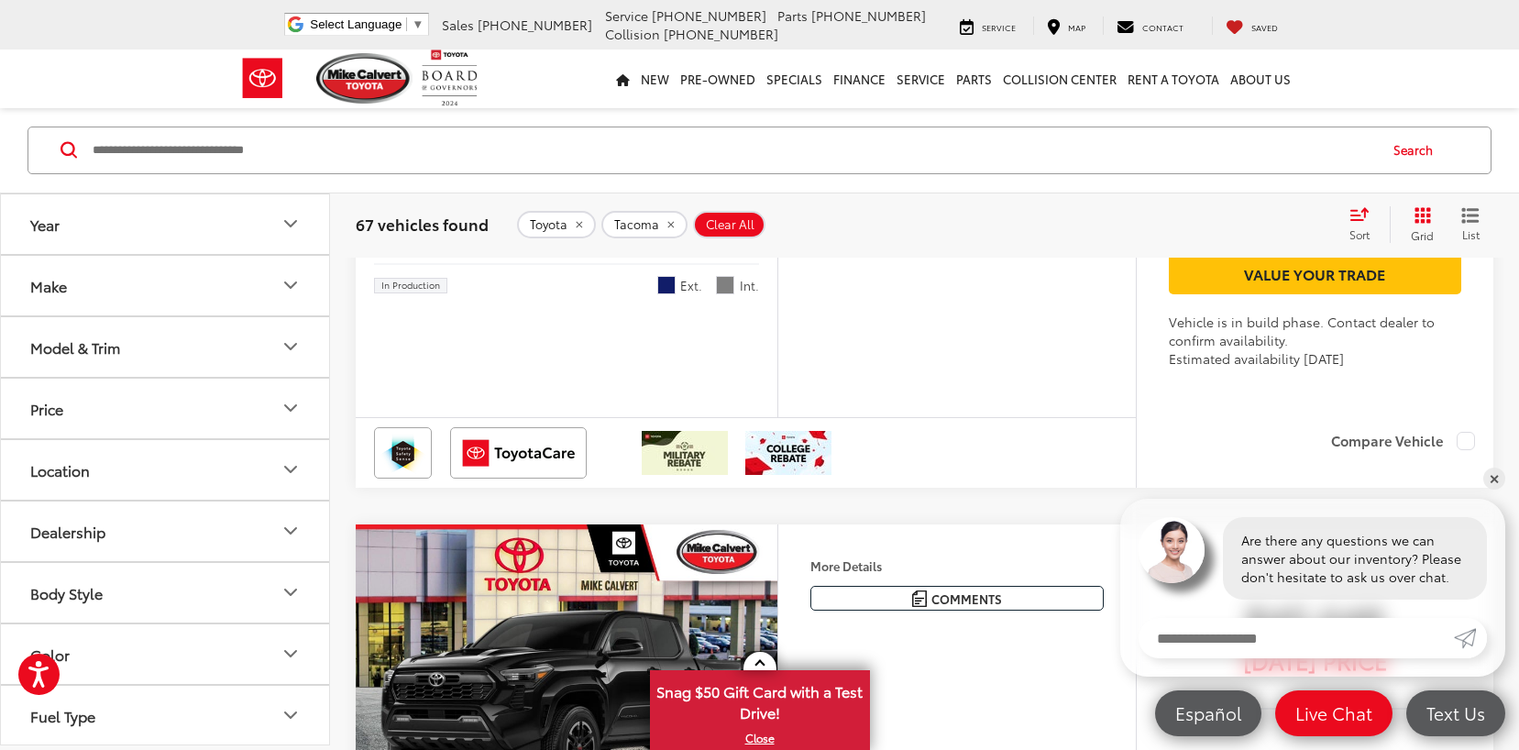
drag, startPoint x: 440, startPoint y: 385, endPoint x: 677, endPoint y: 416, distance: 239.4
click at [440, 183] on img "2025 Toyota Tacoma TRD Sport 0" at bounding box center [567, 24] width 424 height 318
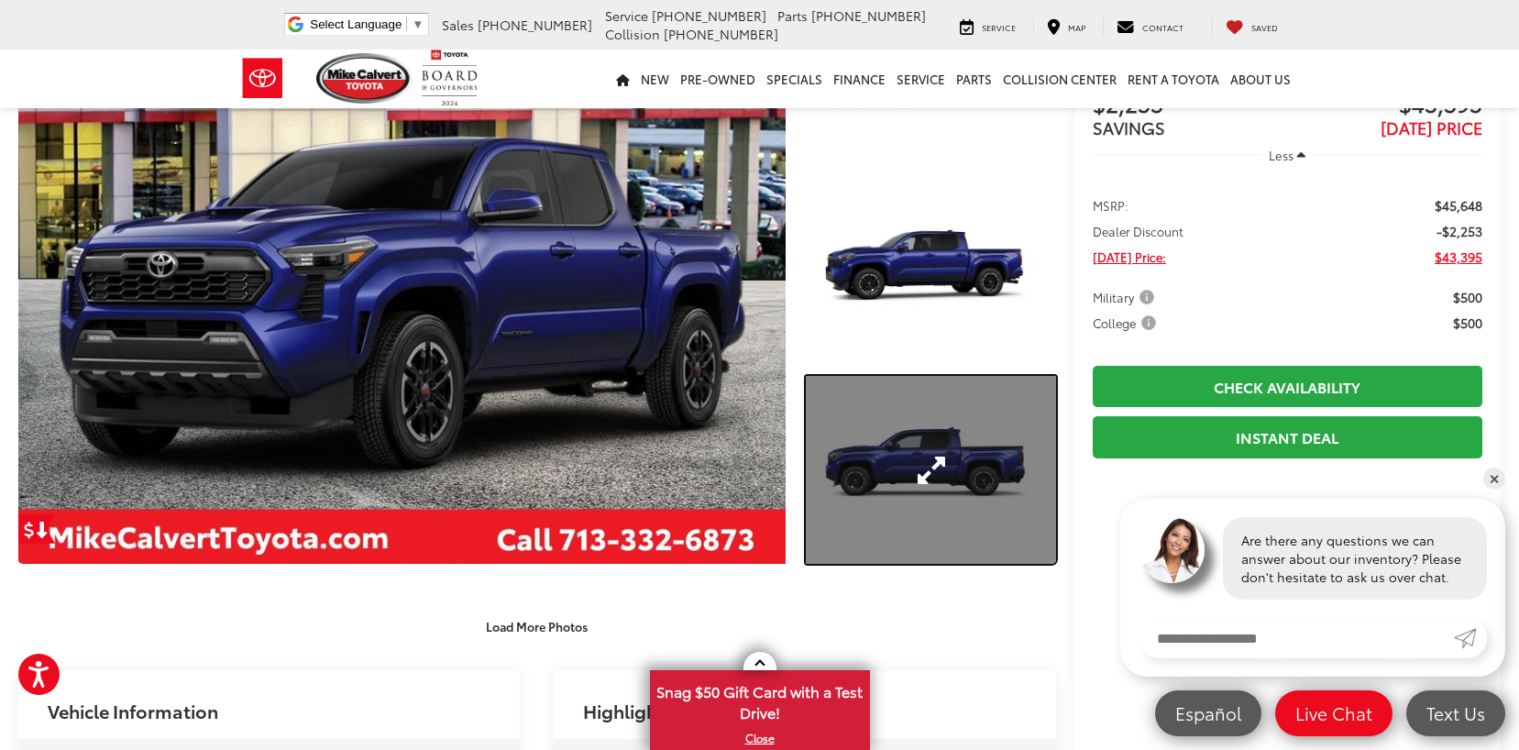
click at [918, 464] on link "Expand Photo 3" at bounding box center [930, 469] width 249 height 187
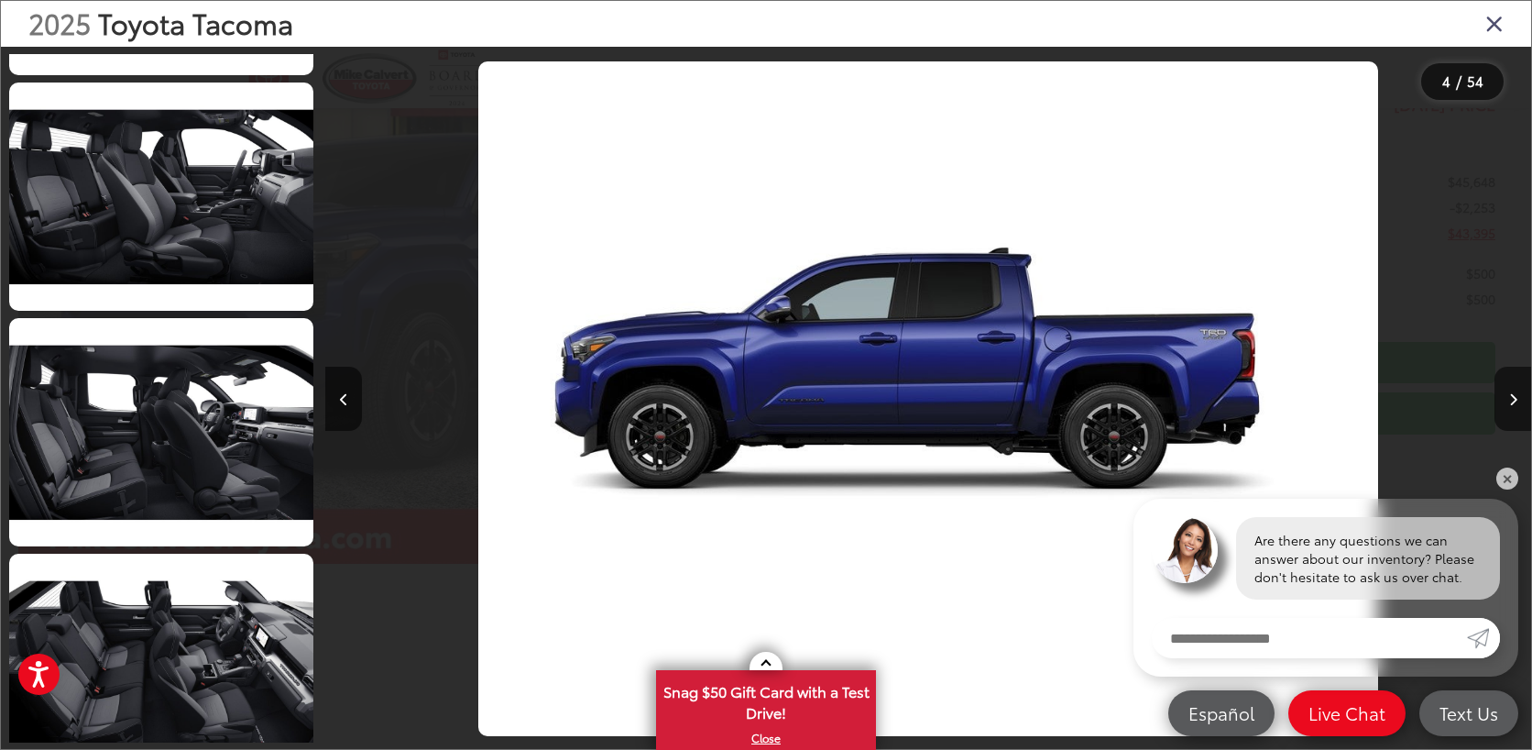
scroll to position [4476, 0]
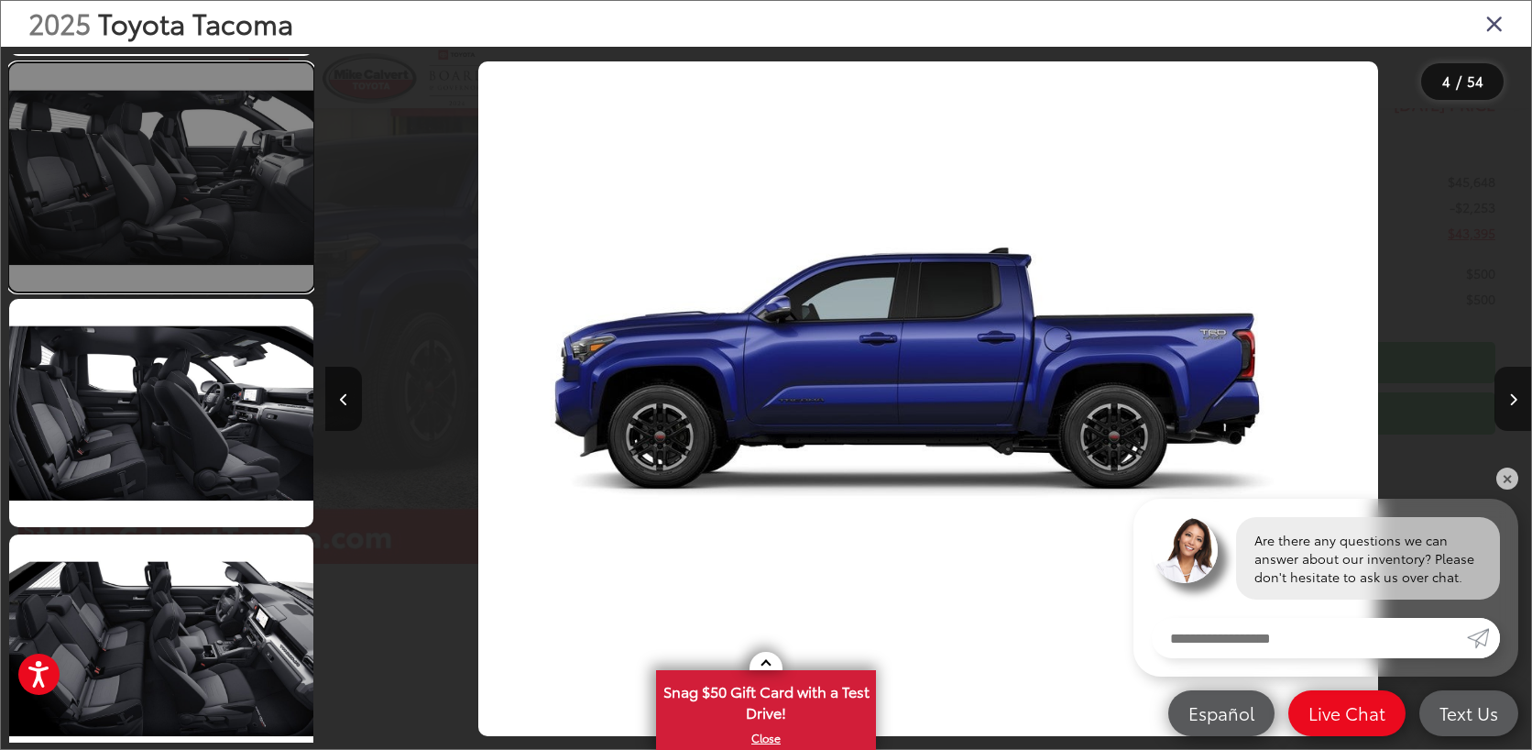
click at [169, 201] on link at bounding box center [161, 177] width 304 height 228
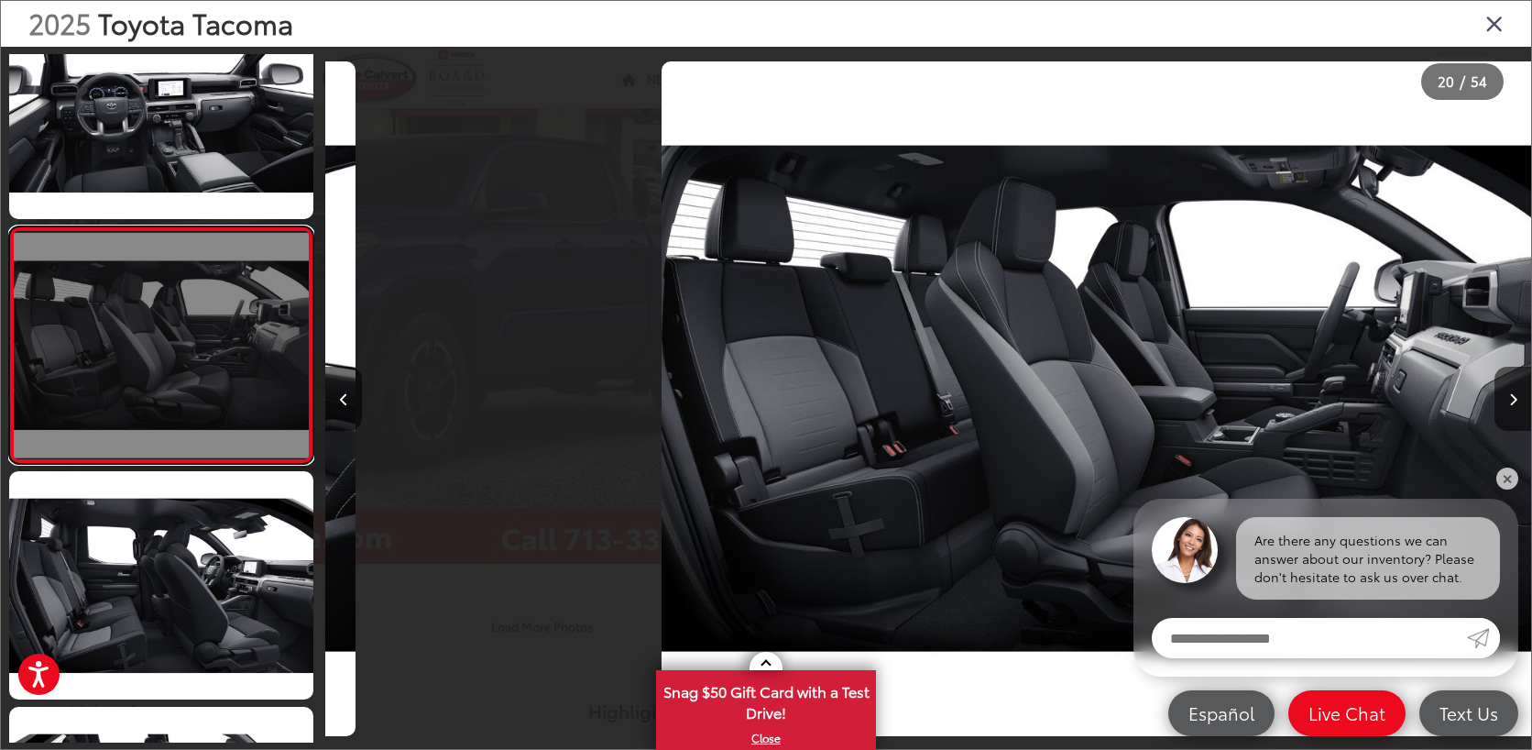
scroll to position [0, 22917]
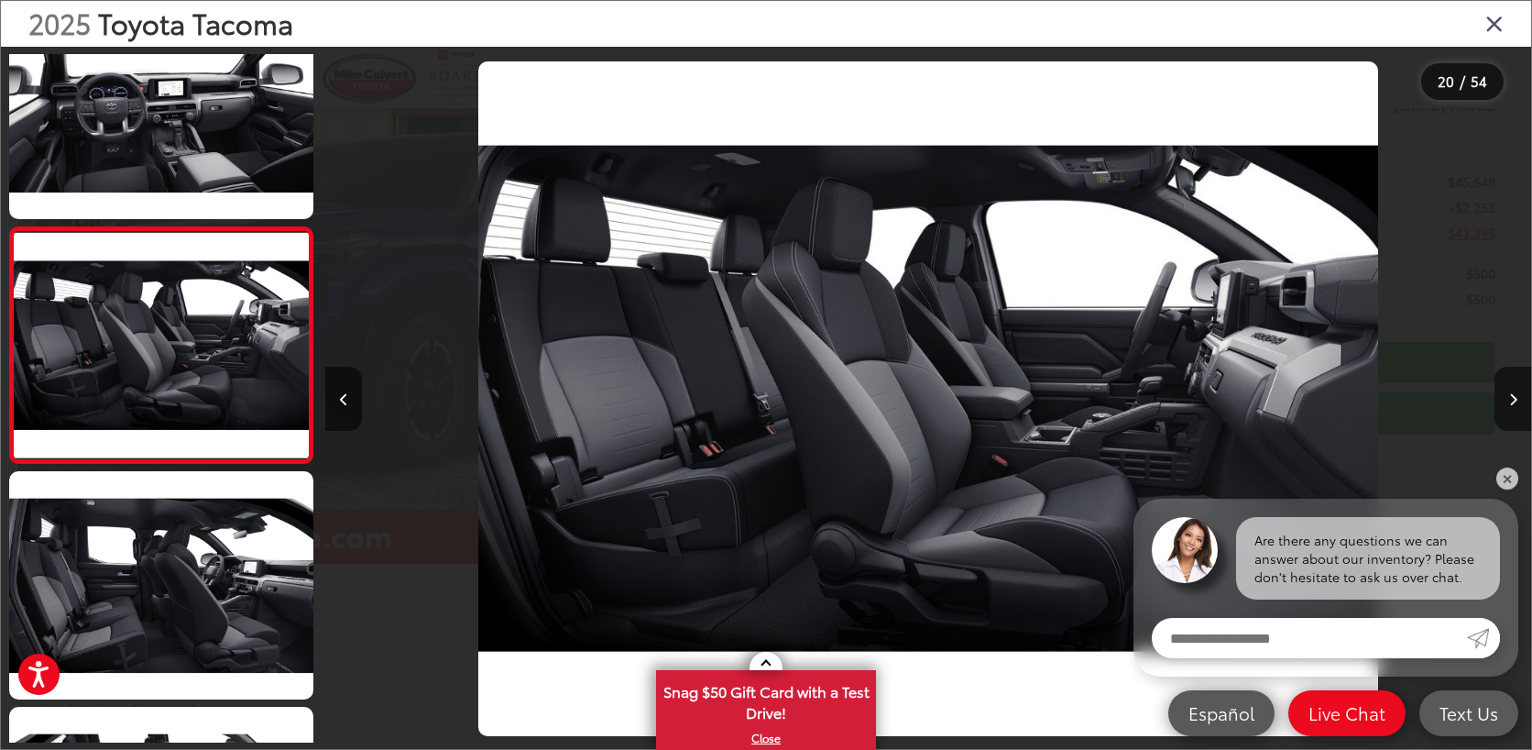
click at [1496, 28] on icon "Close gallery" at bounding box center [1495, 23] width 18 height 24
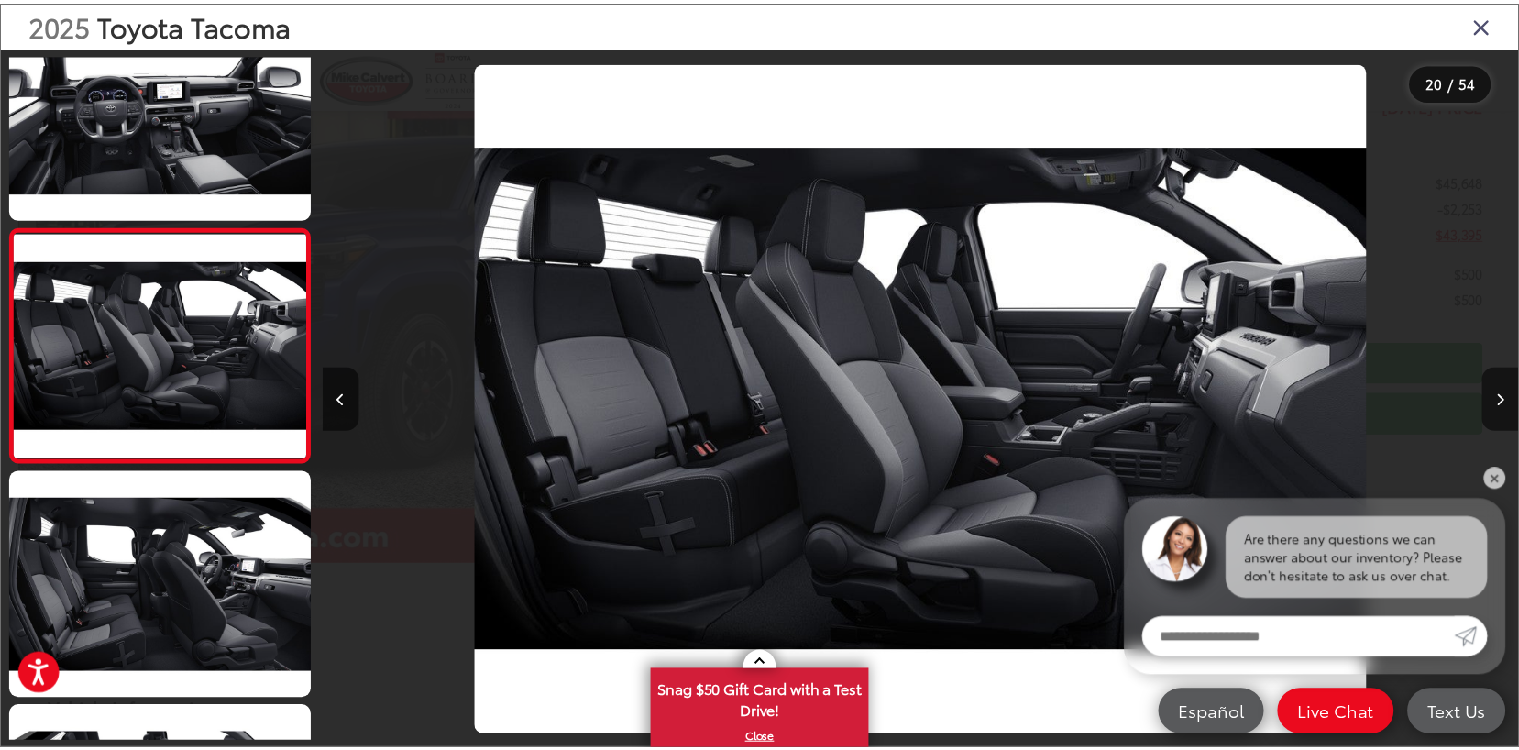
scroll to position [183, 0]
